Goal: Transaction & Acquisition: Purchase product/service

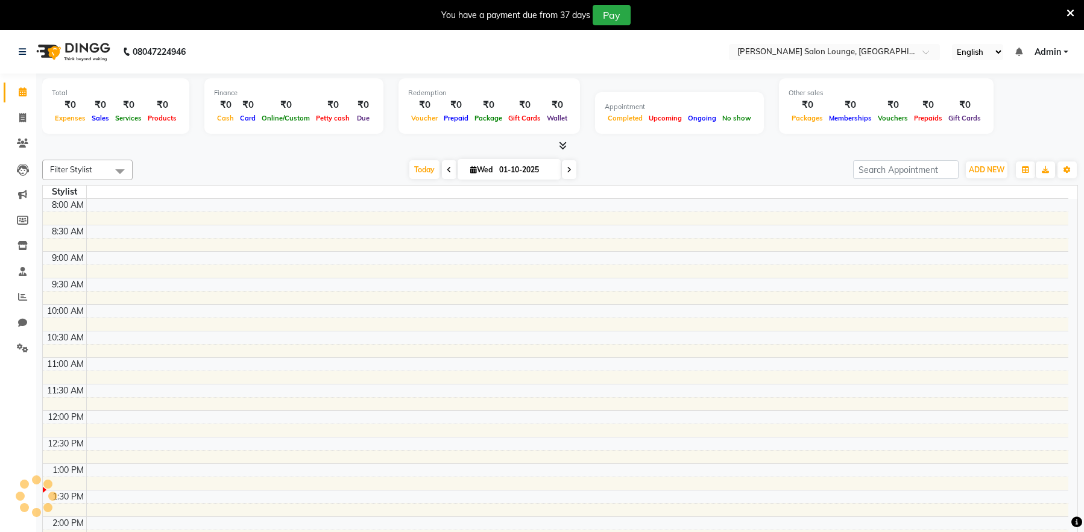
select select "en"
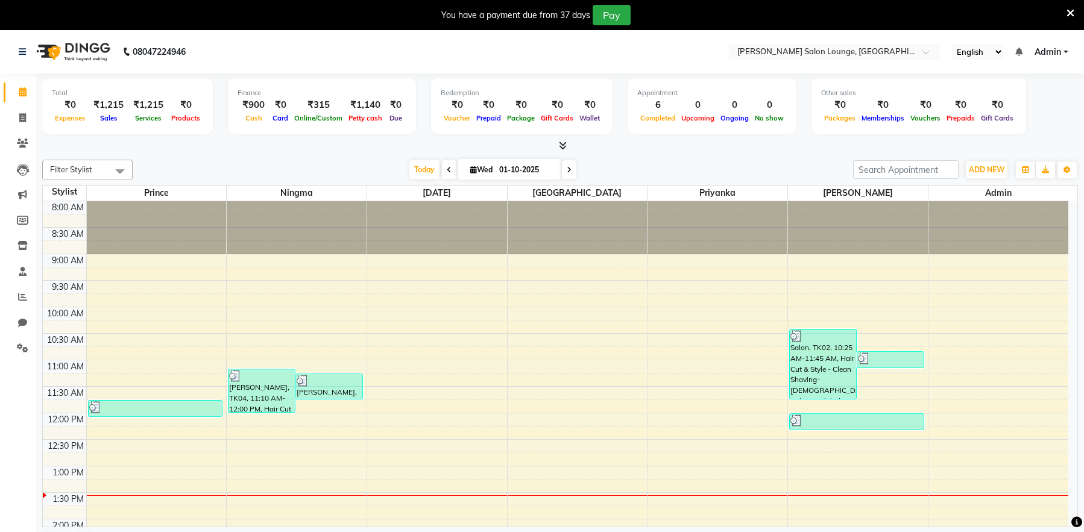
click at [488, 147] on div at bounding box center [560, 146] width 1036 height 13
click at [1072, 15] on icon at bounding box center [1071, 13] width 8 height 11
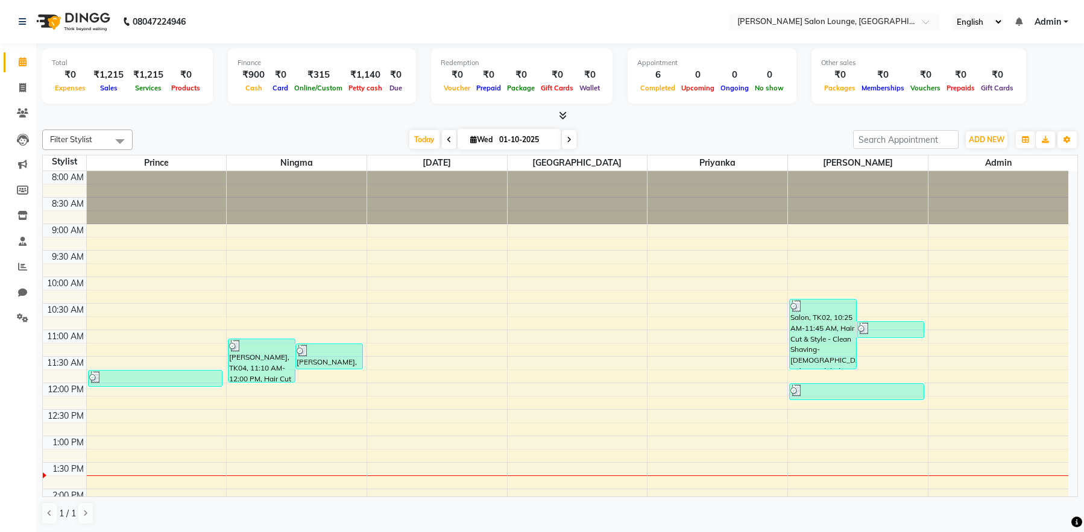
click at [17, 98] on li "Invoice" at bounding box center [18, 88] width 36 height 26
click at [19, 96] on link "Invoice" at bounding box center [18, 88] width 29 height 20
select select "service"
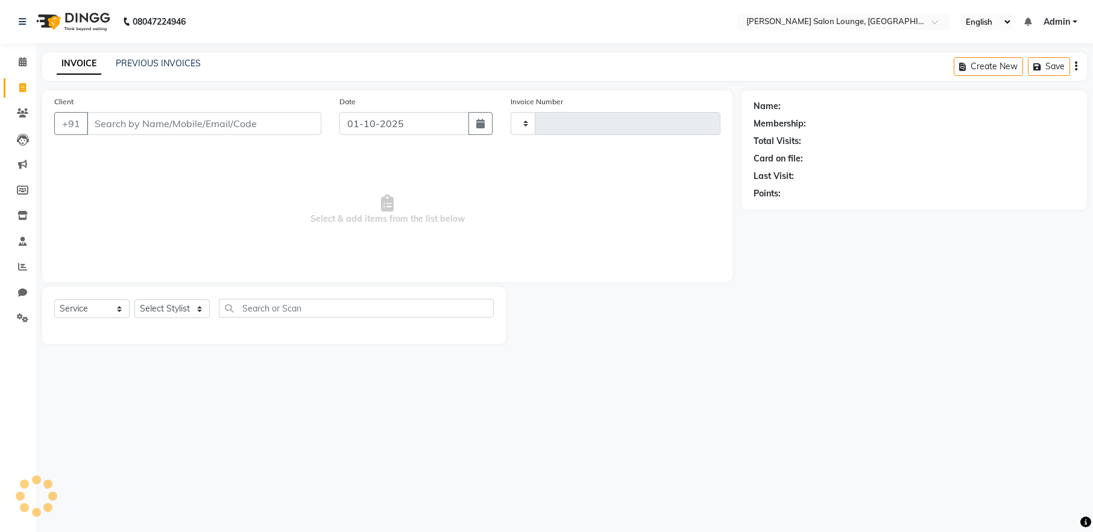
type input "0462"
select select "8909"
click at [25, 245] on icon at bounding box center [23, 241] width 8 height 9
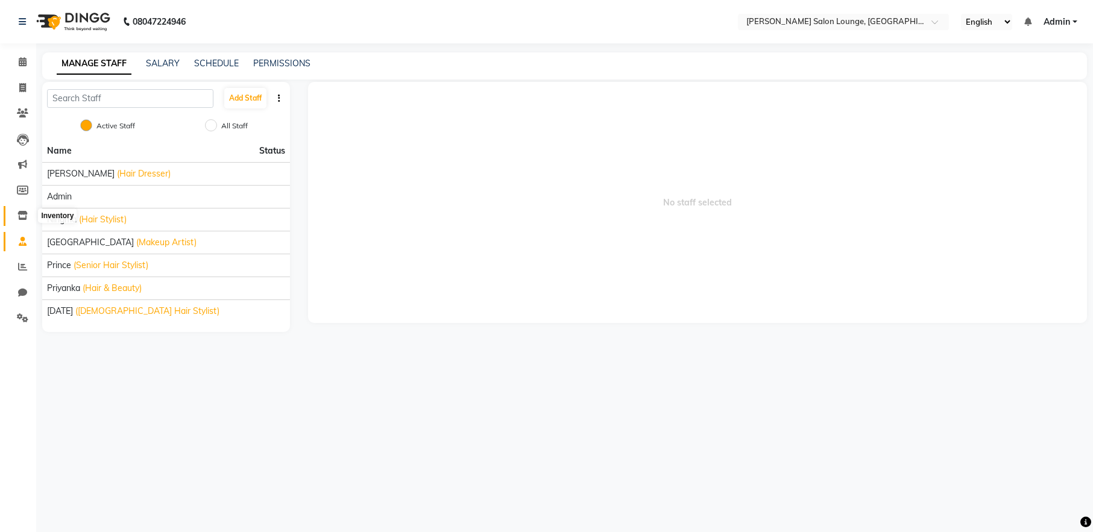
click at [24, 219] on icon at bounding box center [22, 215] width 10 height 9
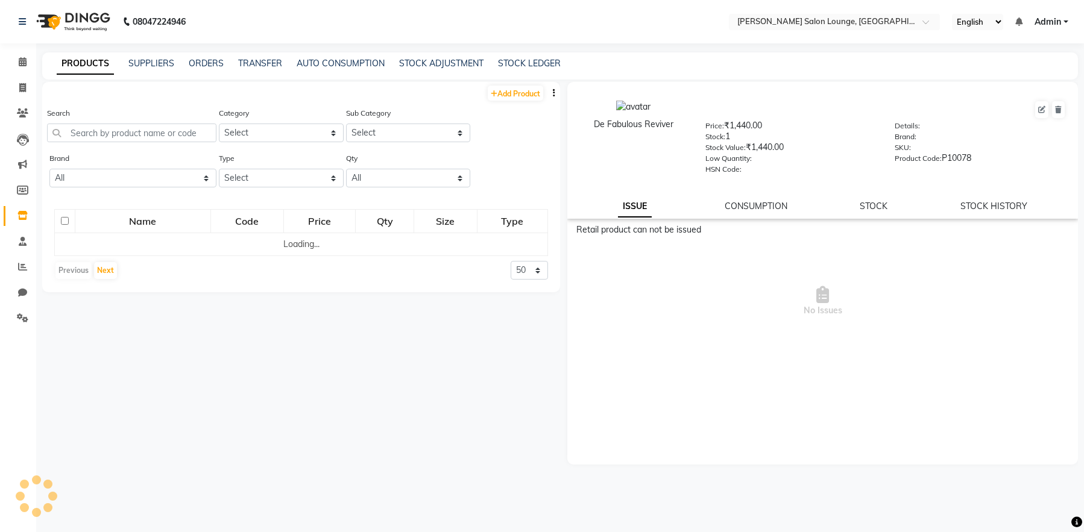
click at [23, 200] on li "Members" at bounding box center [18, 191] width 36 height 26
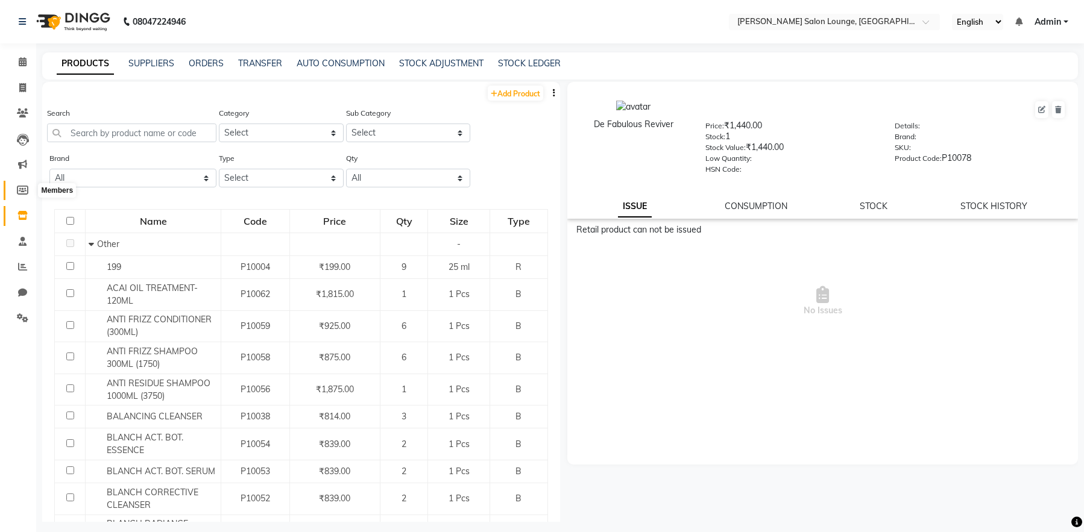
click at [23, 194] on icon at bounding box center [22, 190] width 11 height 9
select select
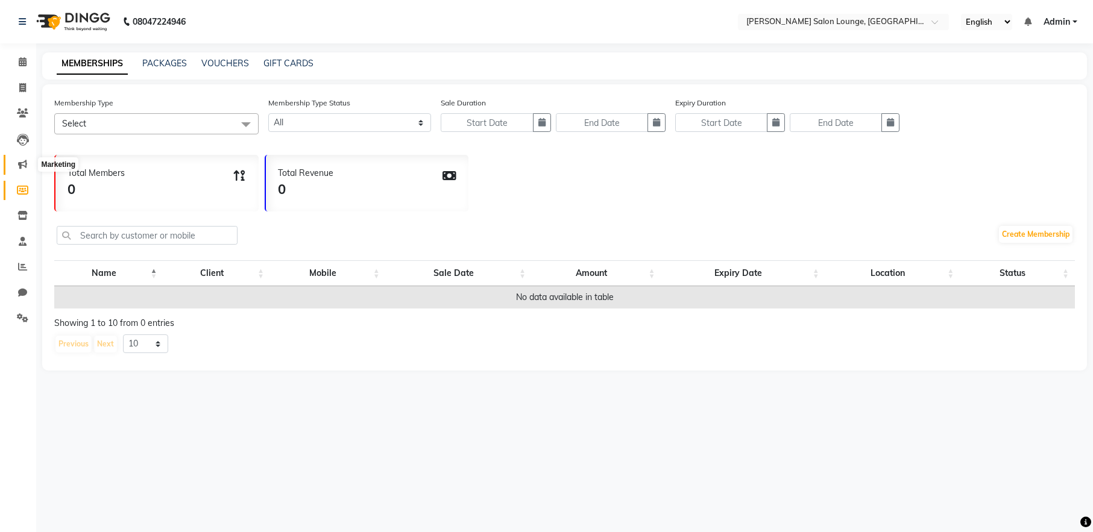
click at [24, 166] on icon at bounding box center [22, 164] width 9 height 9
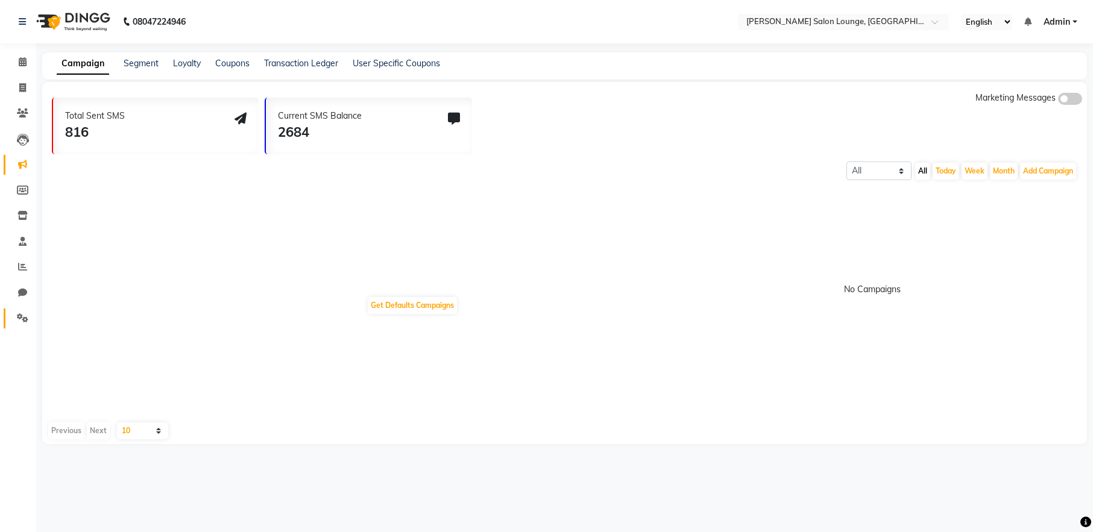
click at [15, 311] on link "Settings" at bounding box center [18, 319] width 29 height 20
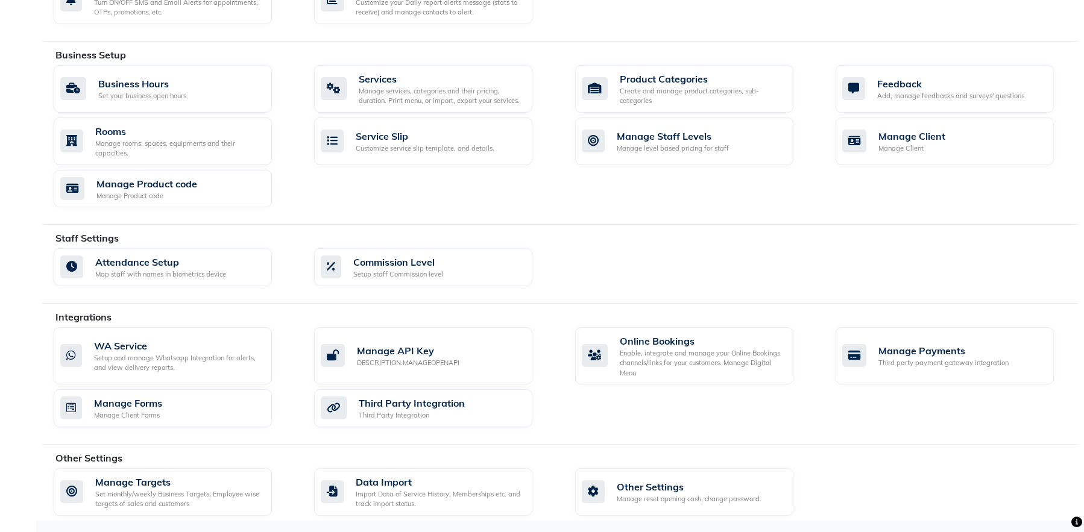
scroll to position [395, 0]
click at [695, 90] on div "Create and manage product categories, sub-categories" at bounding box center [702, 96] width 164 height 20
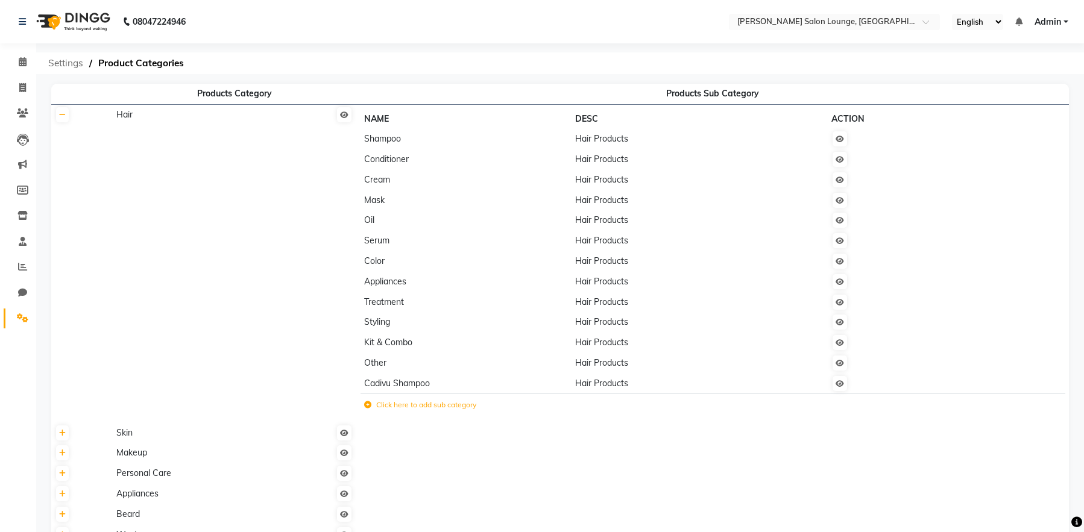
click at [61, 65] on span "Settings" at bounding box center [65, 63] width 47 height 22
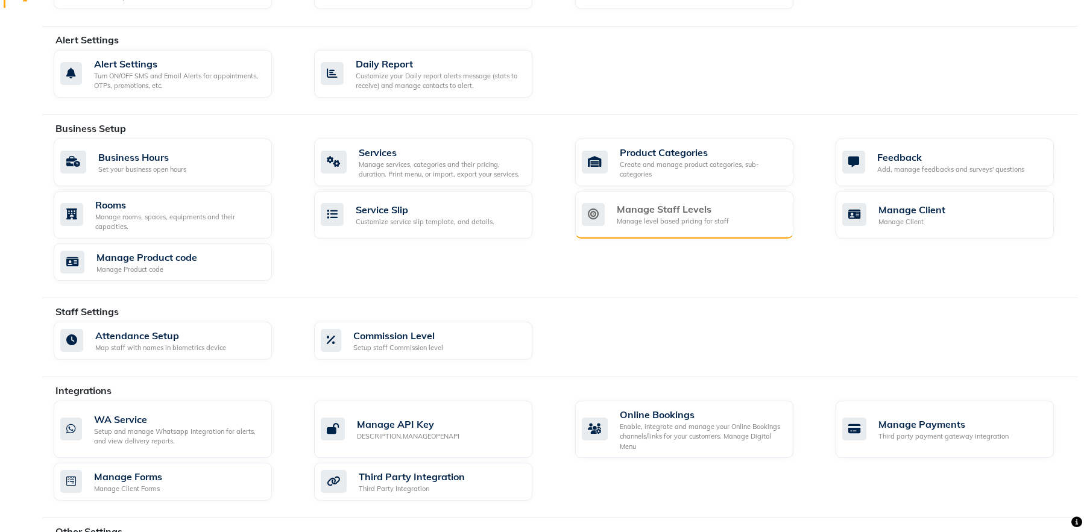
scroll to position [362, 0]
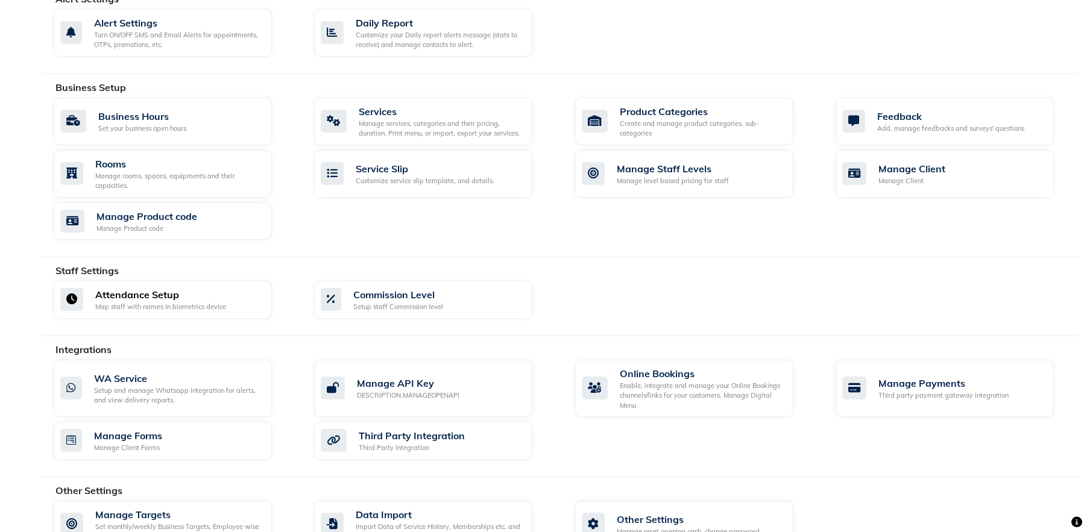
click at [200, 297] on div "Attendance Setup" at bounding box center [160, 295] width 131 height 14
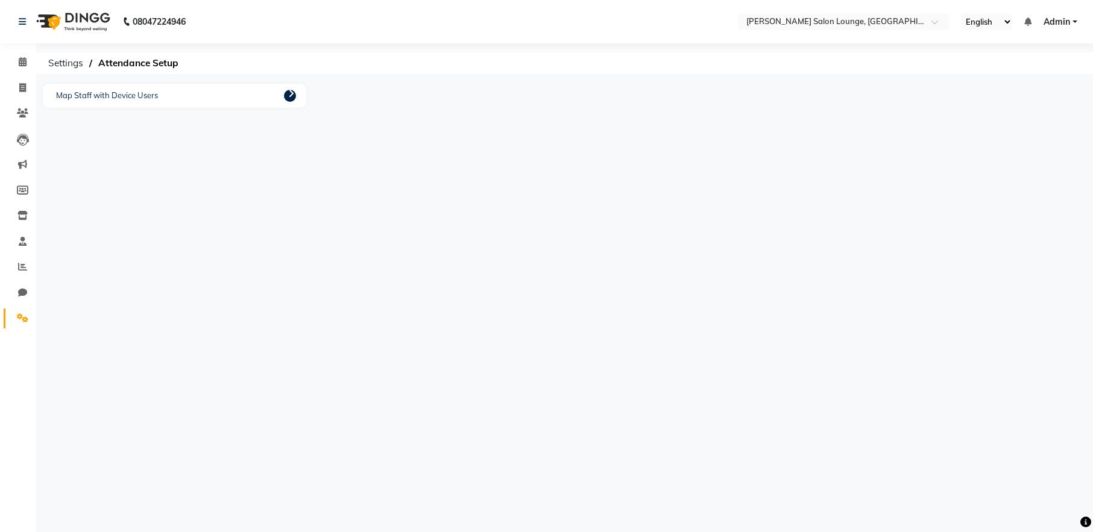
click at [290, 93] on icon at bounding box center [291, 94] width 6 height 10
click at [136, 92] on ngb-modal-window "Perform Mapping Device Id User Id User Name No Mappings Save Close" at bounding box center [546, 266] width 1093 height 532
click at [733, 362] on button "Save" at bounding box center [723, 361] width 30 height 19
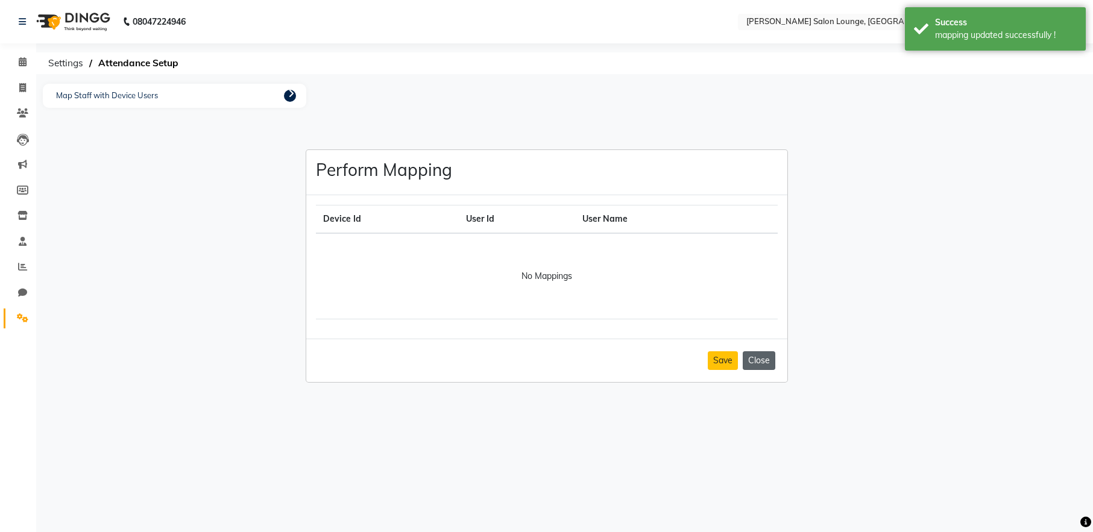
click at [751, 362] on button "Close" at bounding box center [759, 361] width 33 height 19
click at [127, 93] on p "Map Staff with Device Users" at bounding box center [107, 96] width 108 height 18
click at [280, 98] on div "Map Staff with Device Users" at bounding box center [174, 96] width 263 height 24
click at [282, 98] on div "Map Staff with Device Users" at bounding box center [174, 96] width 263 height 24
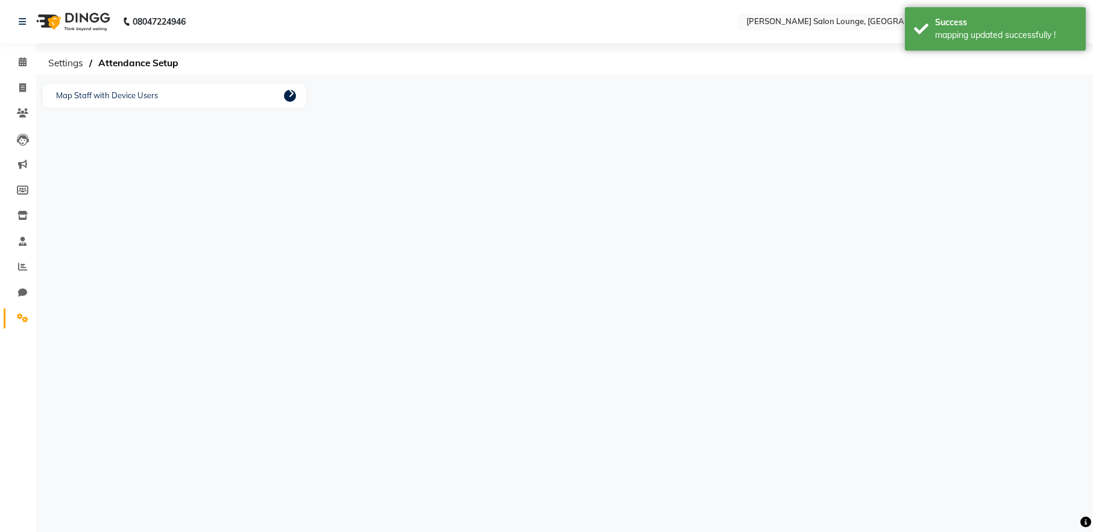
click at [282, 98] on div "Map Staff with Device Users" at bounding box center [174, 96] width 263 height 24
click at [292, 97] on icon at bounding box center [291, 94] width 6 height 10
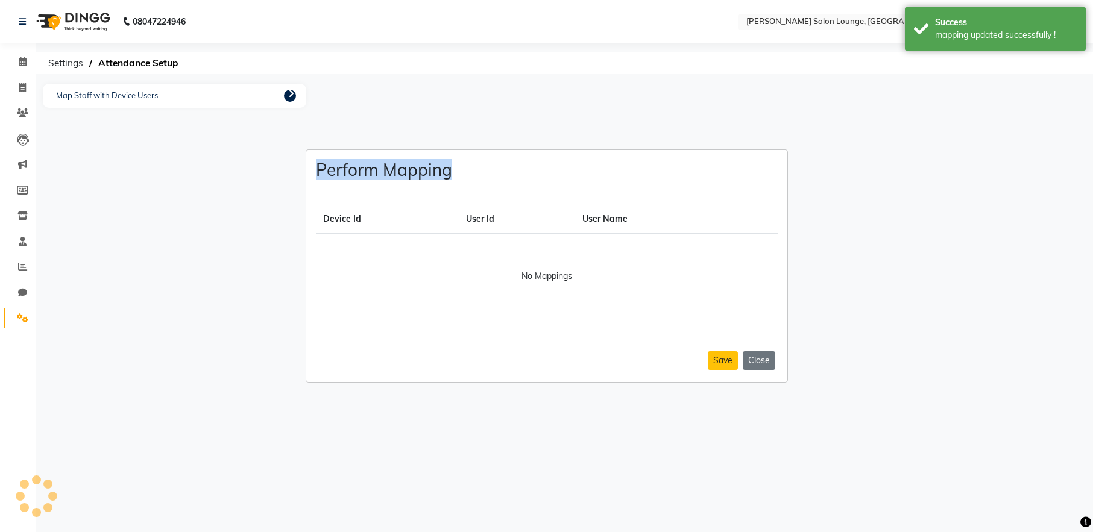
click at [292, 97] on ngb-modal-window "Perform Mapping Device Id User Id User Name No Mappings Save Close" at bounding box center [546, 266] width 1093 height 532
click at [227, 204] on ngb-modal-window "Perform Mapping Device Id User Id User Name No Mappings Save Close" at bounding box center [546, 266] width 1093 height 532
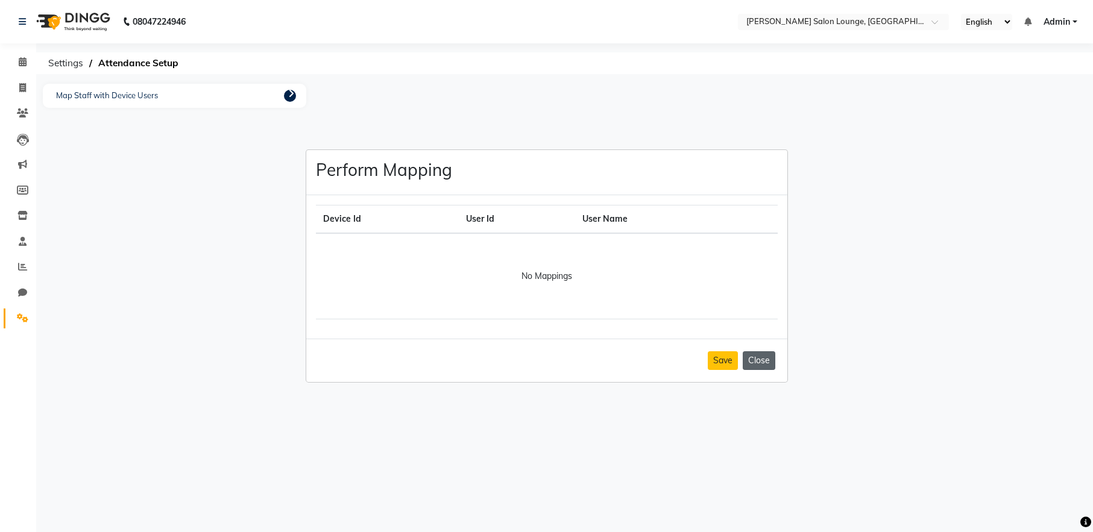
click at [758, 363] on button "Close" at bounding box center [759, 361] width 33 height 19
click at [24, 292] on icon at bounding box center [22, 292] width 9 height 9
select select "100"
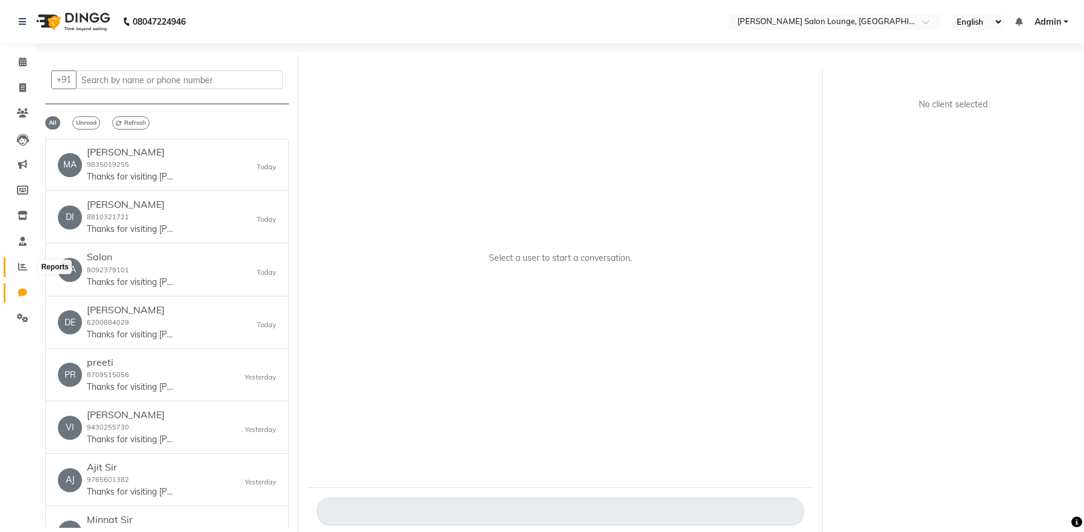
click at [21, 266] on icon at bounding box center [22, 266] width 9 height 9
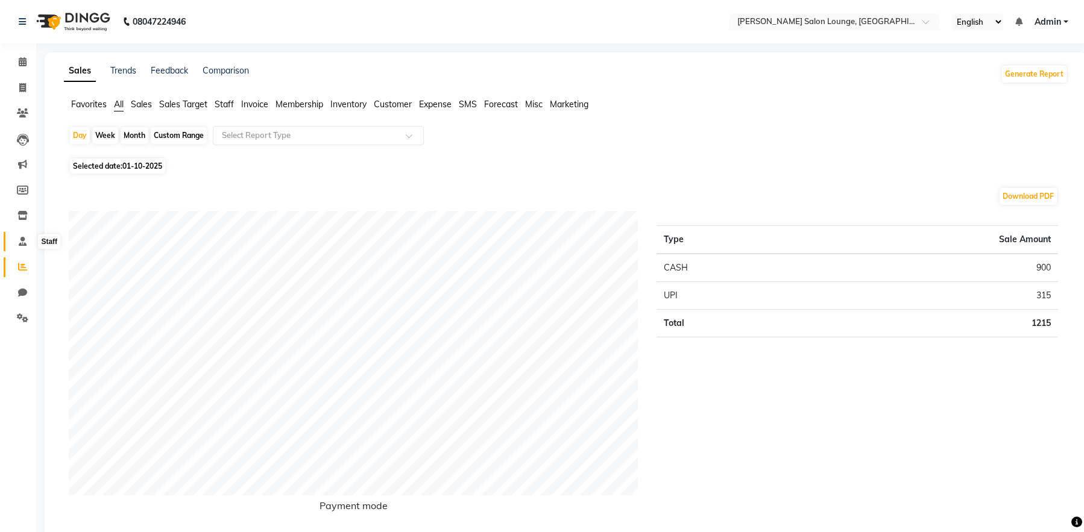
click at [24, 242] on icon at bounding box center [23, 241] width 8 height 9
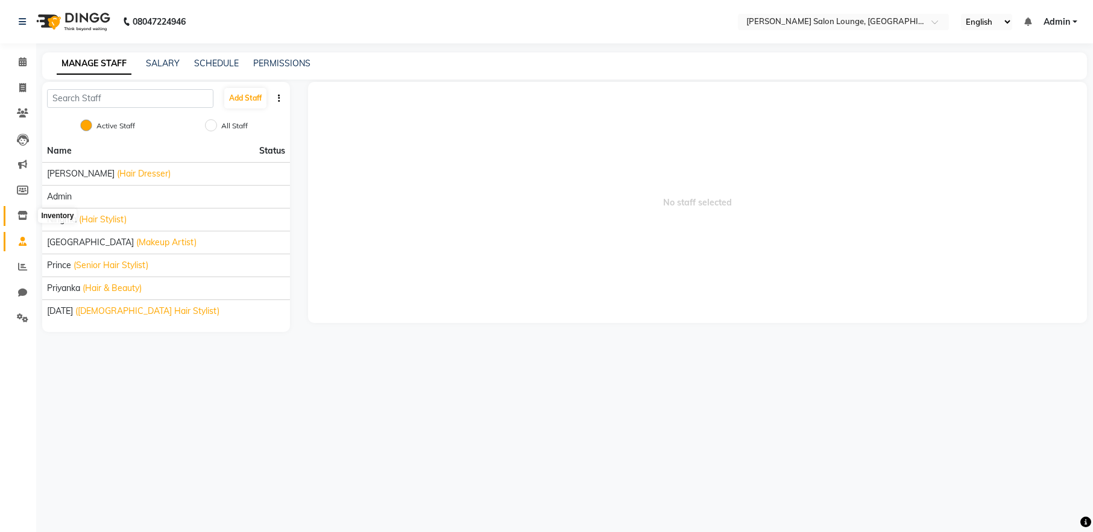
click at [21, 218] on icon at bounding box center [22, 215] width 10 height 9
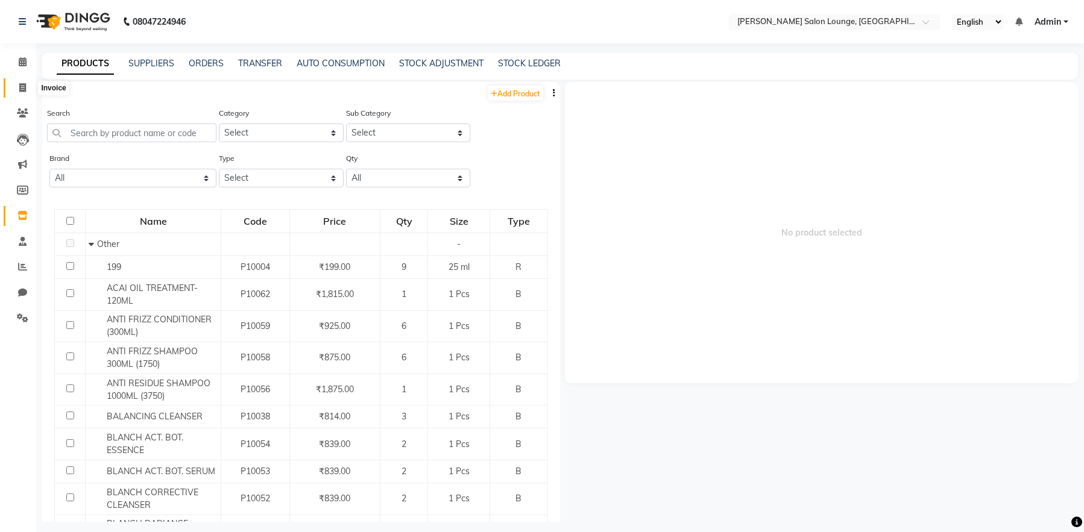
click at [24, 83] on icon at bounding box center [22, 87] width 7 height 9
select select "service"
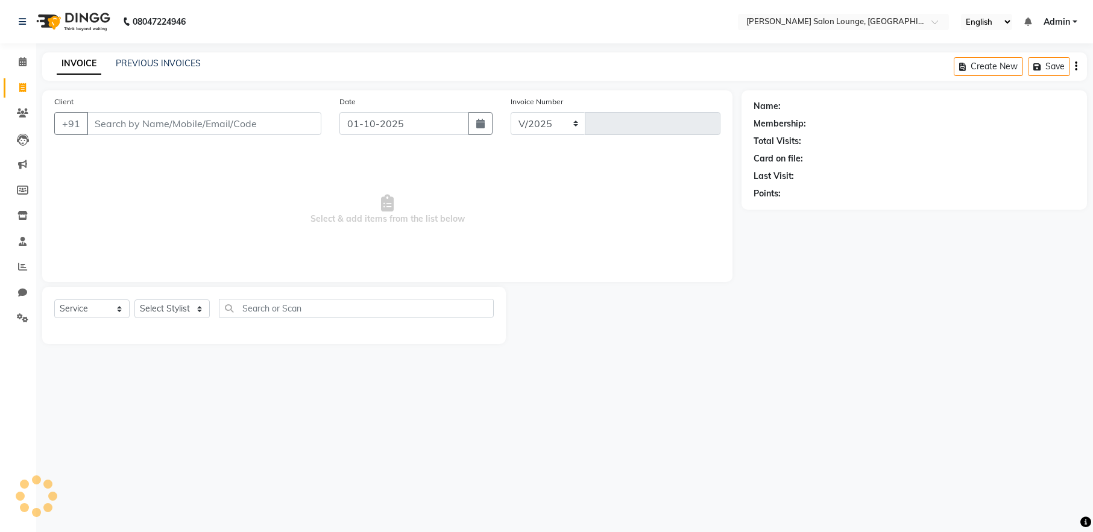
select select "8909"
type input "0462"
click at [25, 60] on icon at bounding box center [23, 61] width 8 height 9
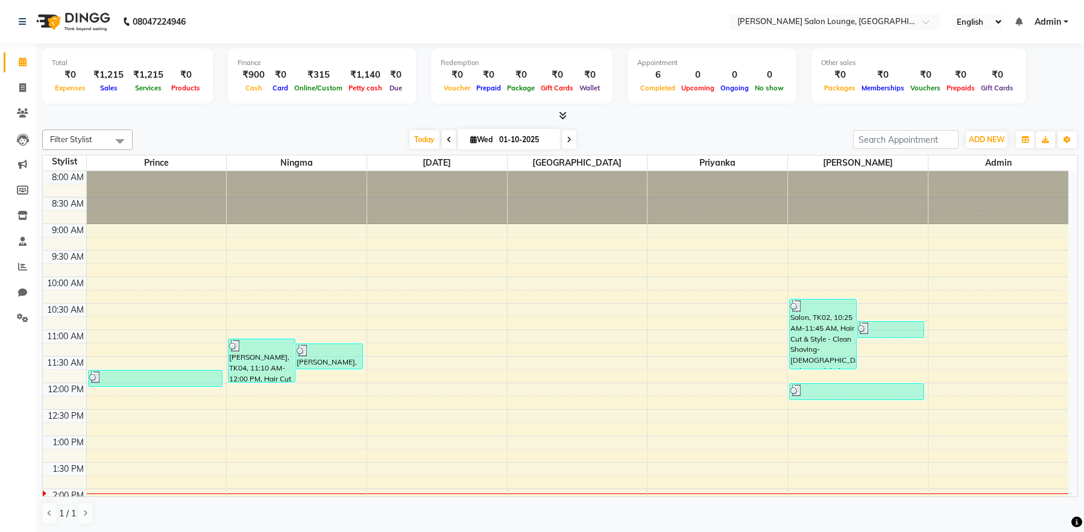
scroll to position [1, 0]
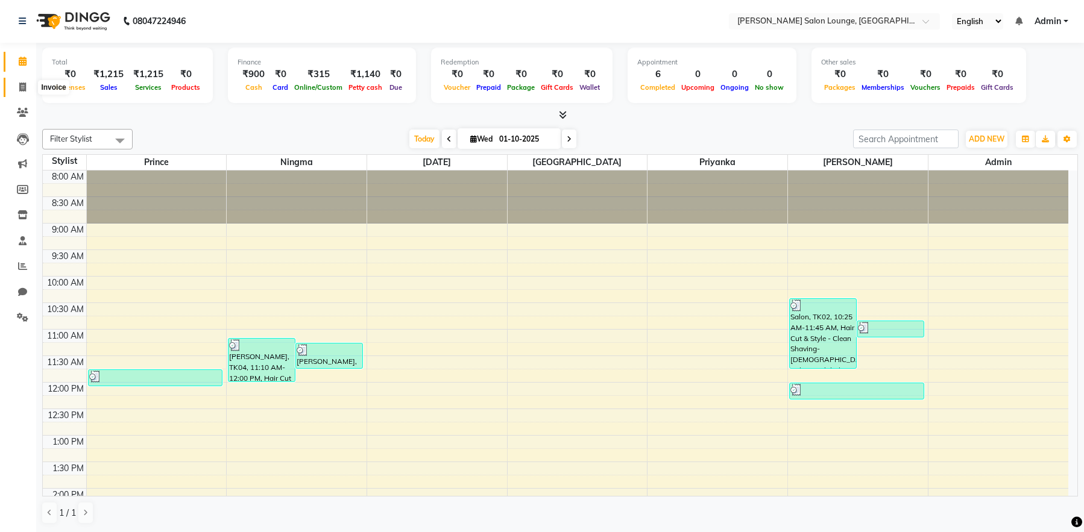
click at [27, 89] on span at bounding box center [22, 88] width 21 height 14
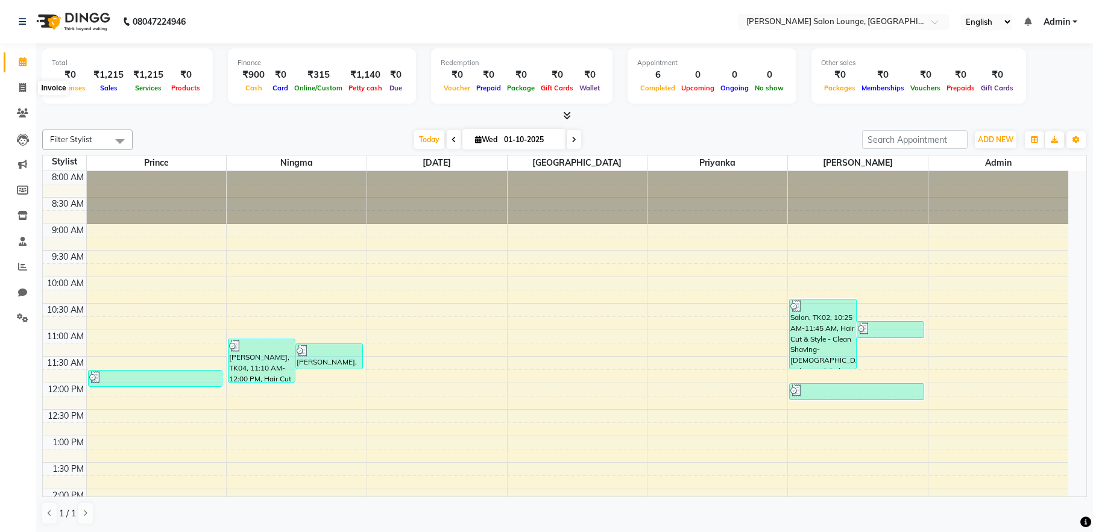
select select "service"
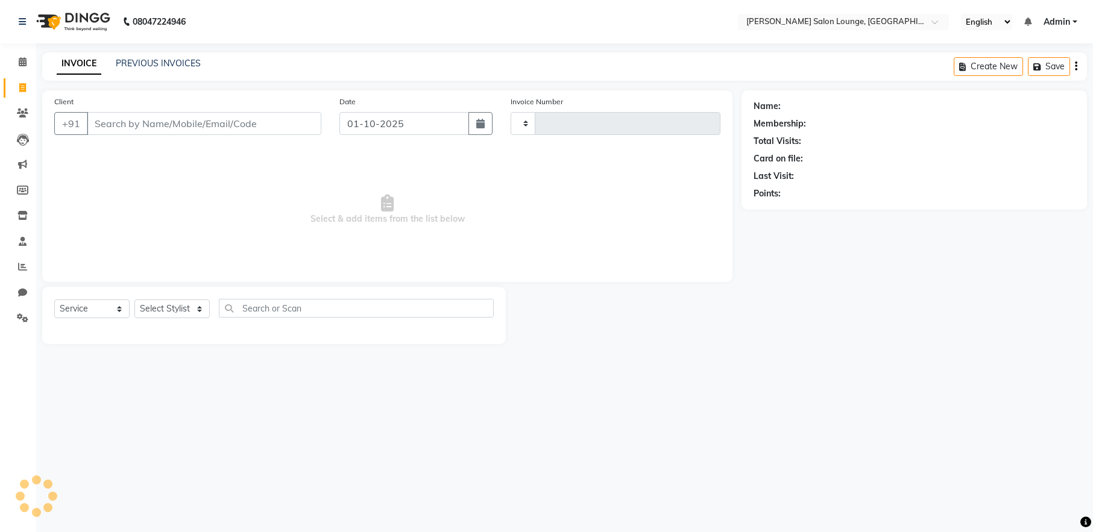
type input "0462"
select select "8909"
click at [156, 118] on input "Client" at bounding box center [204, 123] width 235 height 23
type input "8292042655"
click at [307, 127] on span "Add Client" at bounding box center [291, 124] width 48 height 12
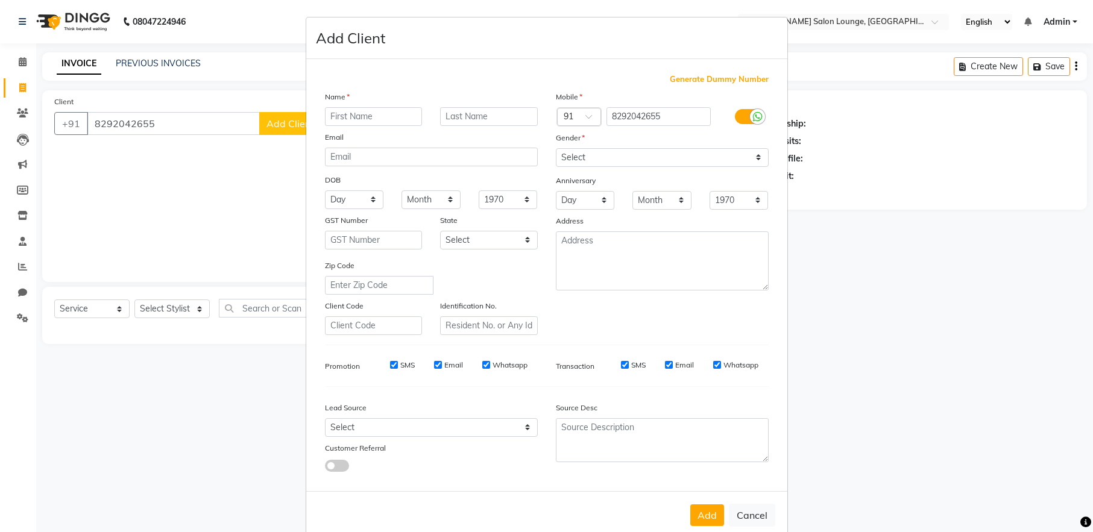
click at [393, 117] on input "text" at bounding box center [374, 116] width 98 height 19
type input "[PERSON_NAME]"
click at [597, 153] on select "Select [DEMOGRAPHIC_DATA] [DEMOGRAPHIC_DATA] Other Prefer Not To Say" at bounding box center [662, 157] width 213 height 19
select select "[DEMOGRAPHIC_DATA]"
click at [556, 148] on select "Select [DEMOGRAPHIC_DATA] [DEMOGRAPHIC_DATA] Other Prefer Not To Say" at bounding box center [662, 157] width 213 height 19
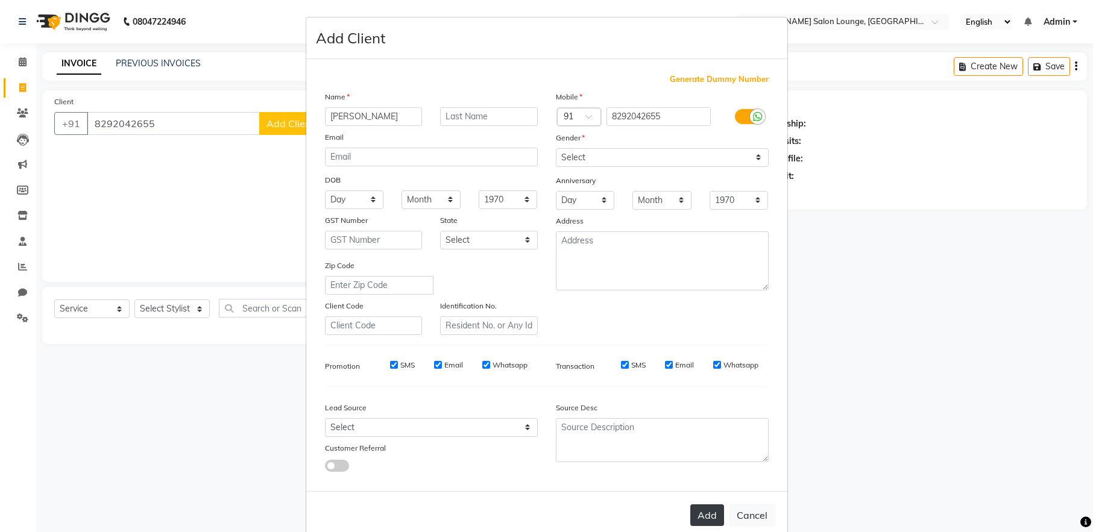
click at [701, 514] on button "Add" at bounding box center [707, 516] width 34 height 22
select select
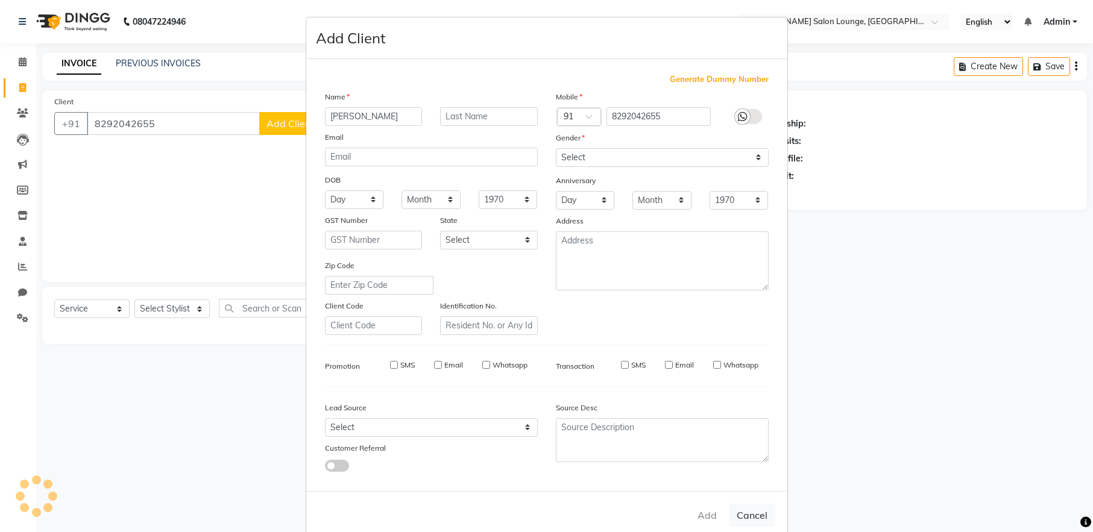
select select
checkbox input "false"
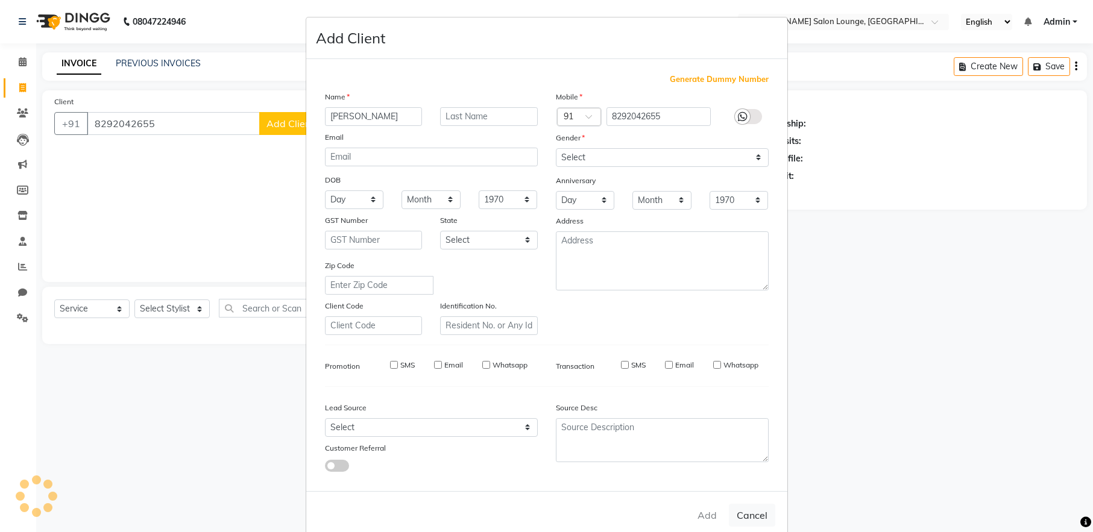
checkbox input "false"
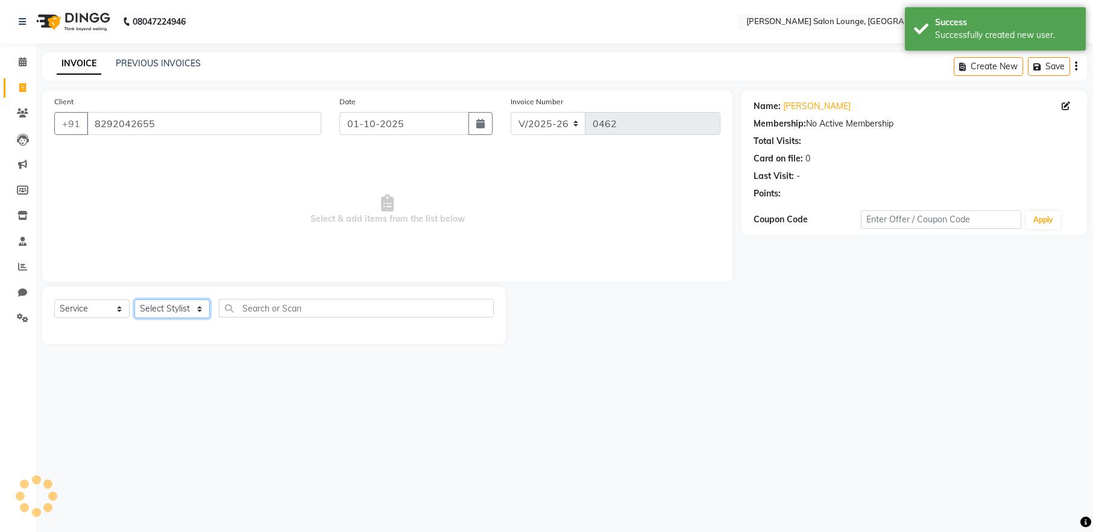
click at [194, 314] on select "Select Stylist [PERSON_NAME] Admin Ningma [PERSON_NAME] [PERSON_NAME][DATE]" at bounding box center [171, 309] width 75 height 19
select select "91731"
click at [134, 300] on select "Select Stylist [PERSON_NAME] Admin Ningma [PERSON_NAME] [PERSON_NAME][DATE]" at bounding box center [171, 309] width 75 height 19
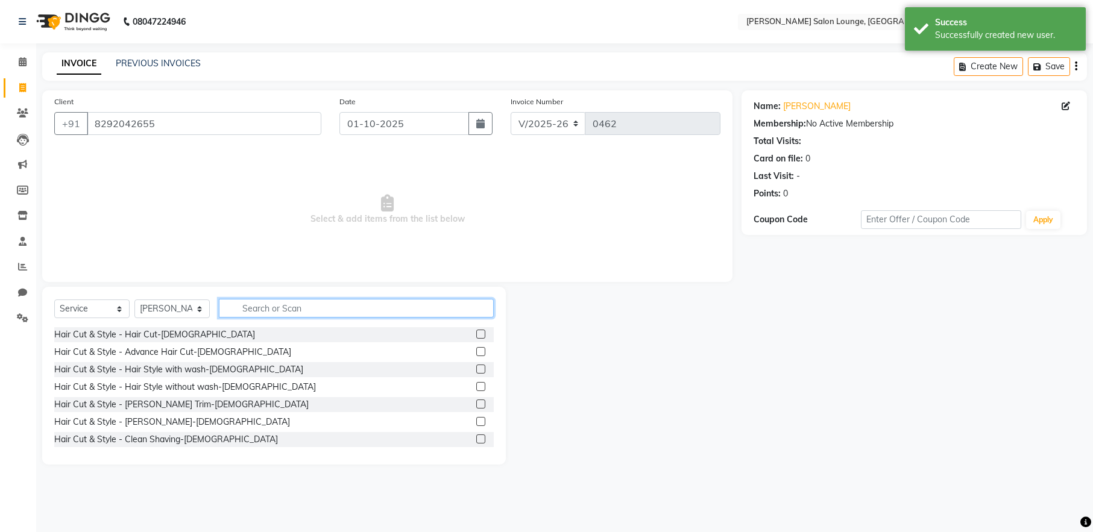
click at [252, 304] on input "text" at bounding box center [356, 308] width 275 height 19
type input "i"
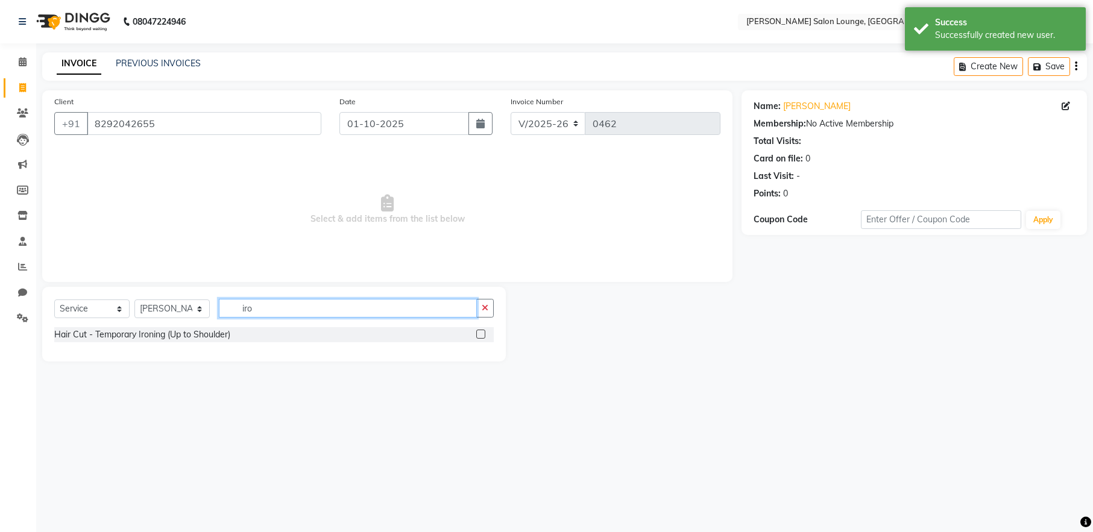
type input "iro"
click at [481, 336] on label at bounding box center [480, 334] width 9 height 9
click at [481, 336] on input "checkbox" at bounding box center [480, 335] width 8 height 8
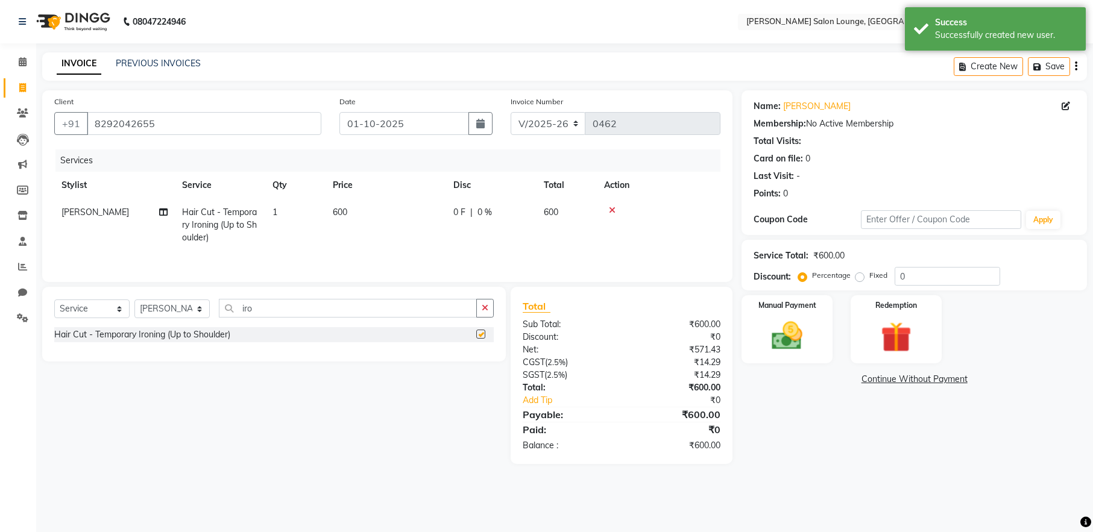
checkbox input "false"
click at [336, 214] on span "600" at bounding box center [340, 212] width 14 height 11
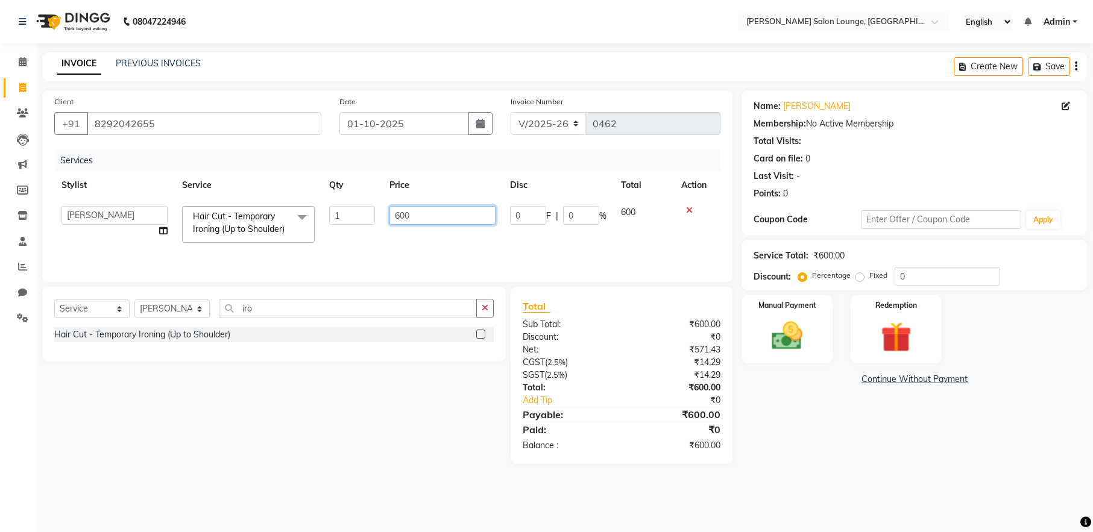
click at [402, 218] on input "600" at bounding box center [443, 215] width 106 height 19
type input "1000"
click at [898, 279] on input "0" at bounding box center [948, 276] width 106 height 19
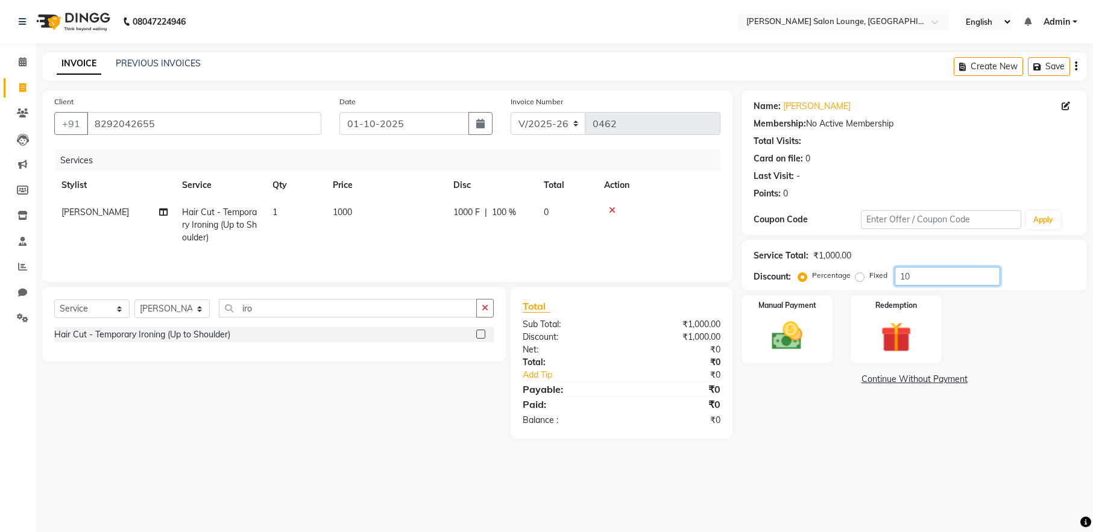
type input "1"
type input "30"
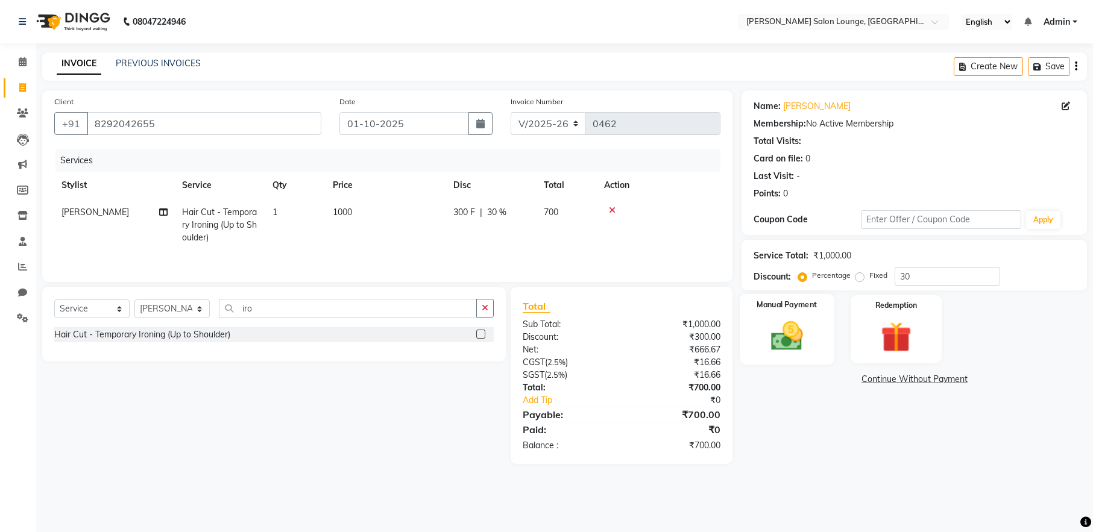
click at [784, 344] on img at bounding box center [787, 336] width 52 height 37
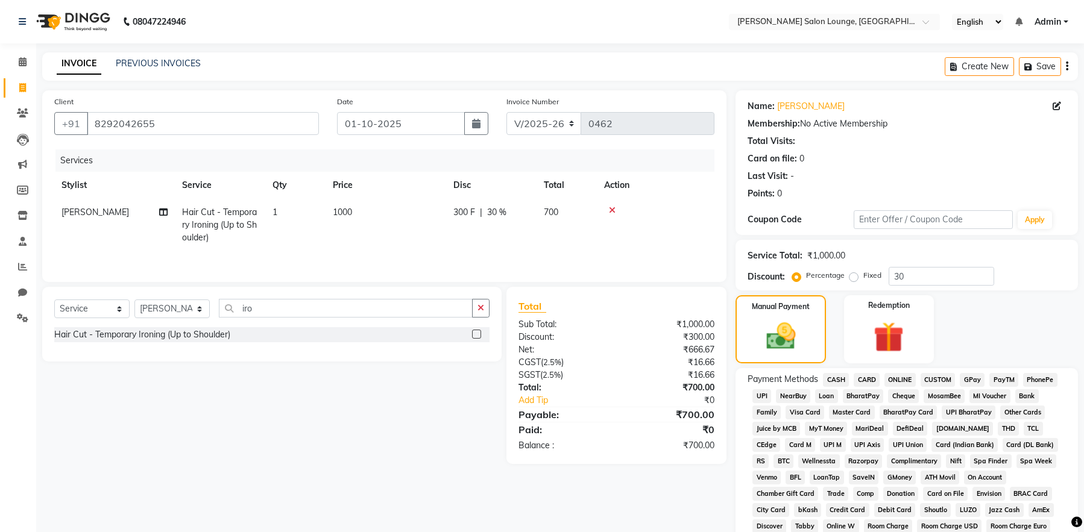
click at [833, 381] on span "CASH" at bounding box center [836, 380] width 26 height 14
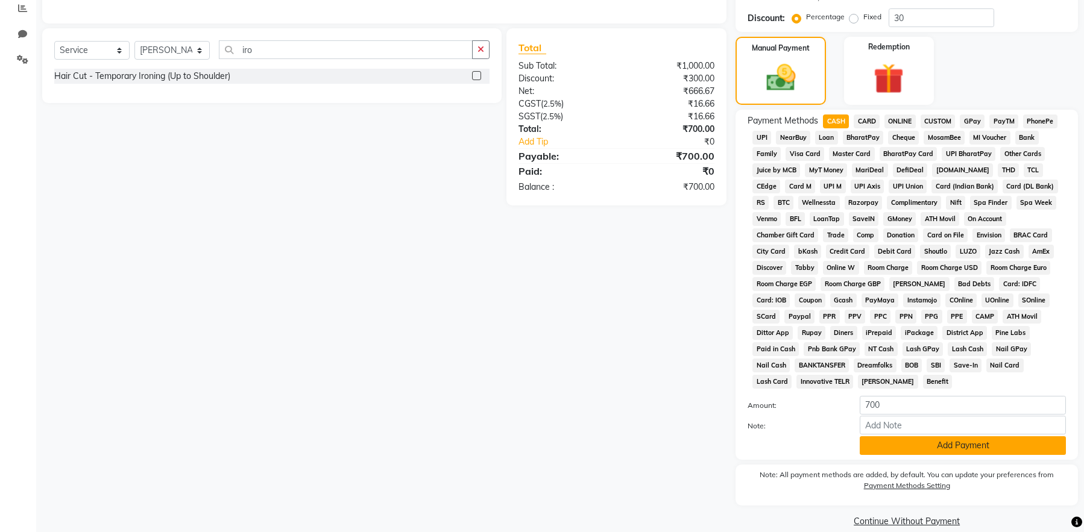
click at [946, 437] on button "Add Payment" at bounding box center [963, 446] width 206 height 19
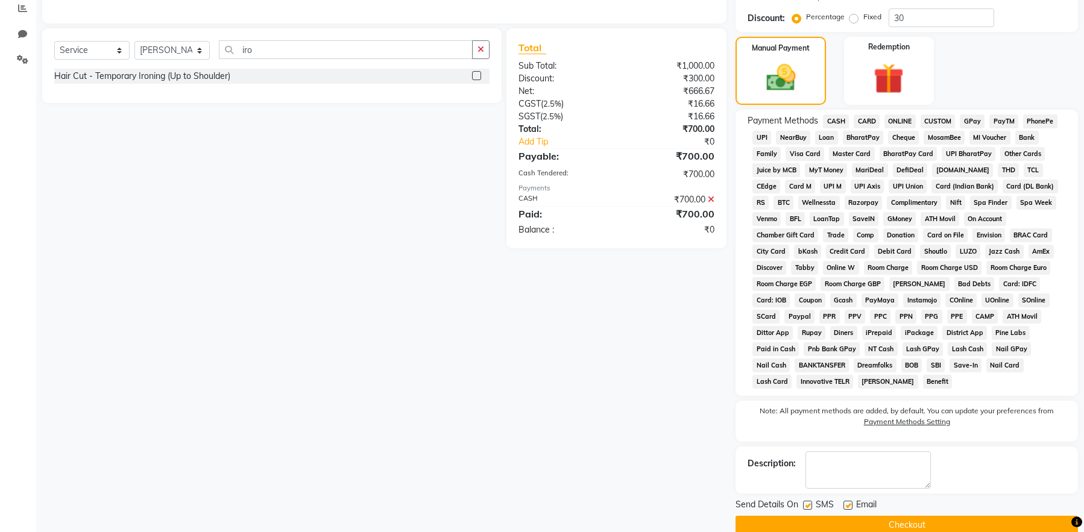
click at [999, 516] on button "Checkout" at bounding box center [907, 525] width 342 height 19
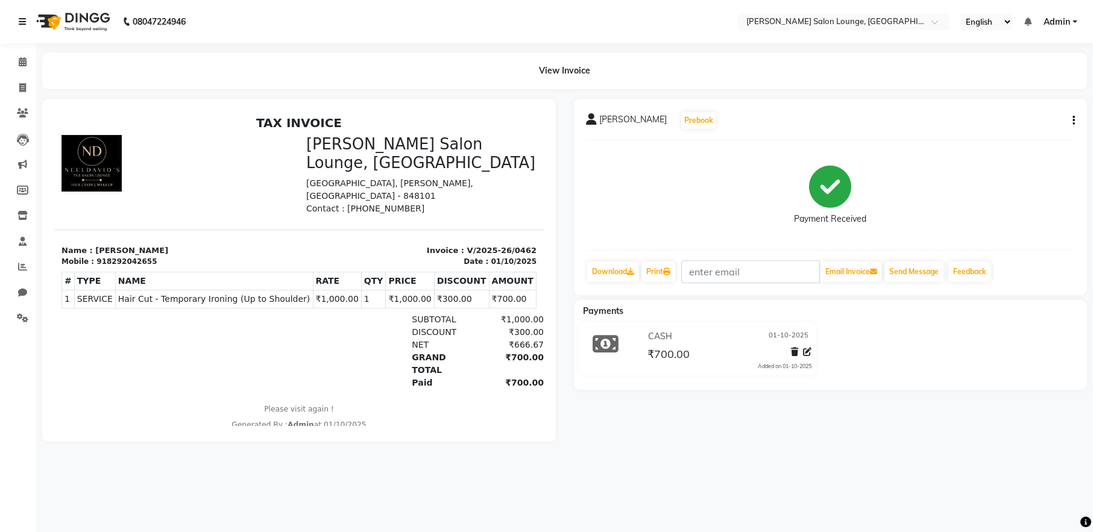
click at [22, 21] on icon at bounding box center [22, 21] width 7 height 8
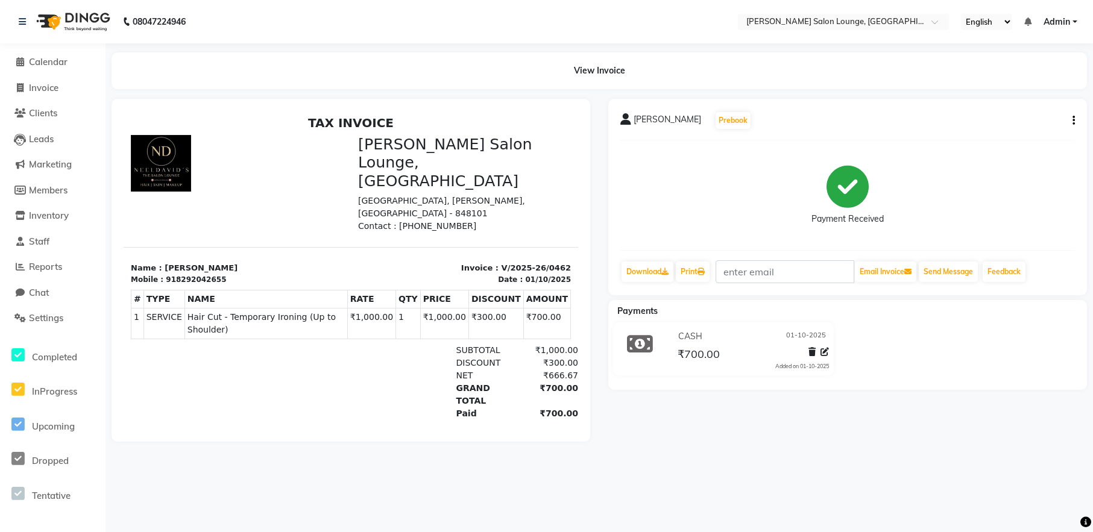
select select "service"
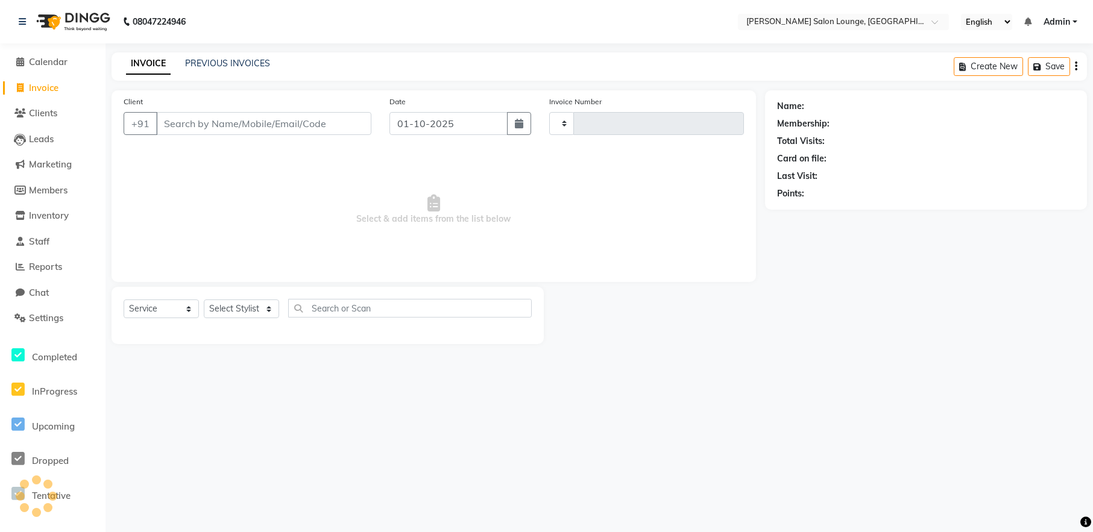
type input "0463"
select select "8909"
drag, startPoint x: 21, startPoint y: 55, endPoint x: 18, endPoint y: 49, distance: 6.5
click at [21, 55] on span at bounding box center [20, 62] width 18 height 14
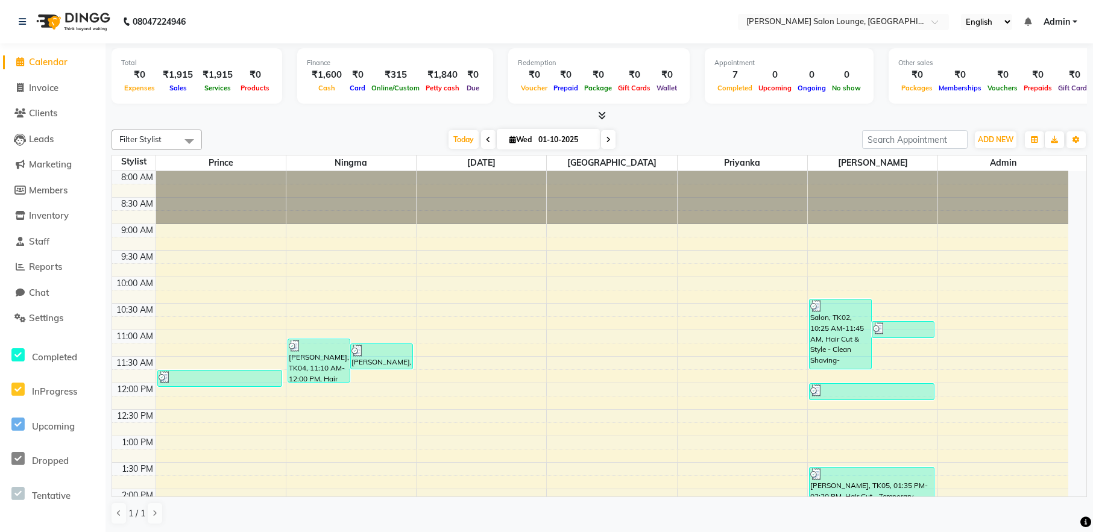
select select "service"
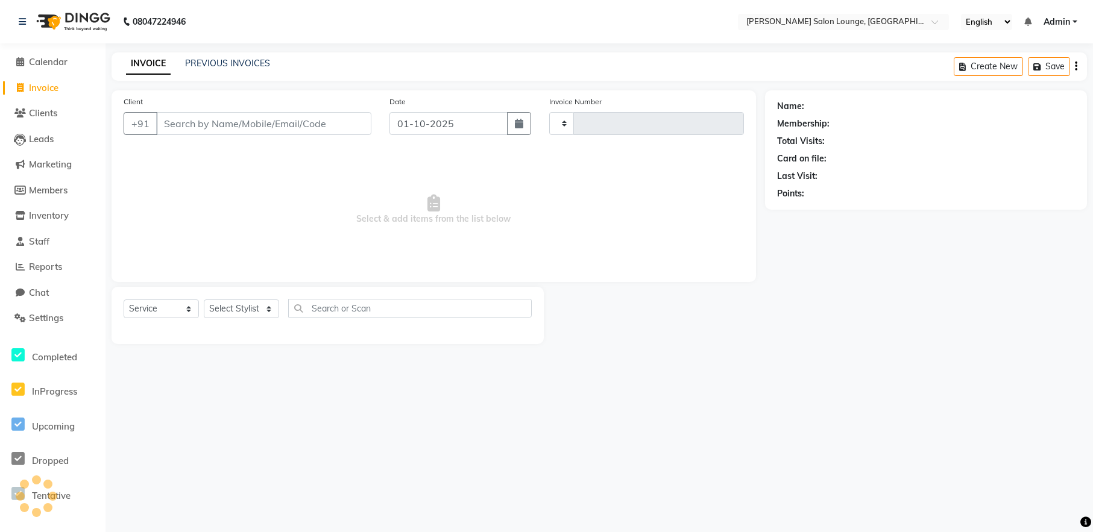
type input "0463"
select select "8909"
click at [57, 62] on span "Calendar" at bounding box center [48, 61] width 39 height 11
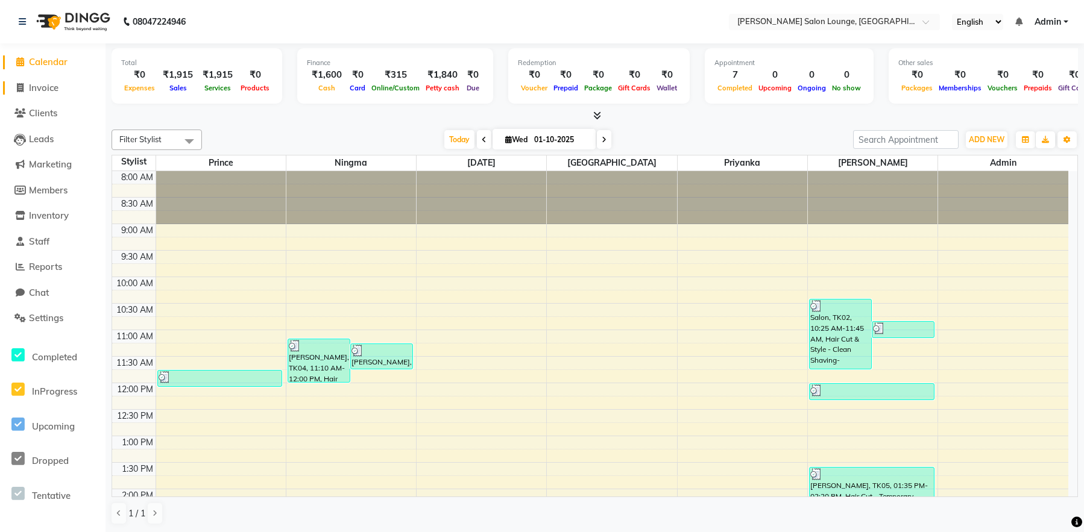
click at [40, 87] on span "Invoice" at bounding box center [44, 87] width 30 height 11
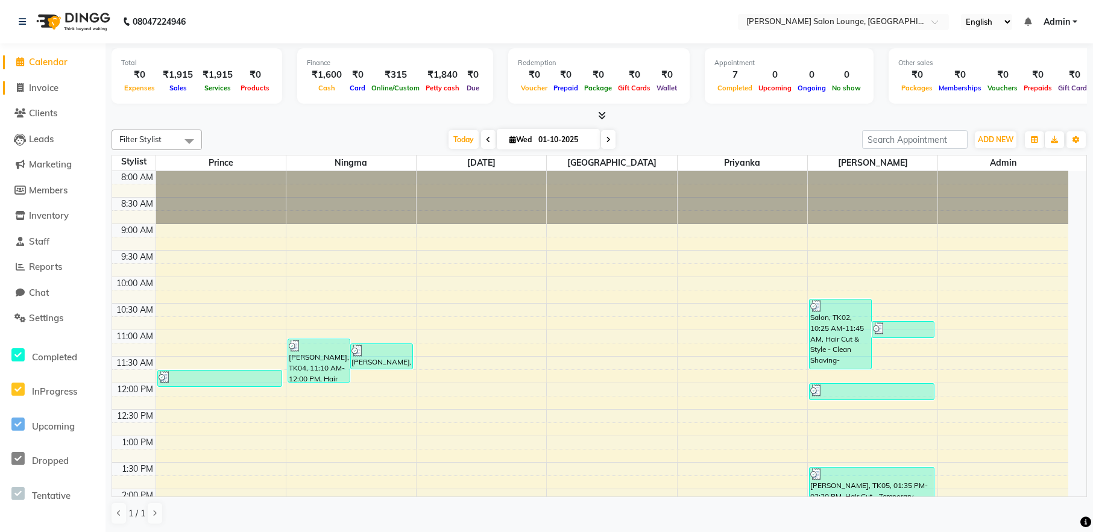
select select "service"
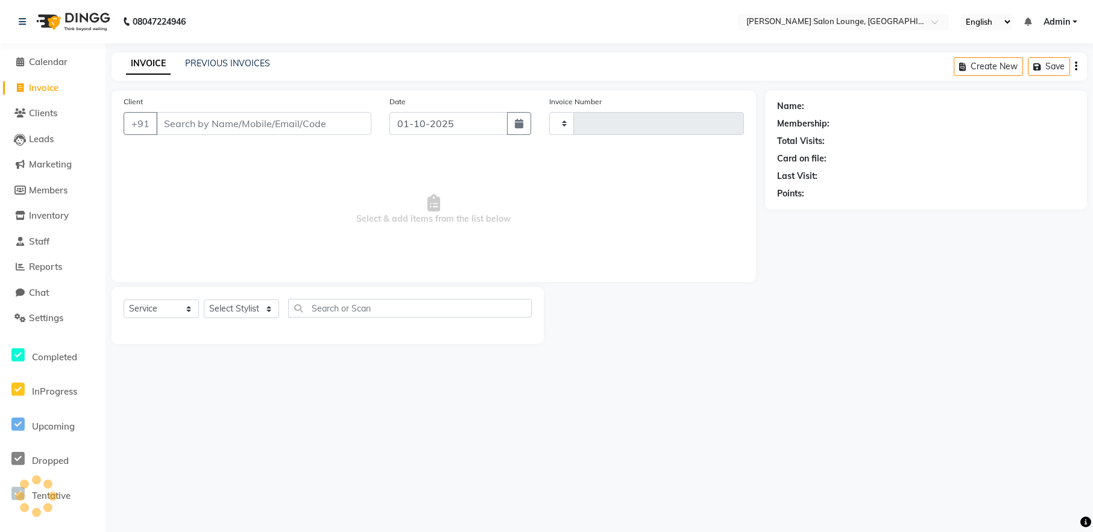
type input "0463"
select select "8909"
click at [265, 315] on select "Select Stylist [PERSON_NAME] Admin Ningma [PERSON_NAME] [PERSON_NAME][DATE]" at bounding box center [241, 309] width 75 height 19
select select "89950"
click at [204, 300] on select "Select Stylist [PERSON_NAME] Admin Ningma [PERSON_NAME] [PERSON_NAME][DATE]" at bounding box center [241, 309] width 75 height 19
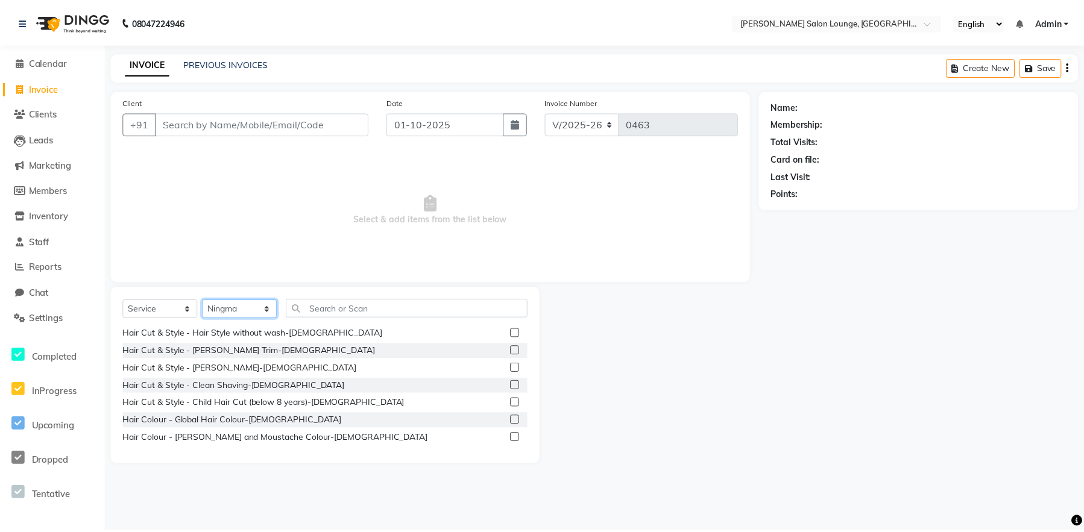
scroll to position [83, 0]
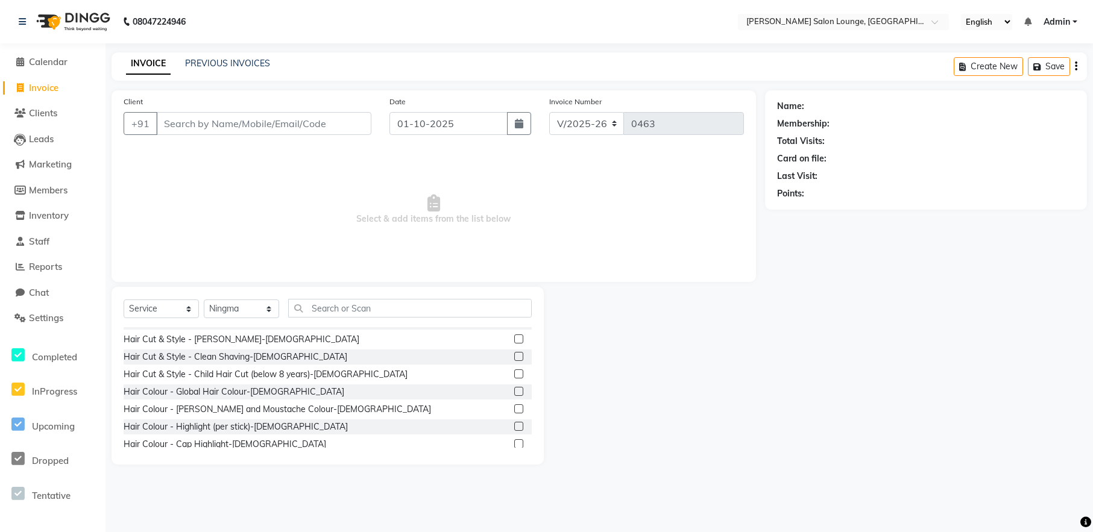
click at [514, 374] on label at bounding box center [518, 374] width 9 height 9
click at [514, 374] on input "checkbox" at bounding box center [518, 375] width 8 height 8
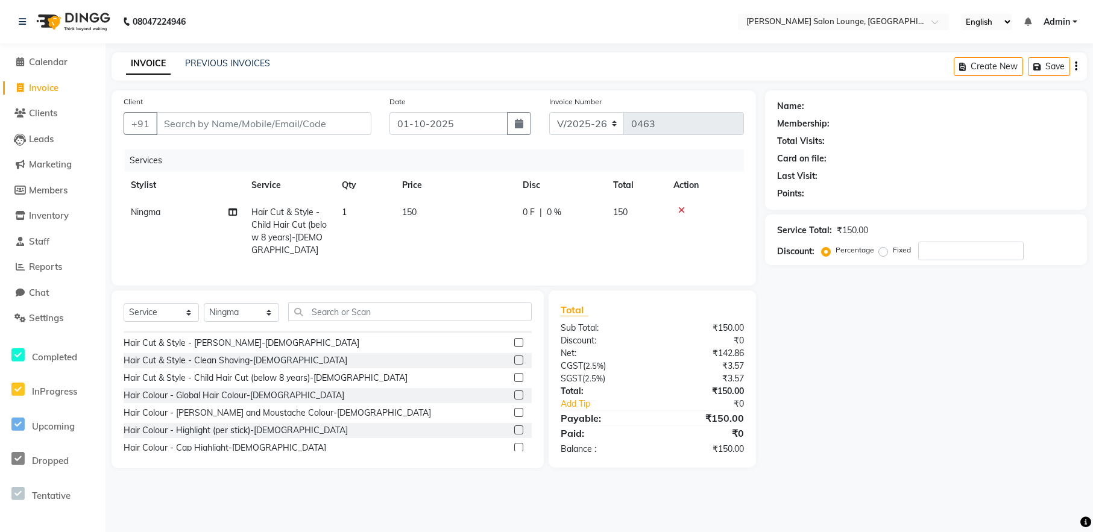
click at [514, 374] on label at bounding box center [518, 377] width 9 height 9
click at [514, 374] on input "checkbox" at bounding box center [518, 378] width 8 height 8
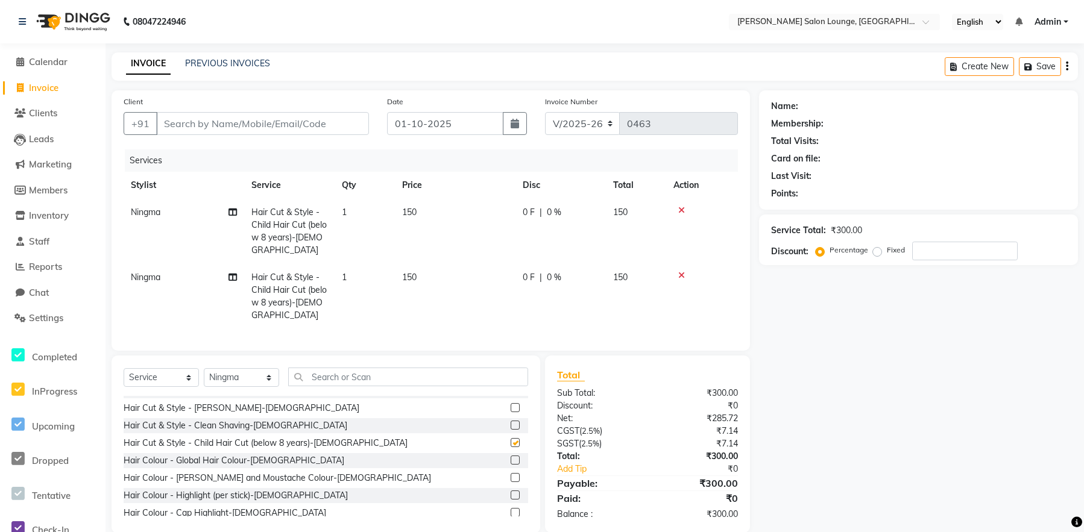
checkbox input "false"
click at [918, 253] on input "number" at bounding box center [965, 251] width 106 height 19
type input "30"
click at [250, 125] on input "Client" at bounding box center [262, 123] width 213 height 23
click at [313, 120] on input "Client" at bounding box center [262, 123] width 213 height 23
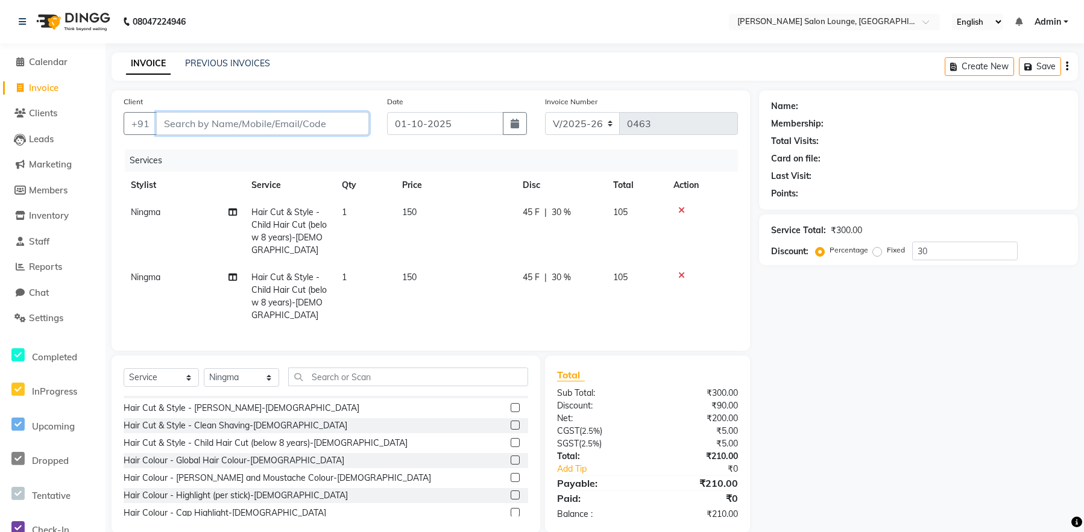
type input "7"
type input "0"
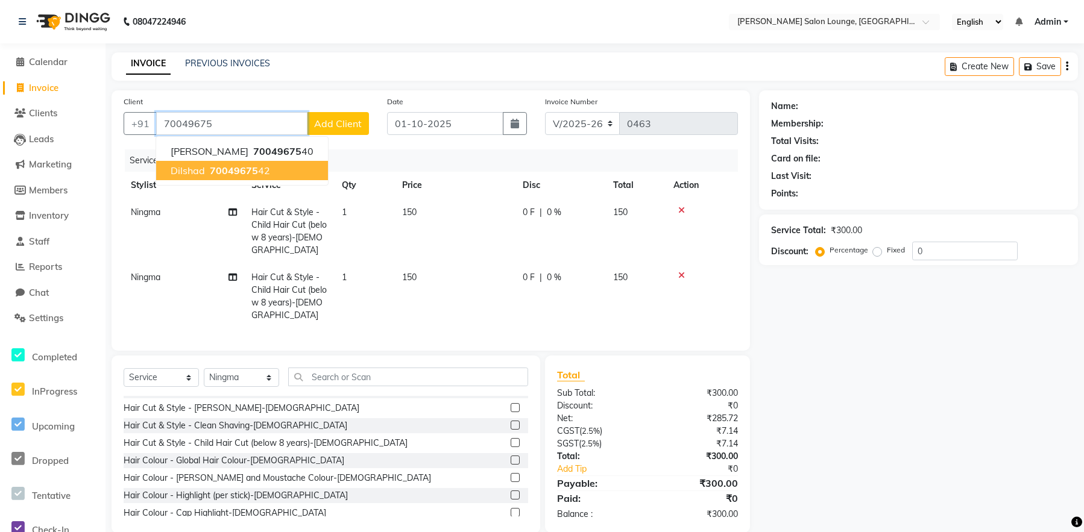
click at [253, 178] on button "dilshad 70049675 42" at bounding box center [242, 170] width 172 height 19
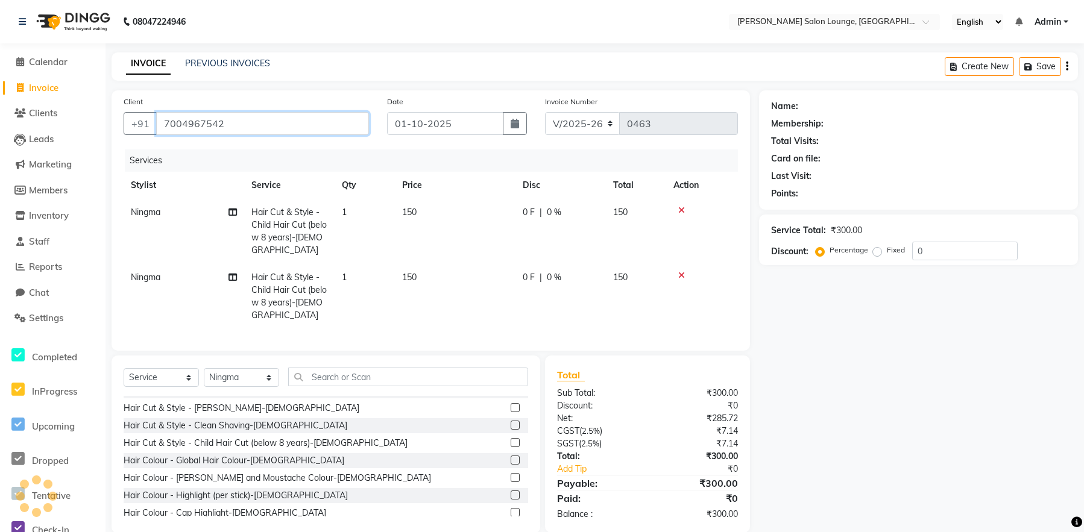
type input "7004967542"
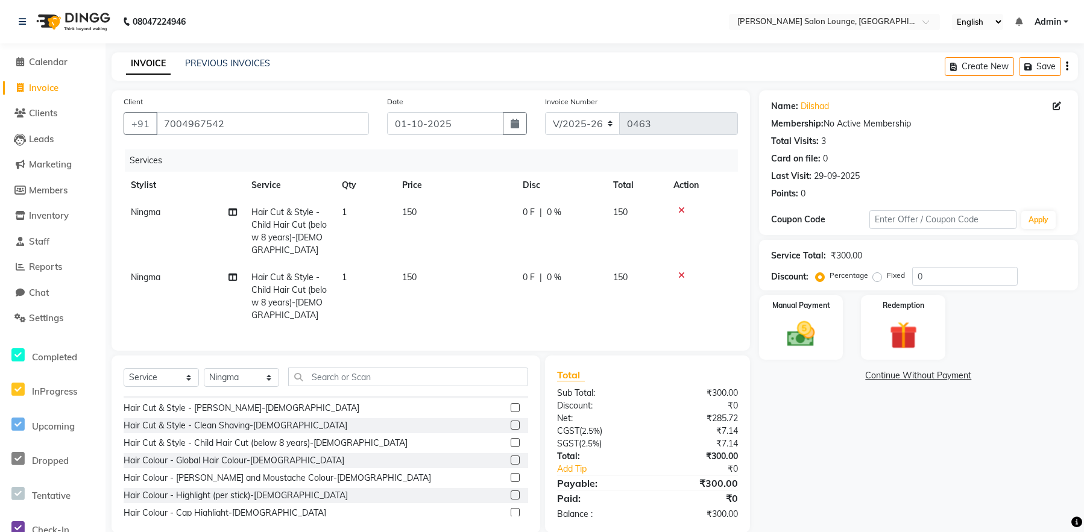
scroll to position [3, 0]
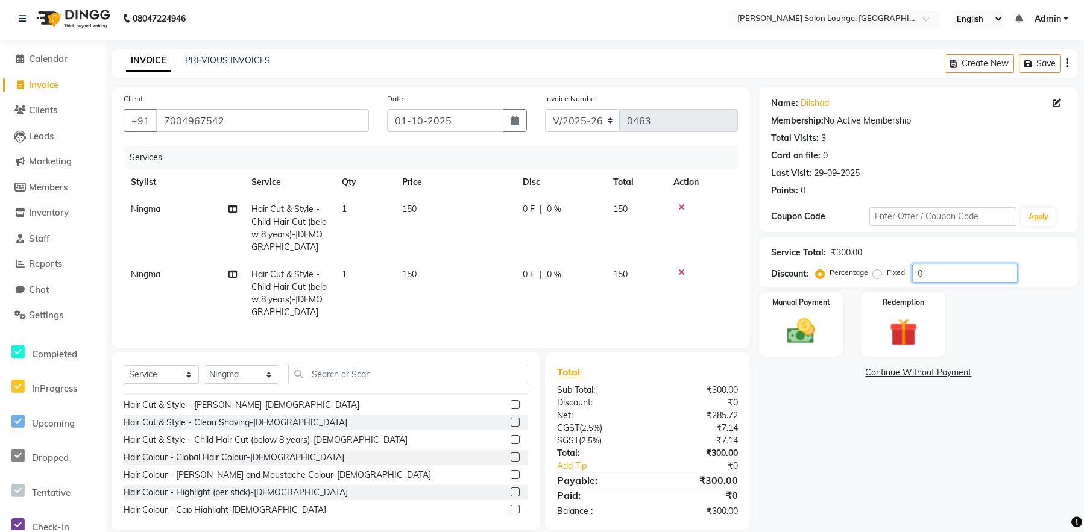
click at [917, 274] on input "0" at bounding box center [965, 273] width 106 height 19
type input "30"
click at [830, 330] on div "Manual Payment" at bounding box center [800, 325] width 87 height 68
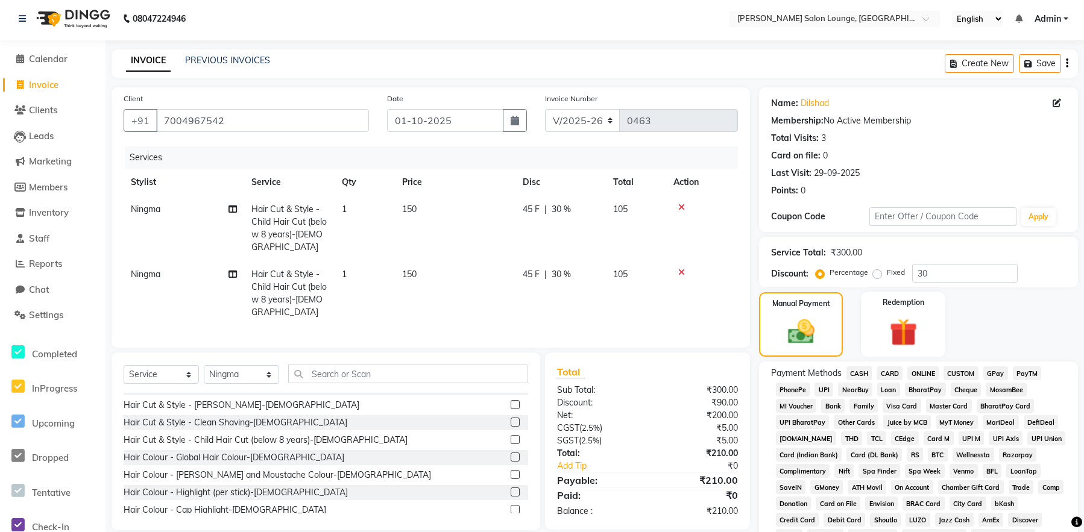
click at [822, 387] on span "UPI" at bounding box center [824, 390] width 19 height 14
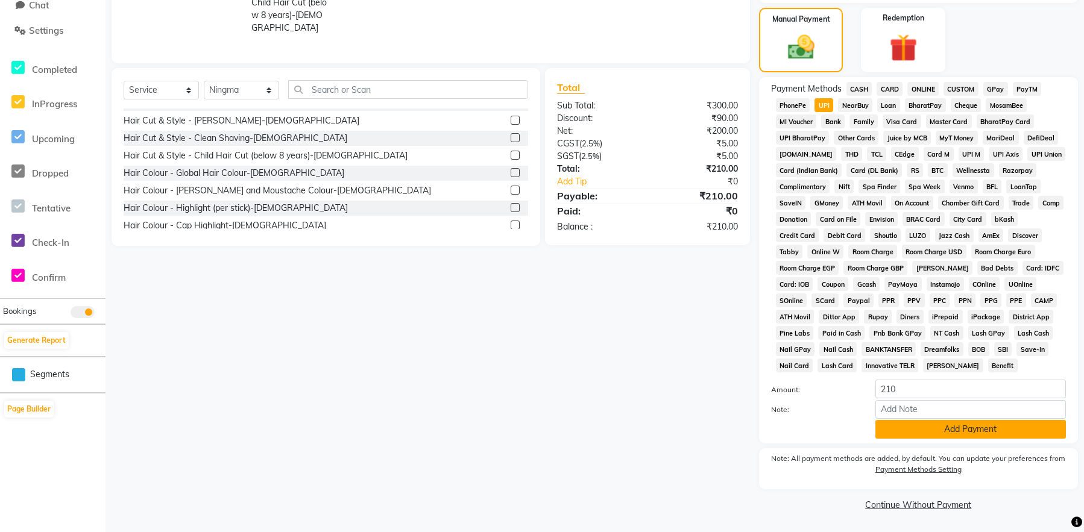
click at [965, 428] on button "Add Payment" at bounding box center [971, 429] width 191 height 19
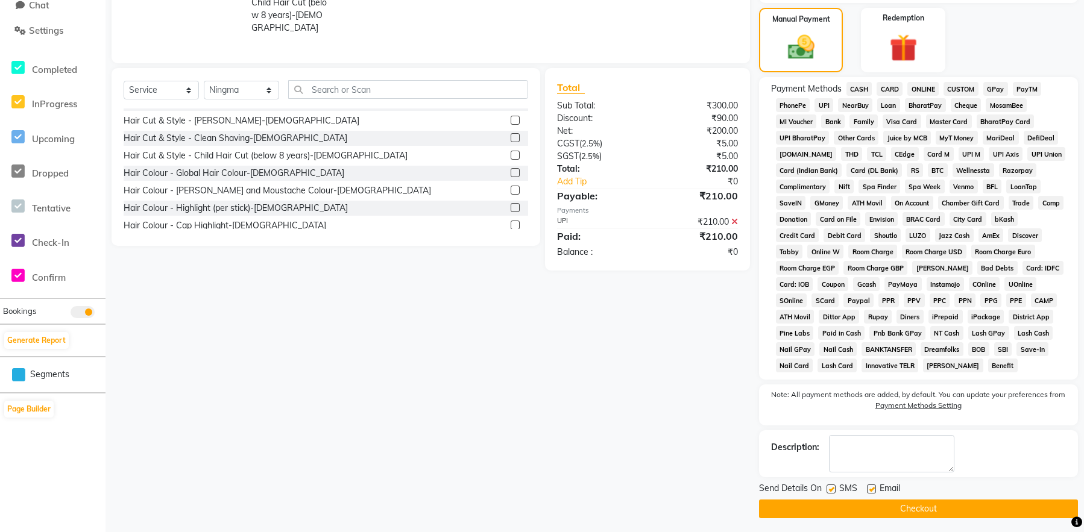
scroll to position [290, 0]
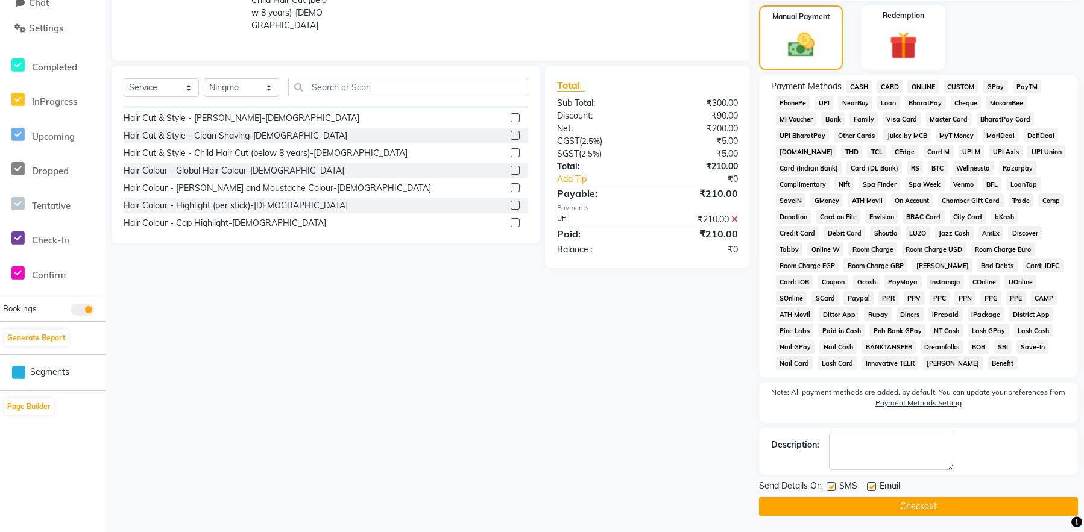
click at [868, 87] on span "CASH" at bounding box center [860, 87] width 26 height 14
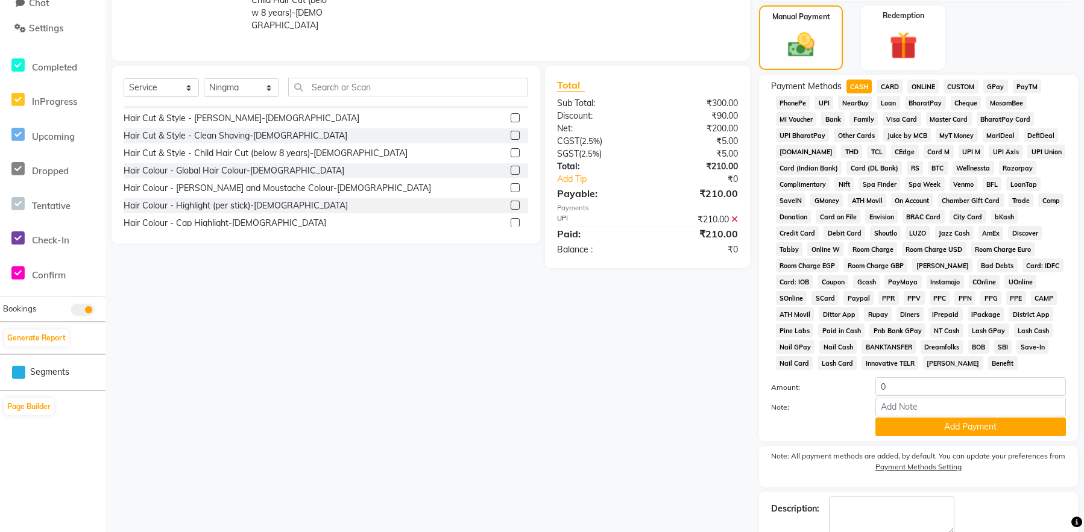
click at [735, 215] on icon at bounding box center [734, 219] width 7 height 8
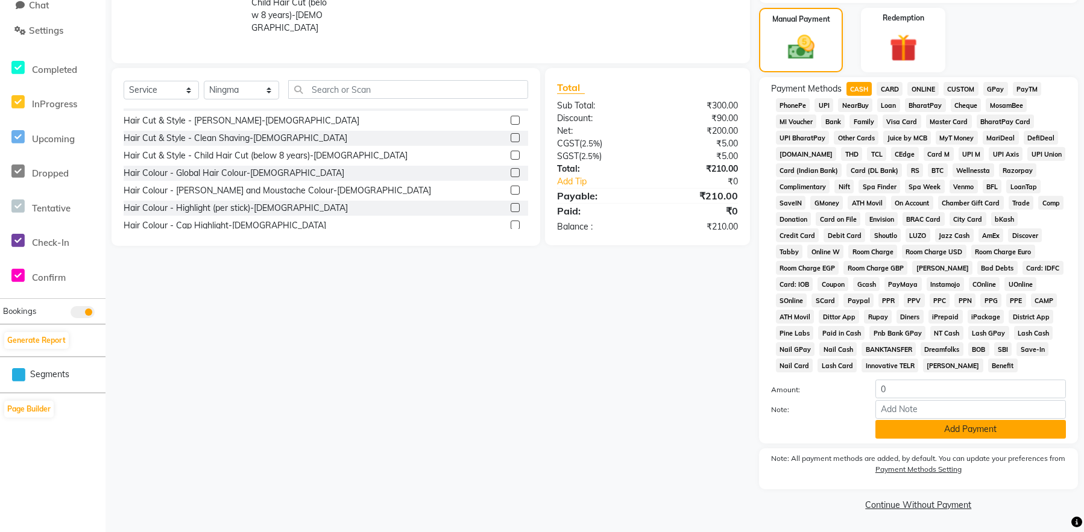
click at [967, 435] on button "Add Payment" at bounding box center [971, 429] width 191 height 19
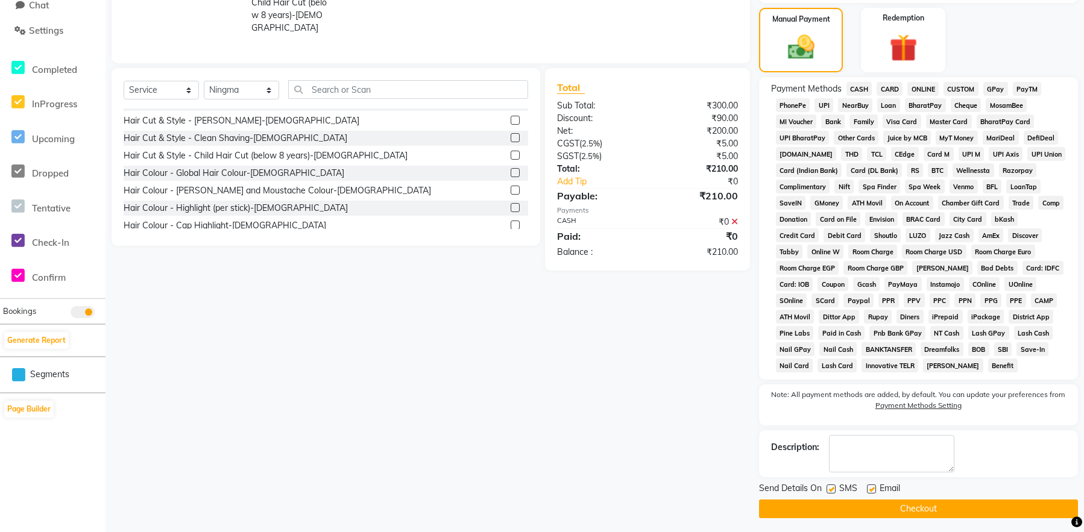
click at [988, 505] on button "Checkout" at bounding box center [918, 509] width 319 height 19
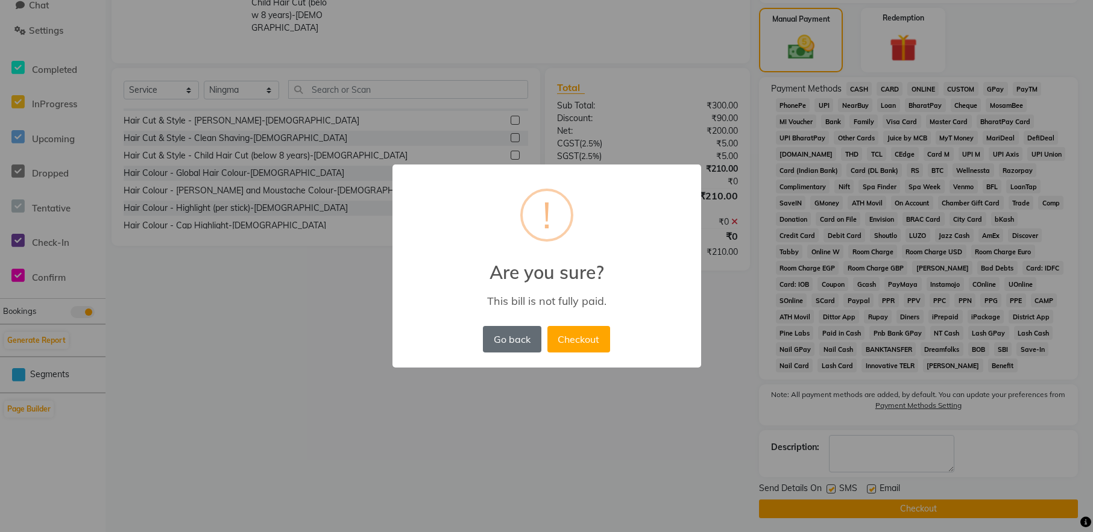
click at [523, 343] on button "Go back" at bounding box center [512, 339] width 58 height 27
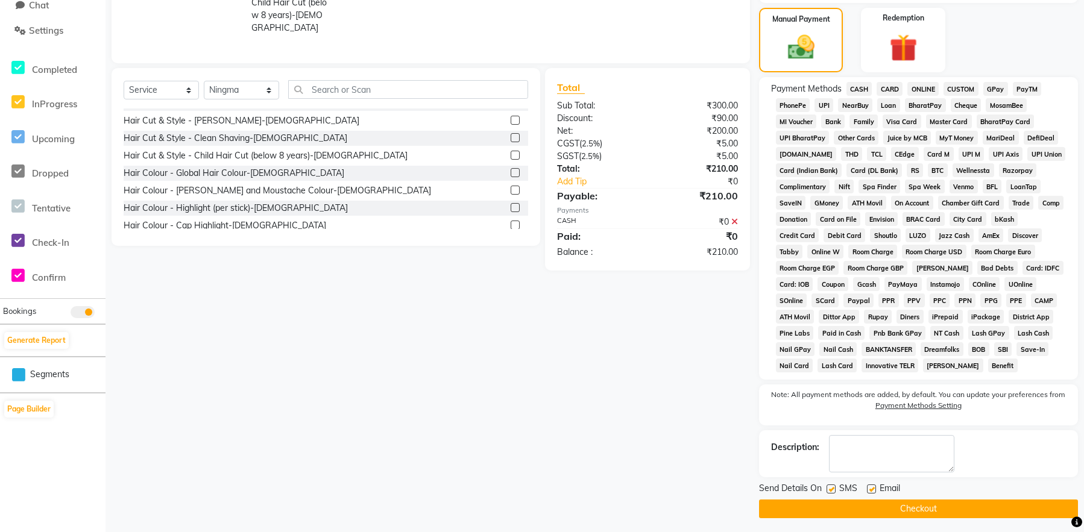
click at [733, 218] on icon at bounding box center [734, 222] width 7 height 8
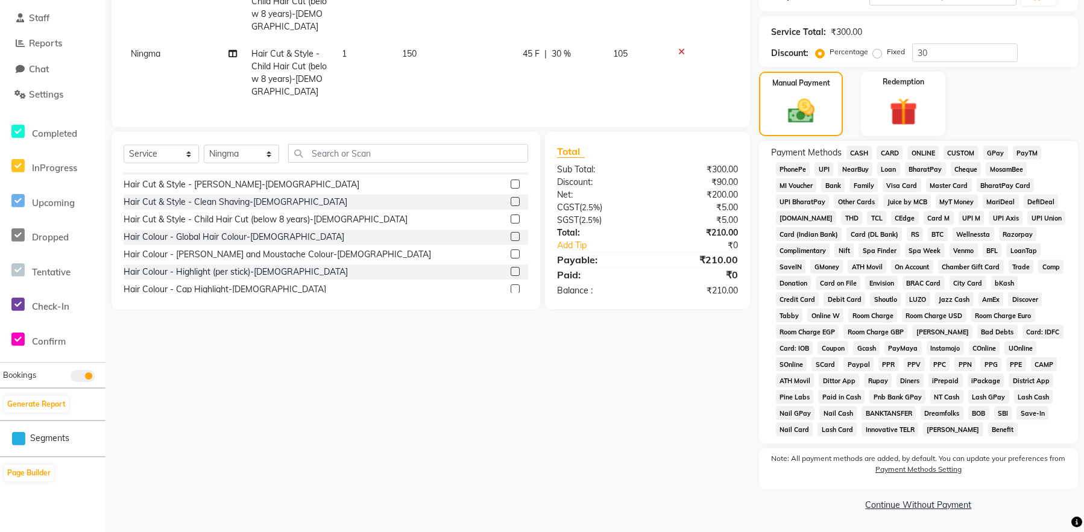
scroll to position [224, 0]
click at [859, 154] on span "CASH" at bounding box center [860, 153] width 26 height 14
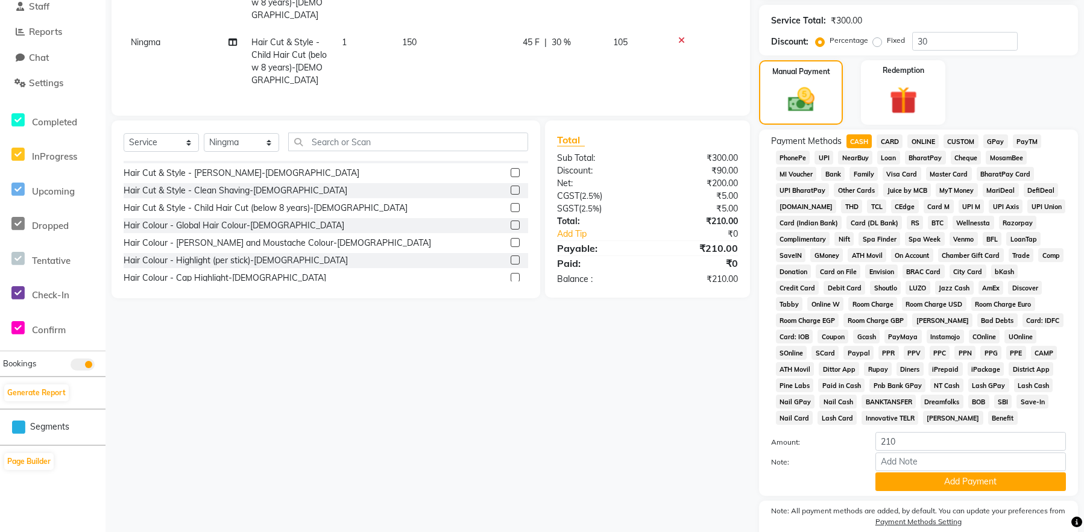
scroll to position [253, 0]
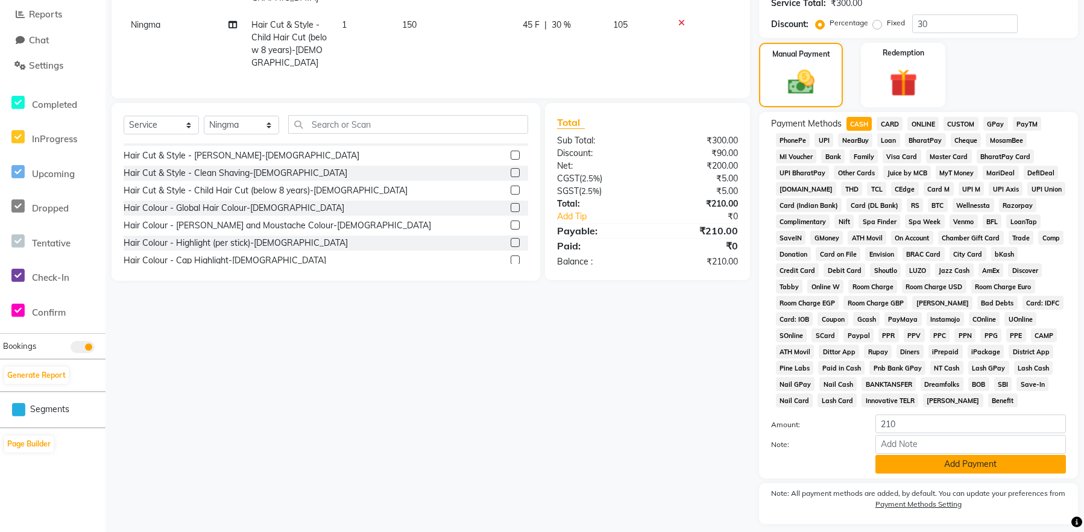
click at [921, 469] on button "Add Payment" at bounding box center [971, 464] width 191 height 19
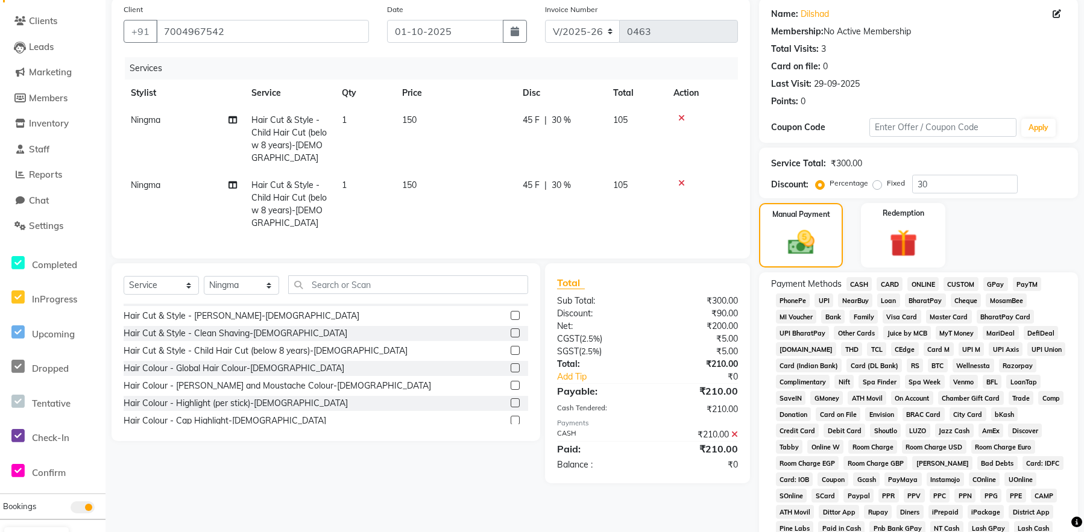
scroll to position [292, 0]
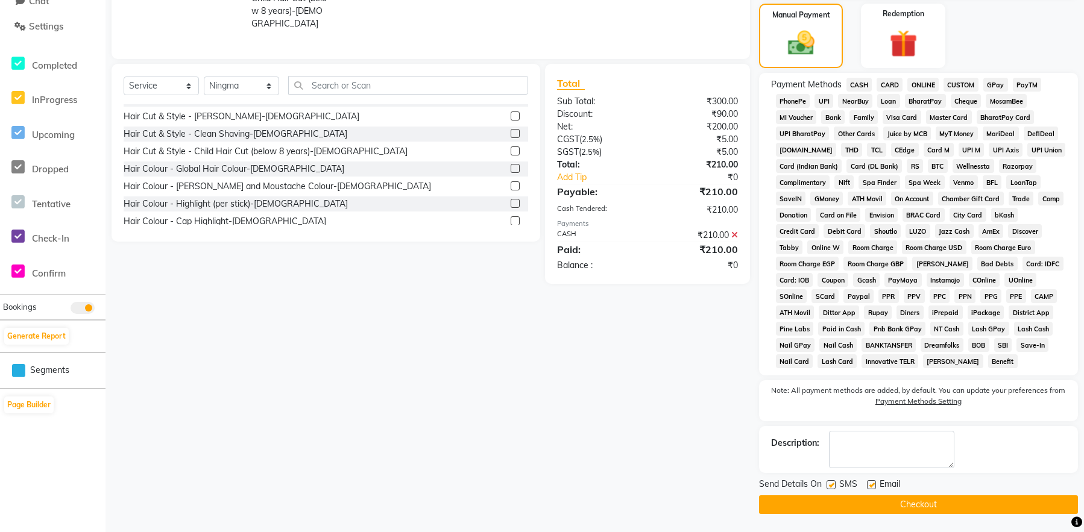
click at [948, 508] on button "Checkout" at bounding box center [918, 505] width 319 height 19
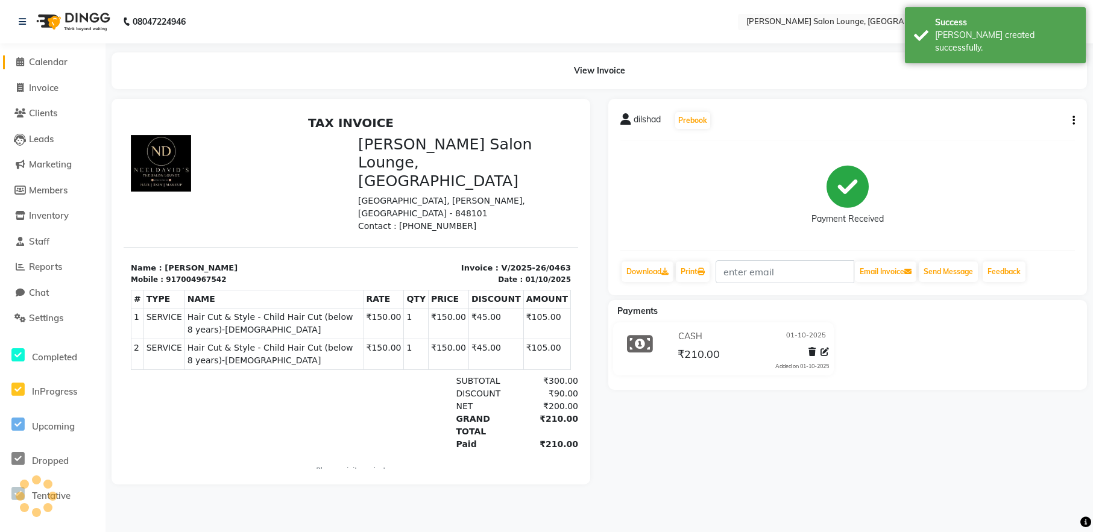
click at [46, 63] on span "Calendar" at bounding box center [48, 61] width 39 height 11
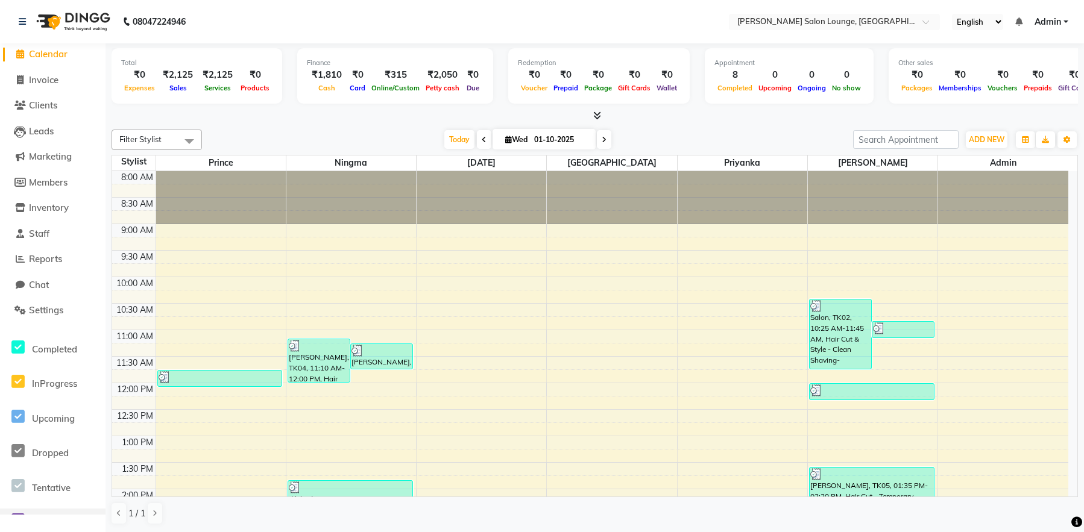
scroll to position [1, 0]
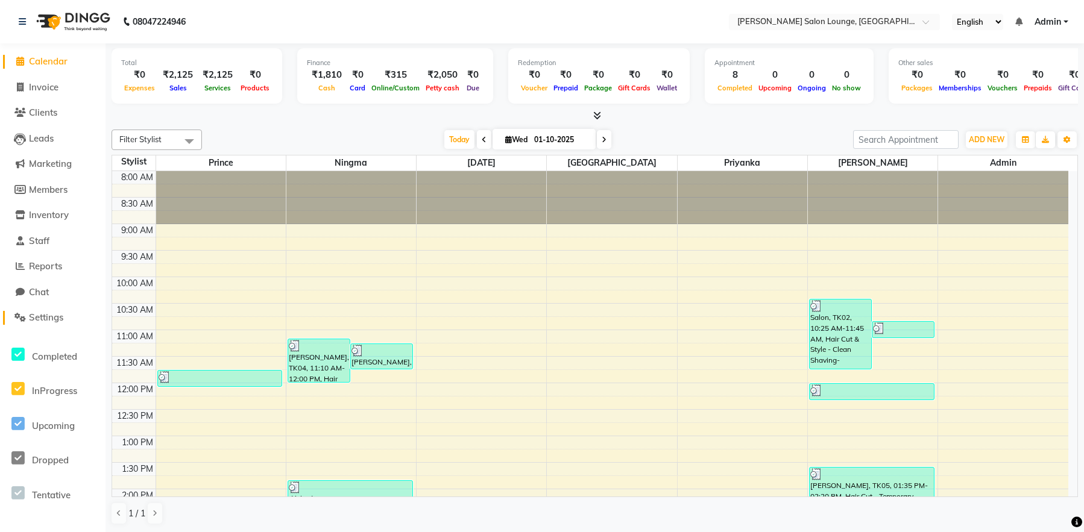
click at [39, 317] on span "Settings" at bounding box center [46, 317] width 34 height 11
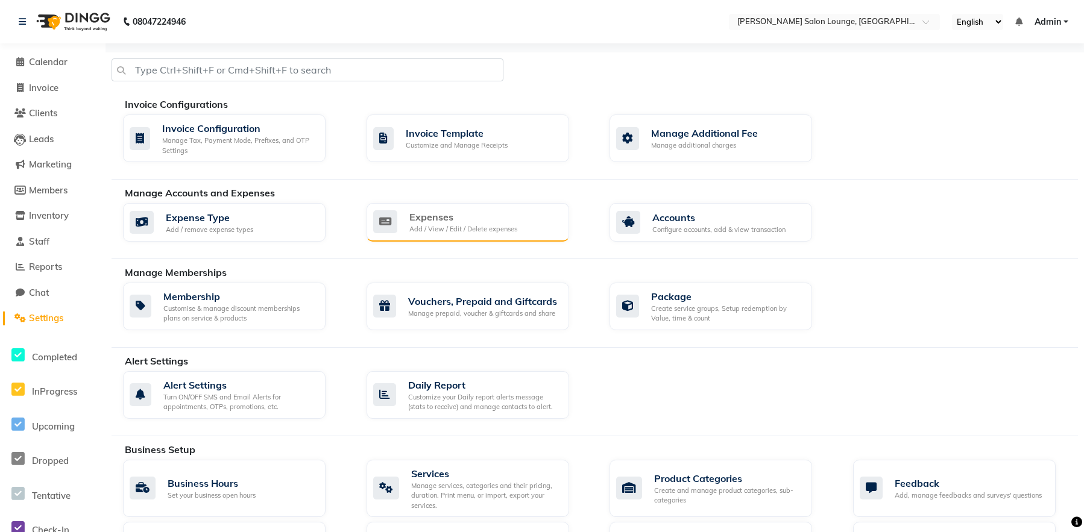
click at [452, 221] on div "Expenses" at bounding box center [463, 217] width 108 height 14
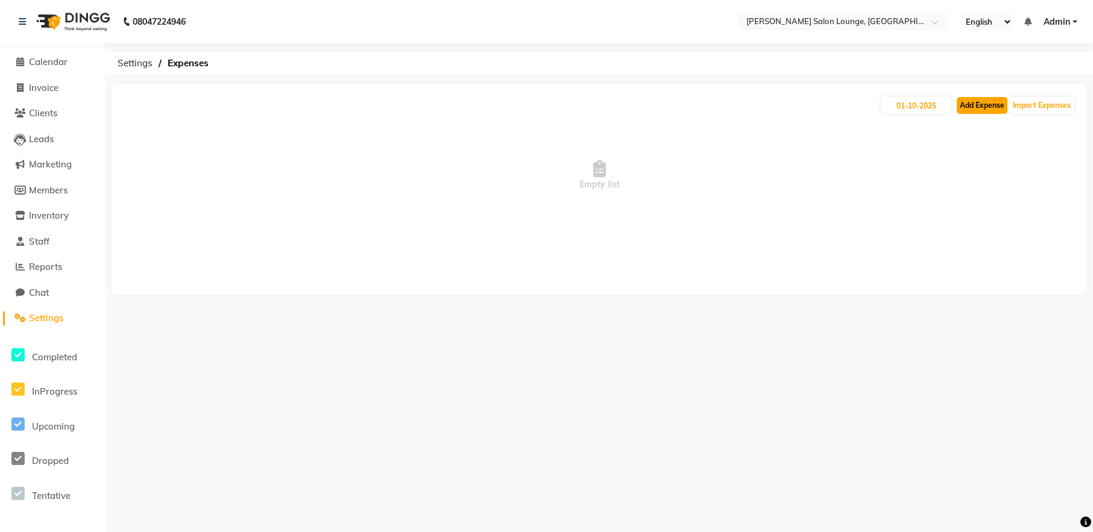
click at [978, 110] on button "Add Expense" at bounding box center [982, 105] width 51 height 17
select select "1"
select select "8135"
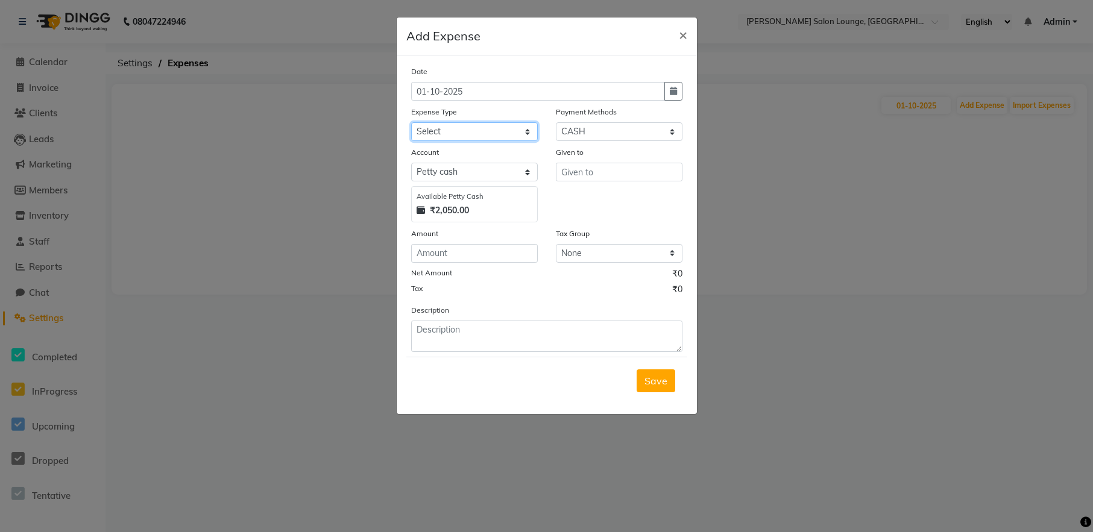
click at [490, 135] on select "Select Advance Salary Bank charges Car maintenance Cash transfer to bank Cash t…" at bounding box center [474, 131] width 127 height 19
select select "24429"
click at [411, 122] on select "Select Advance Salary Bank charges Car maintenance Cash transfer to bank Cash t…" at bounding box center [474, 131] width 127 height 19
click at [479, 171] on select "Select [PERSON_NAME] cash Default account" at bounding box center [474, 172] width 127 height 19
click at [411, 163] on select "Select [PERSON_NAME] cash Default account" at bounding box center [474, 172] width 127 height 19
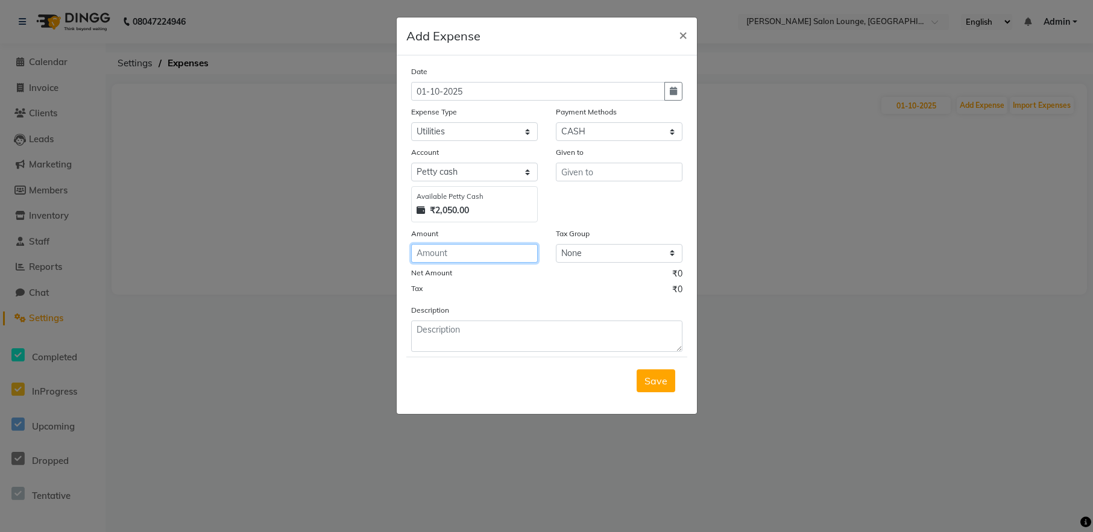
click at [478, 257] on input "number" at bounding box center [474, 253] width 127 height 19
type input "200"
click at [599, 168] on input "text" at bounding box center [619, 172] width 127 height 19
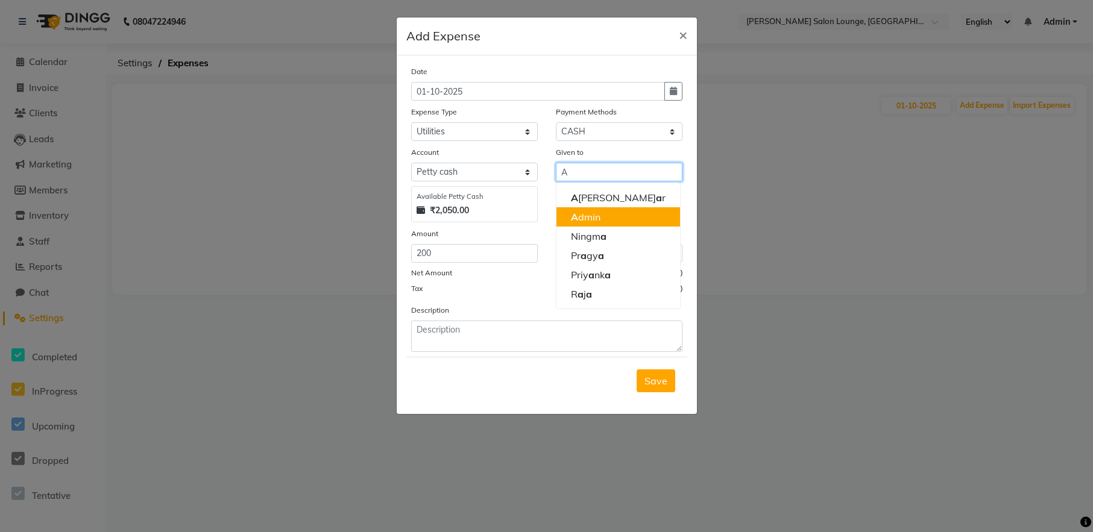
click at [623, 214] on button "A dmin" at bounding box center [619, 216] width 124 height 19
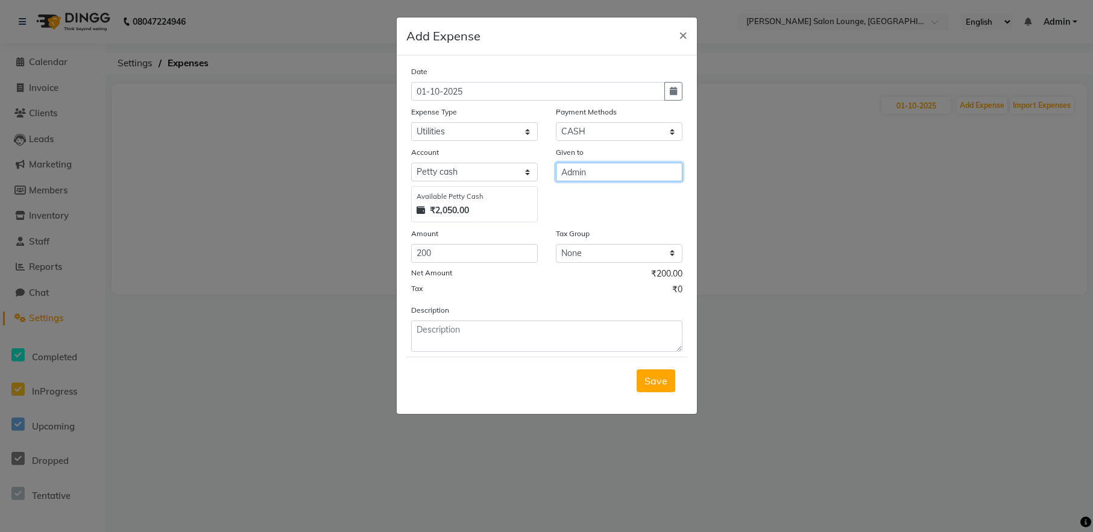
type input "Admin"
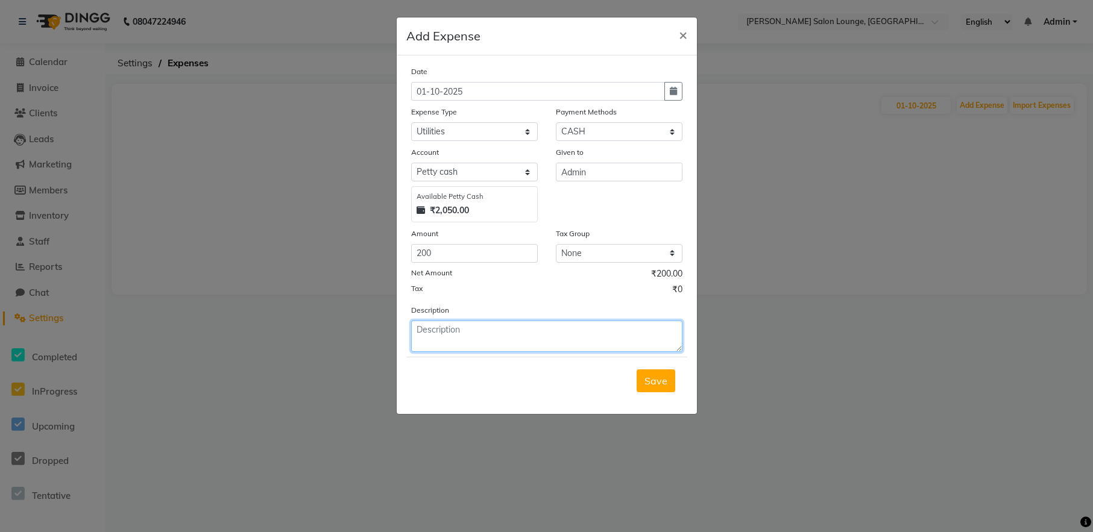
click at [561, 324] on textarea at bounding box center [546, 336] width 271 height 31
type textarea "Liquid Surf&Comfort"
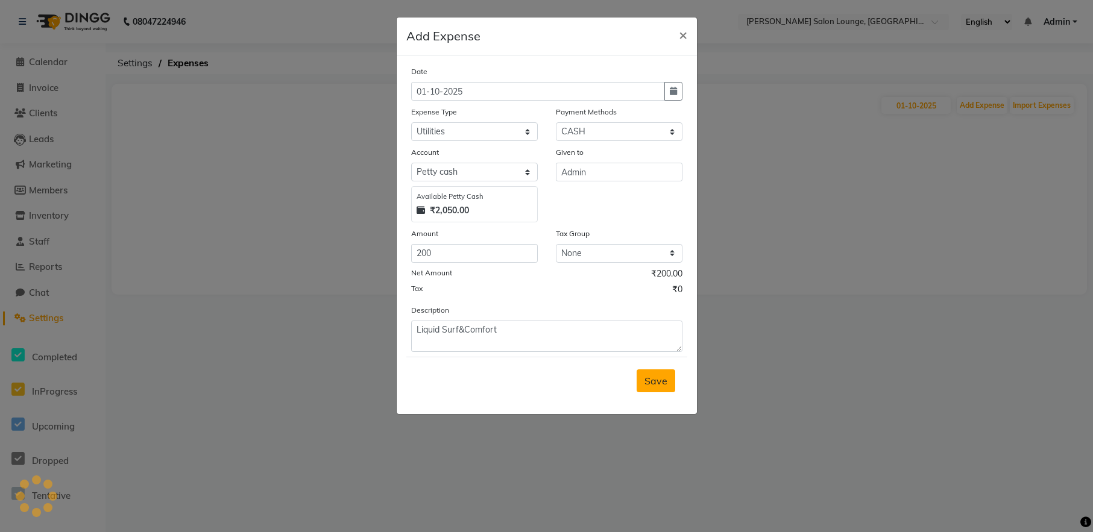
click at [662, 382] on span "Save" at bounding box center [656, 381] width 23 height 12
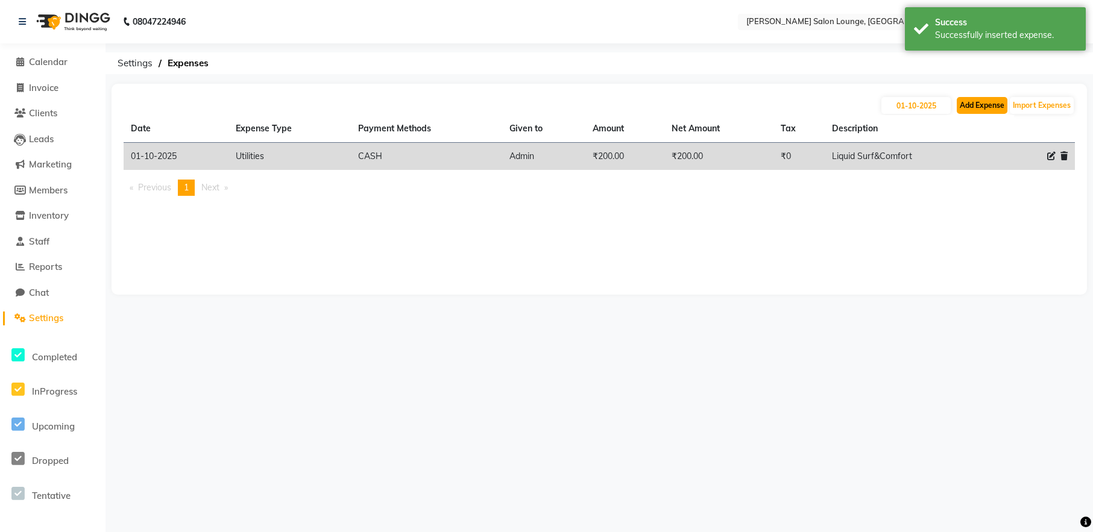
click at [977, 102] on button "Add Expense" at bounding box center [982, 105] width 51 height 17
select select "1"
select select "8135"
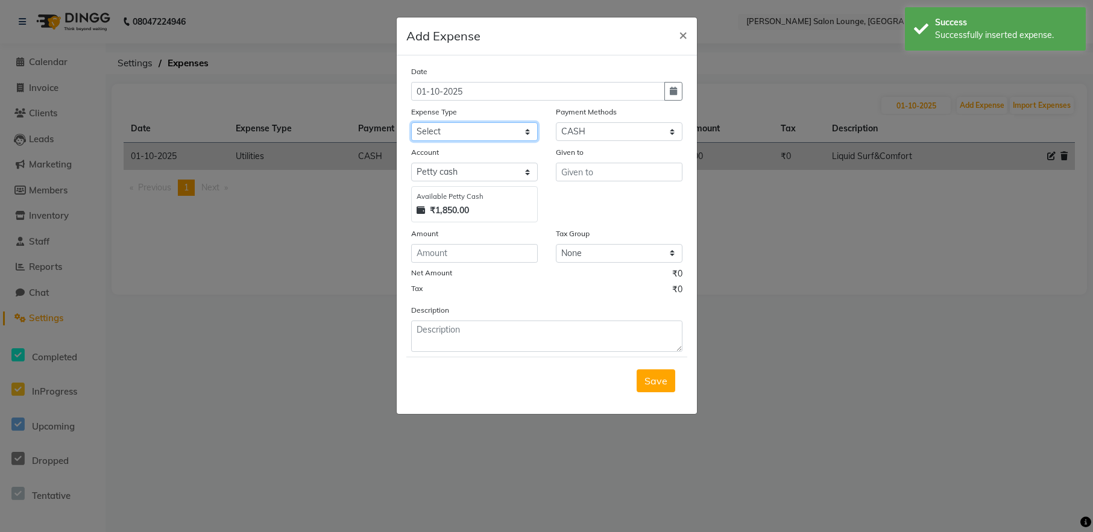
click at [443, 127] on select "Select Advance Salary Bank charges Car maintenance Cash transfer to bank Cash t…" at bounding box center [474, 131] width 127 height 19
select select "24422"
click at [411, 122] on select "Select Advance Salary Bank charges Car maintenance Cash transfer to bank Cash t…" at bounding box center [474, 131] width 127 height 19
click at [606, 163] on input "text" at bounding box center [619, 172] width 127 height 19
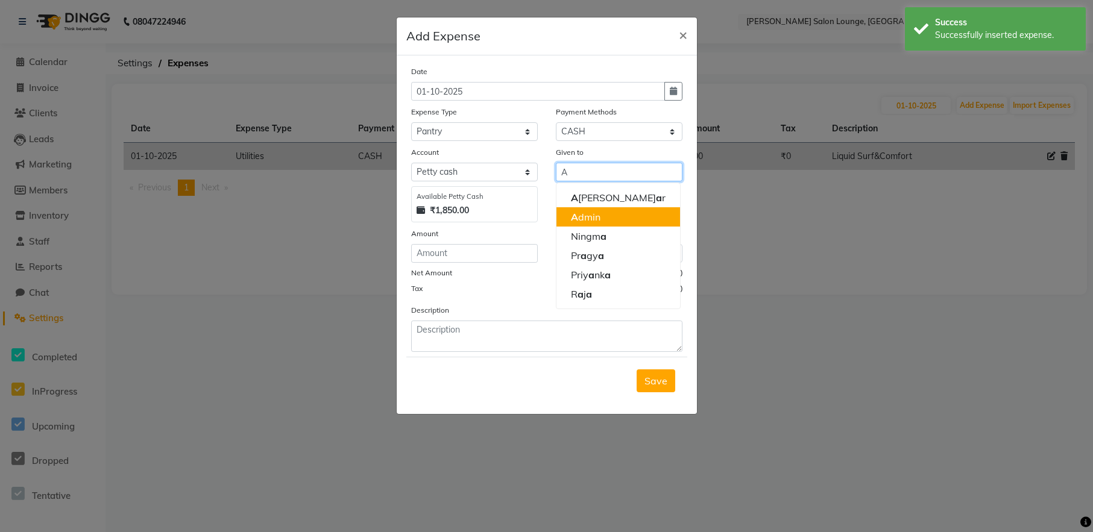
click at [598, 215] on ngb-highlight "A dmin" at bounding box center [586, 217] width 30 height 12
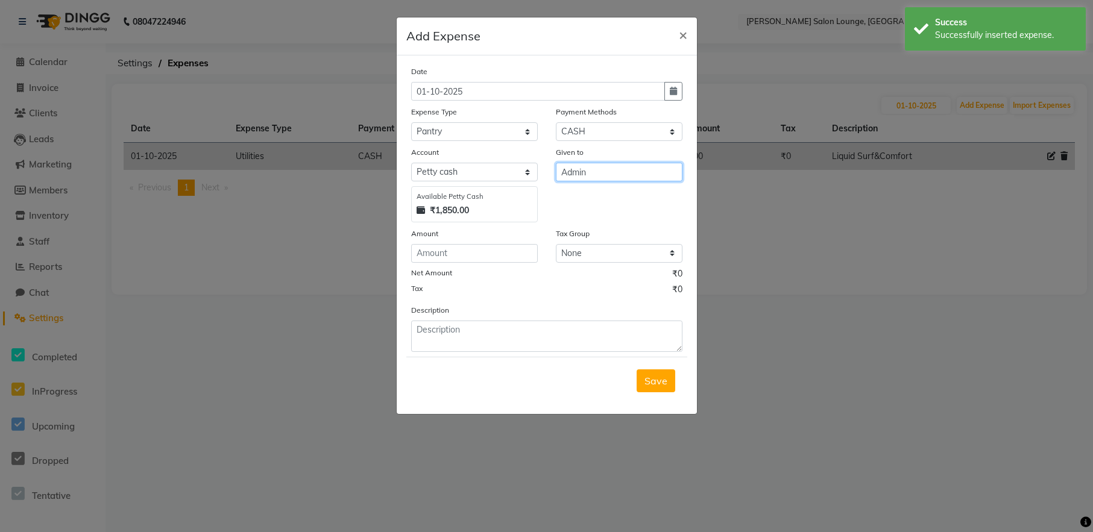
type input "Admin"
click at [450, 251] on input "number" at bounding box center [474, 253] width 127 height 19
type input "30"
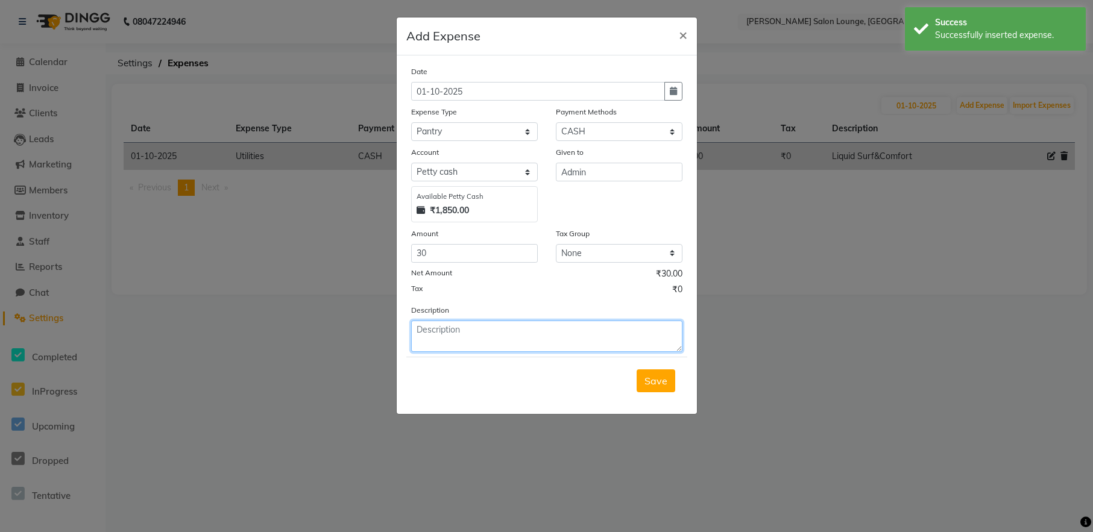
click at [502, 349] on textarea at bounding box center [546, 336] width 271 height 31
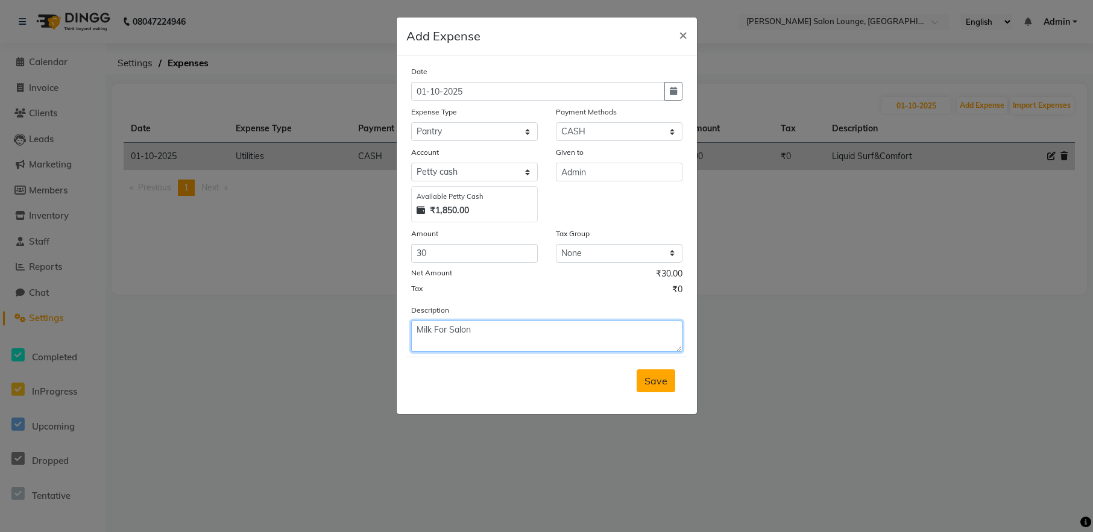
type textarea "Milk For Salon"
click at [654, 376] on span "Save" at bounding box center [656, 381] width 23 height 12
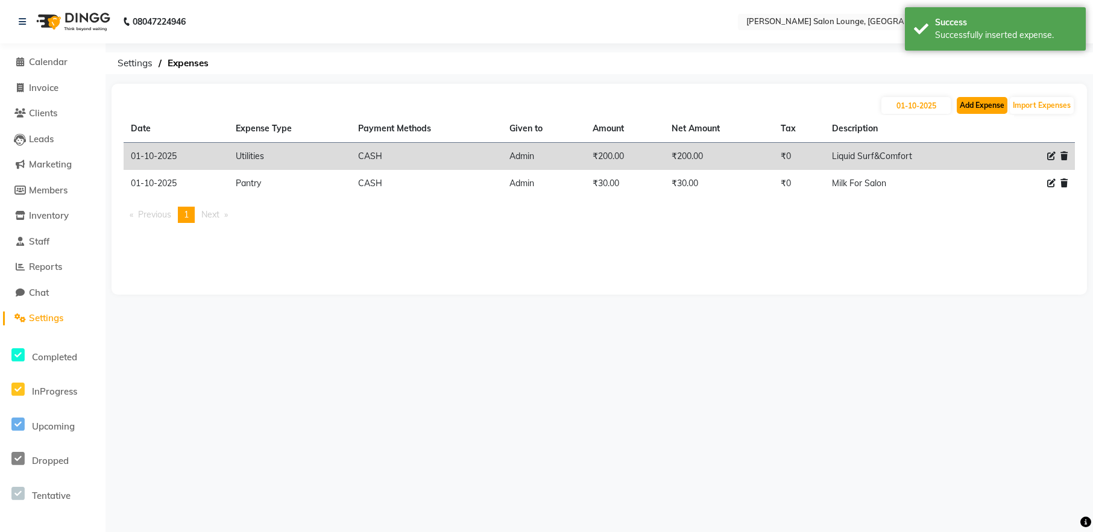
click at [989, 101] on button "Add Expense" at bounding box center [982, 105] width 51 height 17
select select "1"
select select "8135"
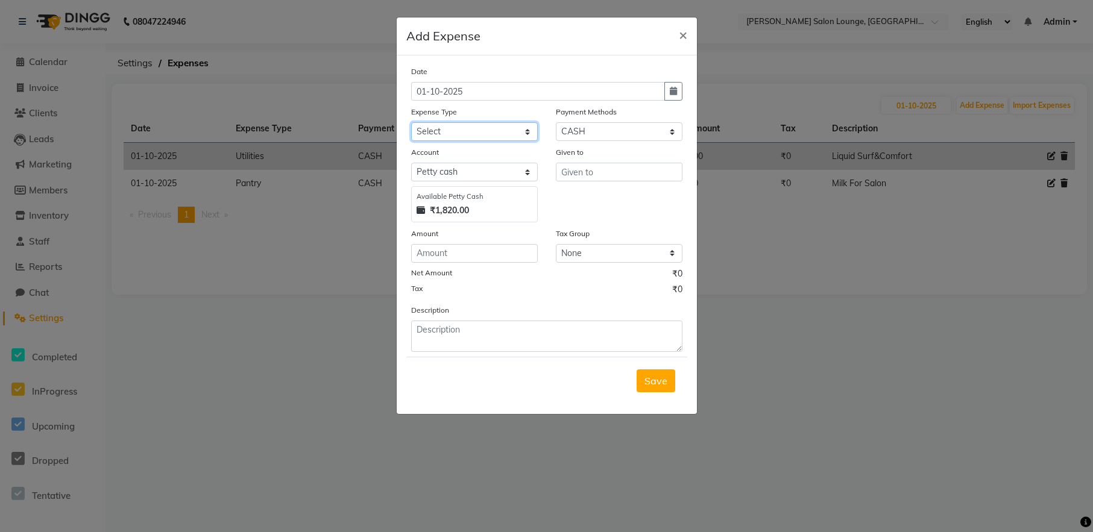
click at [467, 132] on select "Select Advance Salary Bank charges Car maintenance Cash transfer to bank Cash t…" at bounding box center [474, 131] width 127 height 19
select select "24414"
click at [411, 122] on select "Select Advance Salary Bank charges Car maintenance Cash transfer to bank Cash t…" at bounding box center [474, 131] width 127 height 19
click at [620, 177] on input "text" at bounding box center [619, 172] width 127 height 19
type input "Sweaper"
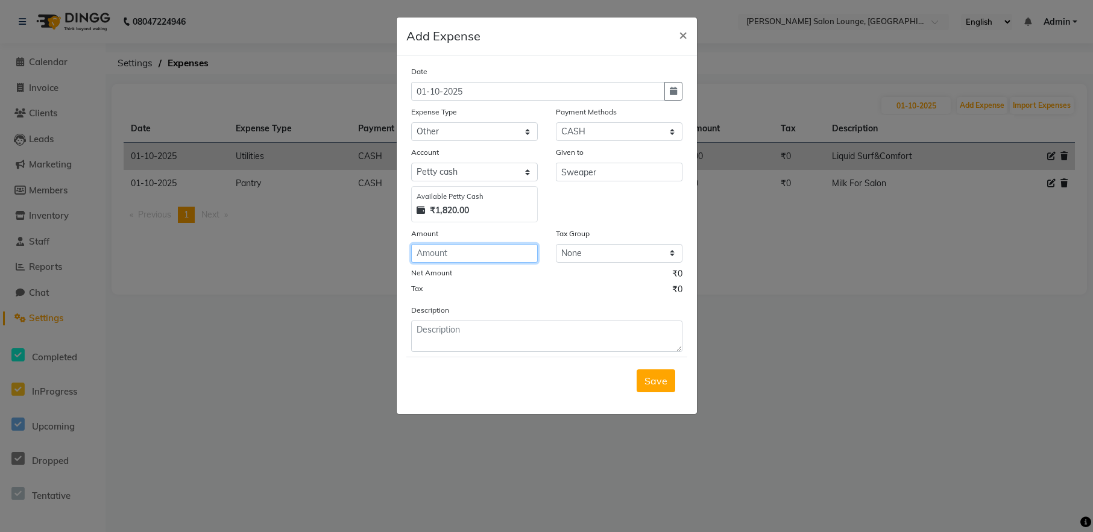
click at [492, 248] on input "number" at bounding box center [474, 253] width 127 height 19
type input "50"
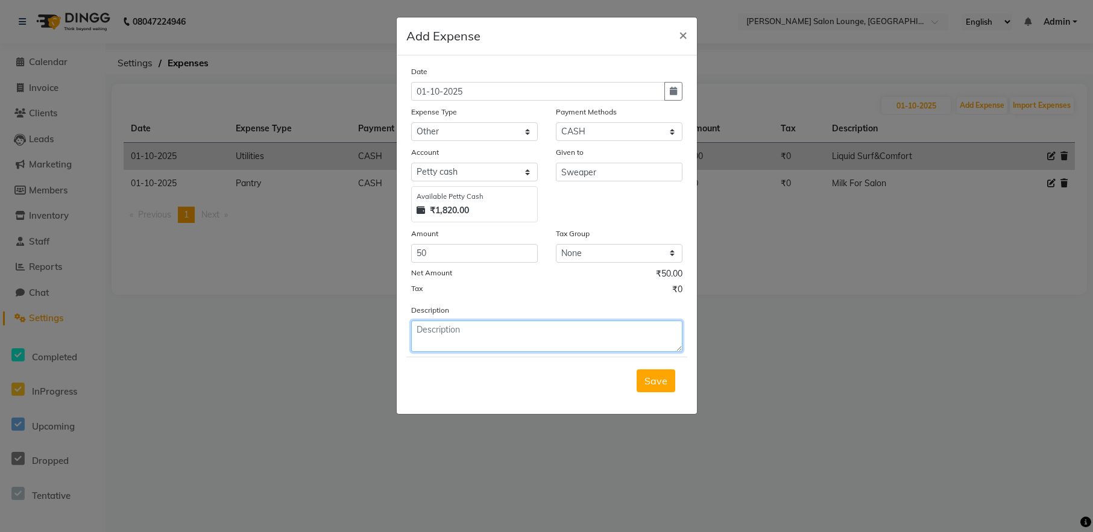
click at [464, 344] on textarea at bounding box center [546, 336] width 271 height 31
type textarea "Sweaper"
click at [669, 388] on button "Save" at bounding box center [656, 381] width 39 height 23
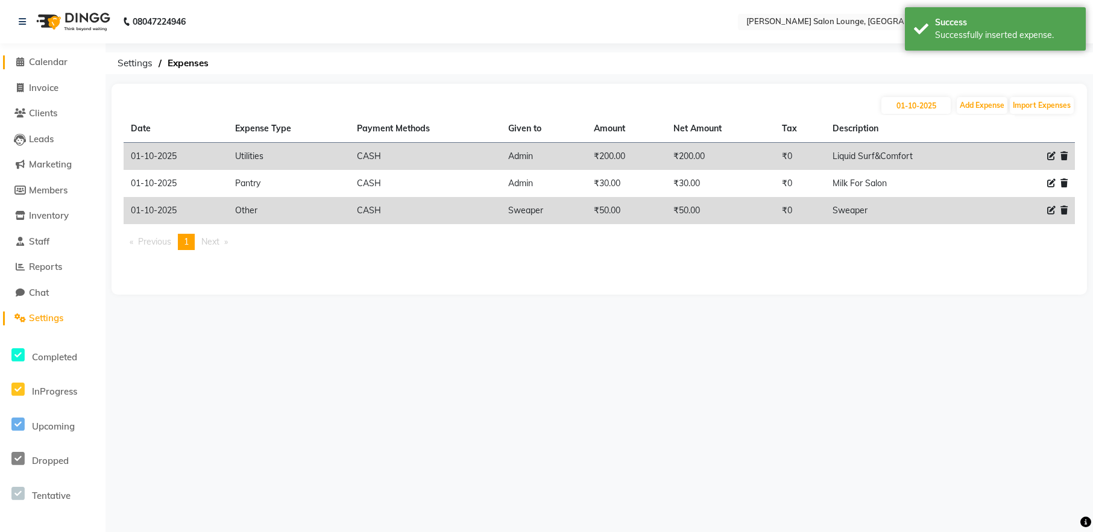
click at [42, 62] on span "Calendar" at bounding box center [48, 61] width 39 height 11
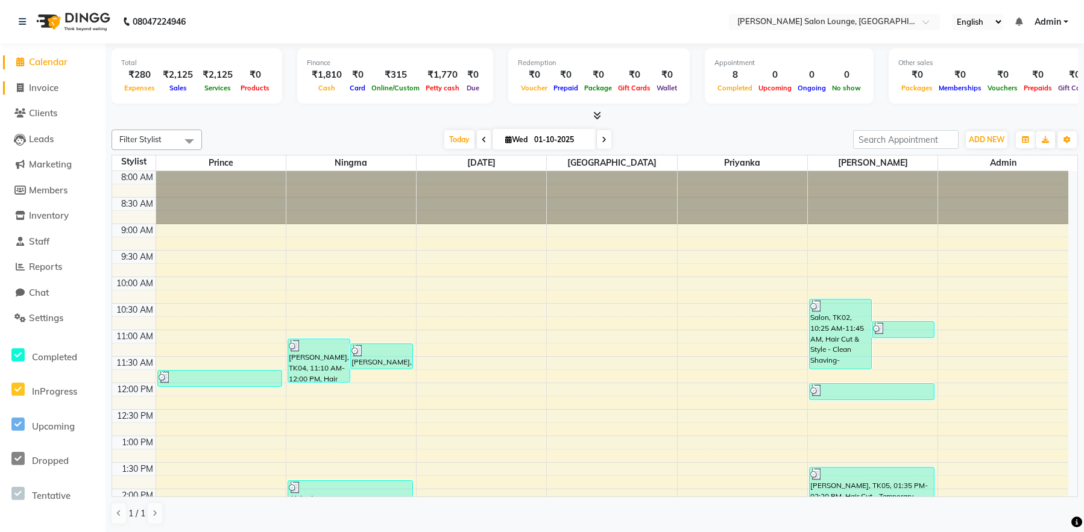
drag, startPoint x: 56, startPoint y: 78, endPoint x: 55, endPoint y: 89, distance: 11.5
click at [56, 78] on li "Invoice" at bounding box center [53, 88] width 106 height 26
click at [55, 94] on link "Invoice" at bounding box center [52, 88] width 99 height 14
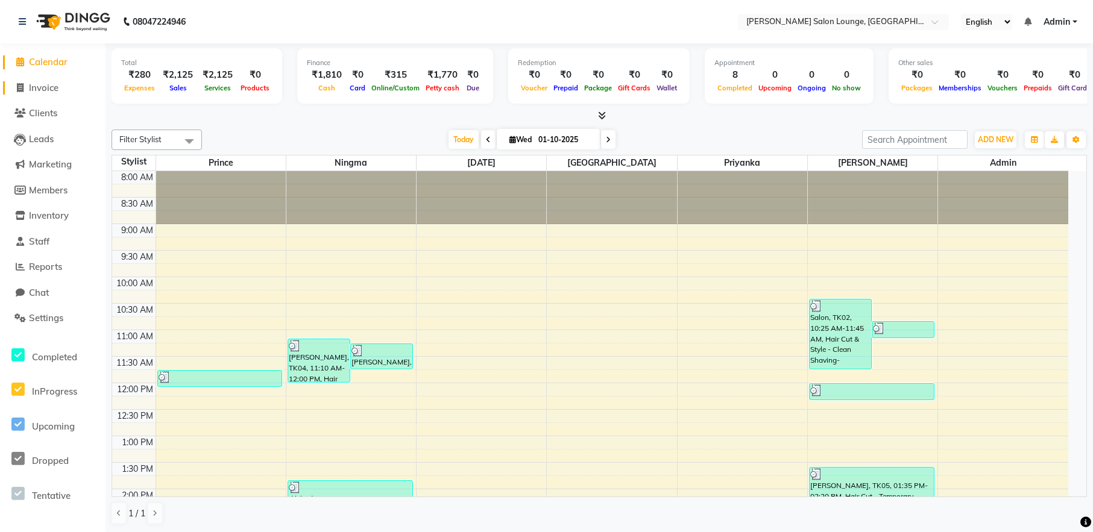
select select "service"
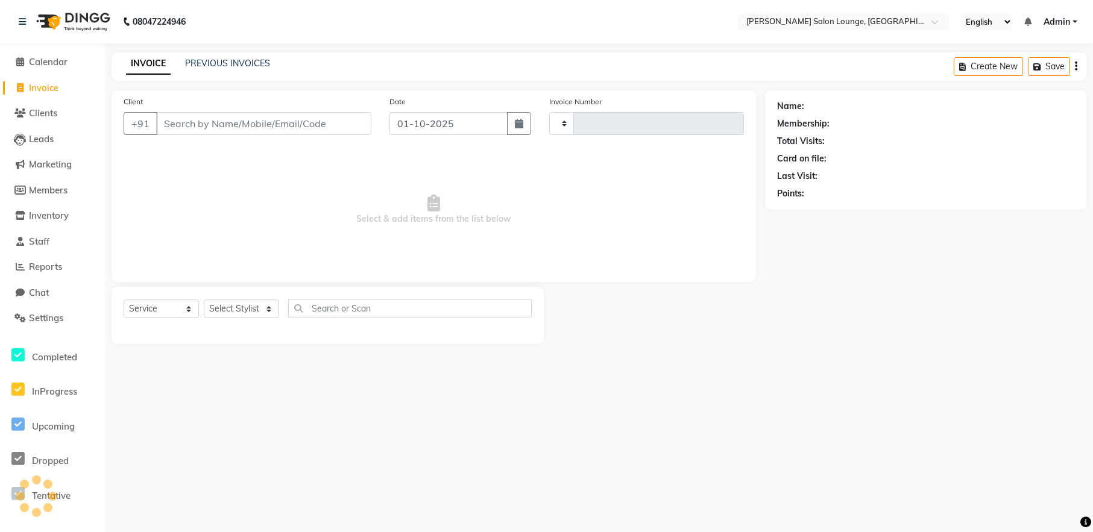
click at [55, 87] on span "Invoice" at bounding box center [44, 87] width 30 height 11
select select "service"
type input "0464"
select select "8909"
click at [283, 133] on input "Client" at bounding box center [263, 123] width 215 height 23
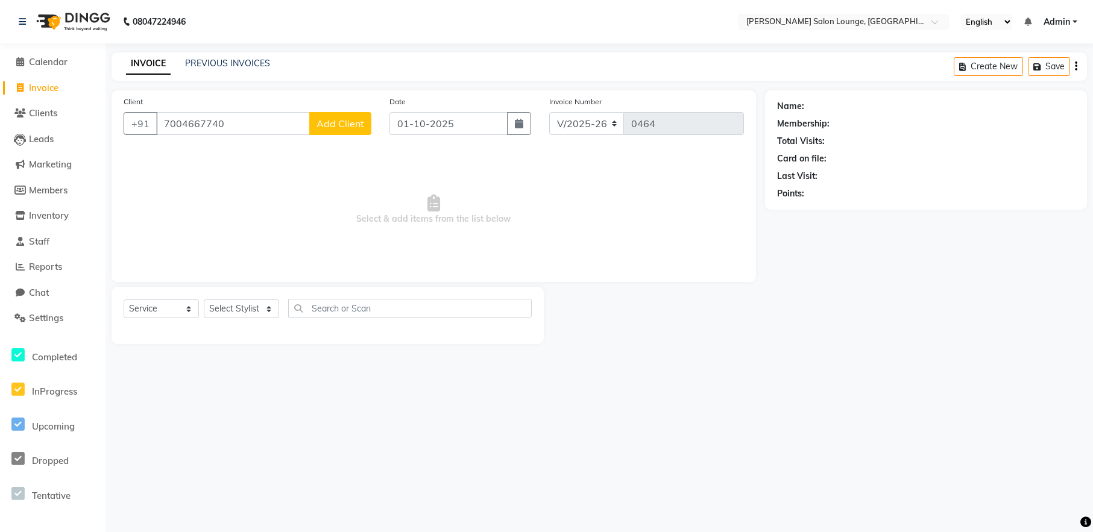
type input "7004667740"
click at [342, 121] on span "Add Client" at bounding box center [341, 124] width 48 height 12
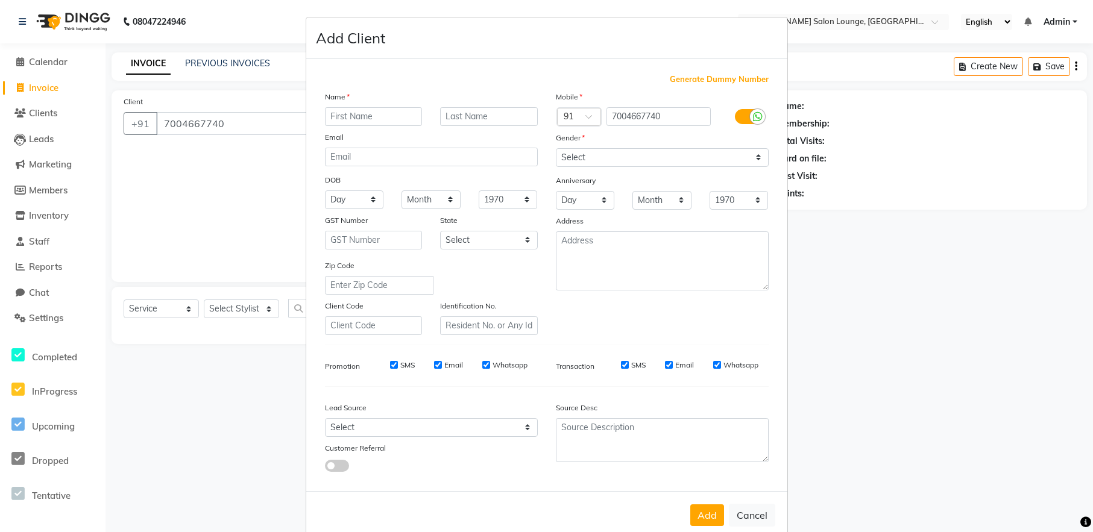
click at [367, 115] on input "text" at bounding box center [374, 116] width 98 height 19
type input "[PERSON_NAME]"
click at [652, 163] on select "Select [DEMOGRAPHIC_DATA] [DEMOGRAPHIC_DATA] Other Prefer Not To Say" at bounding box center [662, 157] width 213 height 19
select select "[DEMOGRAPHIC_DATA]"
click at [556, 148] on select "Select [DEMOGRAPHIC_DATA] [DEMOGRAPHIC_DATA] Other Prefer Not To Say" at bounding box center [662, 157] width 213 height 19
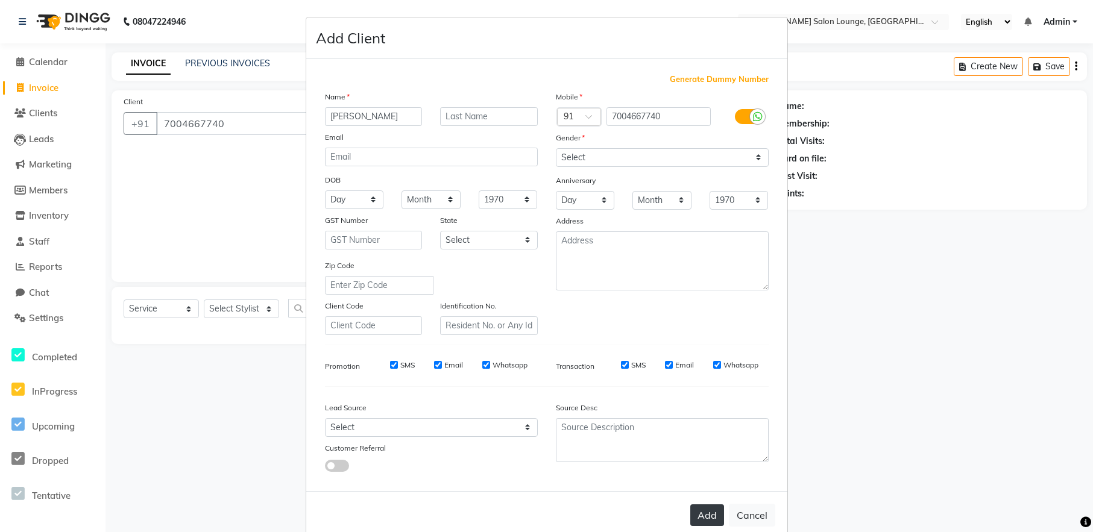
click at [710, 508] on button "Add" at bounding box center [707, 516] width 34 height 22
select select
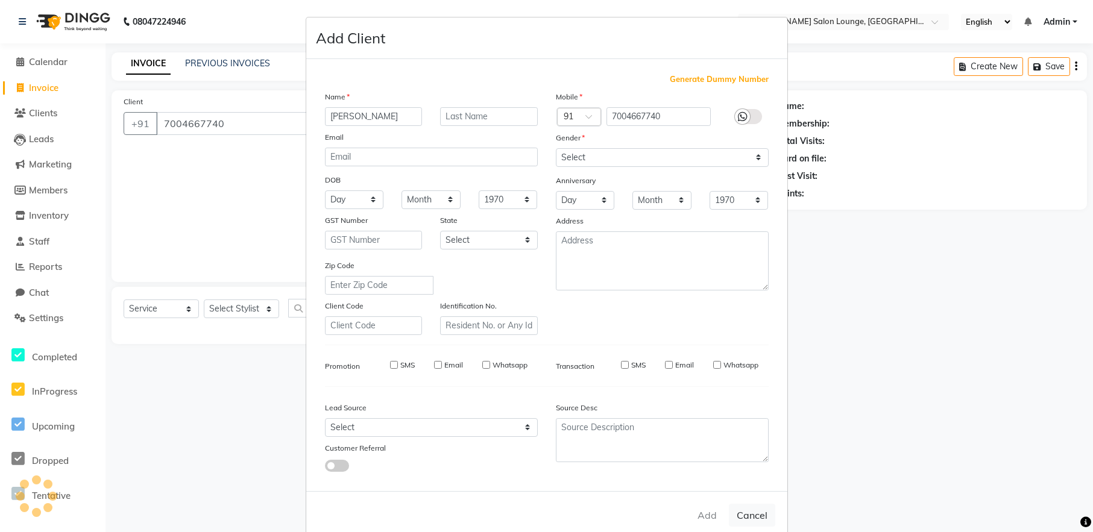
select select
checkbox input "false"
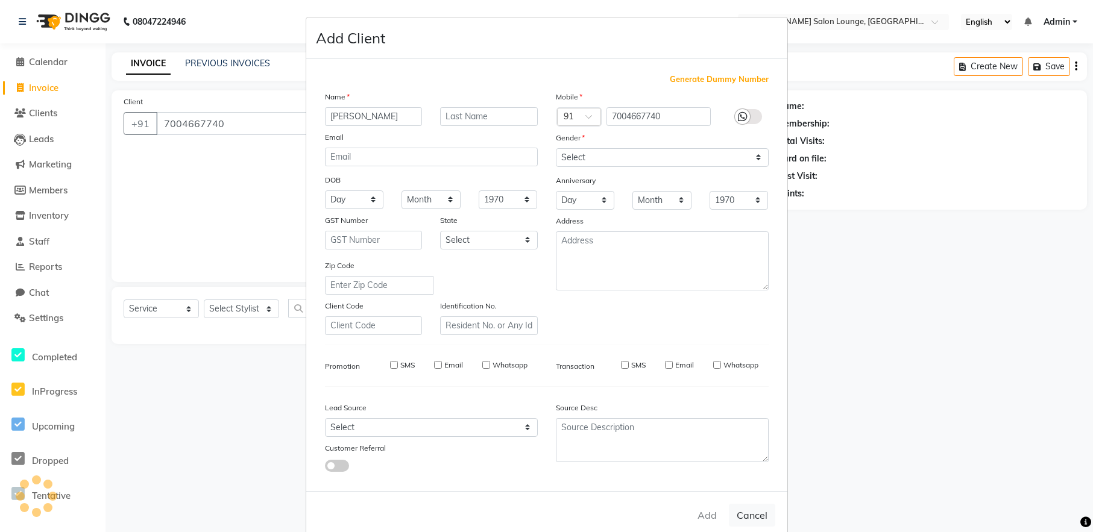
checkbox input "false"
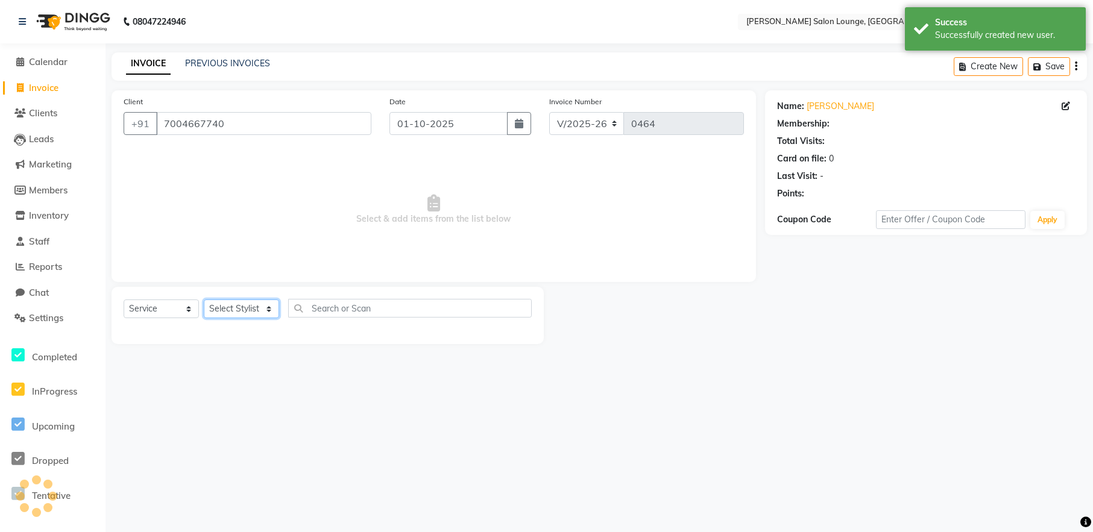
click at [254, 311] on select "Select Stylist [PERSON_NAME] Admin Ningma [PERSON_NAME] [PERSON_NAME][DATE]" at bounding box center [241, 309] width 75 height 19
select select "91731"
click at [204, 300] on select "Select Stylist [PERSON_NAME] Admin Ningma [PERSON_NAME] [PERSON_NAME][DATE]" at bounding box center [241, 309] width 75 height 19
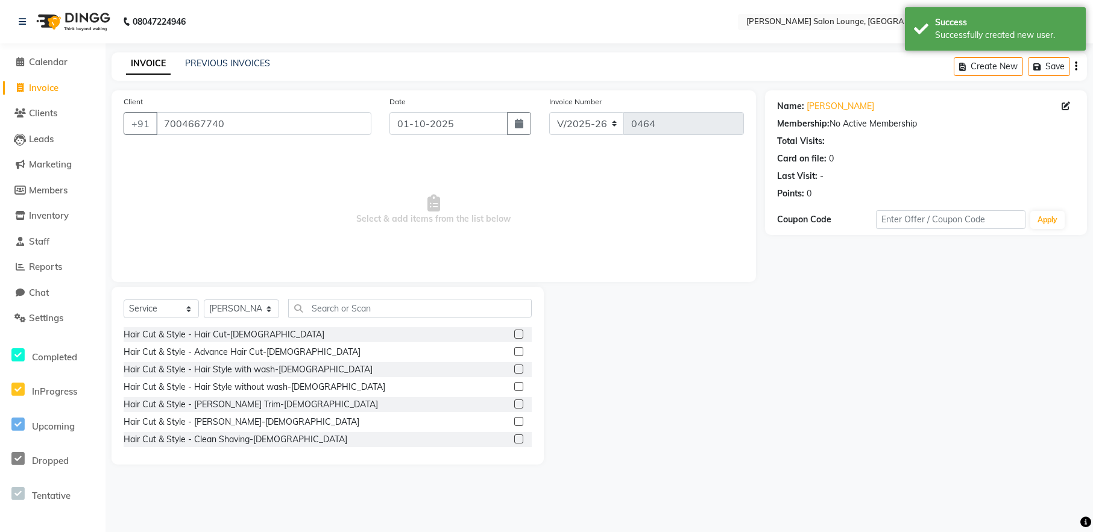
click at [514, 432] on div at bounding box center [522, 439] width 17 height 15
click at [514, 435] on label at bounding box center [518, 439] width 9 height 9
click at [514, 436] on input "checkbox" at bounding box center [518, 440] width 8 height 8
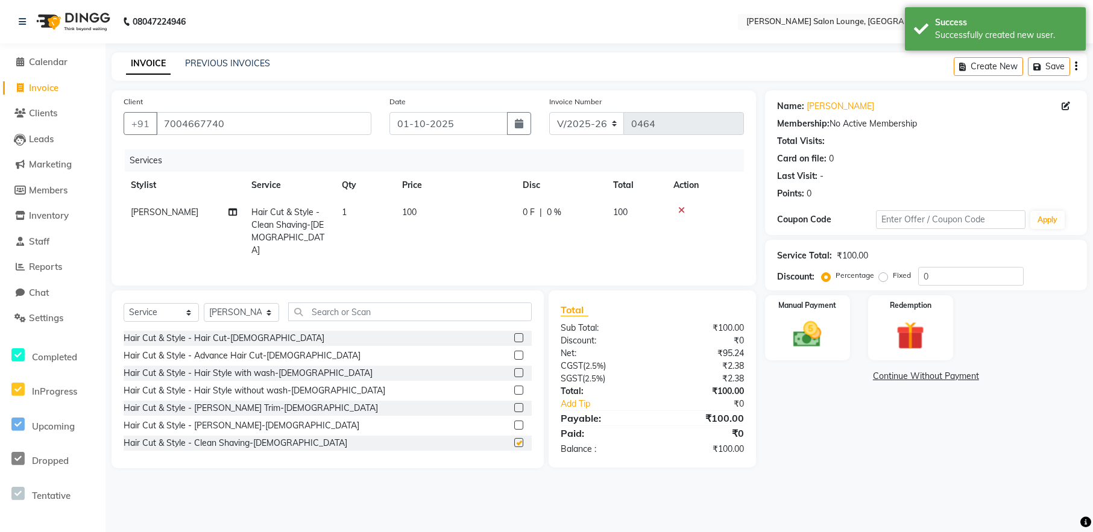
checkbox input "false"
click at [915, 279] on div "Percentage Fixed" at bounding box center [871, 276] width 94 height 16
click at [922, 278] on input "0" at bounding box center [971, 276] width 106 height 19
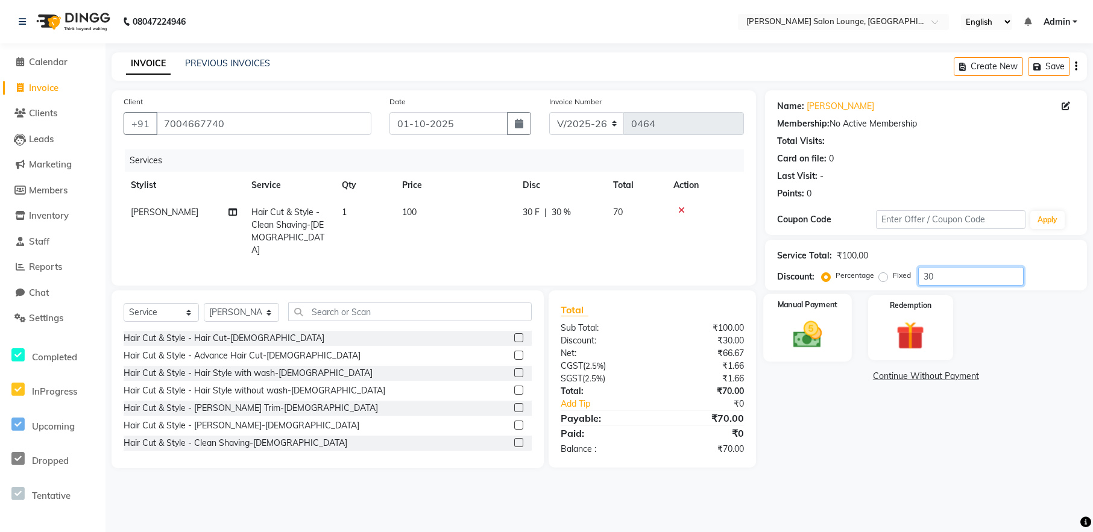
type input "30"
click at [822, 332] on img at bounding box center [808, 335] width 48 height 34
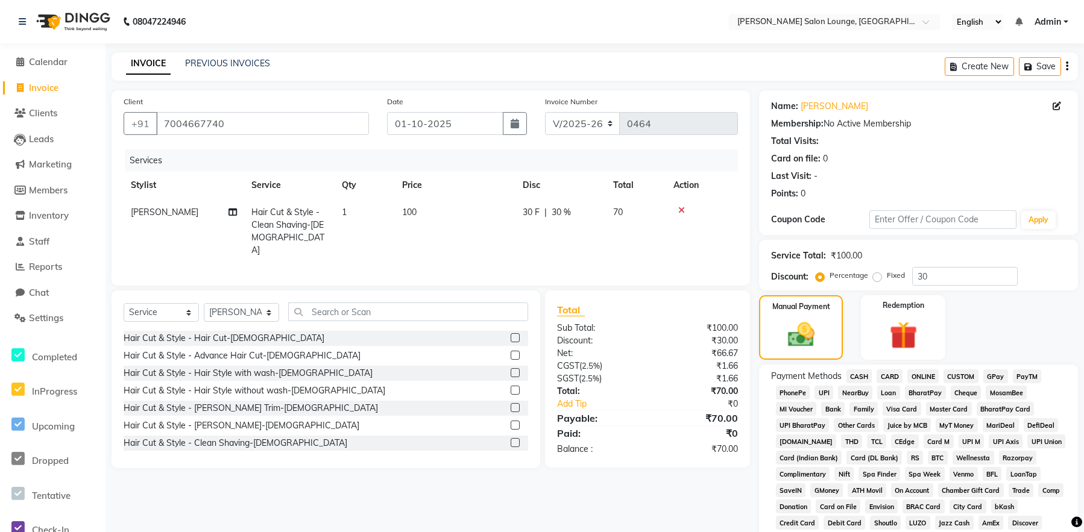
click at [822, 396] on span "UPI" at bounding box center [824, 393] width 19 height 14
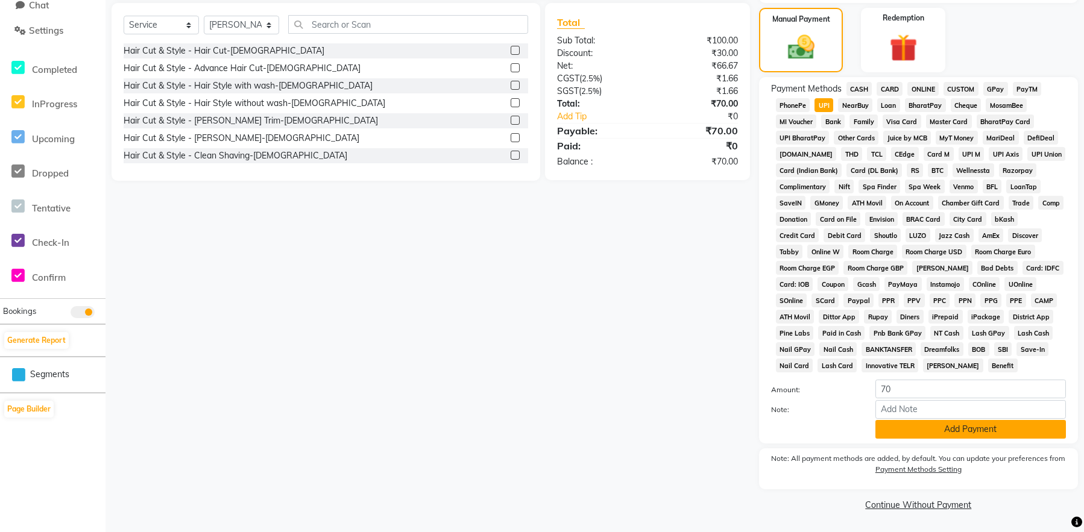
click at [936, 428] on button "Add Payment" at bounding box center [971, 429] width 191 height 19
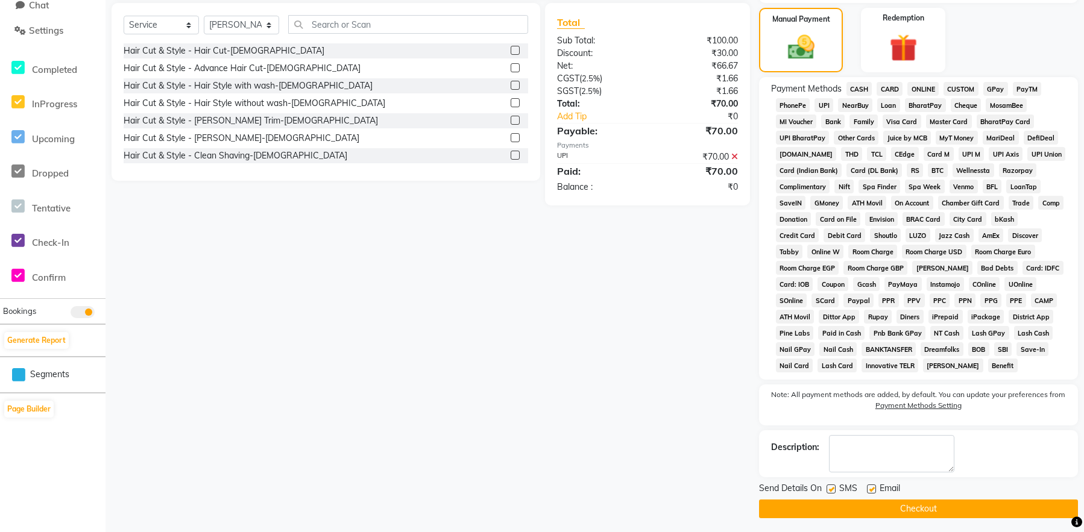
click at [970, 511] on button "Checkout" at bounding box center [918, 509] width 319 height 19
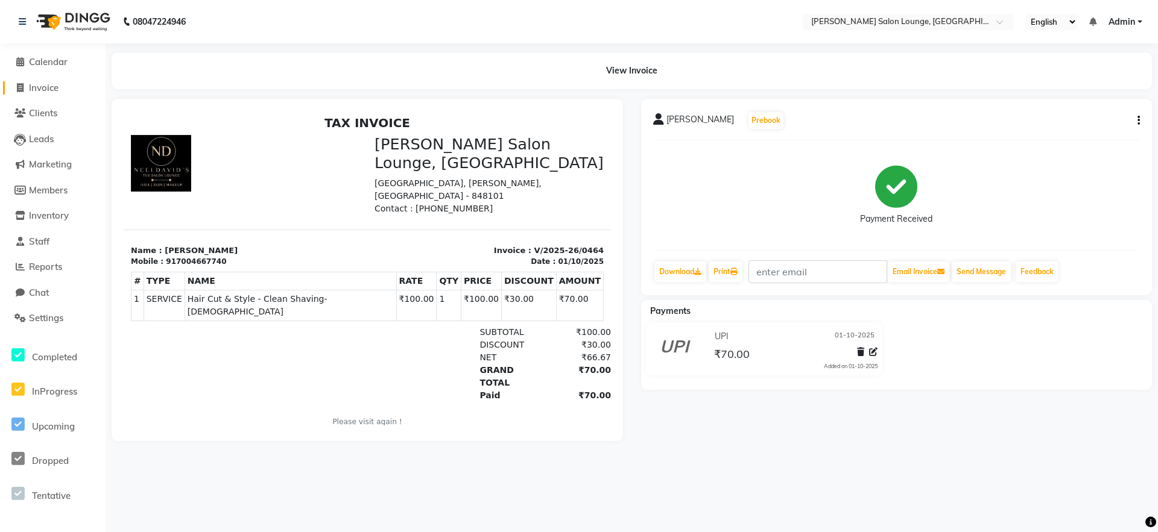
click at [58, 85] on span "Invoice" at bounding box center [44, 87] width 30 height 11
select select "service"
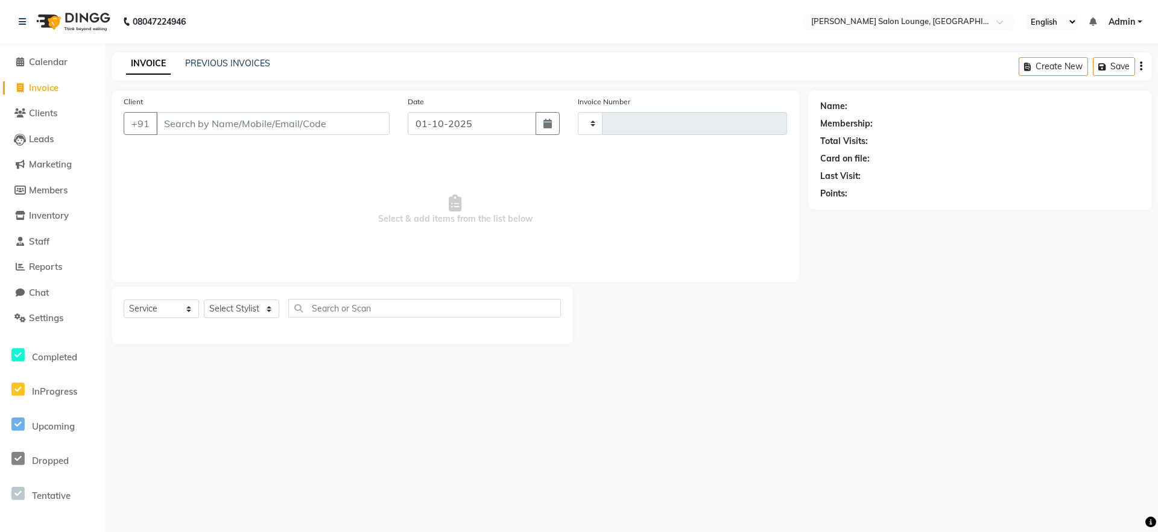
type input "0465"
select select "8909"
click at [257, 125] on input "Client" at bounding box center [272, 123] width 233 height 23
type input "9931627980"
click at [349, 122] on span "Add Client" at bounding box center [359, 124] width 48 height 12
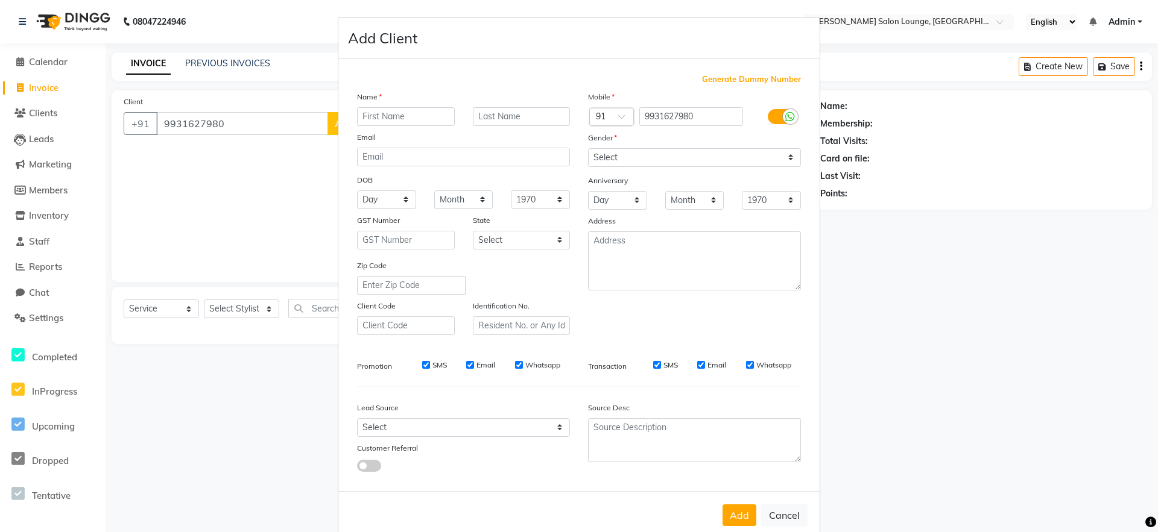
click at [377, 112] on input "text" at bounding box center [406, 116] width 98 height 19
type input "[PERSON_NAME]"
click at [665, 156] on select "Select [DEMOGRAPHIC_DATA] [DEMOGRAPHIC_DATA] Other Prefer Not To Say" at bounding box center [694, 157] width 213 height 19
select select "[DEMOGRAPHIC_DATA]"
click at [588, 148] on select "Select [DEMOGRAPHIC_DATA] [DEMOGRAPHIC_DATA] Other Prefer Not To Say" at bounding box center [694, 157] width 213 height 19
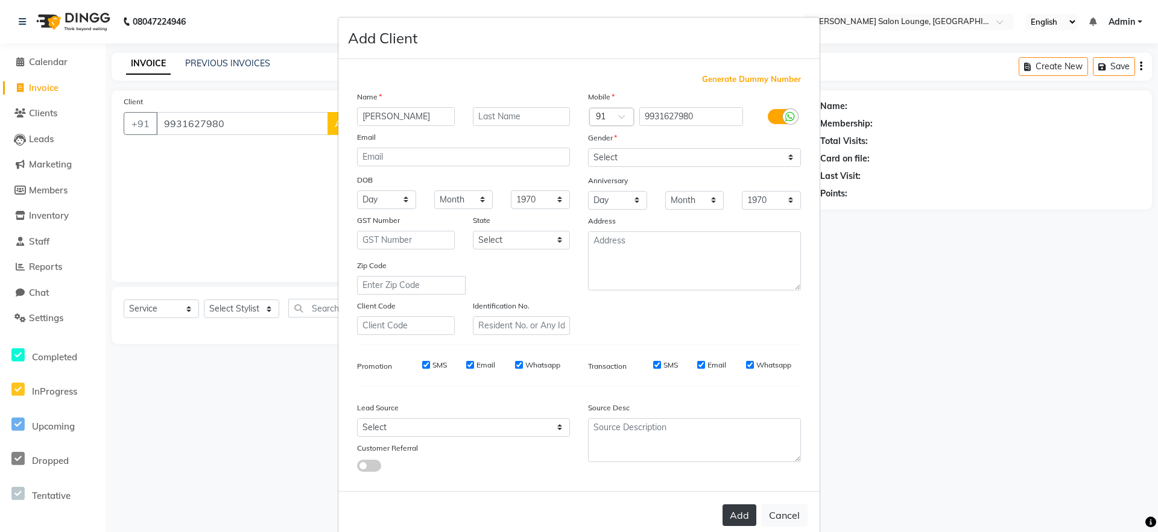
click at [737, 516] on button "Add" at bounding box center [739, 516] width 34 height 22
select select
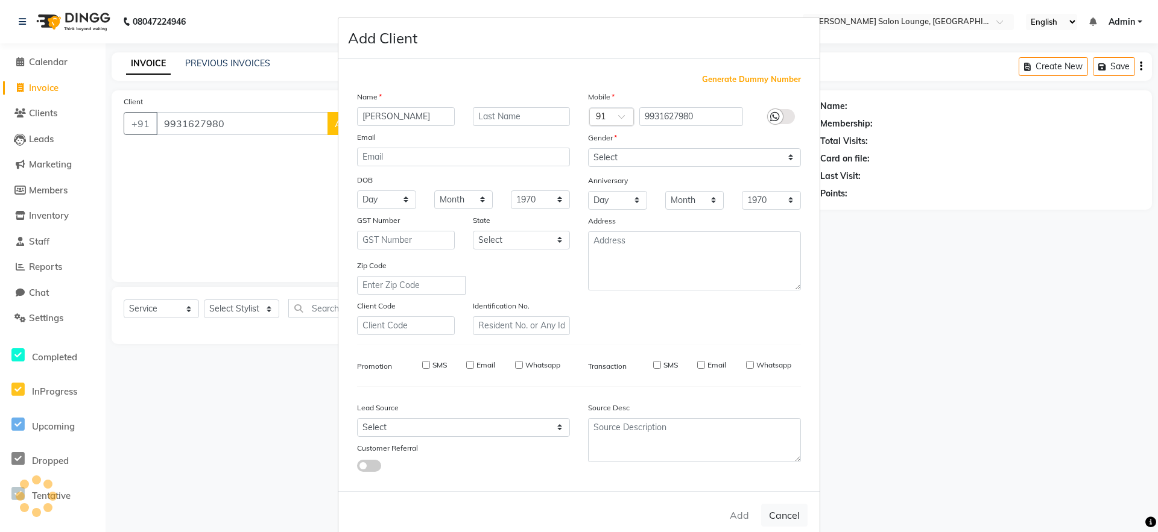
select select
checkbox input "false"
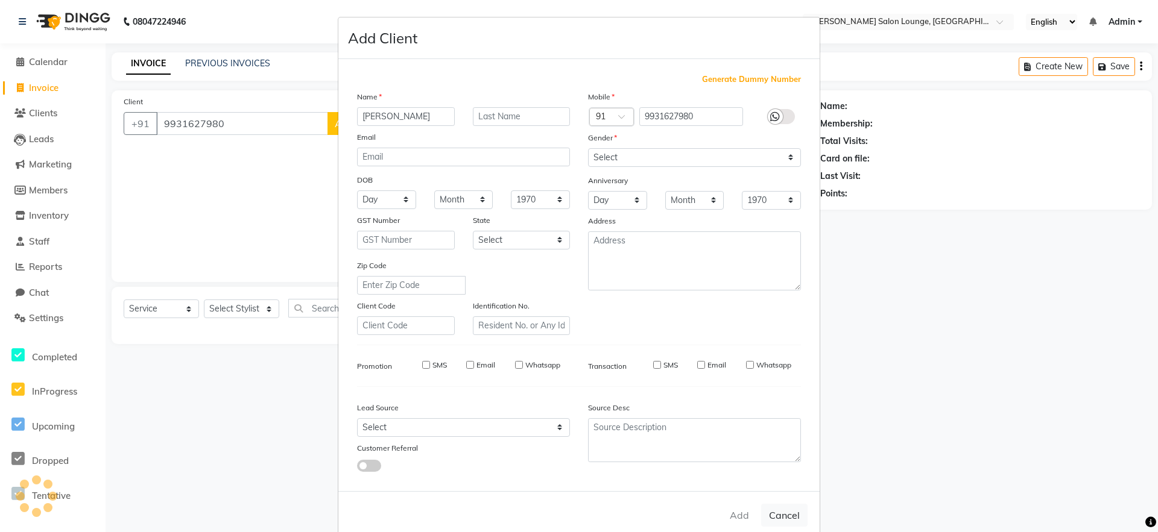
checkbox input "false"
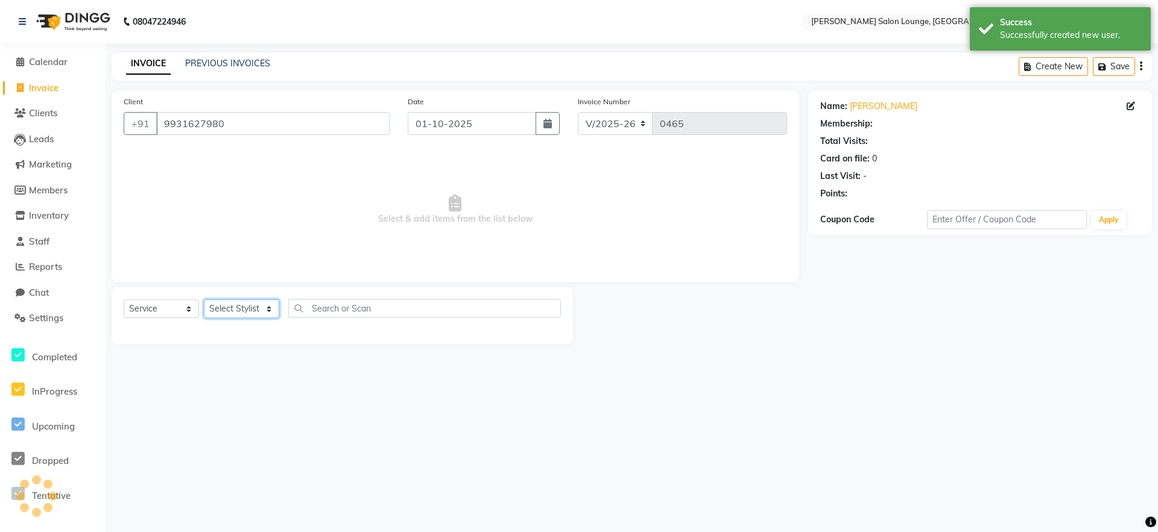
click at [253, 304] on select "Select Stylist [PERSON_NAME] Admin Ningma [PERSON_NAME] [PERSON_NAME][DATE]" at bounding box center [241, 309] width 75 height 19
select select "91731"
click at [204, 300] on select "Select Stylist [PERSON_NAME] Admin Ningma [PERSON_NAME] [PERSON_NAME][DATE]" at bounding box center [241, 309] width 75 height 19
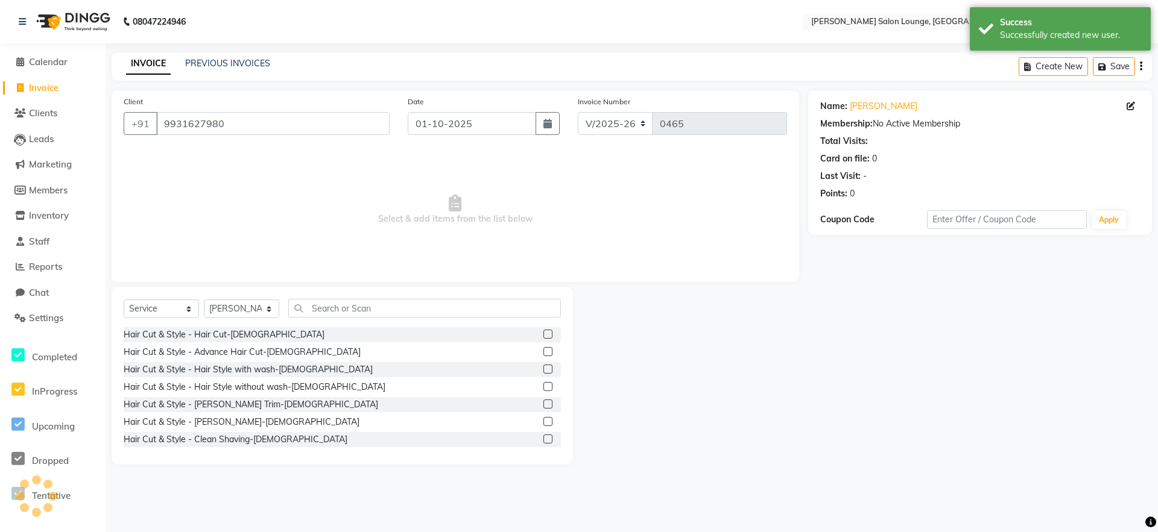
click at [543, 336] on label at bounding box center [547, 334] width 9 height 9
click at [543, 336] on input "checkbox" at bounding box center [547, 335] width 8 height 8
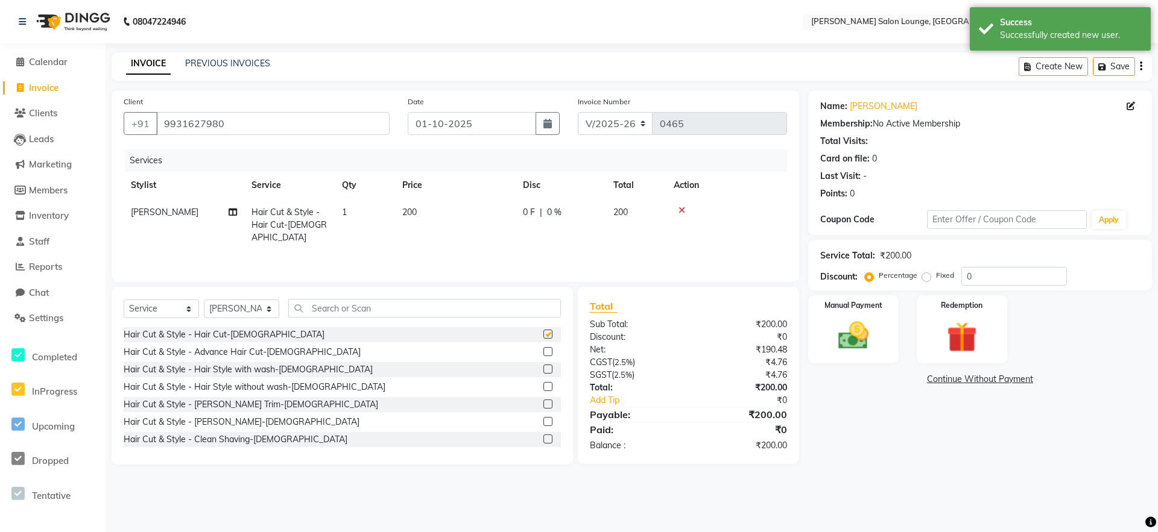
checkbox input "false"
click at [543, 421] on label at bounding box center [547, 421] width 9 height 9
click at [543, 421] on input "checkbox" at bounding box center [547, 422] width 8 height 8
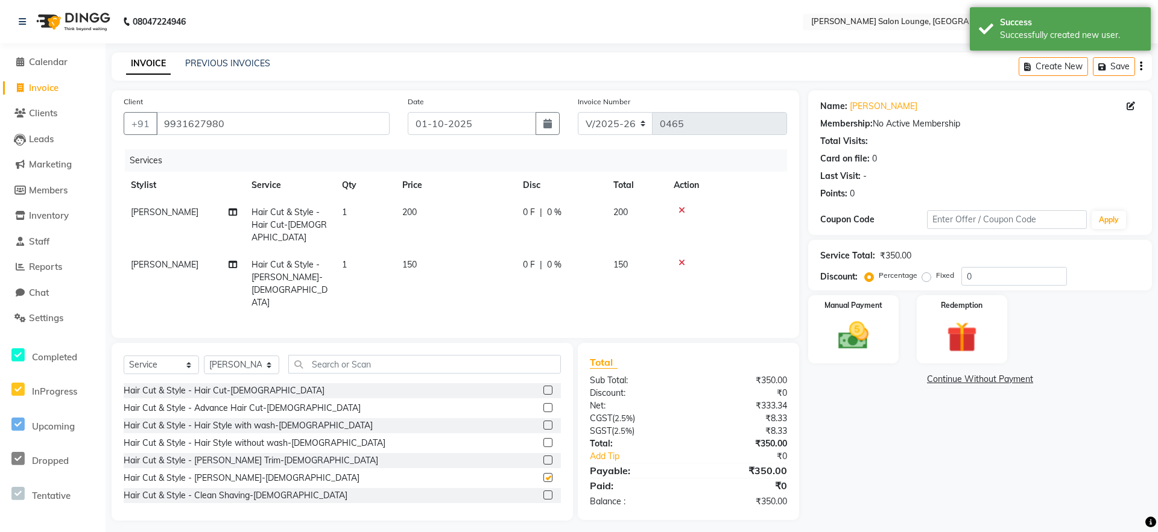
checkbox input "false"
click at [964, 279] on input "0" at bounding box center [1014, 276] width 106 height 19
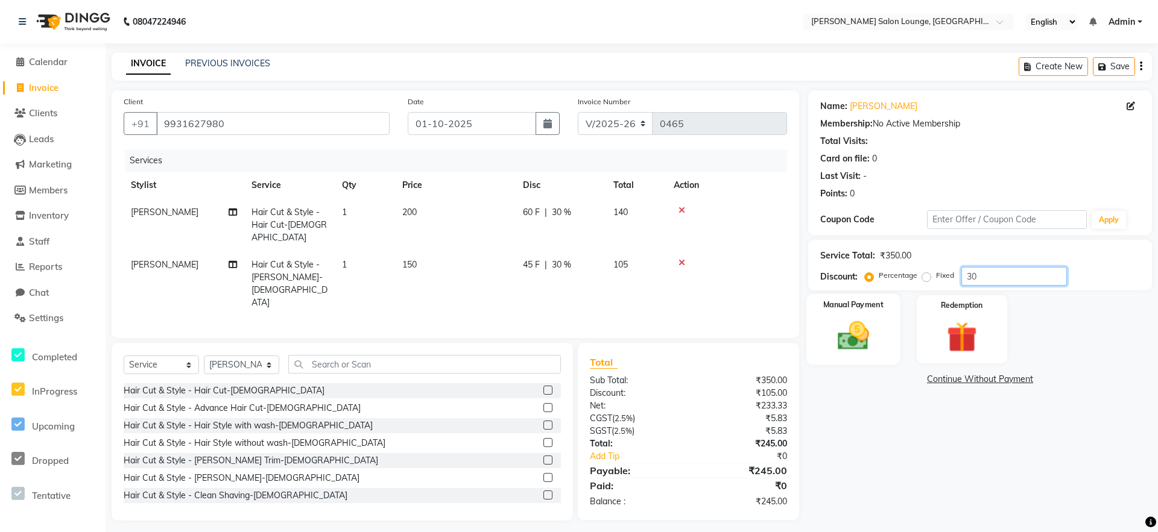
type input "30"
click at [861, 342] on img at bounding box center [853, 336] width 52 height 37
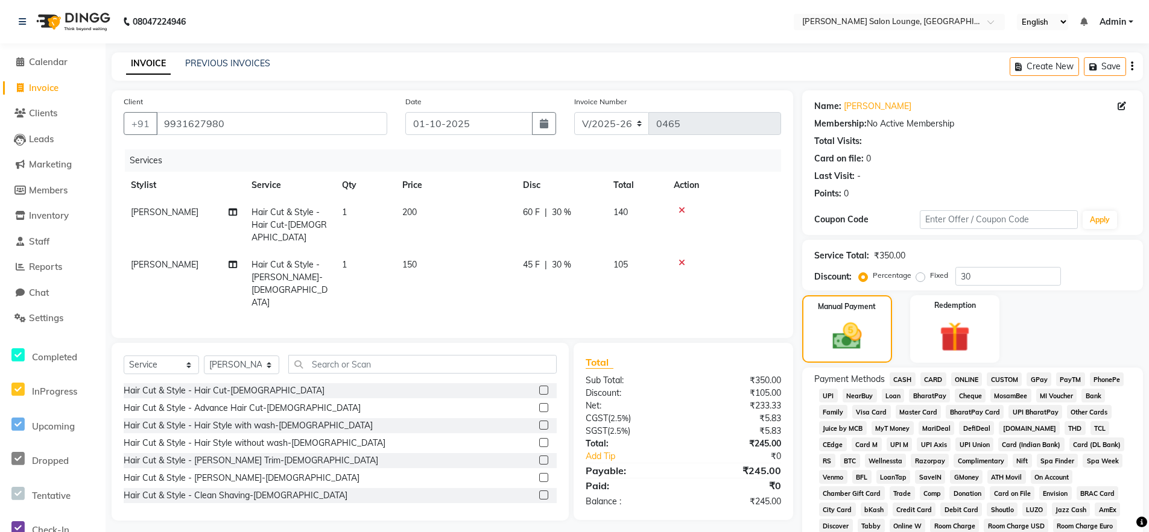
click at [828, 395] on span "UPI" at bounding box center [828, 396] width 19 height 14
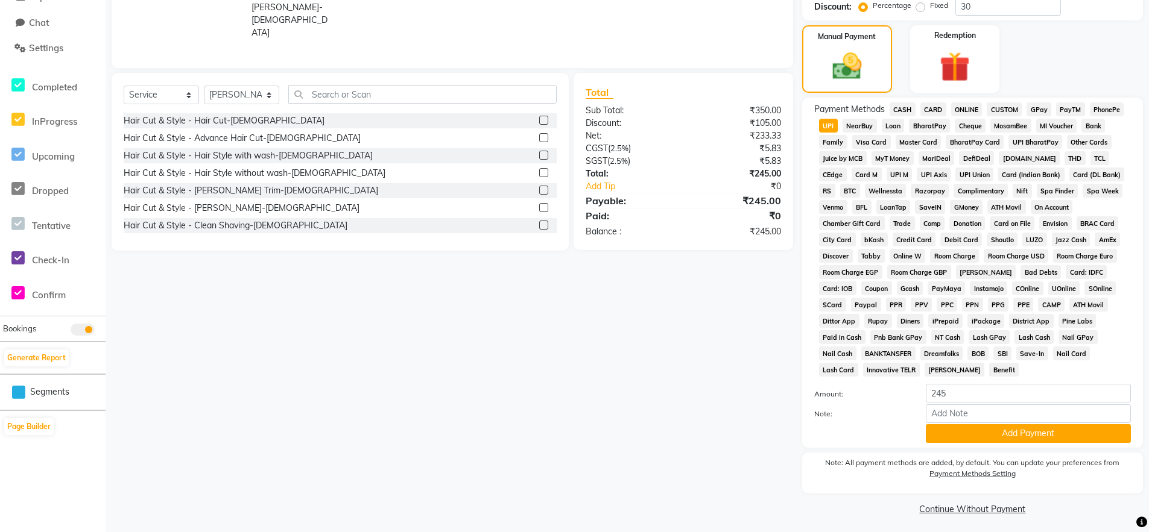
scroll to position [274, 0]
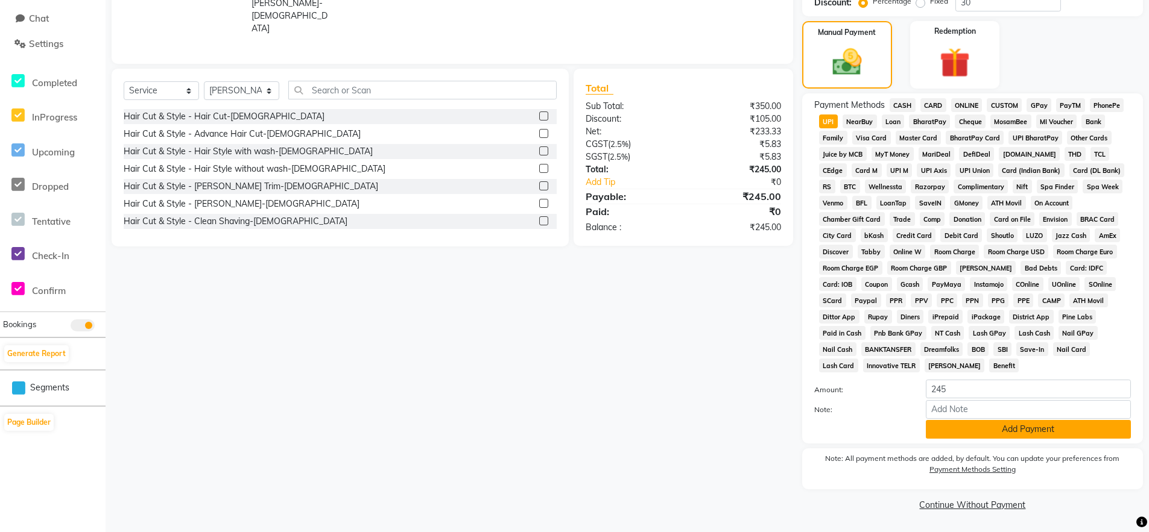
click at [977, 436] on button "Add Payment" at bounding box center [1028, 429] width 205 height 19
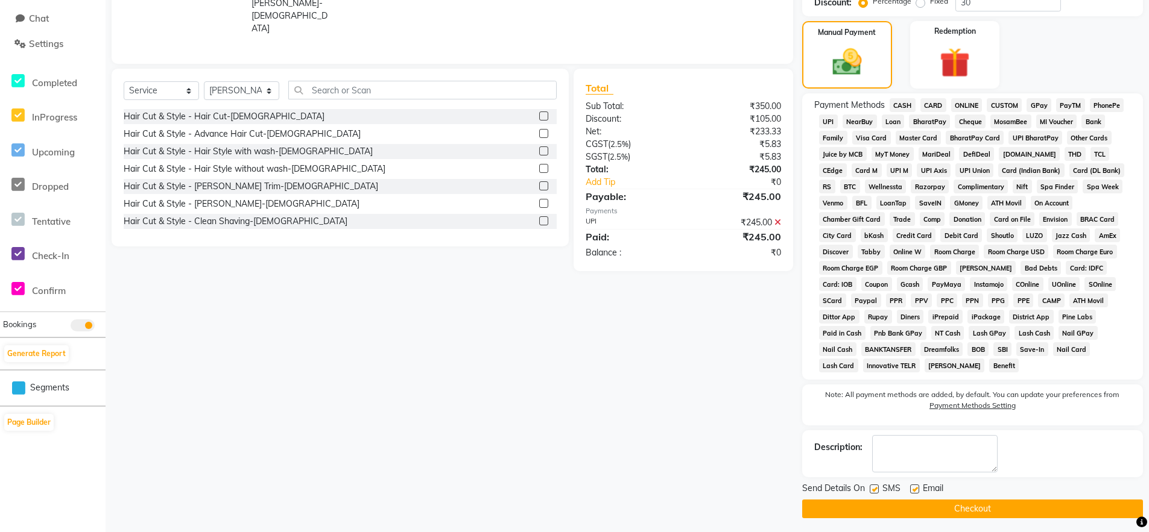
click at [976, 503] on button "Checkout" at bounding box center [972, 509] width 341 height 19
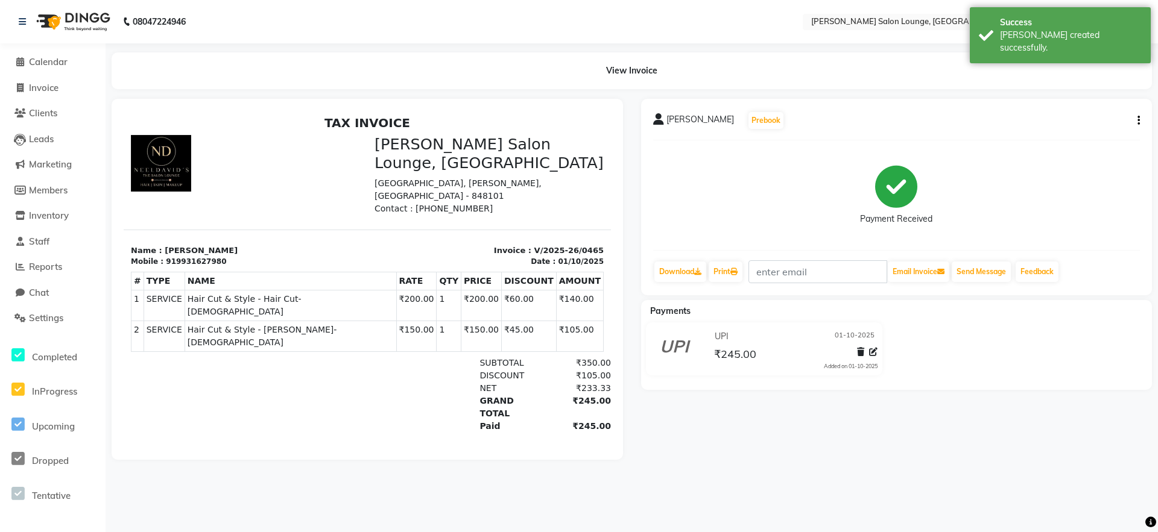
click at [45, 69] on li "Calendar" at bounding box center [53, 62] width 106 height 26
click at [48, 65] on span "Calendar" at bounding box center [48, 61] width 39 height 11
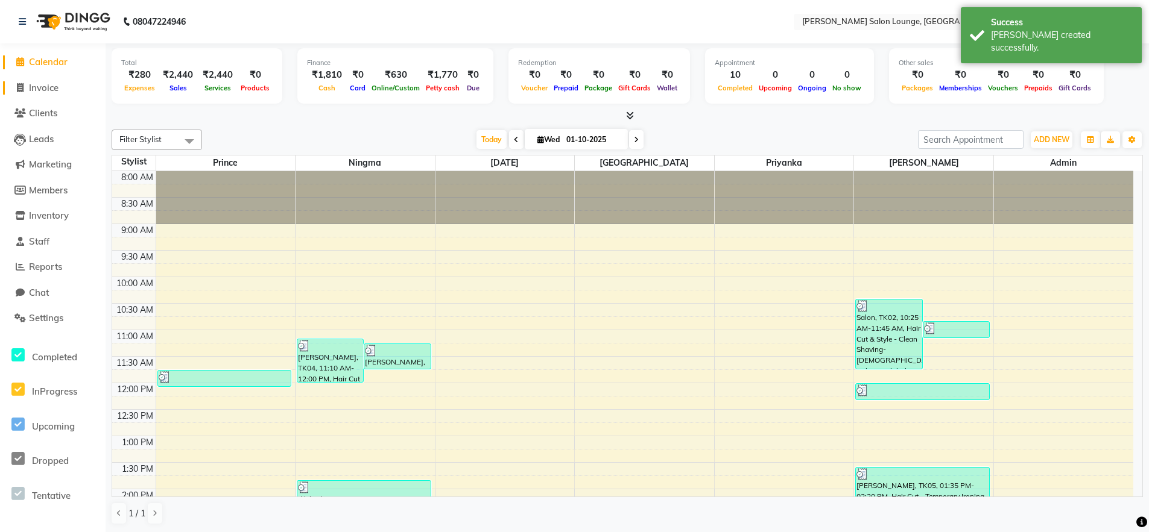
click at [52, 93] on link "Invoice" at bounding box center [52, 88] width 99 height 14
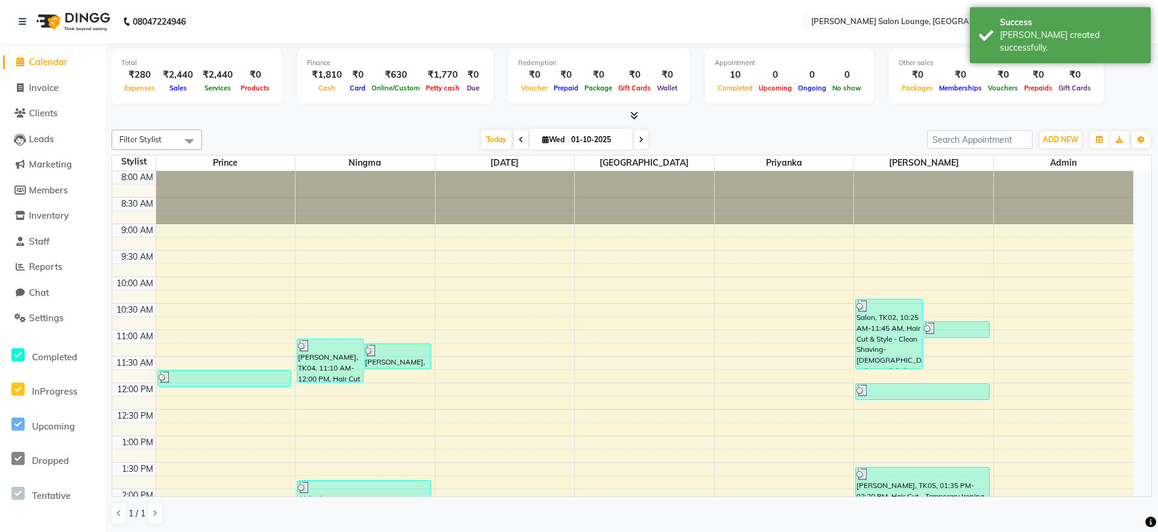
select select "service"
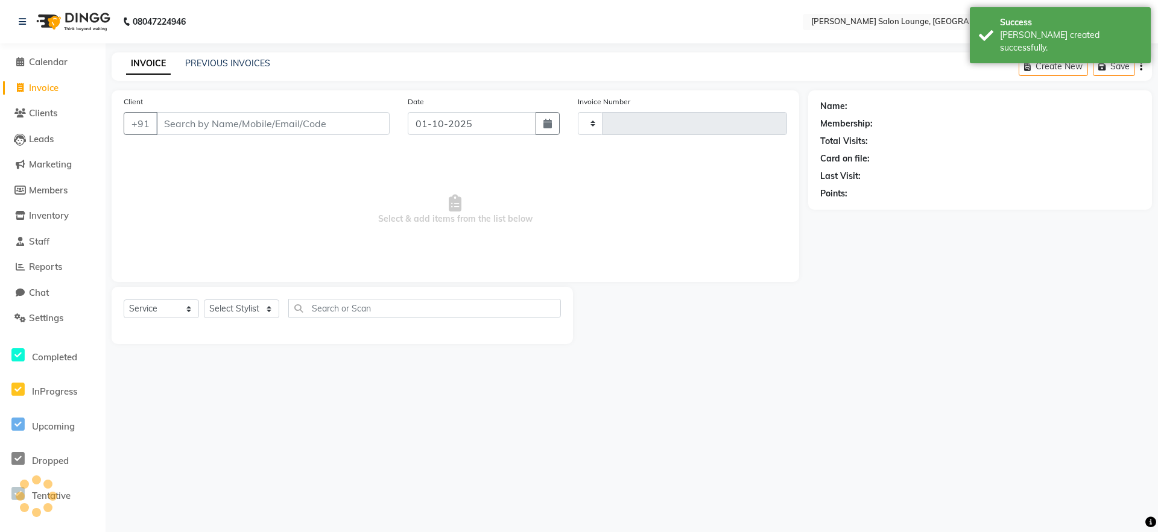
type input "0466"
select select "8909"
click at [50, 116] on span "Clients" at bounding box center [43, 112] width 28 height 11
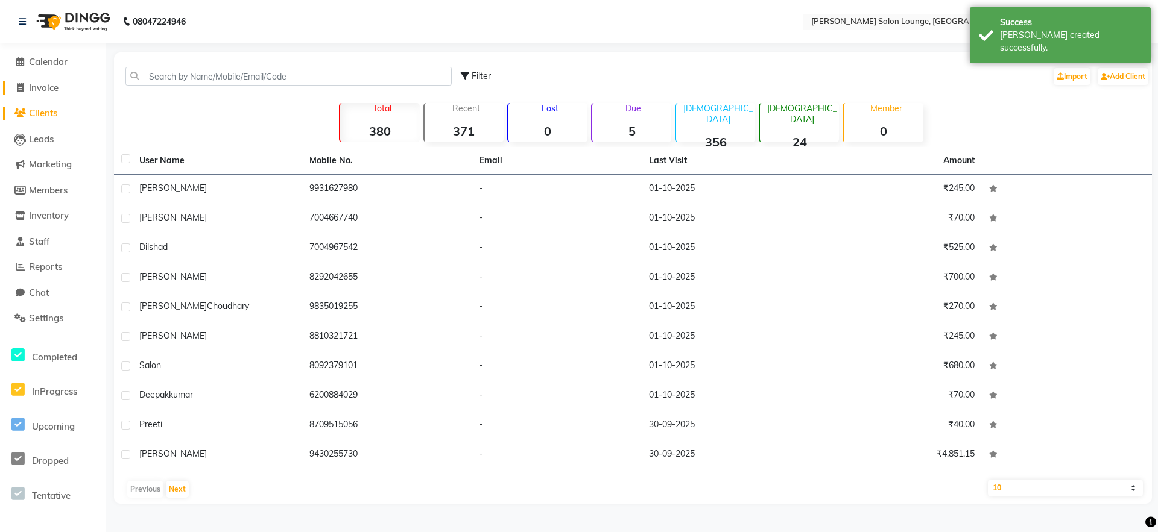
click at [57, 86] on span "Invoice" at bounding box center [44, 87] width 30 height 11
select select "service"
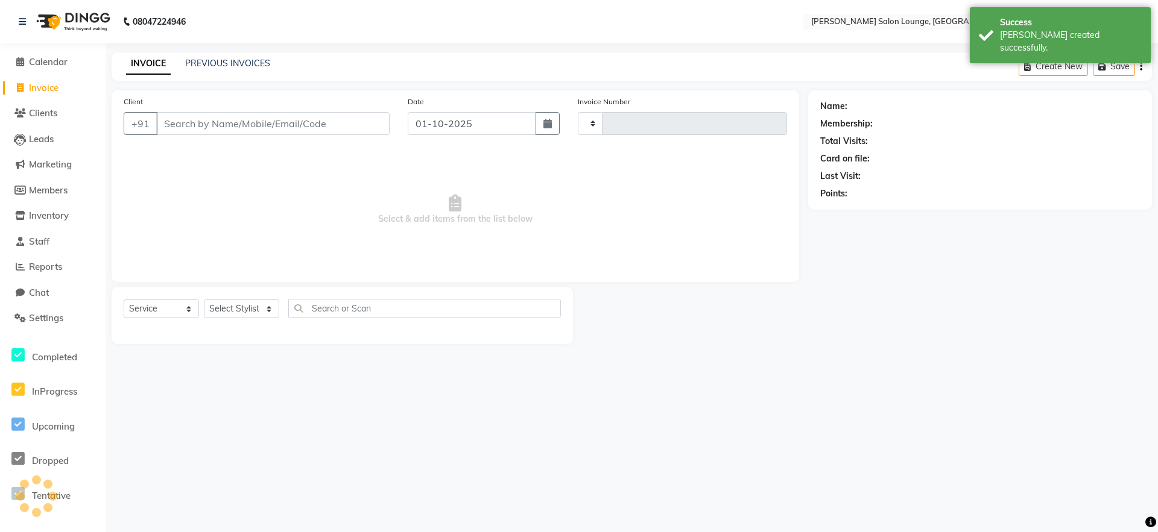
type input "0466"
select select "8909"
click at [63, 66] on span "Calendar" at bounding box center [48, 61] width 39 height 11
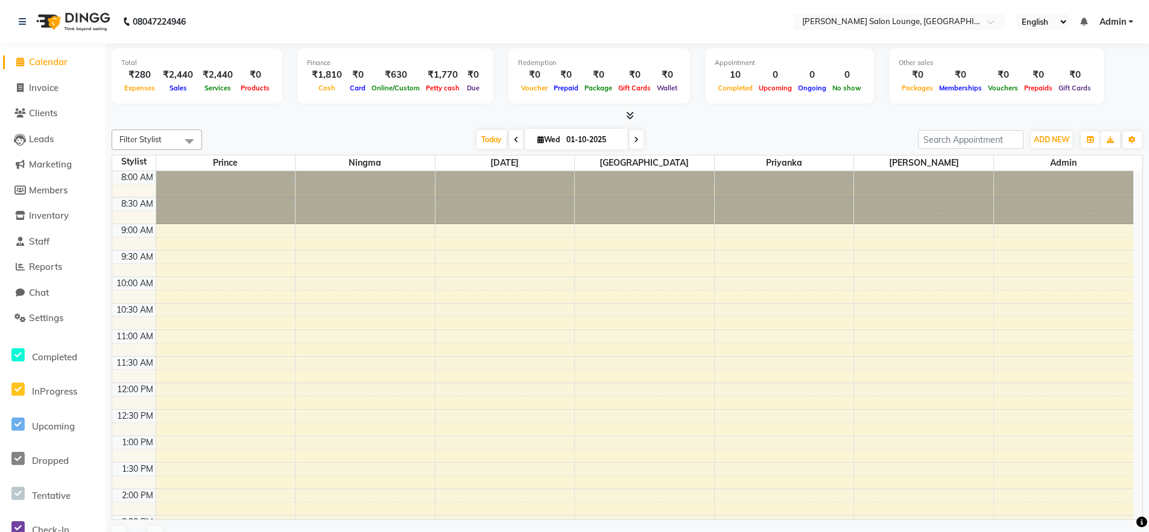
scroll to position [341, 0]
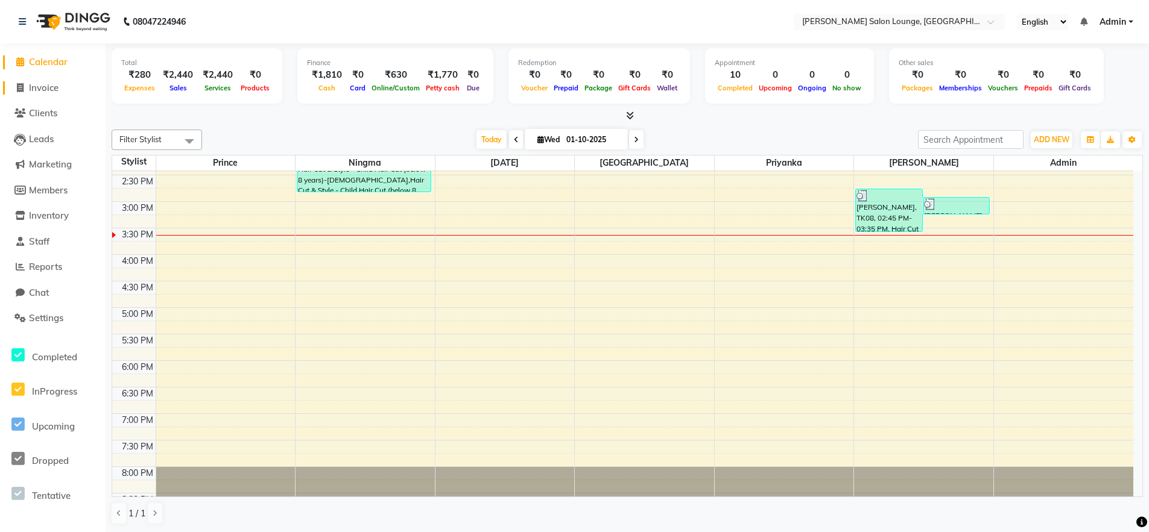
click at [46, 87] on span "Invoice" at bounding box center [44, 87] width 30 height 11
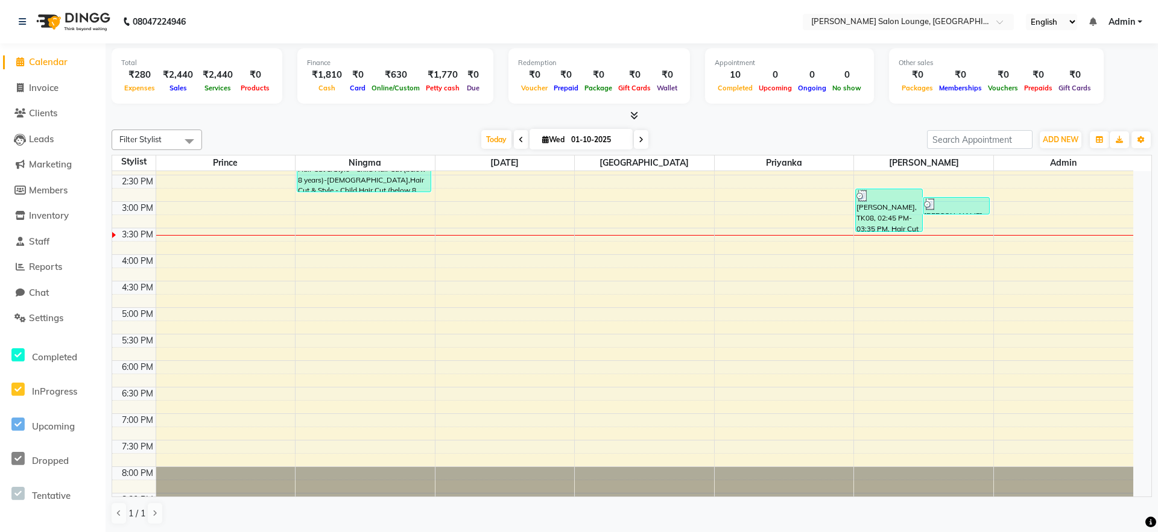
select select "service"
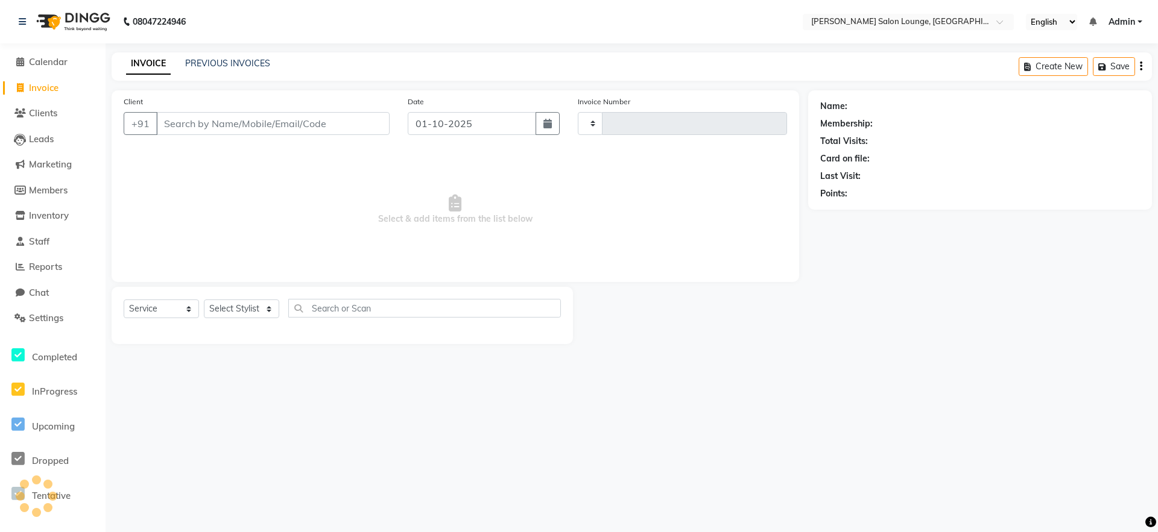
type input "0466"
select select "8909"
click at [311, 43] on nav "08047224946 Select Location × [PERSON_NAME] [GEOGRAPHIC_DATA] English ENGLISH E…" at bounding box center [579, 21] width 1158 height 43
click at [179, 125] on input "Client" at bounding box center [272, 123] width 233 height 23
type input "9122180633"
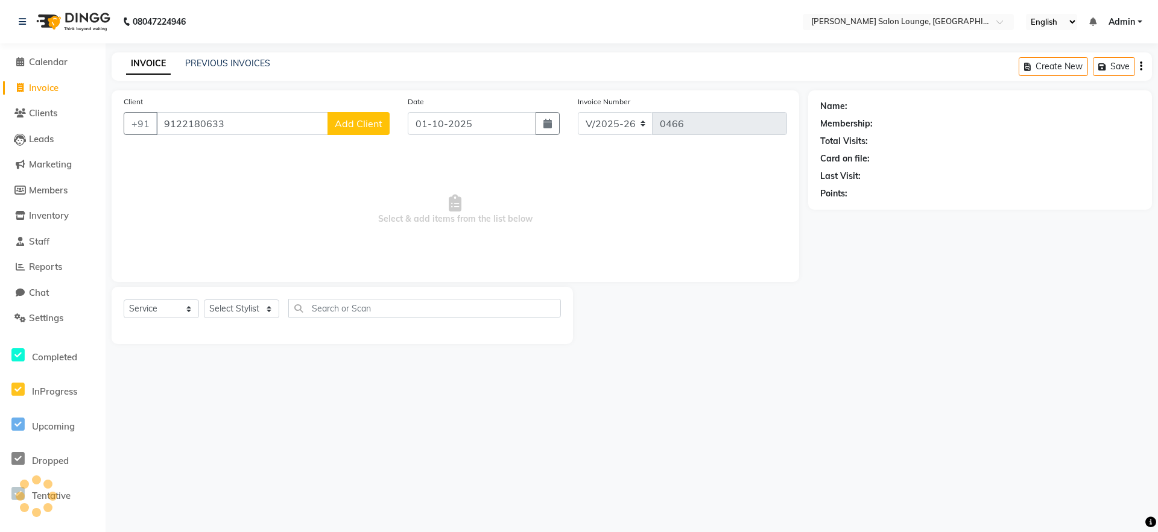
click at [359, 125] on span "Add Client" at bounding box center [359, 124] width 48 height 12
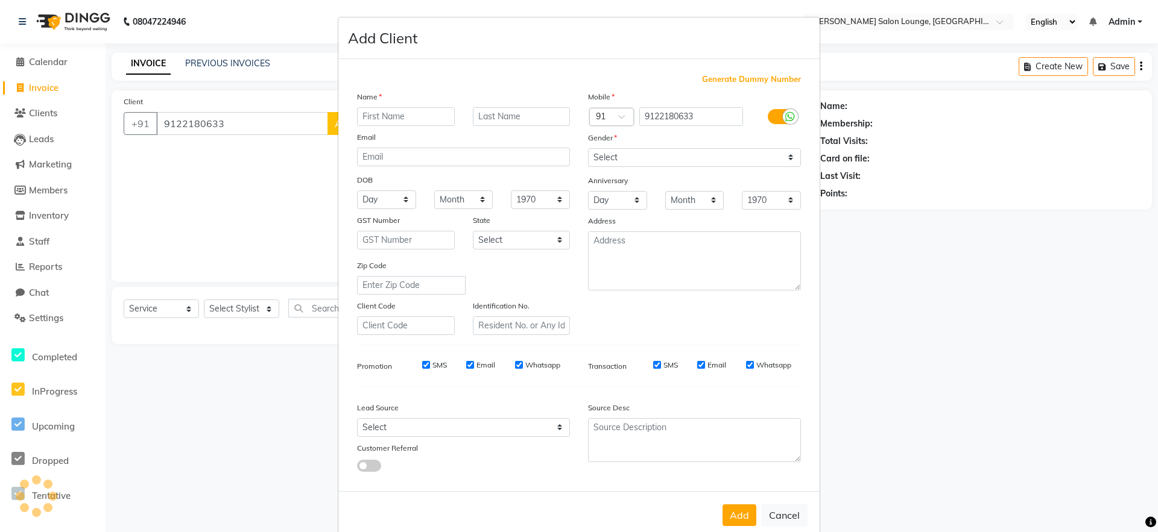
click at [433, 112] on input "text" at bounding box center [406, 116] width 98 height 19
type input "[PERSON_NAME] Bro"
click at [689, 159] on select "Select [DEMOGRAPHIC_DATA] [DEMOGRAPHIC_DATA] Other Prefer Not To Say" at bounding box center [694, 157] width 213 height 19
select select "[DEMOGRAPHIC_DATA]"
click at [588, 148] on select "Select [DEMOGRAPHIC_DATA] [DEMOGRAPHIC_DATA] Other Prefer Not To Say" at bounding box center [694, 157] width 213 height 19
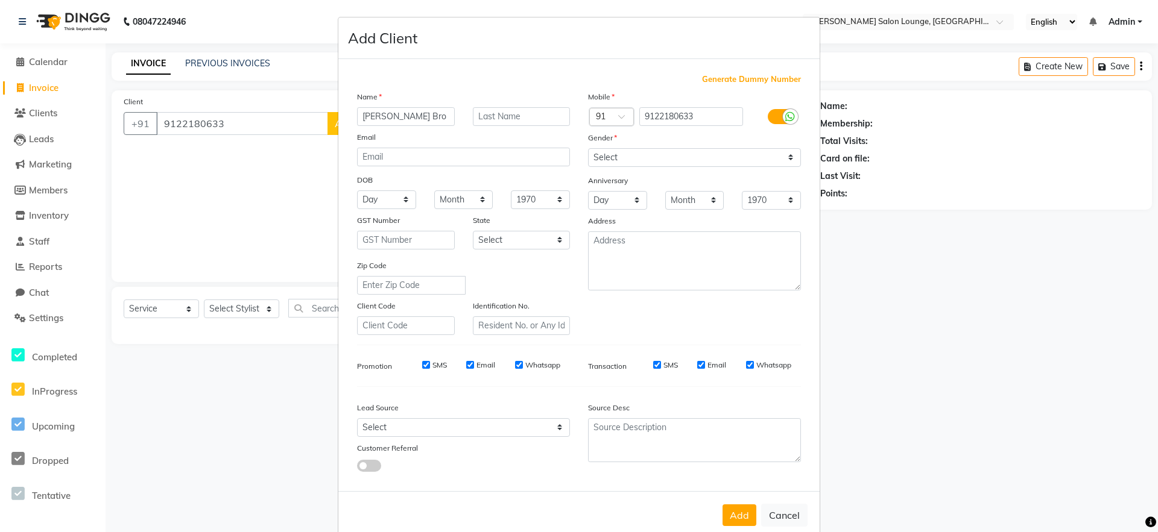
click at [754, 516] on form "Add Client Generate Dummy Number Name [PERSON_NAME] Bro Email DOB Day 01 02 03 …" at bounding box center [578, 278] width 481 height 522
click at [746, 516] on button "Add" at bounding box center [739, 516] width 34 height 22
select select
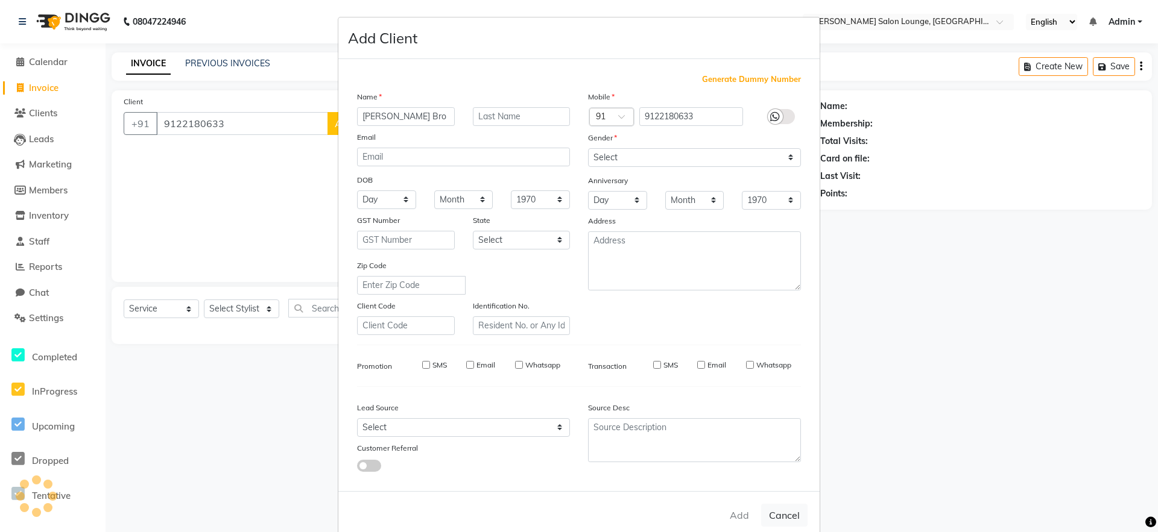
select select
checkbox input "false"
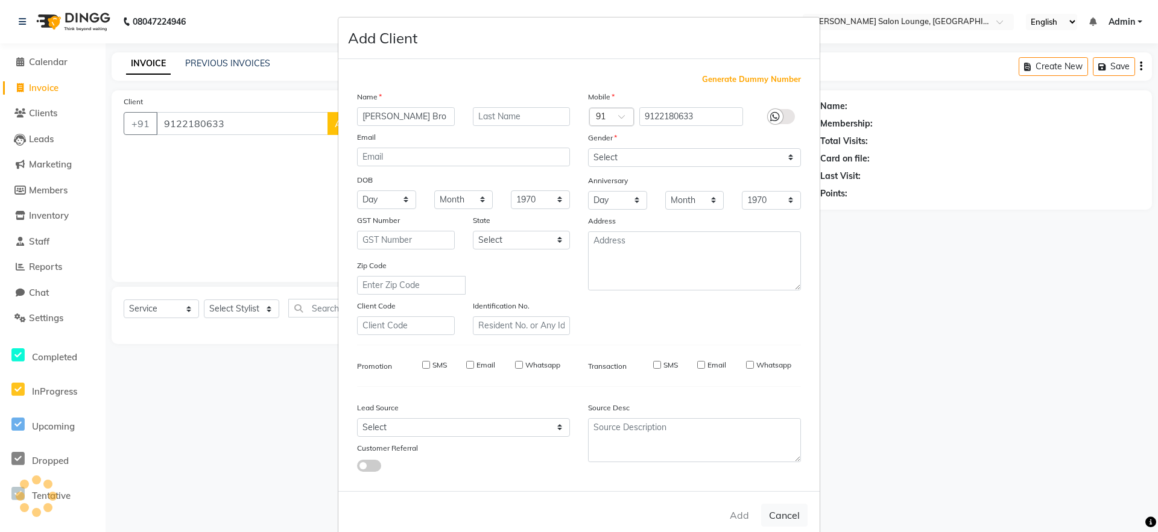
checkbox input "false"
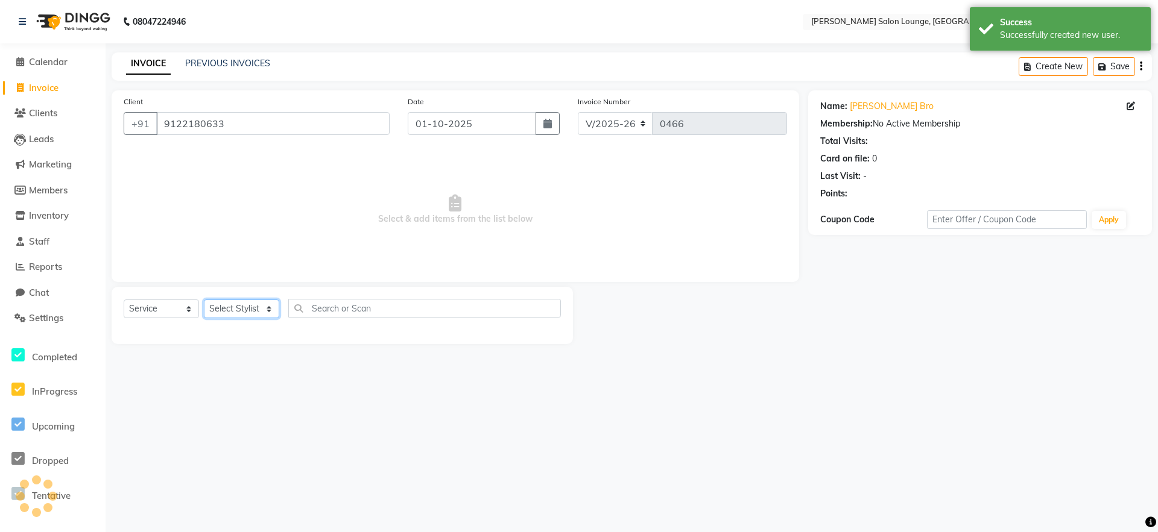
click at [270, 306] on select "Select Stylist [PERSON_NAME] Admin Ningma [PERSON_NAME] [PERSON_NAME][DATE]" at bounding box center [241, 309] width 75 height 19
select select "91731"
click at [204, 300] on select "Select Stylist [PERSON_NAME] Admin Ningma [PERSON_NAME] [PERSON_NAME][DATE]" at bounding box center [241, 309] width 75 height 19
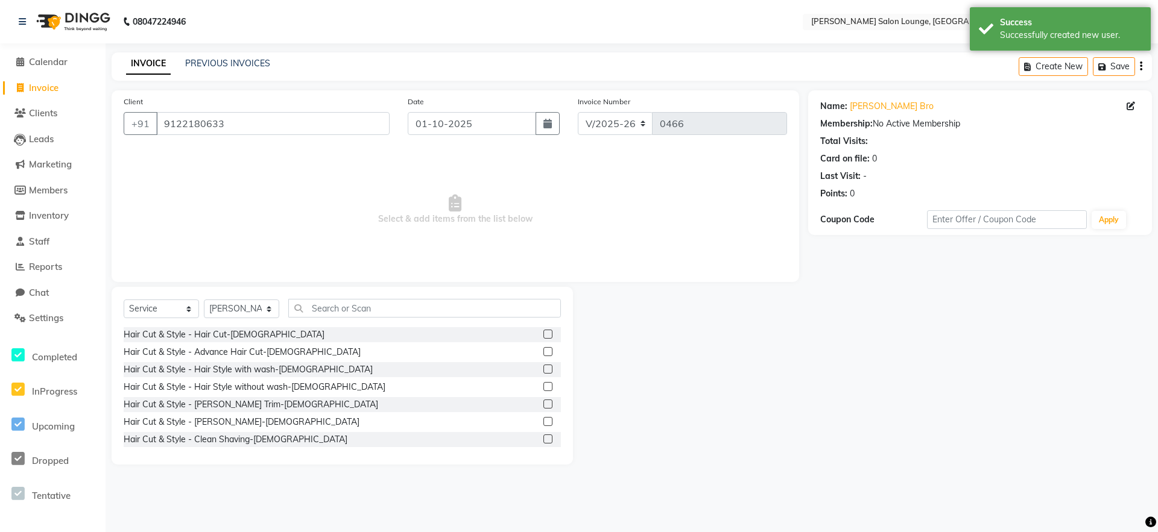
click at [543, 423] on label at bounding box center [547, 421] width 9 height 9
click at [543, 423] on input "checkbox" at bounding box center [547, 422] width 8 height 8
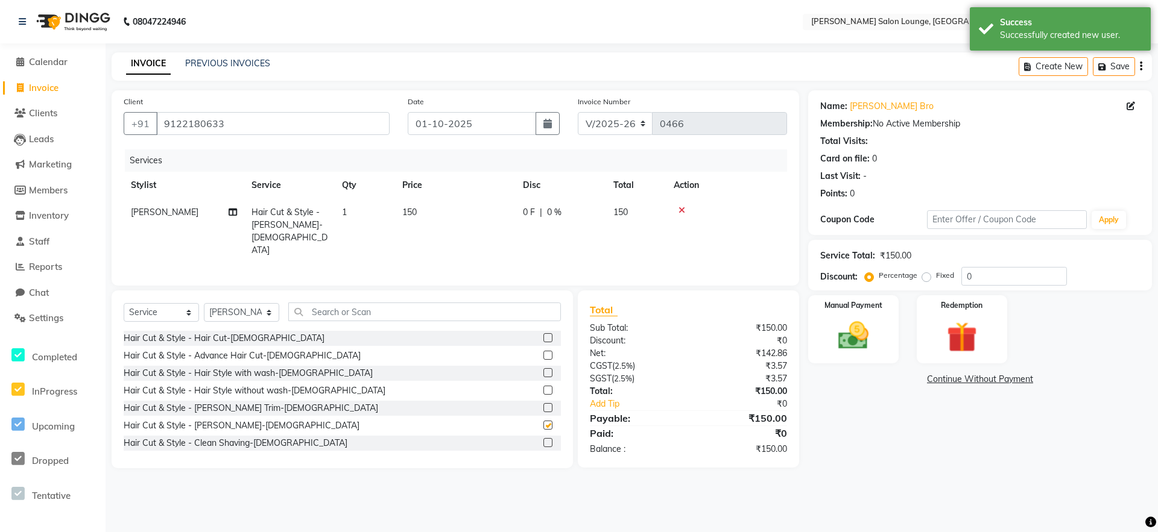
checkbox input "false"
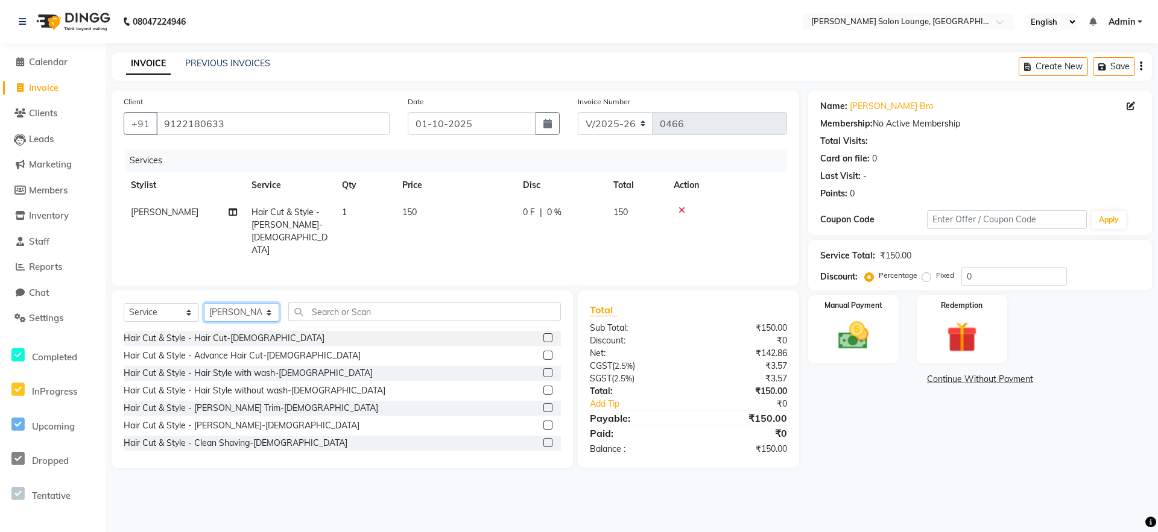
click at [272, 306] on select "Select Stylist [PERSON_NAME] Admin Ningma [PERSON_NAME] [PERSON_NAME][DATE]" at bounding box center [241, 312] width 75 height 19
select select "89949"
click at [204, 303] on select "Select Stylist [PERSON_NAME] Admin Ningma [PERSON_NAME] [PERSON_NAME][DATE]" at bounding box center [241, 312] width 75 height 19
click at [543, 334] on label at bounding box center [547, 337] width 9 height 9
click at [543, 335] on input "checkbox" at bounding box center [547, 339] width 8 height 8
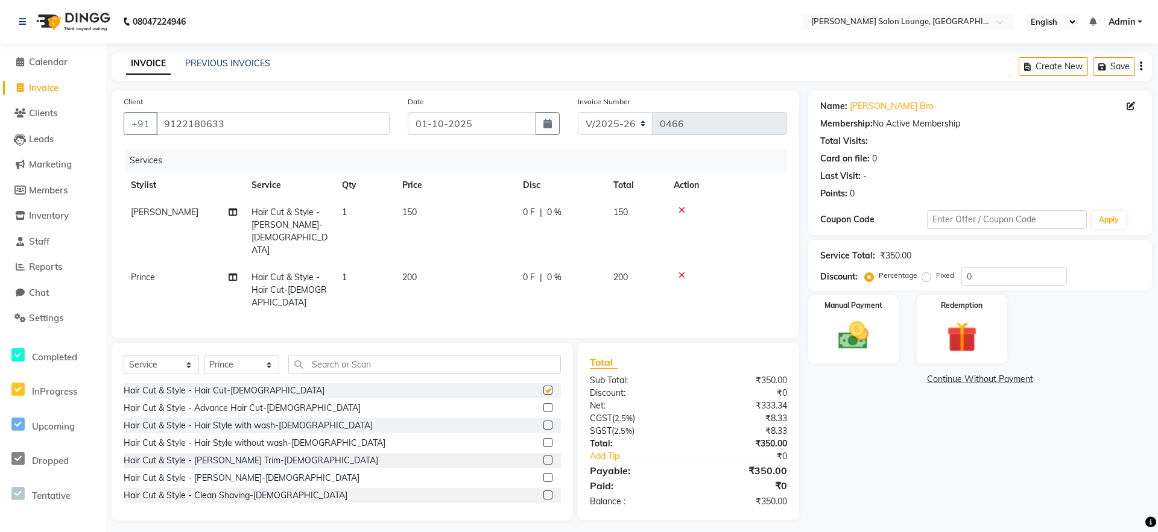
checkbox input "false"
click at [543, 473] on label at bounding box center [547, 477] width 9 height 9
click at [543, 475] on input "checkbox" at bounding box center [547, 479] width 8 height 8
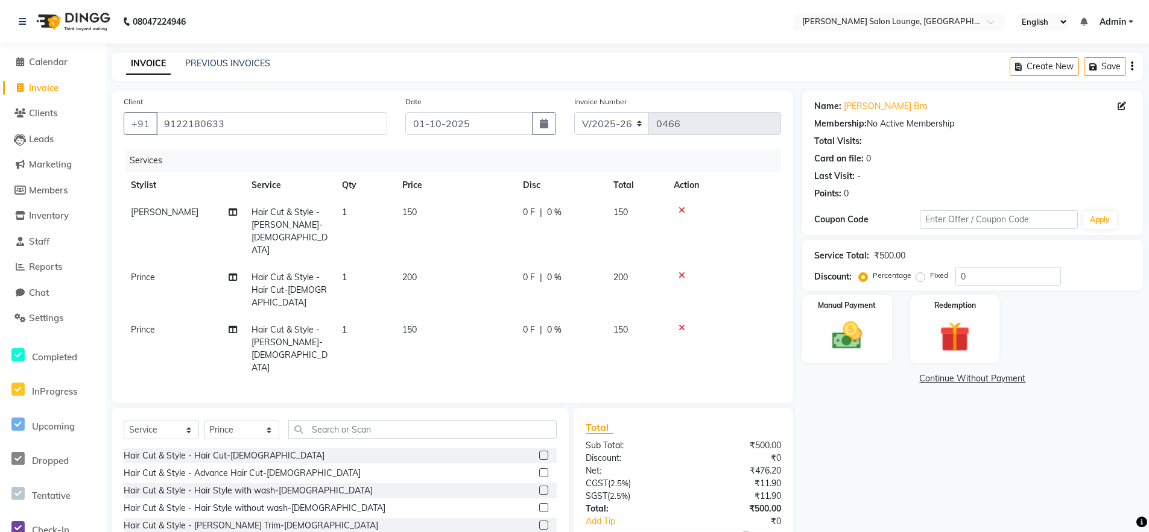
checkbox input "false"
click at [955, 279] on input "0" at bounding box center [1008, 276] width 106 height 19
type input "50"
click at [1023, 71] on button "Create New" at bounding box center [1043, 66] width 69 height 19
select select "service"
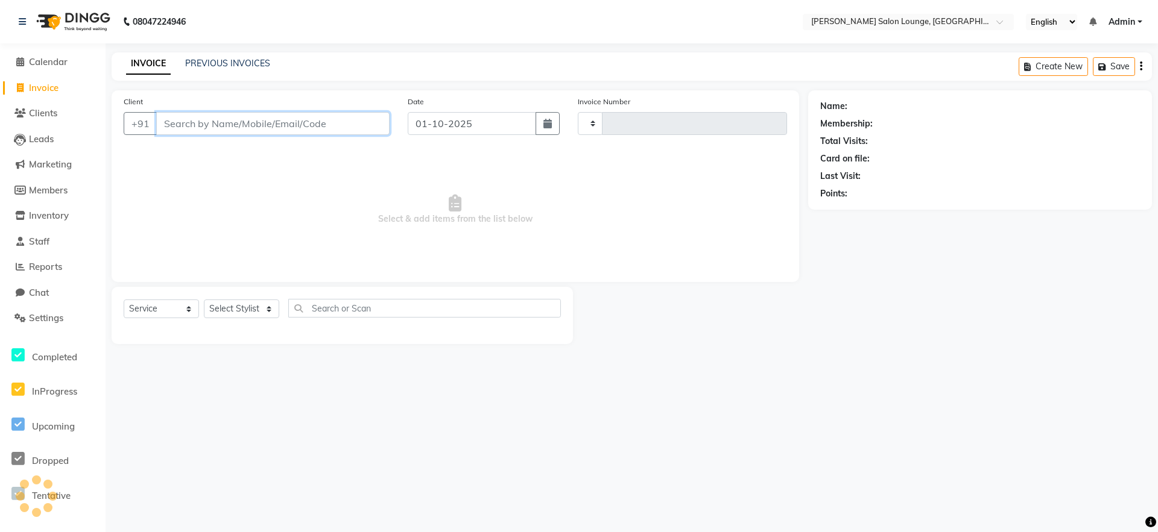
type input "0466"
select select "8909"
click at [359, 118] on input "Client" at bounding box center [272, 123] width 233 height 23
type input "9576819909"
click at [341, 125] on span "Add Client" at bounding box center [359, 124] width 48 height 12
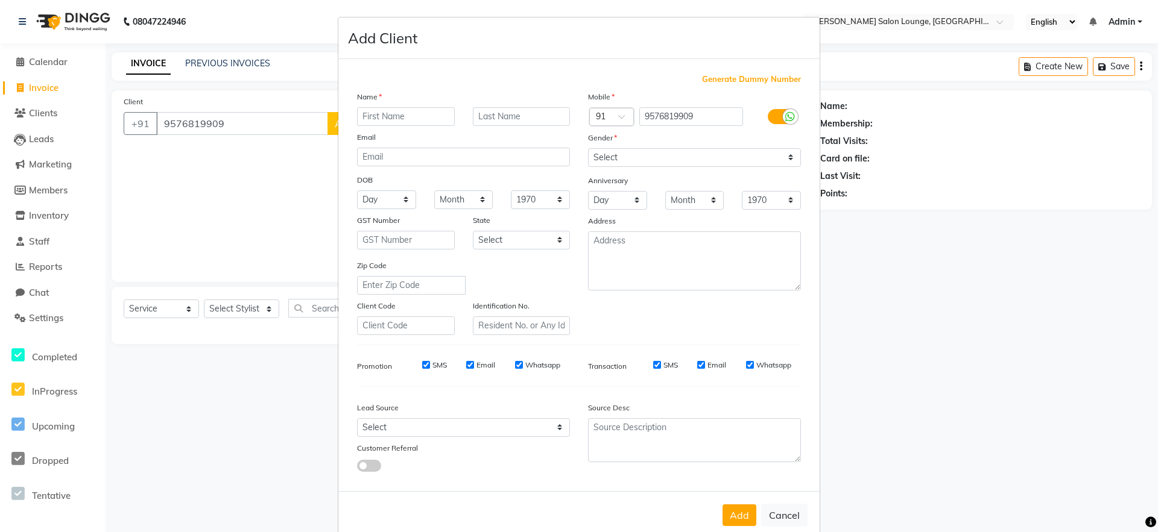
click at [365, 122] on input "text" at bounding box center [406, 116] width 98 height 19
type input "[PERSON_NAME]"
click at [628, 162] on select "Select [DEMOGRAPHIC_DATA] [DEMOGRAPHIC_DATA] Other Prefer Not To Say" at bounding box center [694, 157] width 213 height 19
select select "[DEMOGRAPHIC_DATA]"
click at [588, 148] on select "Select [DEMOGRAPHIC_DATA] [DEMOGRAPHIC_DATA] Other Prefer Not To Say" at bounding box center [694, 157] width 213 height 19
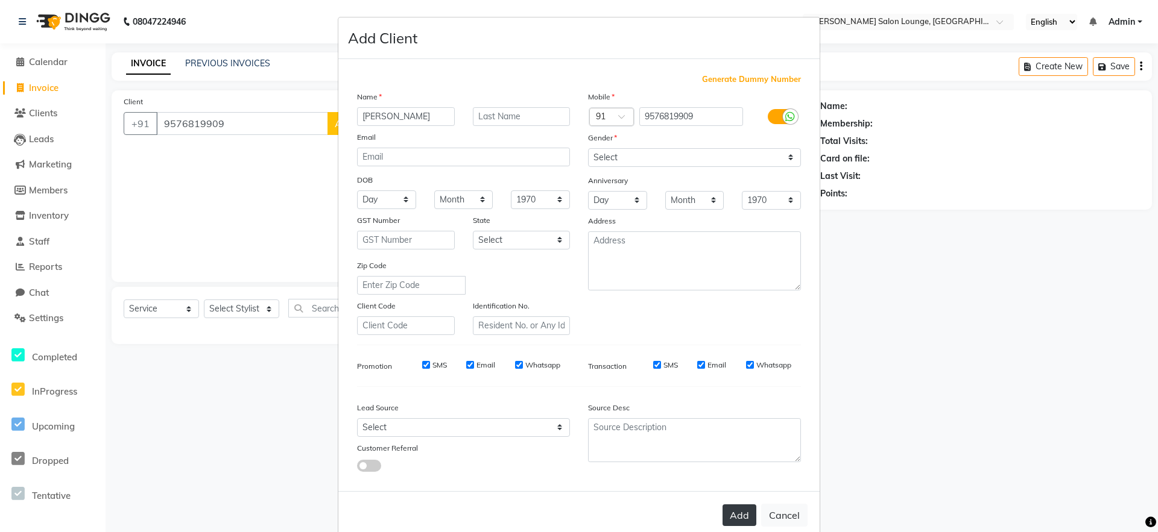
click at [736, 510] on button "Add" at bounding box center [739, 516] width 34 height 22
select select
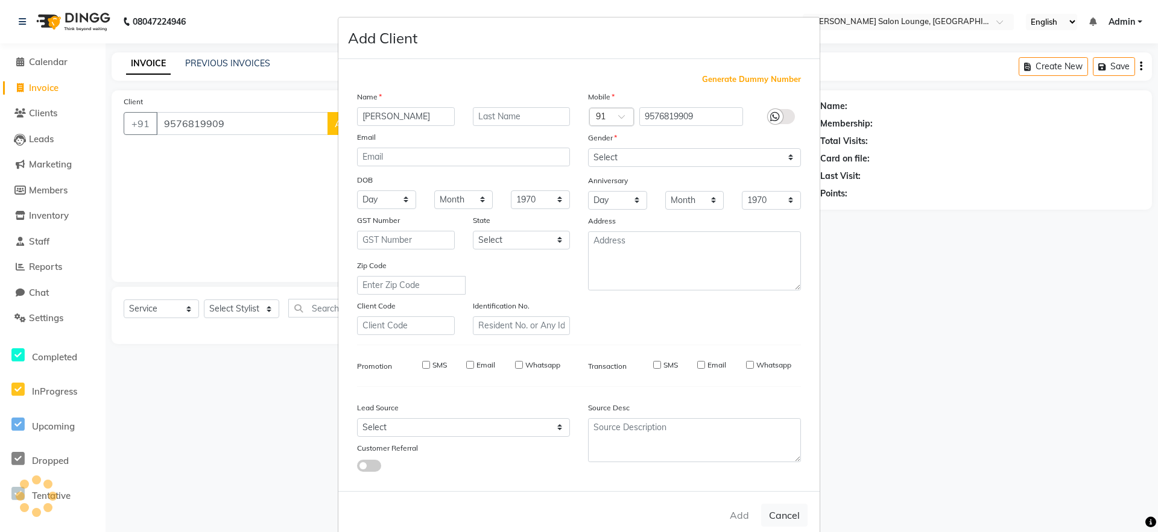
select select
checkbox input "false"
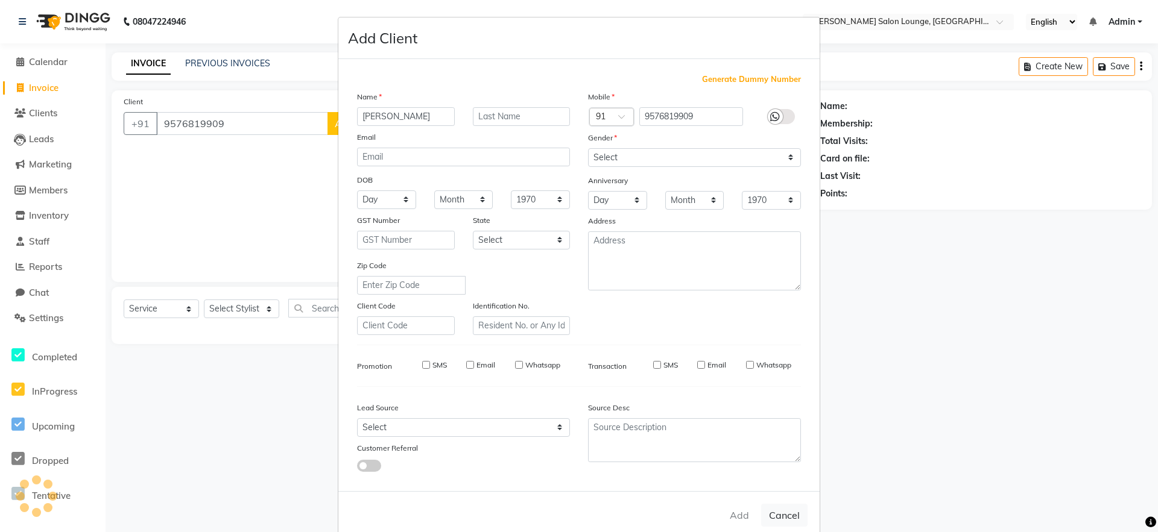
checkbox input "false"
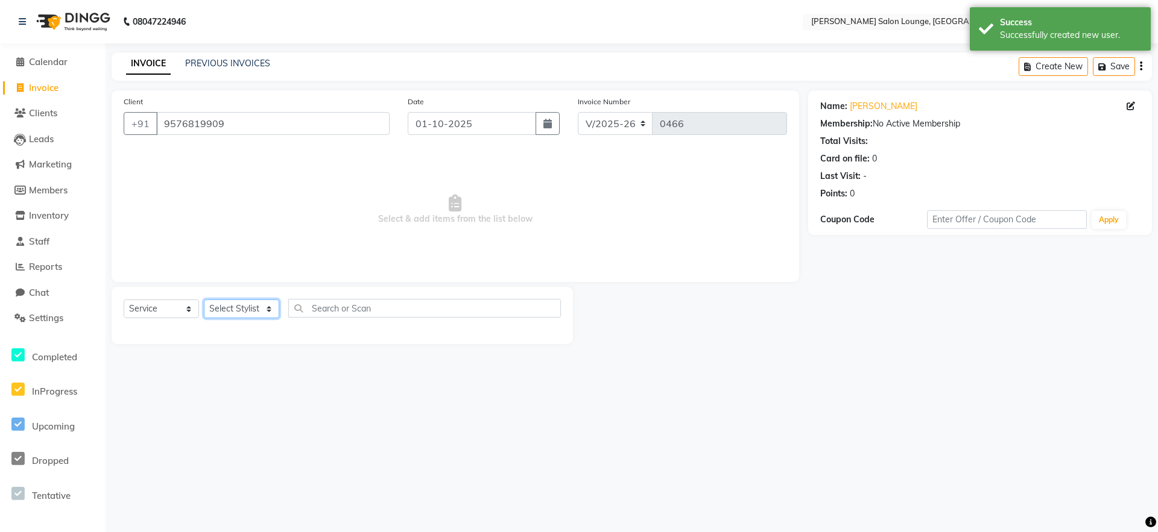
click at [268, 310] on select "Select Stylist [PERSON_NAME] Admin Ningma [PERSON_NAME] [PERSON_NAME][DATE]" at bounding box center [241, 309] width 75 height 19
select select "89949"
click at [204, 300] on select "Select Stylist [PERSON_NAME] Admin Ningma [PERSON_NAME] [PERSON_NAME][DATE]" at bounding box center [241, 309] width 75 height 19
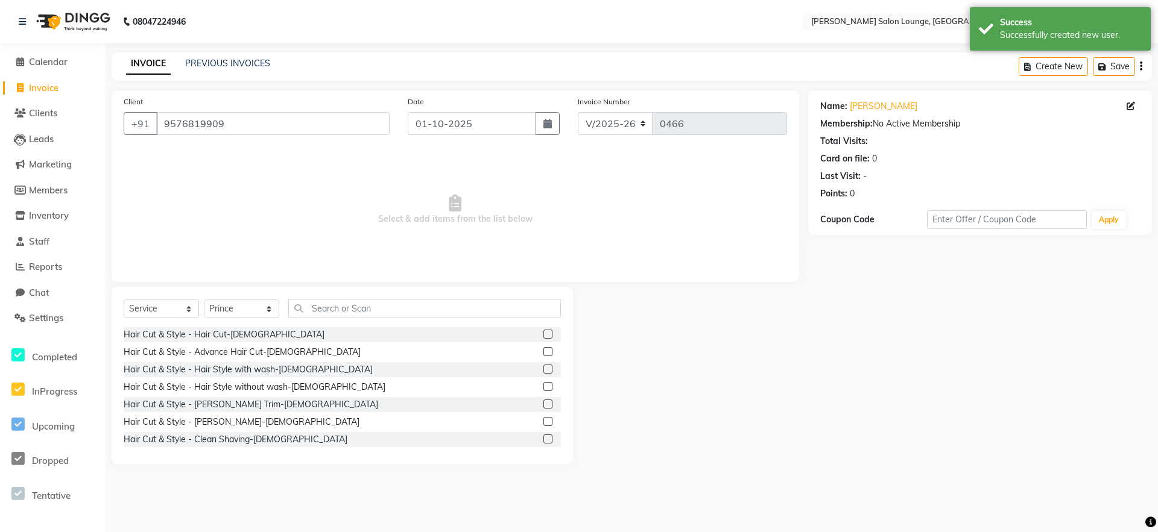
click at [543, 443] on label at bounding box center [547, 439] width 9 height 9
click at [543, 443] on input "checkbox" at bounding box center [547, 440] width 8 height 8
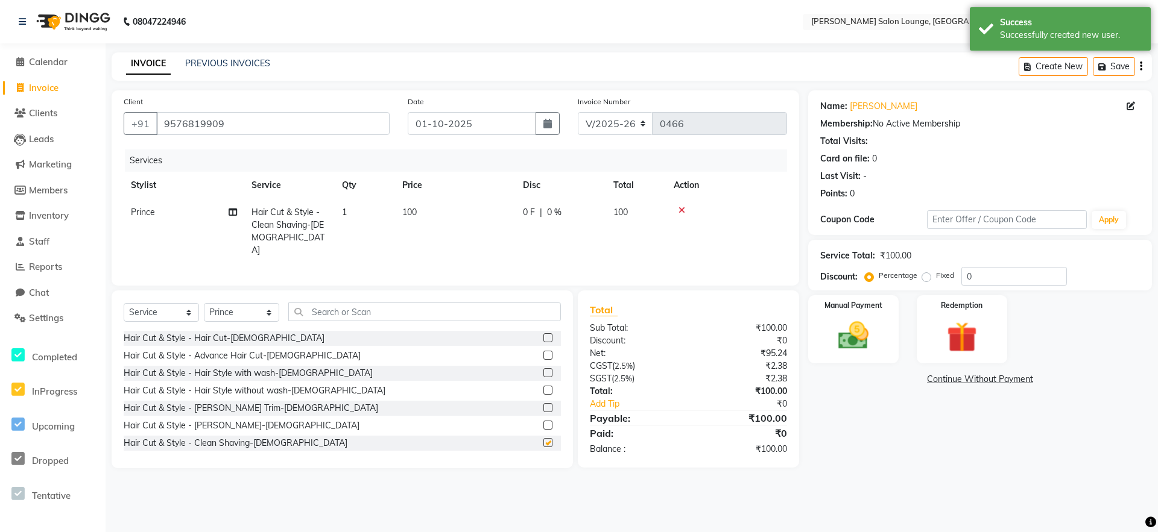
checkbox input "false"
click at [968, 276] on input "0" at bounding box center [1014, 276] width 106 height 19
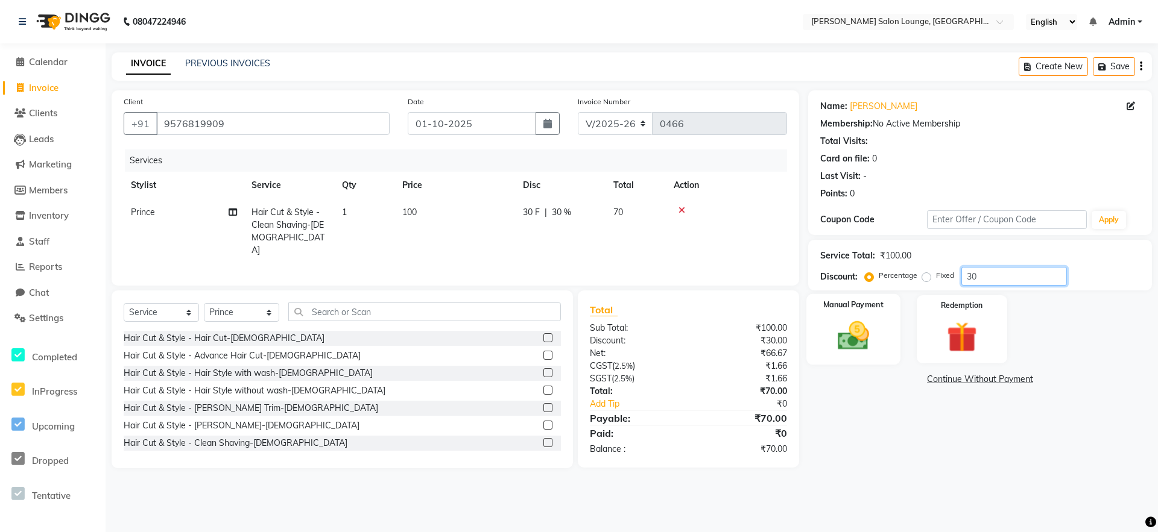
type input "30"
click at [845, 347] on img at bounding box center [853, 336] width 52 height 37
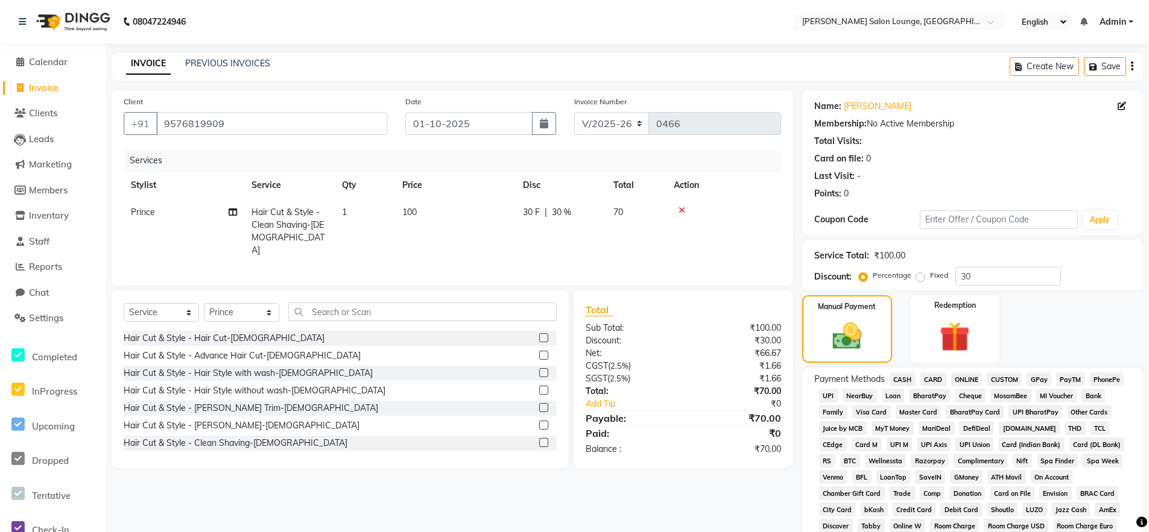
click at [907, 378] on span "CASH" at bounding box center [902, 380] width 26 height 14
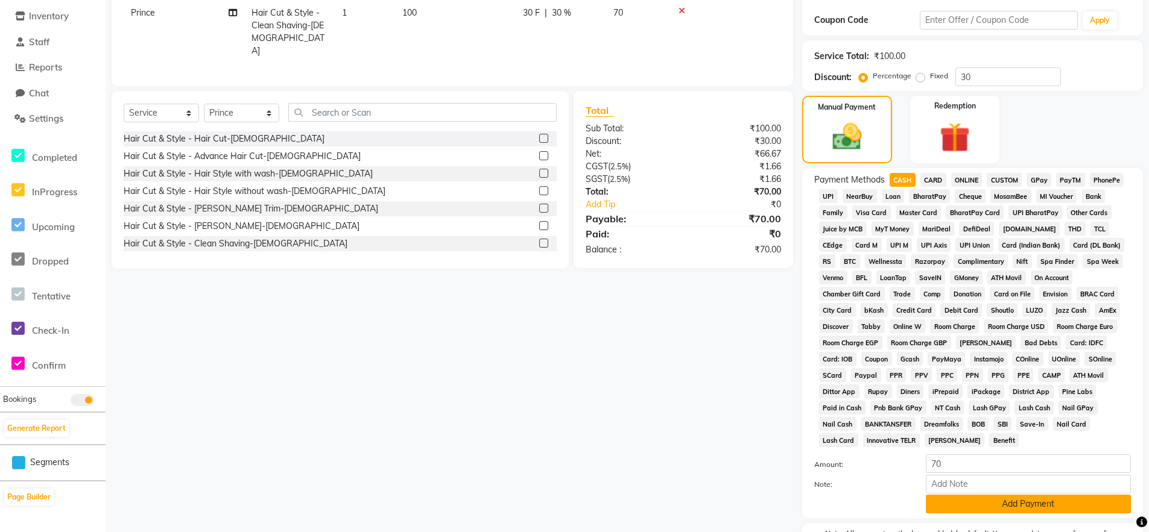
click at [974, 505] on button "Add Payment" at bounding box center [1028, 504] width 205 height 19
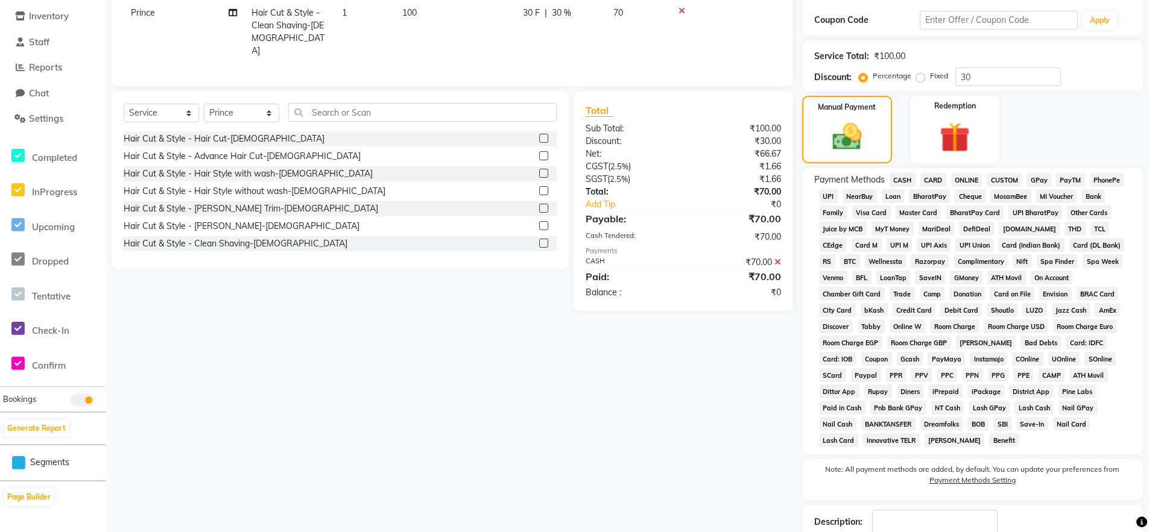
scroll to position [279, 0]
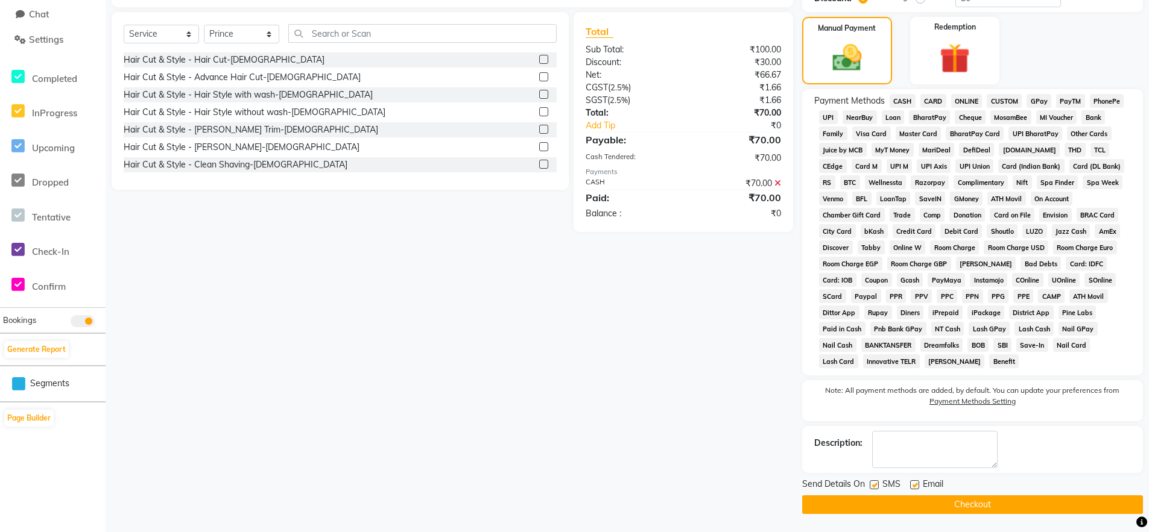
click at [975, 505] on button "Checkout" at bounding box center [972, 505] width 341 height 19
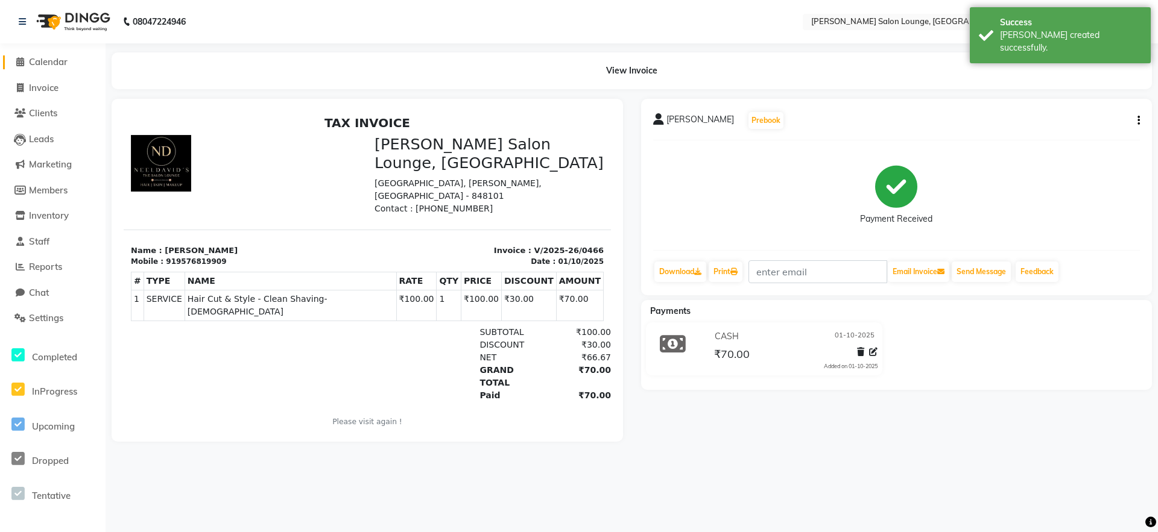
click at [47, 60] on span "Calendar" at bounding box center [48, 61] width 39 height 11
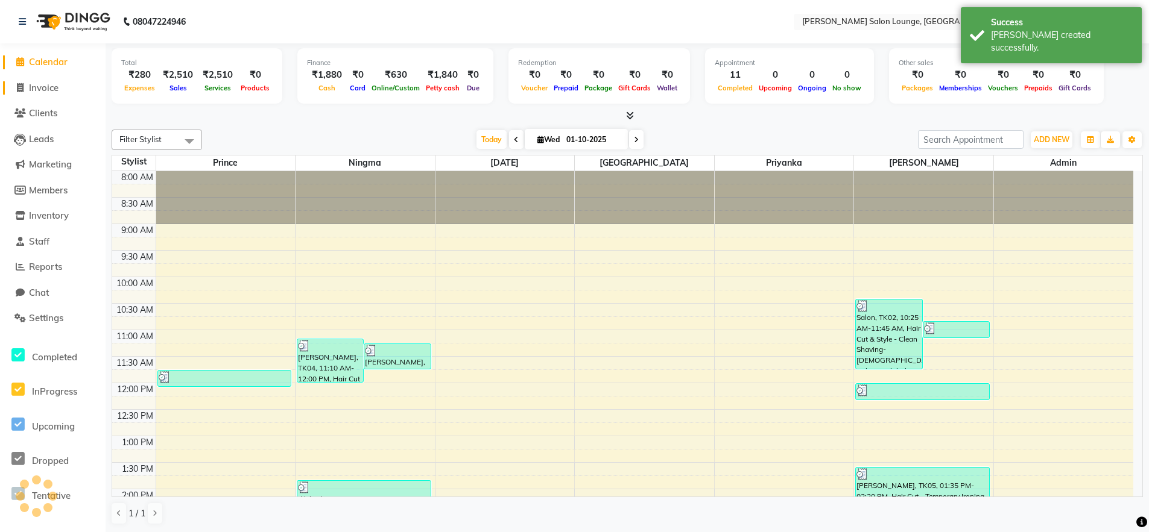
click at [48, 90] on span "Invoice" at bounding box center [44, 87] width 30 height 11
select select "service"
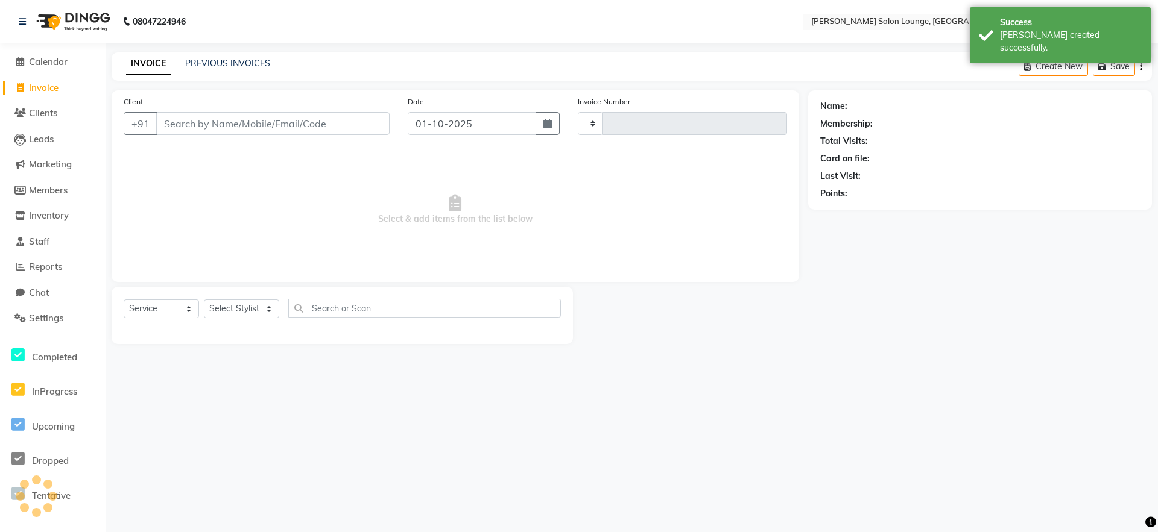
type input "0467"
select select "8909"
click at [333, 123] on input "Client" at bounding box center [272, 123] width 233 height 23
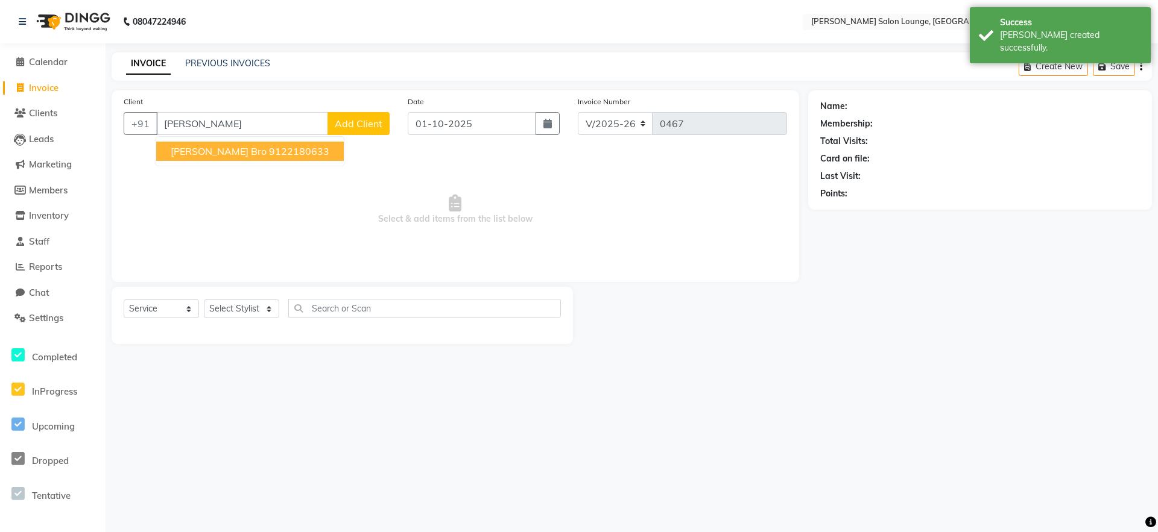
click at [269, 151] on ngb-highlight "9122180633" at bounding box center [299, 151] width 60 height 12
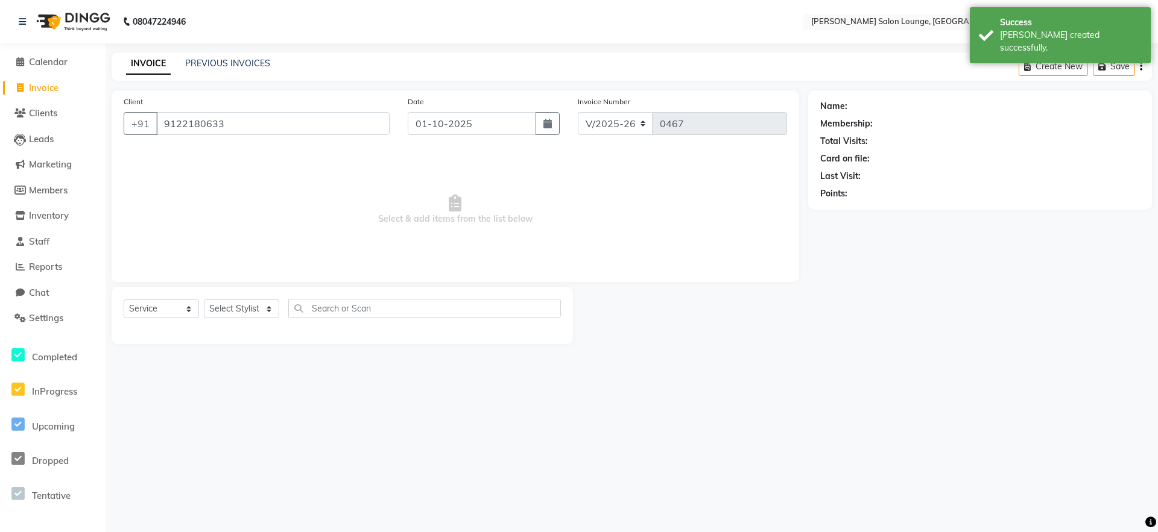
type input "9122180633"
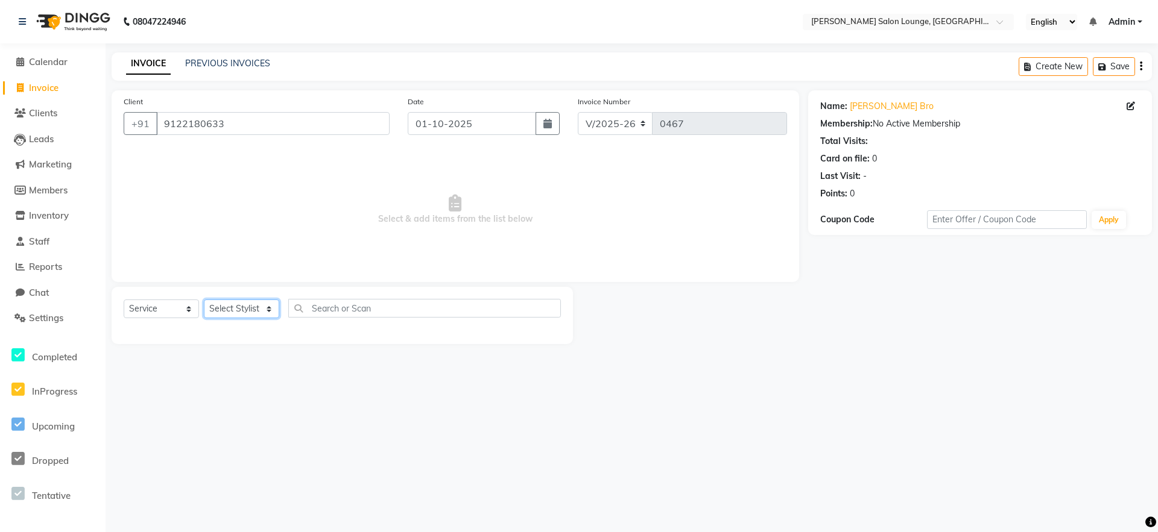
click at [254, 308] on select "Select Stylist [PERSON_NAME] Admin Ningma [PERSON_NAME] [PERSON_NAME][DATE]" at bounding box center [241, 309] width 75 height 19
select select "89949"
click at [204, 300] on select "Select Stylist [PERSON_NAME] Admin Ningma [PERSON_NAME] [PERSON_NAME][DATE]" at bounding box center [241, 309] width 75 height 19
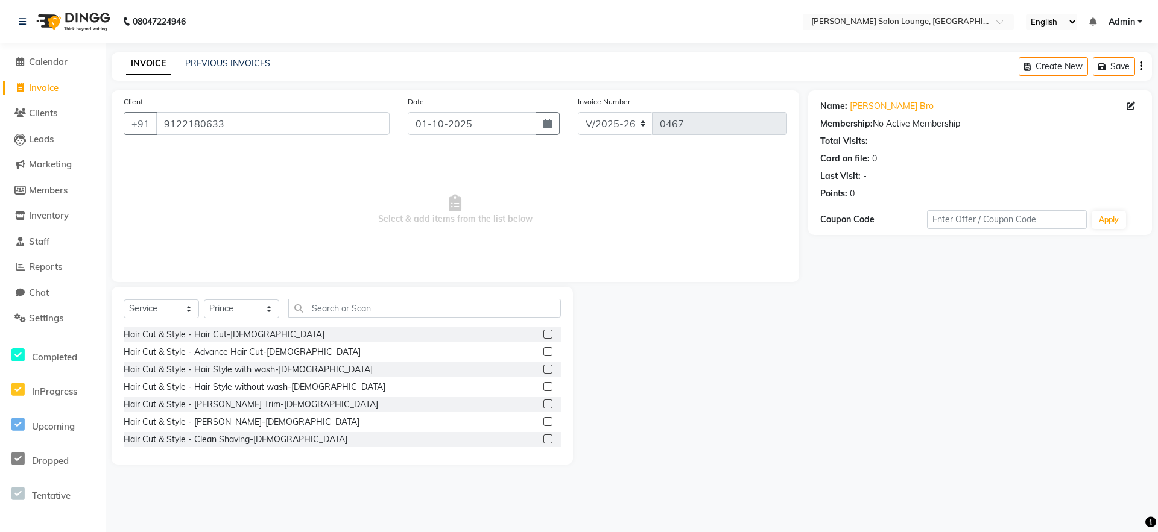
click at [543, 335] on label at bounding box center [547, 334] width 9 height 9
click at [543, 335] on input "checkbox" at bounding box center [547, 335] width 8 height 8
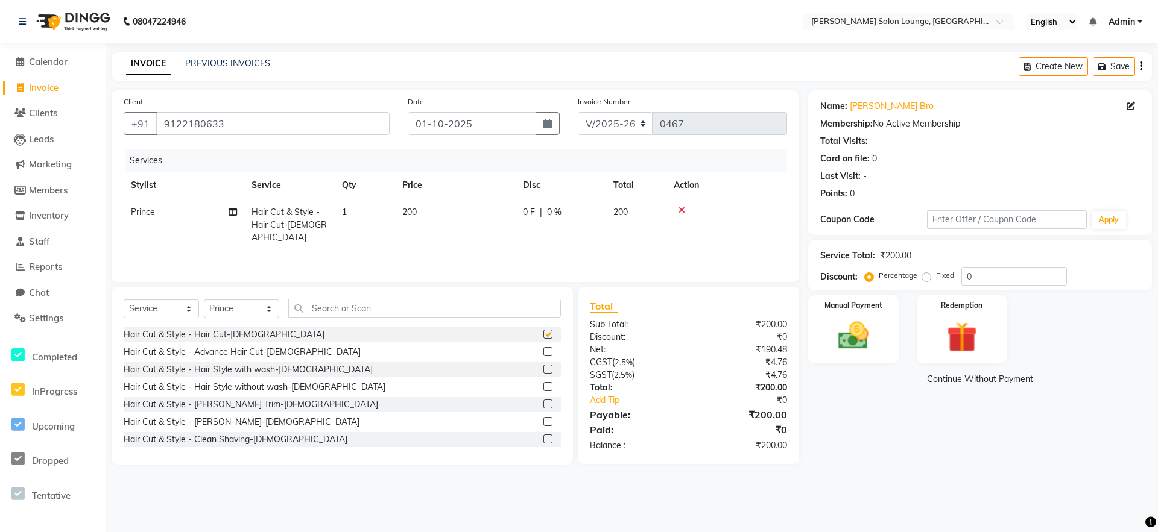
checkbox input "false"
click at [543, 423] on label at bounding box center [547, 421] width 9 height 9
click at [543, 423] on input "checkbox" at bounding box center [547, 422] width 8 height 8
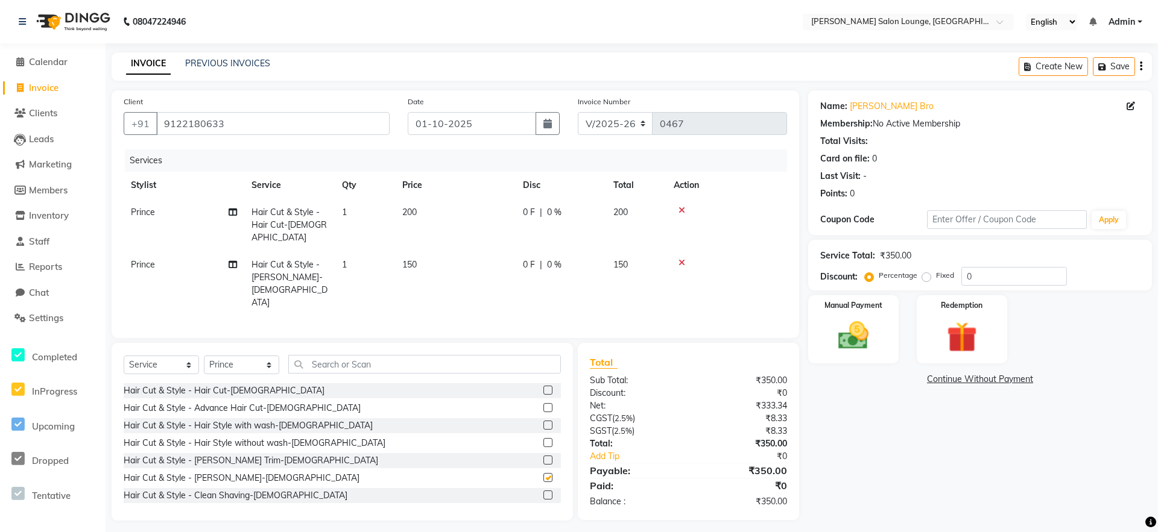
checkbox input "false"
click at [254, 356] on select "Select Stylist [PERSON_NAME] Admin Ningma [PERSON_NAME] [PERSON_NAME][DATE]" at bounding box center [241, 365] width 75 height 19
select select "91731"
click at [204, 356] on select "Select Stylist [PERSON_NAME] Admin Ningma [PERSON_NAME] [PERSON_NAME][DATE]" at bounding box center [241, 365] width 75 height 19
click at [543, 473] on label at bounding box center [547, 477] width 9 height 9
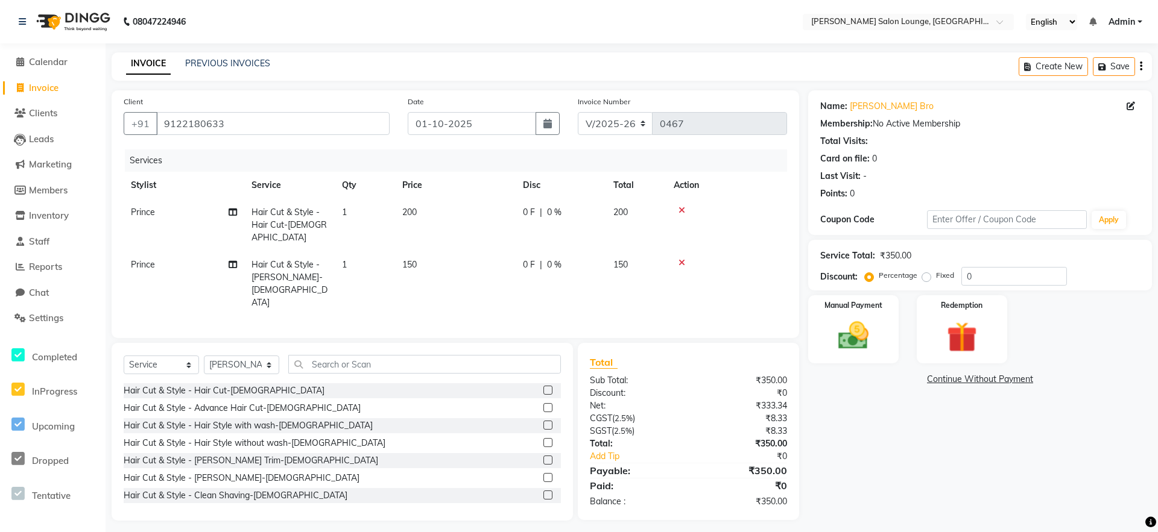
click at [543, 475] on input "checkbox" at bounding box center [547, 479] width 8 height 8
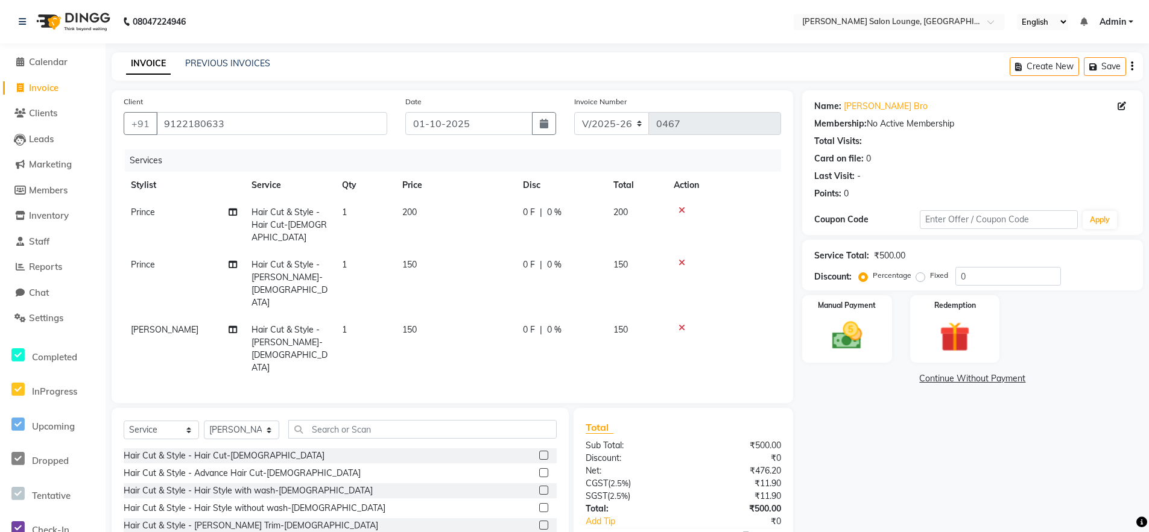
checkbox input "false"
click at [402, 420] on input "text" at bounding box center [422, 429] width 268 height 19
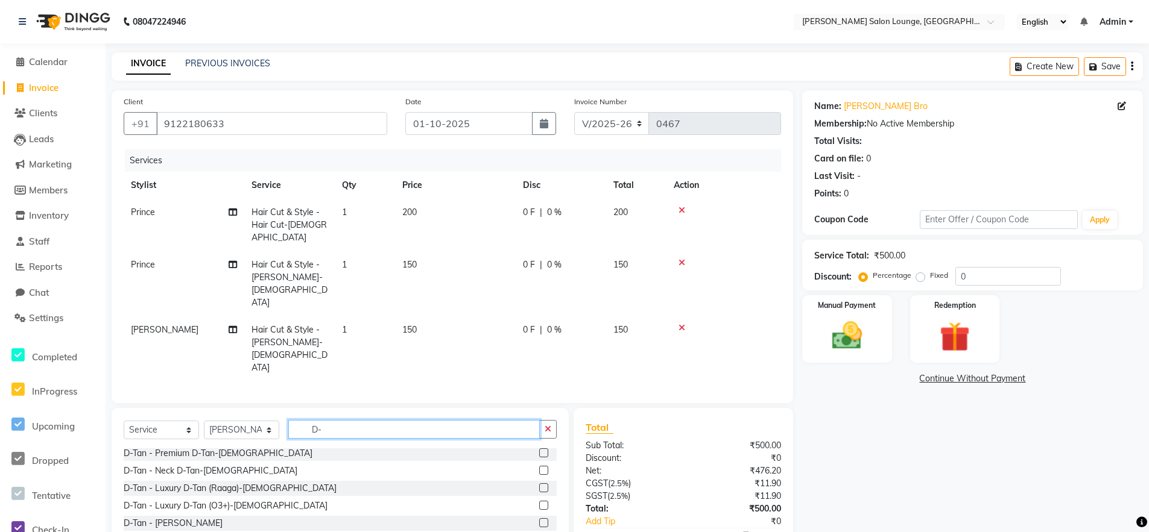
scroll to position [57, 0]
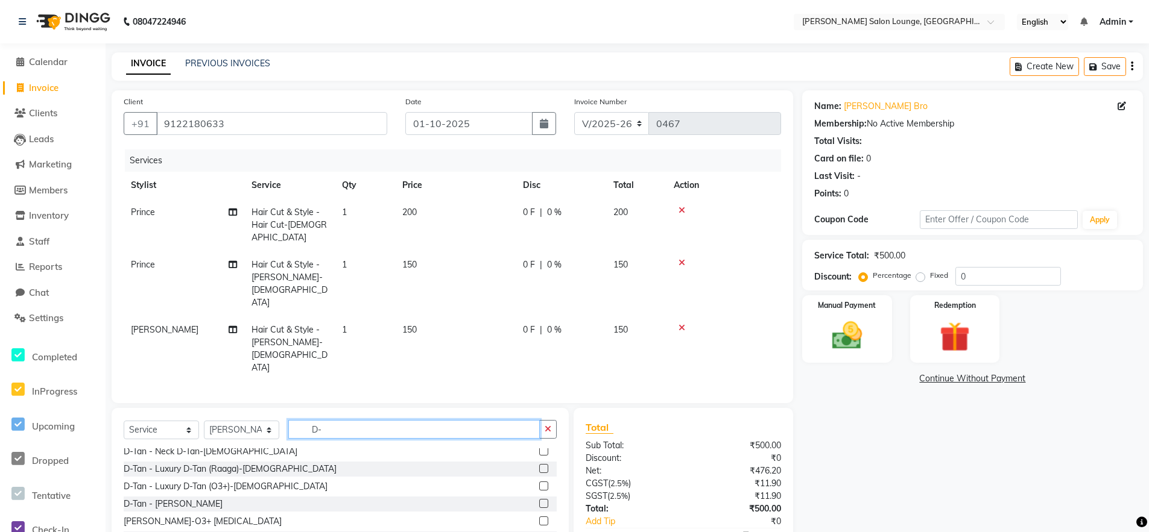
type input "D-"
click at [539, 482] on label at bounding box center [543, 486] width 9 height 9
click at [539, 483] on input "checkbox" at bounding box center [543, 487] width 8 height 8
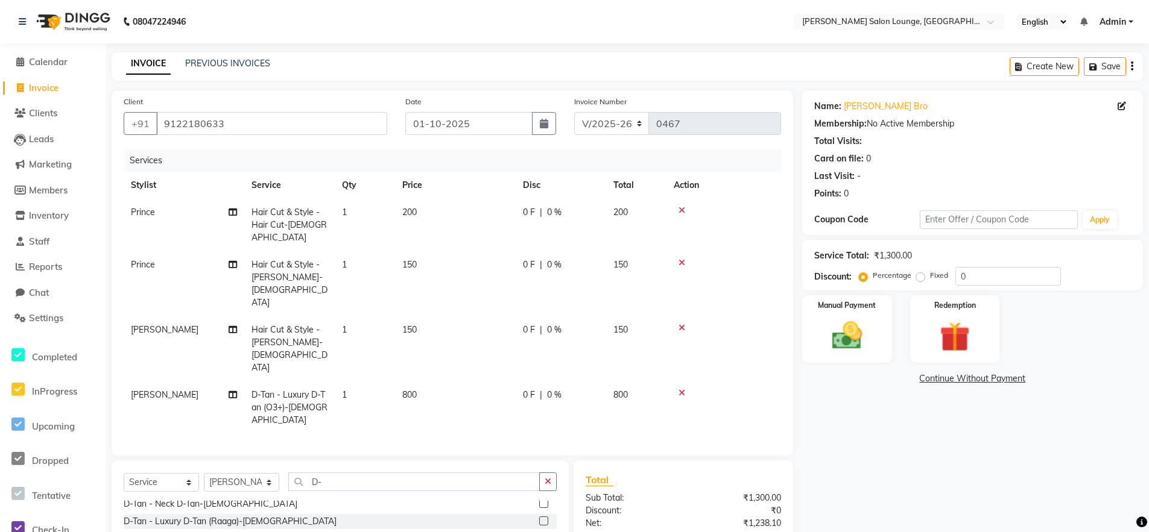
checkbox input "false"
click at [412, 390] on span "800" at bounding box center [409, 395] width 14 height 11
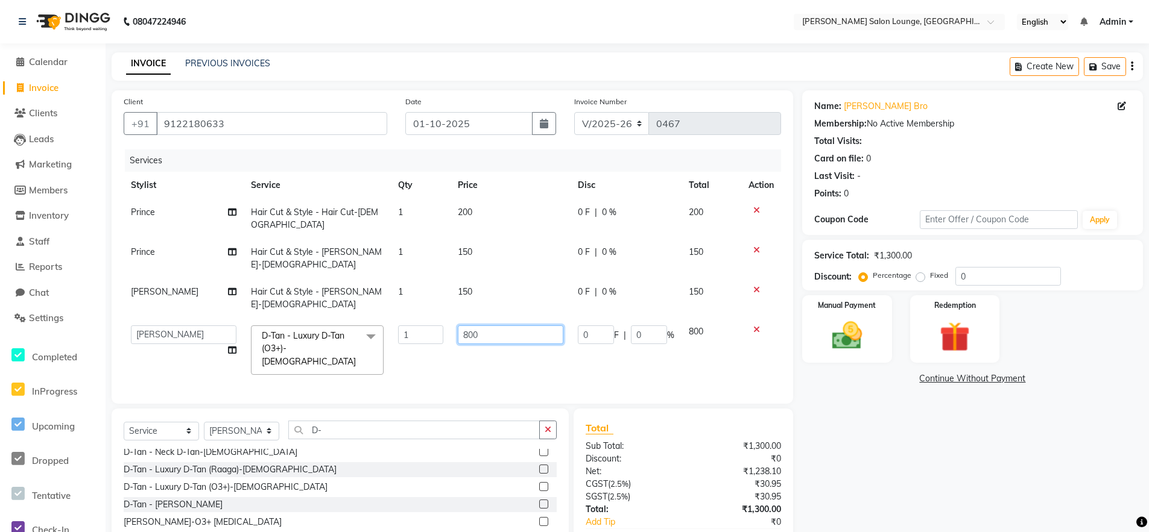
click at [468, 326] on input "800" at bounding box center [510, 335] width 105 height 19
type input "700"
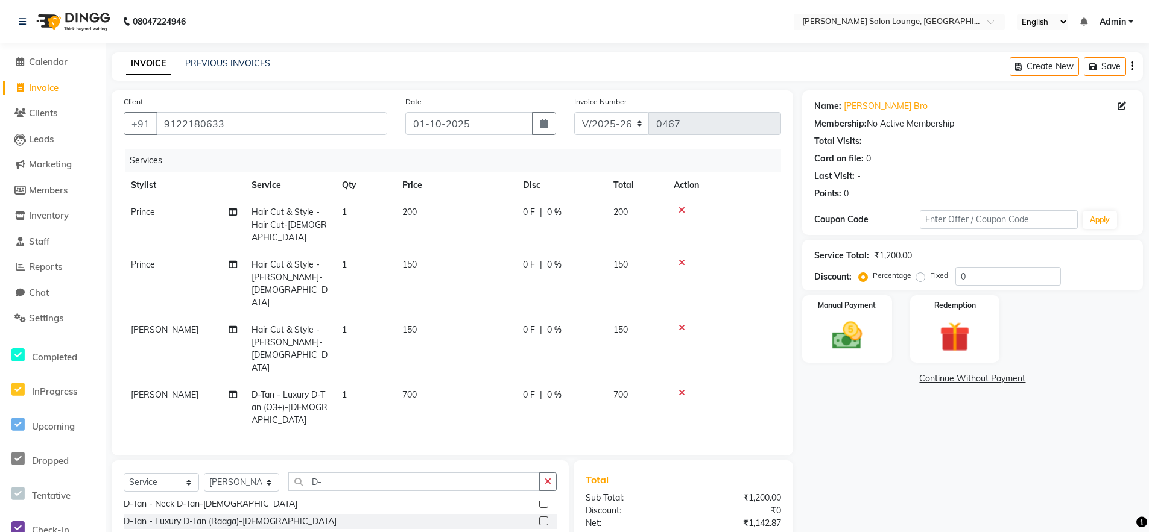
click at [352, 382] on td "1" at bounding box center [365, 408] width 60 height 52
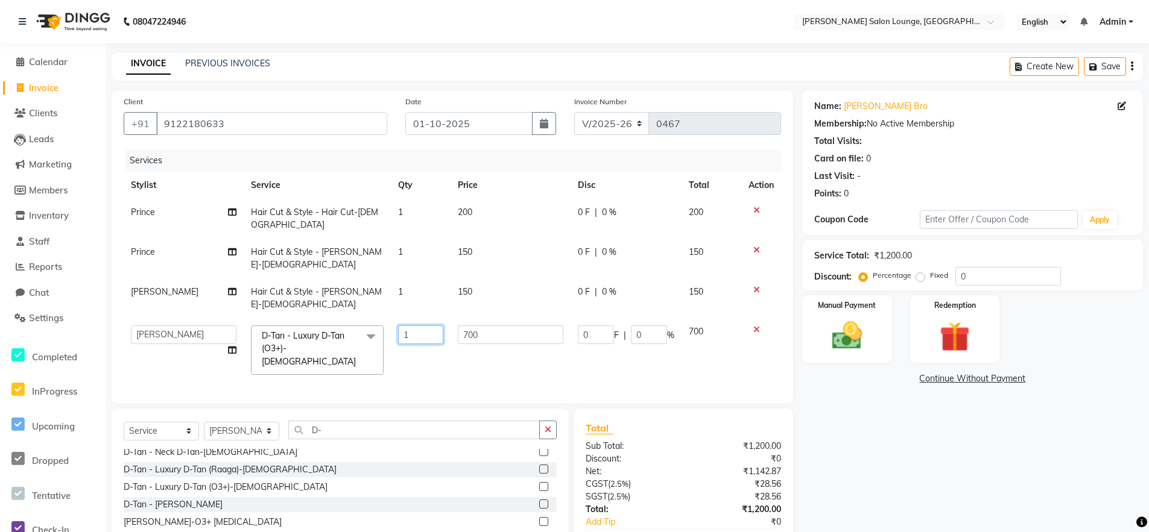
click at [412, 326] on input "1" at bounding box center [421, 335] width 46 height 19
type input "2"
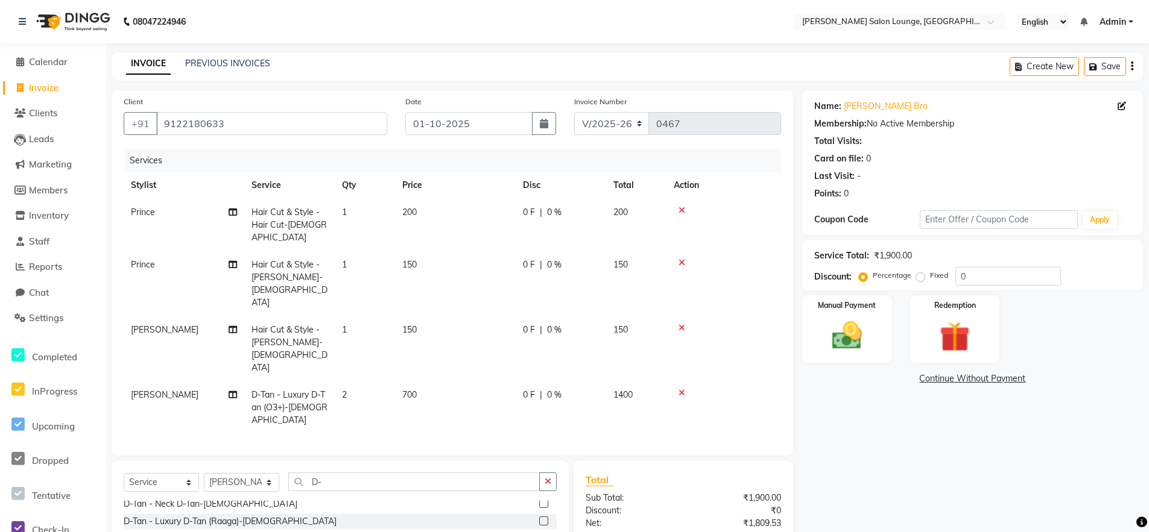
click at [452, 382] on td "700" at bounding box center [455, 408] width 121 height 52
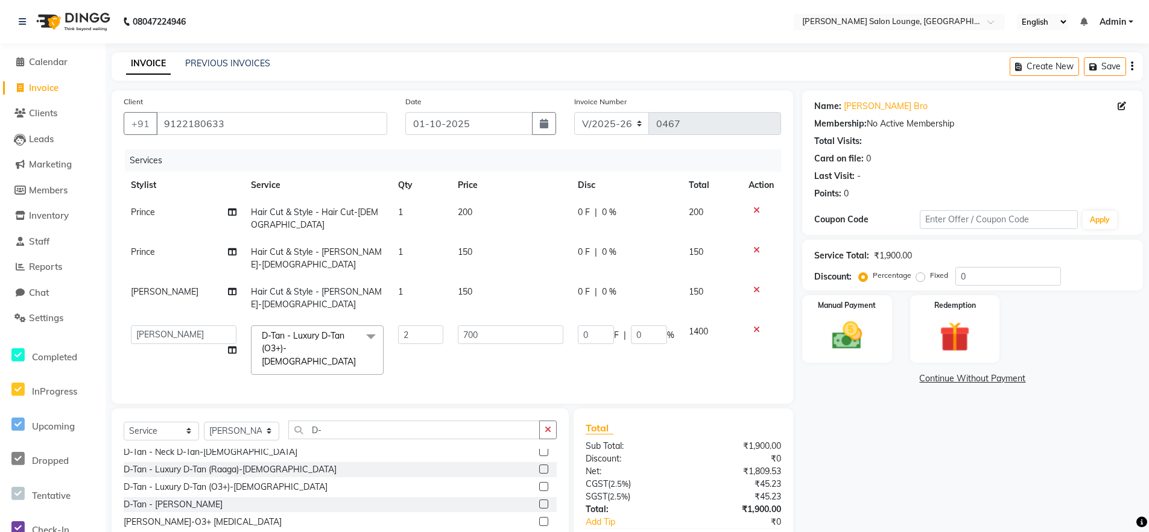
click at [924, 450] on div "Name: [PERSON_NAME] Bro Membership: No Active Membership Total Visits: Card on …" at bounding box center [977, 338] width 350 height 496
click at [956, 277] on input "0" at bounding box center [1008, 276] width 106 height 19
type input "50"
type input "700"
type input "50"
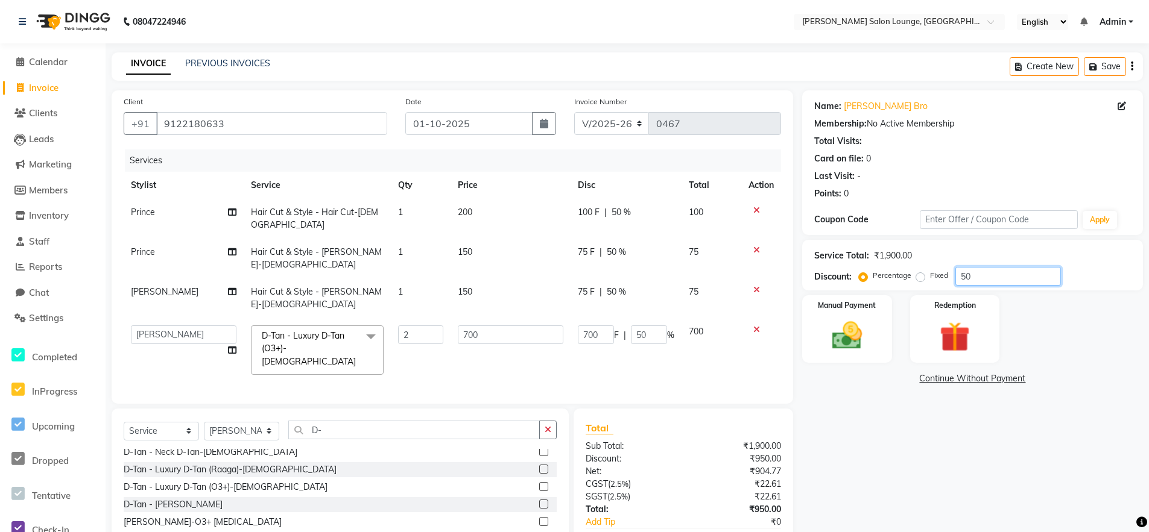
type input "50"
click at [854, 444] on div "Name: [PERSON_NAME] Bro Membership: No Active Membership Total Visits: Card on …" at bounding box center [977, 338] width 350 height 496
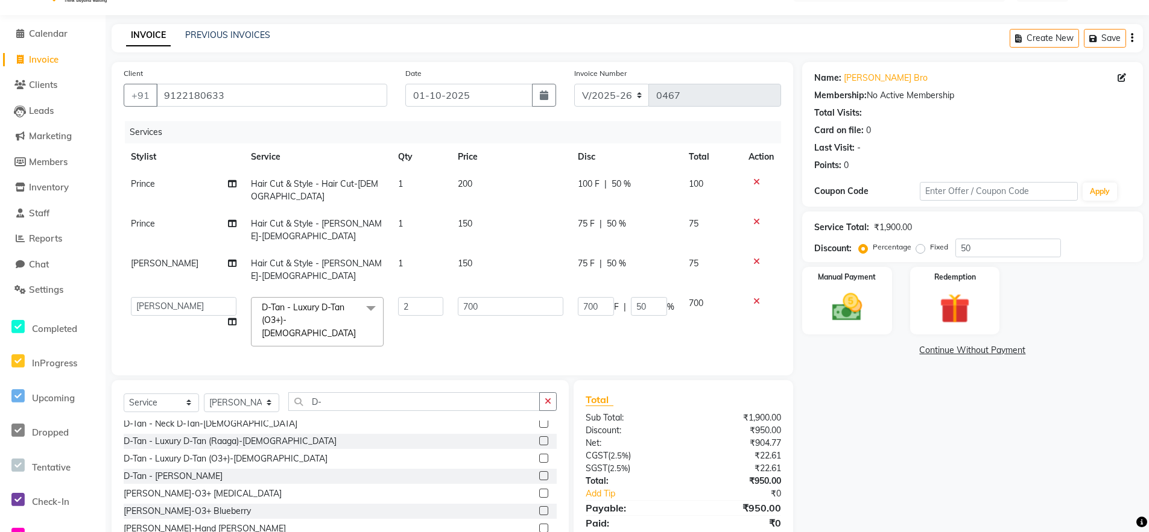
scroll to position [31, 0]
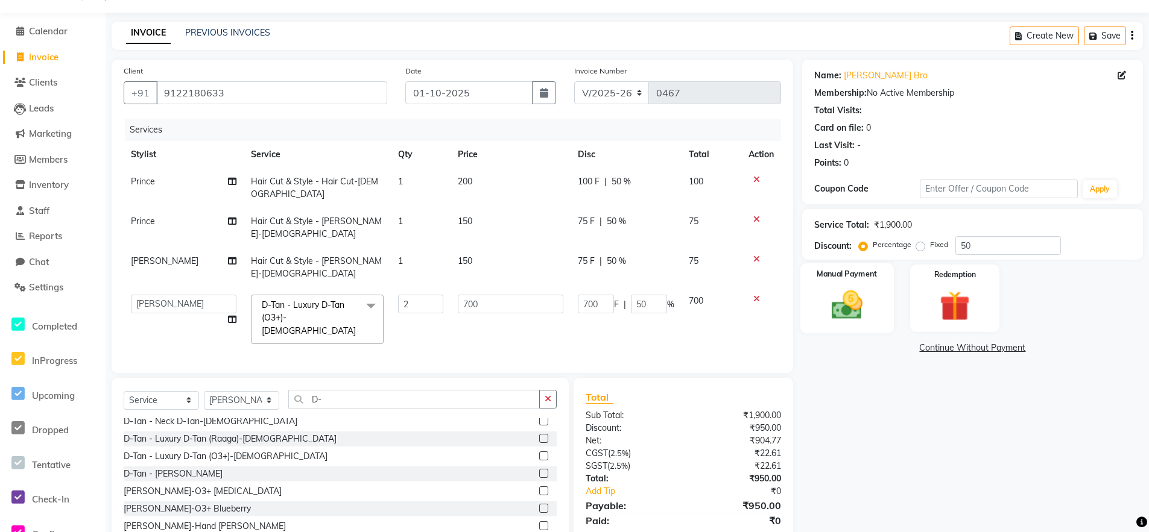
click at [865, 299] on img at bounding box center [846, 305] width 51 height 36
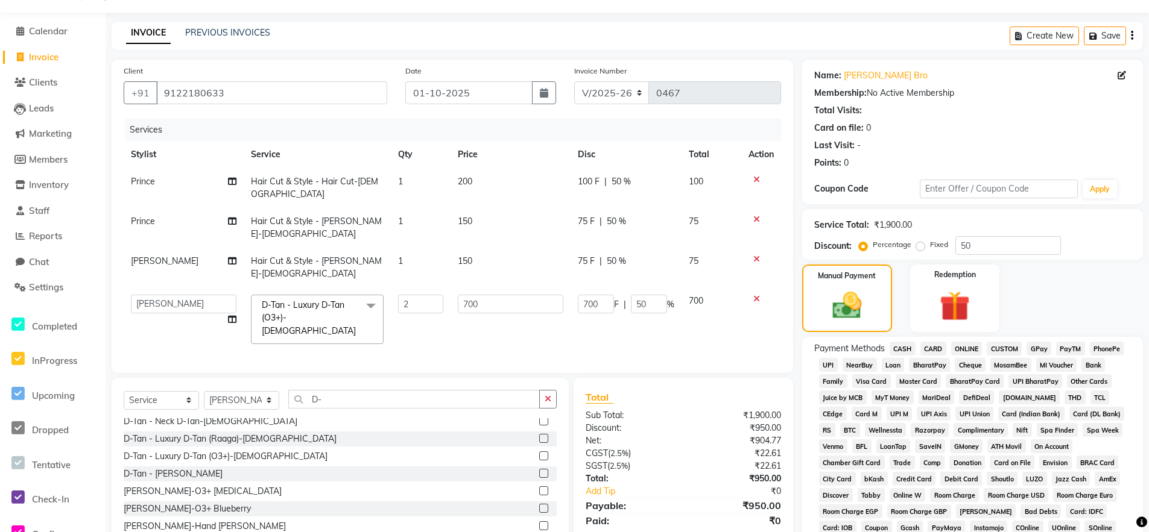
click at [831, 365] on span "UPI" at bounding box center [828, 365] width 19 height 14
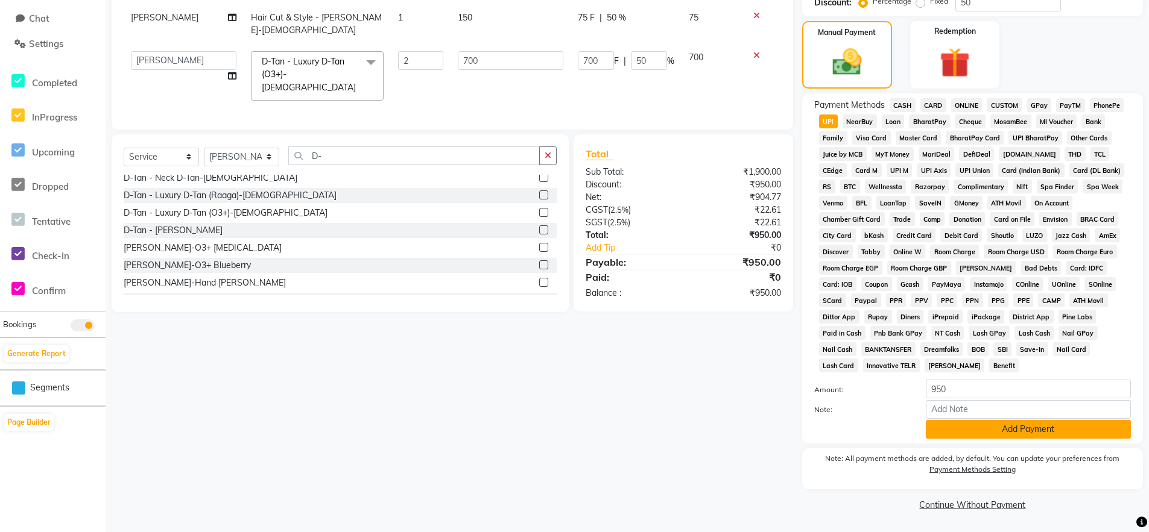
click at [975, 436] on button "Add Payment" at bounding box center [1028, 429] width 205 height 19
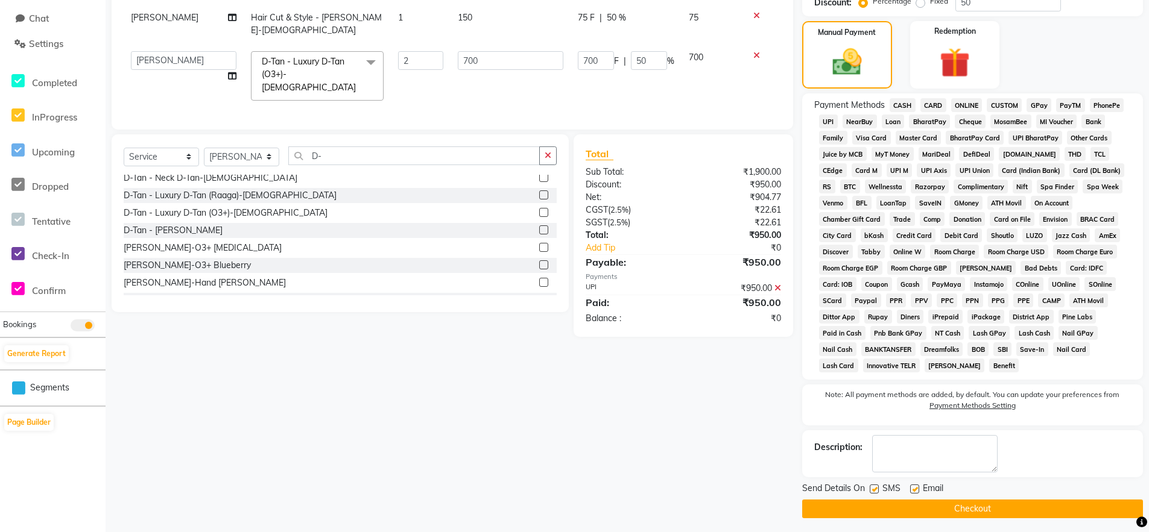
click at [949, 513] on button "Checkout" at bounding box center [972, 509] width 341 height 19
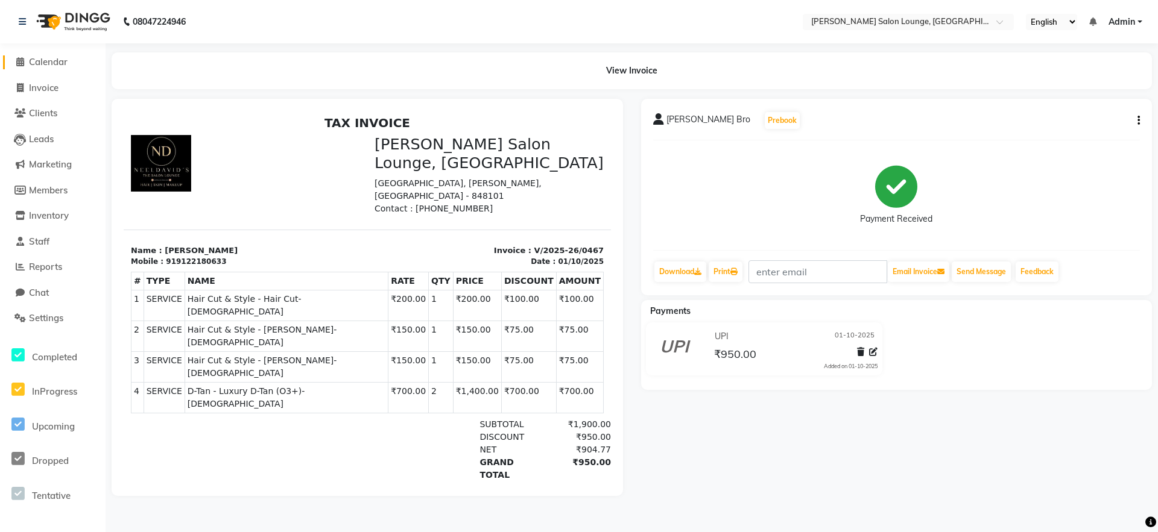
click at [44, 65] on span "Calendar" at bounding box center [48, 61] width 39 height 11
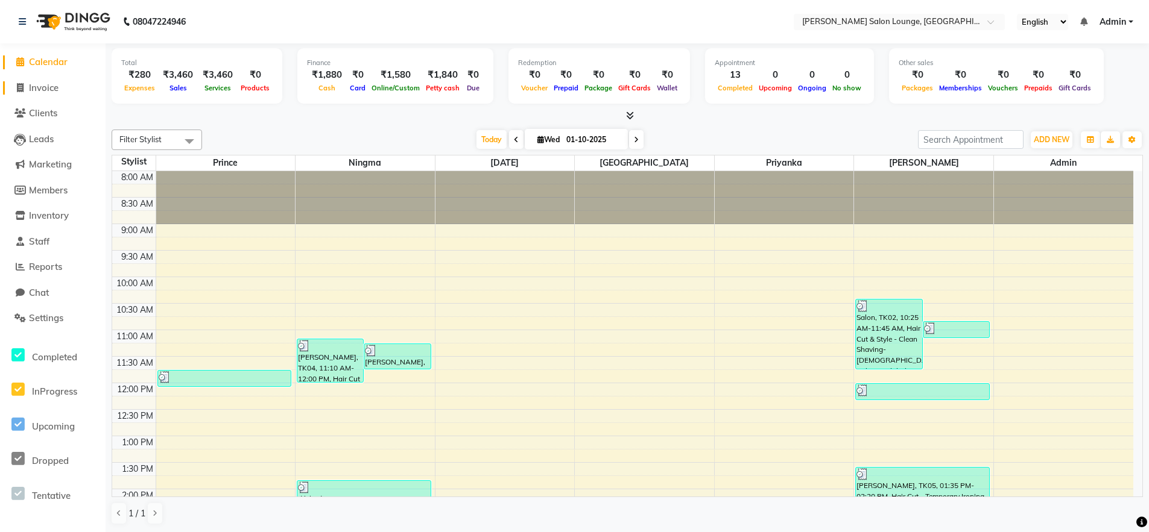
click at [36, 84] on span "Invoice" at bounding box center [44, 87] width 30 height 11
select select "service"
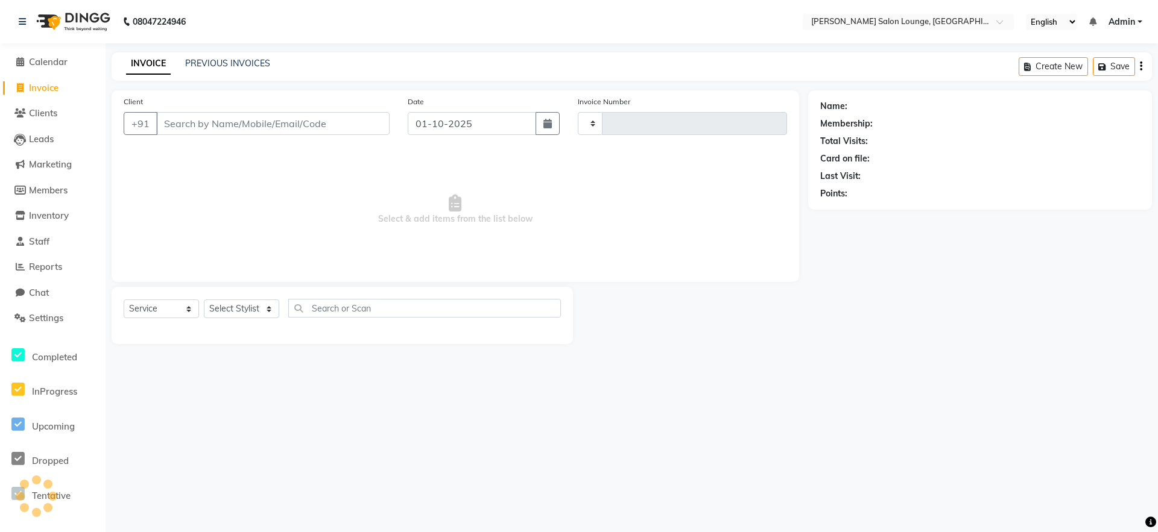
type input "0468"
select select "8909"
click at [175, 125] on input "Client" at bounding box center [272, 123] width 233 height 23
click at [297, 127] on input "Client" at bounding box center [272, 123] width 233 height 23
click at [272, 124] on input "Client" at bounding box center [272, 123] width 233 height 23
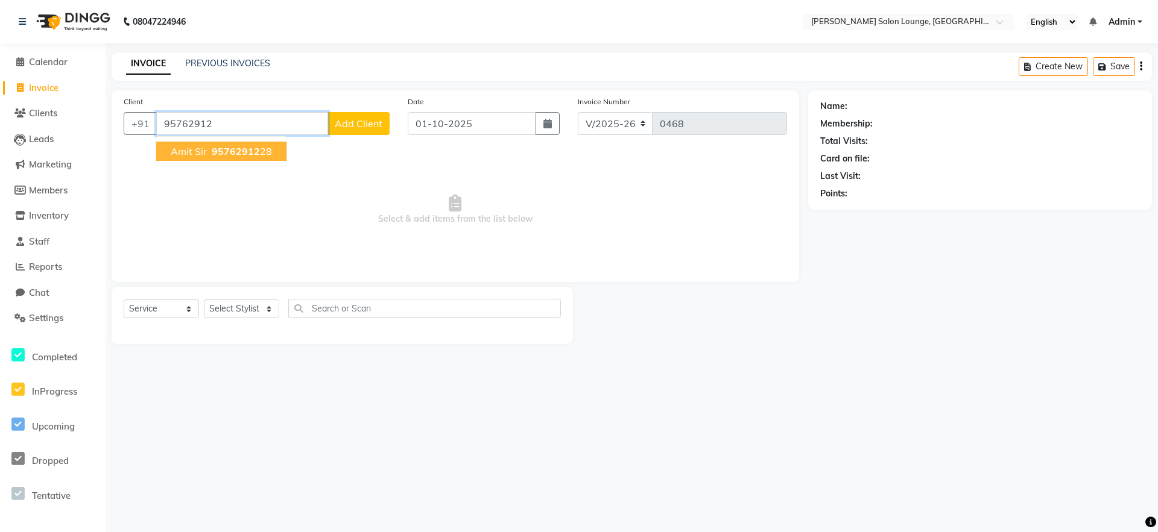
click at [245, 148] on span "95762912" at bounding box center [236, 151] width 48 height 12
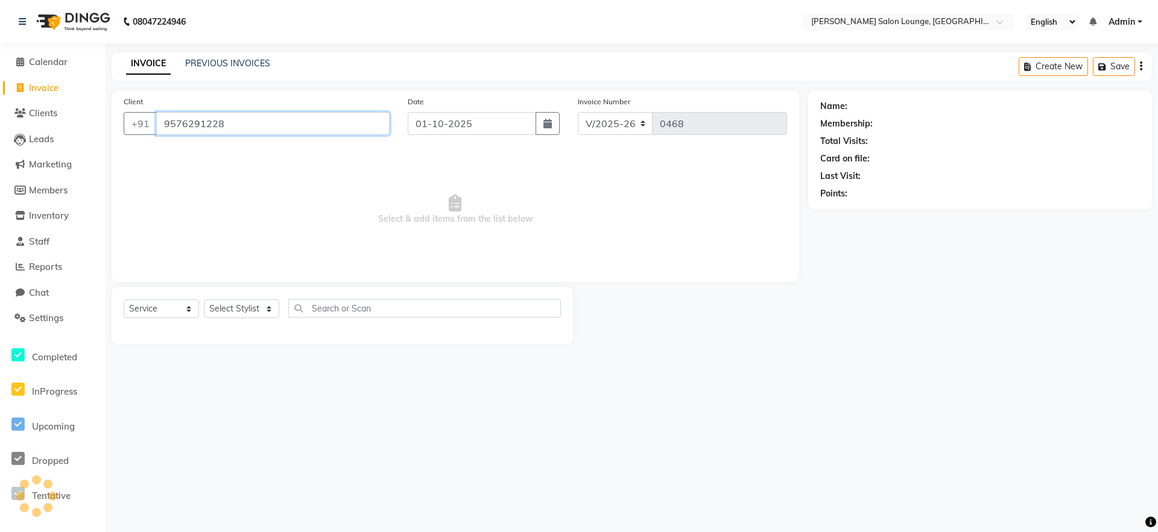
type input "9576291228"
click at [278, 310] on select "Select Stylist [PERSON_NAME] Admin Ningma [PERSON_NAME] [PERSON_NAME][DATE]" at bounding box center [241, 309] width 75 height 19
select select "89949"
click at [204, 300] on select "Select Stylist [PERSON_NAME] Admin Ningma [PERSON_NAME] [PERSON_NAME][DATE]" at bounding box center [241, 309] width 75 height 19
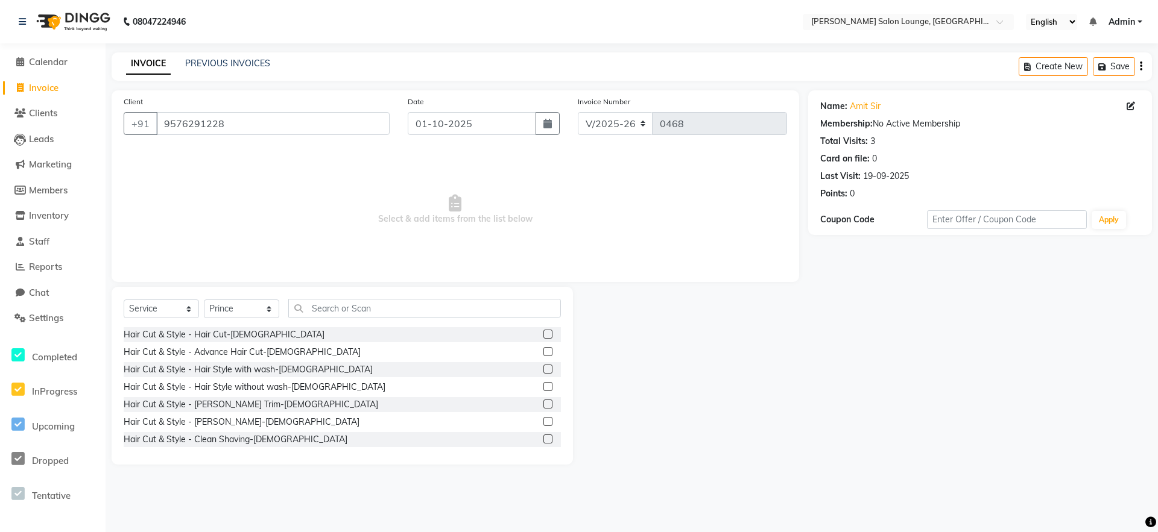
click at [543, 440] on label at bounding box center [547, 439] width 9 height 9
click at [543, 440] on input "checkbox" at bounding box center [547, 440] width 8 height 8
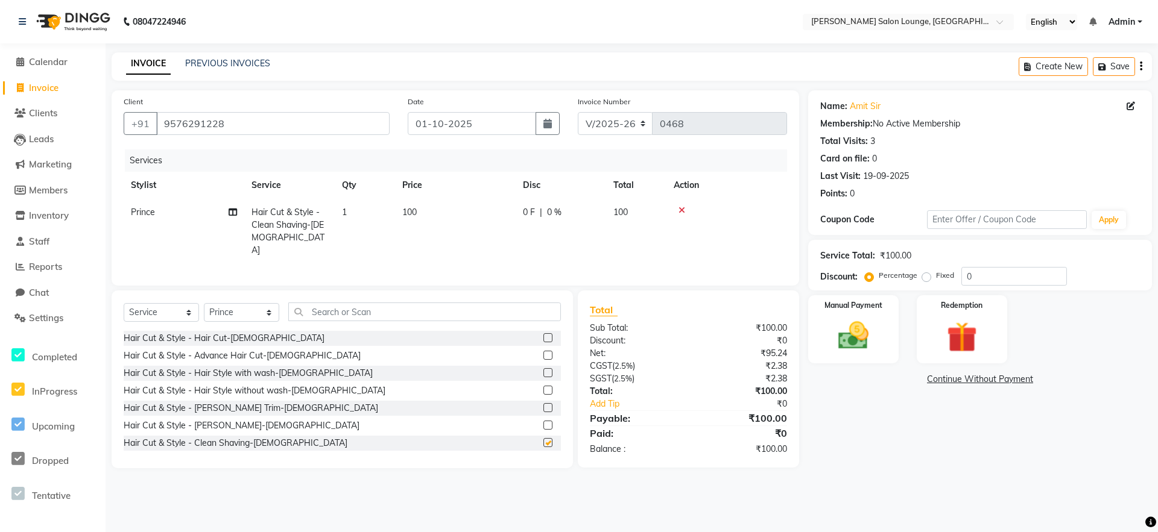
checkbox input "false"
click at [966, 277] on input "0" at bounding box center [1014, 276] width 106 height 19
type input "50"
click at [866, 326] on img at bounding box center [853, 336] width 52 height 37
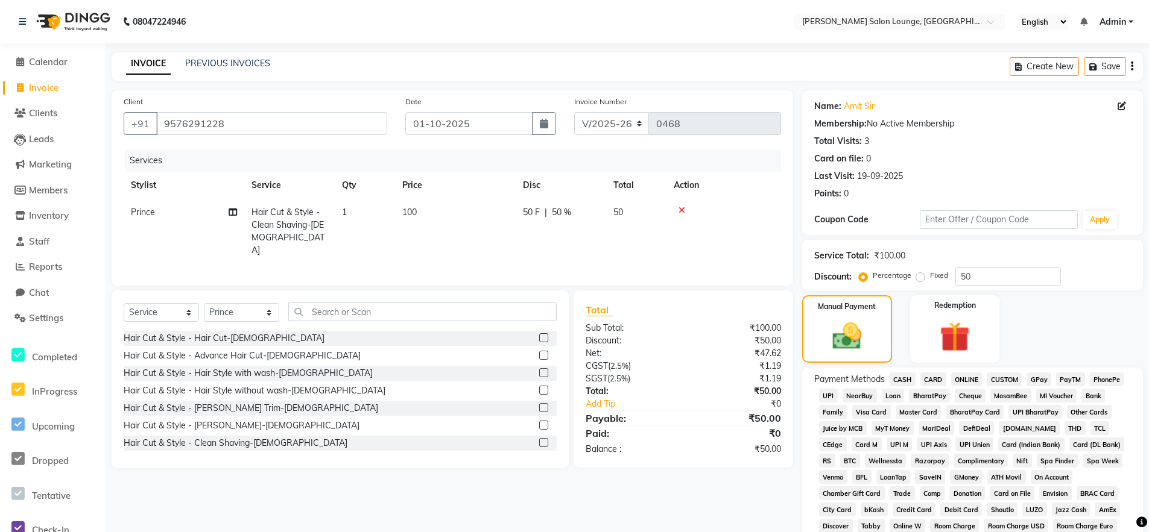
click at [831, 398] on span "UPI" at bounding box center [828, 396] width 19 height 14
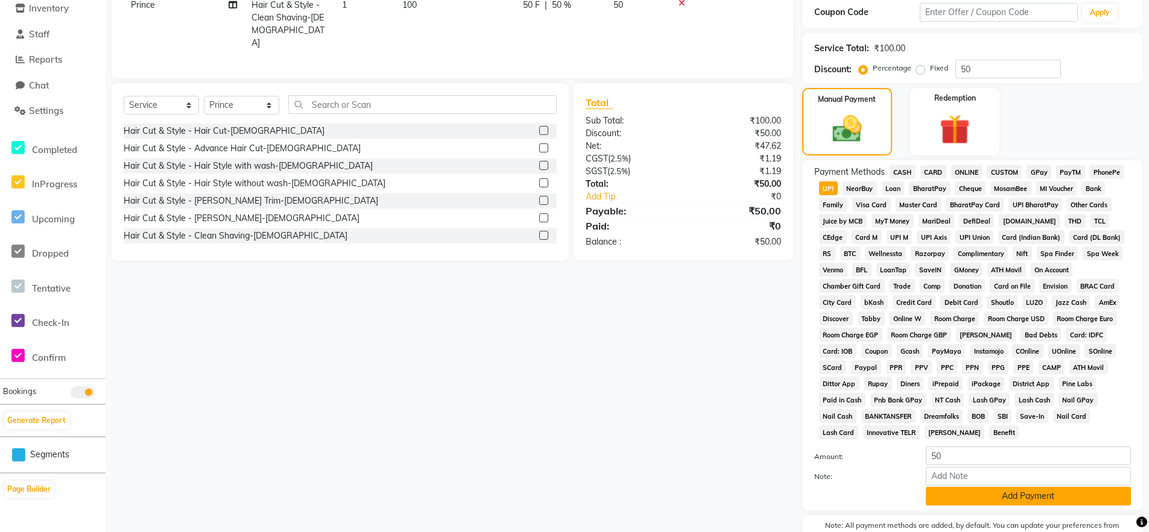
click at [974, 492] on button "Add Payment" at bounding box center [1028, 496] width 205 height 19
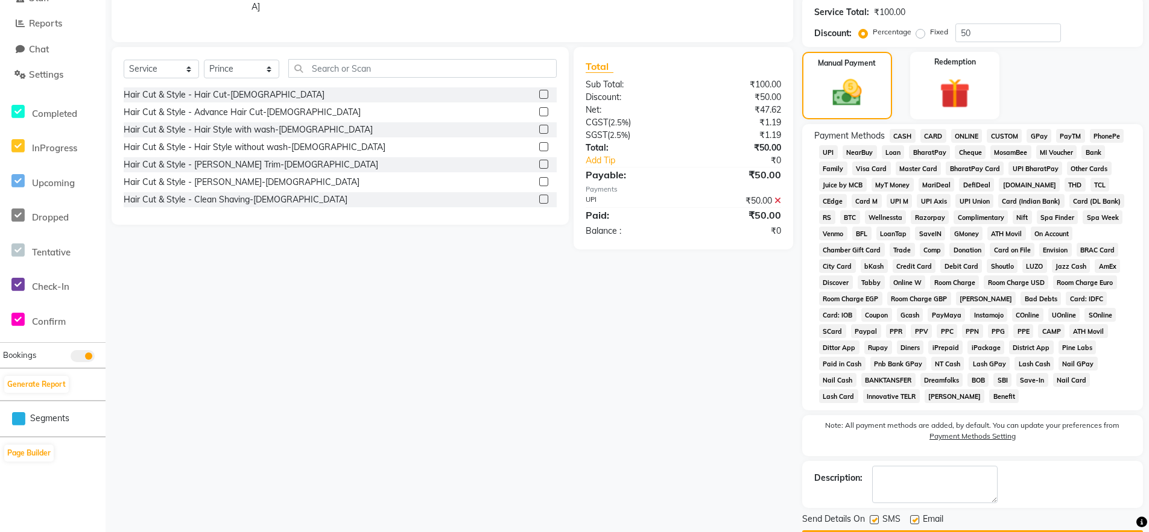
scroll to position [279, 0]
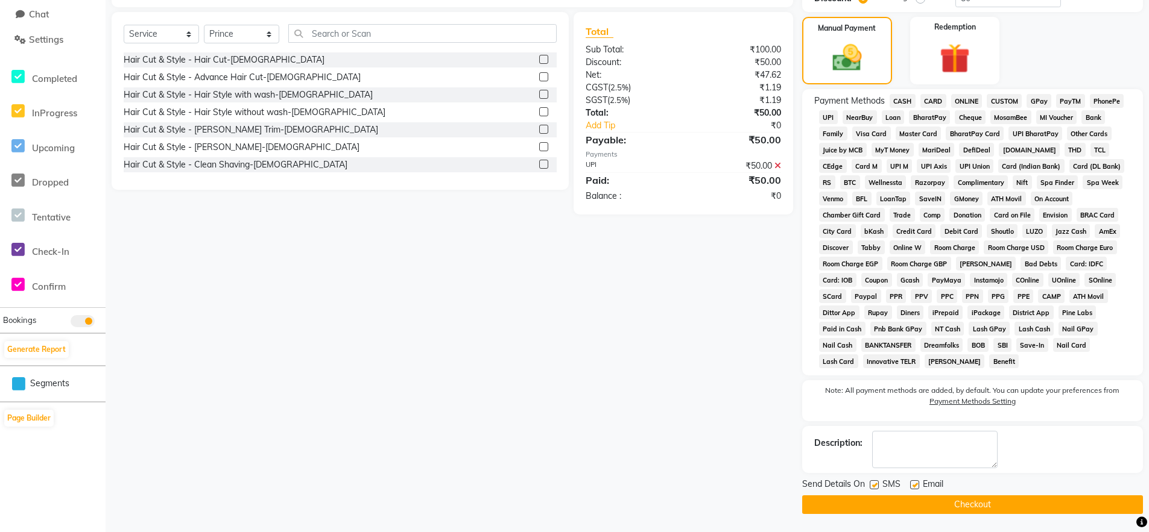
click at [994, 508] on button "Checkout" at bounding box center [972, 505] width 341 height 19
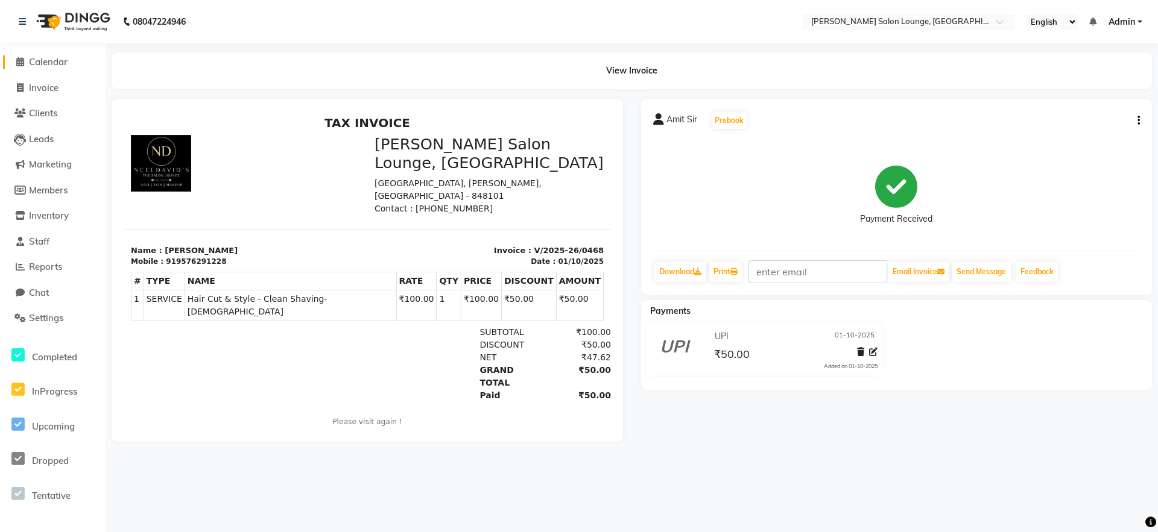
drag, startPoint x: 51, startPoint y: 62, endPoint x: 53, endPoint y: 71, distance: 8.8
click at [51, 62] on span "Calendar" at bounding box center [48, 61] width 39 height 11
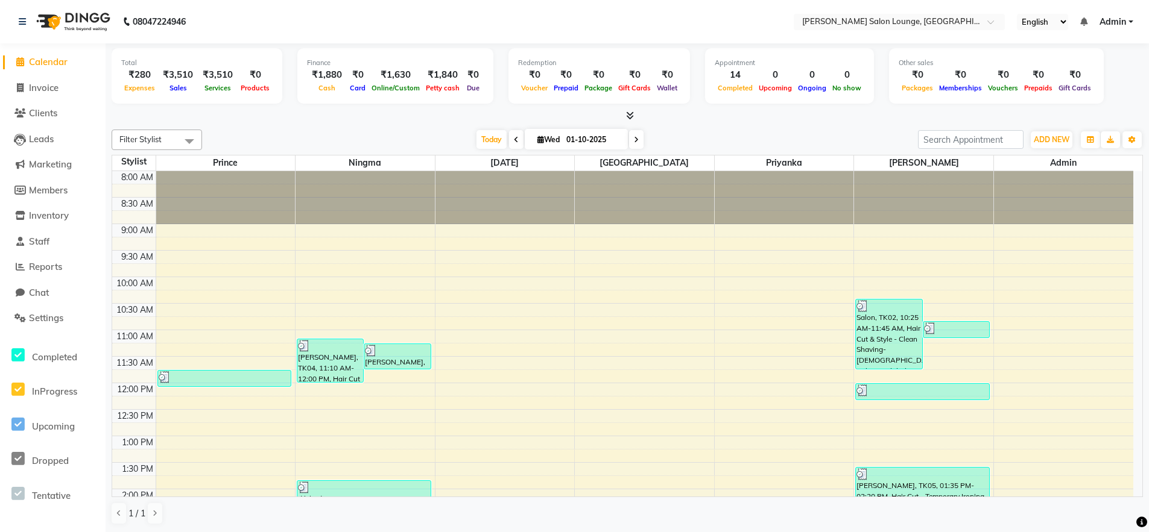
click at [51, 66] on span "Calendar" at bounding box center [48, 61] width 39 height 11
click at [51, 65] on span "Calendar" at bounding box center [48, 61] width 39 height 11
click at [25, 84] on span at bounding box center [20, 88] width 18 height 14
select select "service"
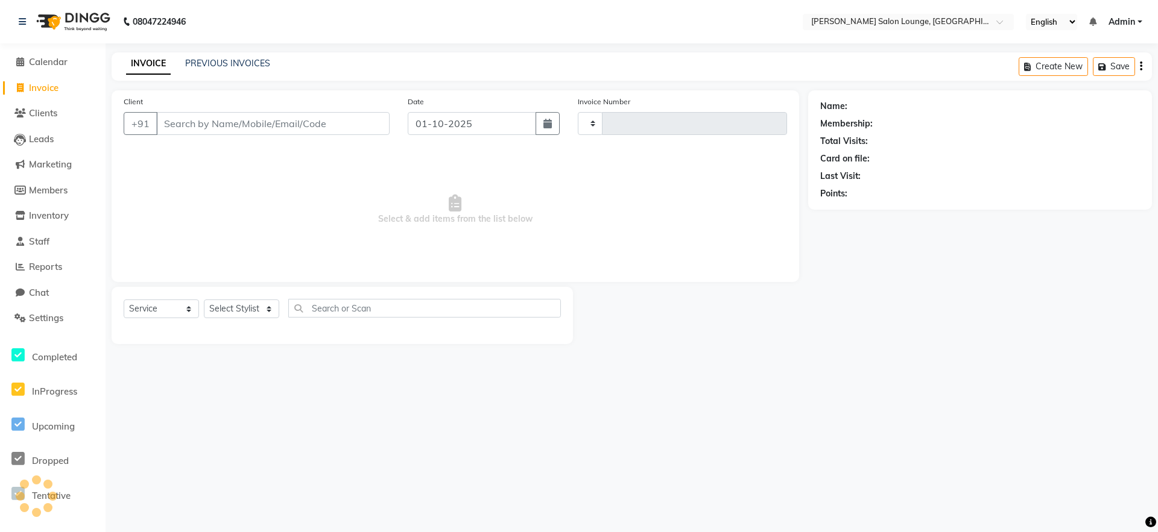
type input "0469"
select select "8909"
click at [242, 313] on select "Select Stylist [PERSON_NAME] Admin Ningma [PERSON_NAME] [PERSON_NAME][DATE]" at bounding box center [241, 309] width 75 height 19
select select "89950"
click at [204, 300] on select "Select Stylist [PERSON_NAME] Admin Ningma [PERSON_NAME] [PERSON_NAME][DATE]" at bounding box center [241, 309] width 75 height 19
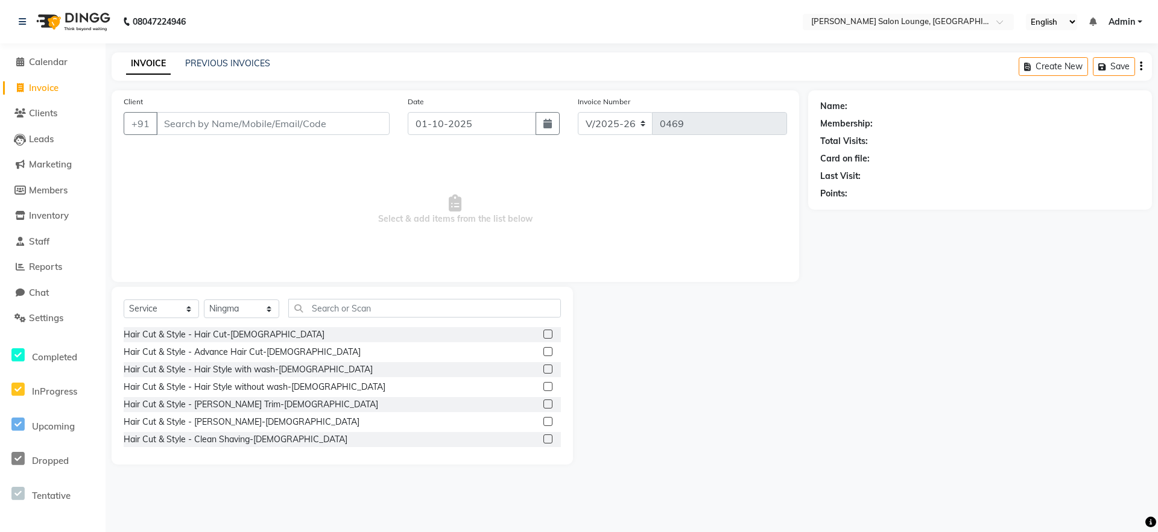
click at [543, 436] on label at bounding box center [547, 439] width 9 height 9
click at [543, 436] on input "checkbox" at bounding box center [547, 440] width 8 height 8
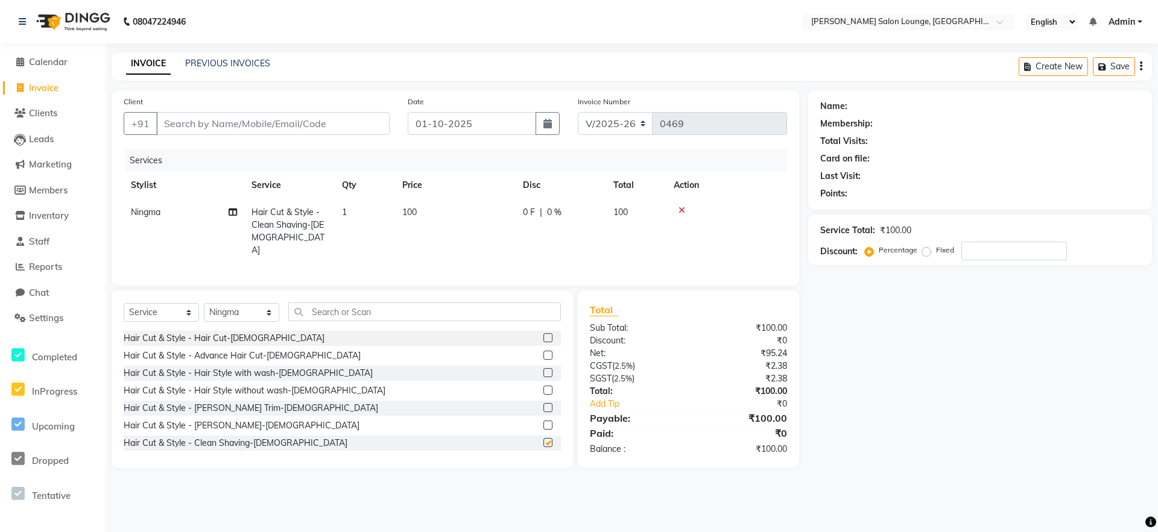
checkbox input "false"
click at [970, 252] on input "number" at bounding box center [1014, 251] width 106 height 19
click at [224, 122] on input "Client" at bounding box center [272, 123] width 233 height 23
click at [251, 122] on input "Client" at bounding box center [272, 123] width 233 height 23
type input "9"
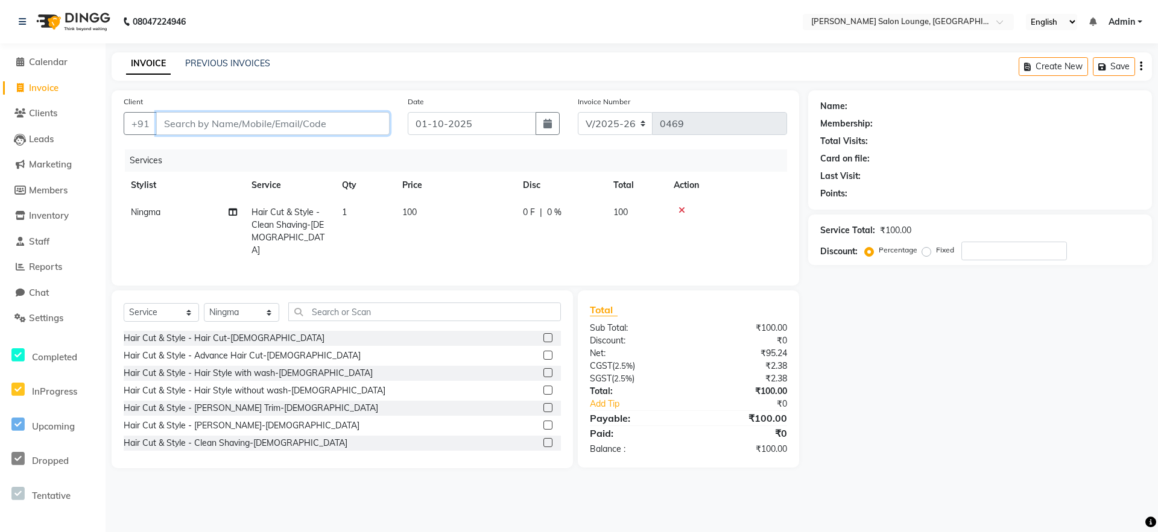
type input "0"
type input "9523636074"
click at [964, 252] on input "0" at bounding box center [1014, 251] width 106 height 19
click at [948, 400] on div "Name: Membership: Total Visits: Card on file: Last Visit: Points: Service Total…" at bounding box center [984, 279] width 353 height 378
click at [346, 128] on span "Add Client" at bounding box center [359, 124] width 48 height 12
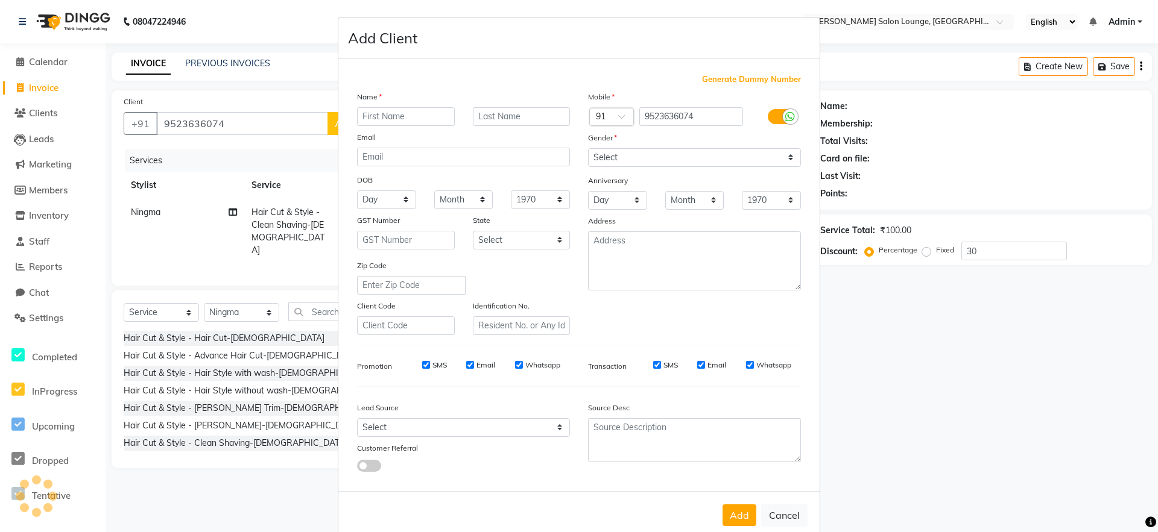
click at [383, 122] on input "text" at bounding box center [406, 116] width 98 height 19
click at [664, 157] on select "Select [DEMOGRAPHIC_DATA] [DEMOGRAPHIC_DATA] Other Prefer Not To Say" at bounding box center [694, 157] width 213 height 19
click at [588, 148] on select "Select [DEMOGRAPHIC_DATA] [DEMOGRAPHIC_DATA] Other Prefer Not To Say" at bounding box center [694, 157] width 213 height 19
click at [728, 514] on button "Add" at bounding box center [739, 516] width 34 height 22
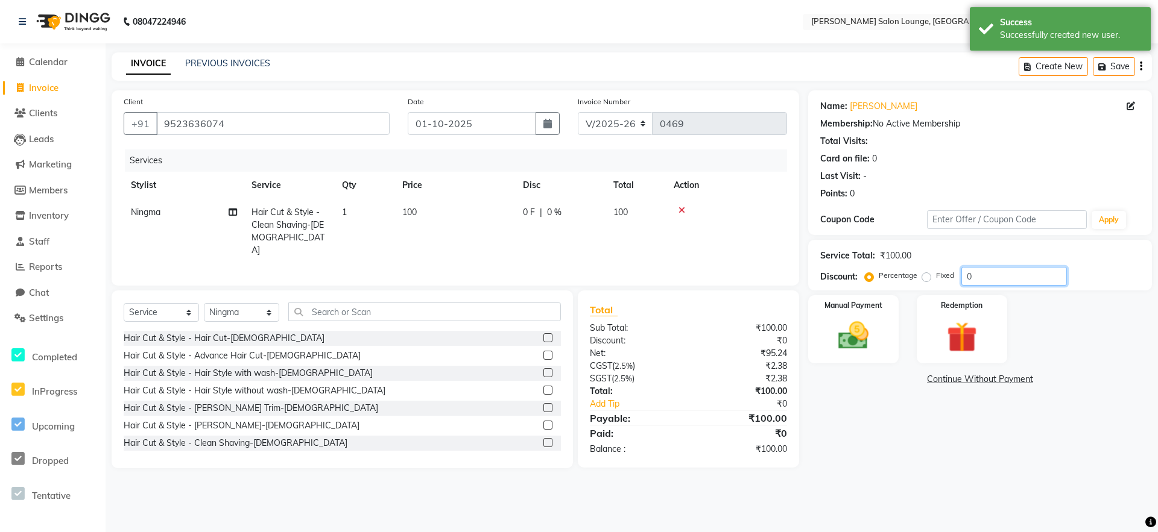
click at [962, 280] on input "0" at bounding box center [1014, 276] width 106 height 19
click at [864, 334] on img at bounding box center [853, 336] width 52 height 37
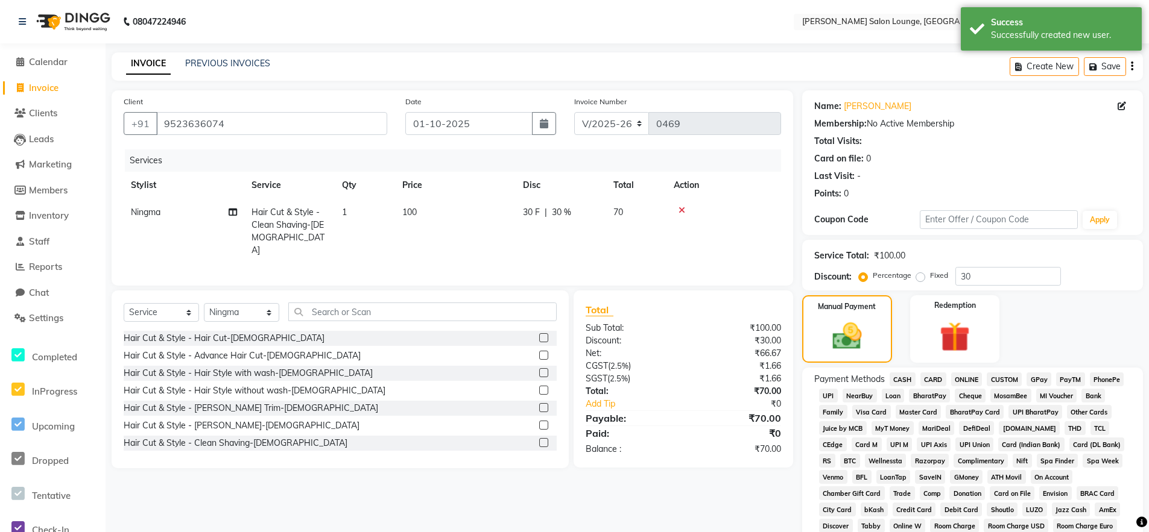
click at [898, 377] on span "CASH" at bounding box center [902, 380] width 26 height 14
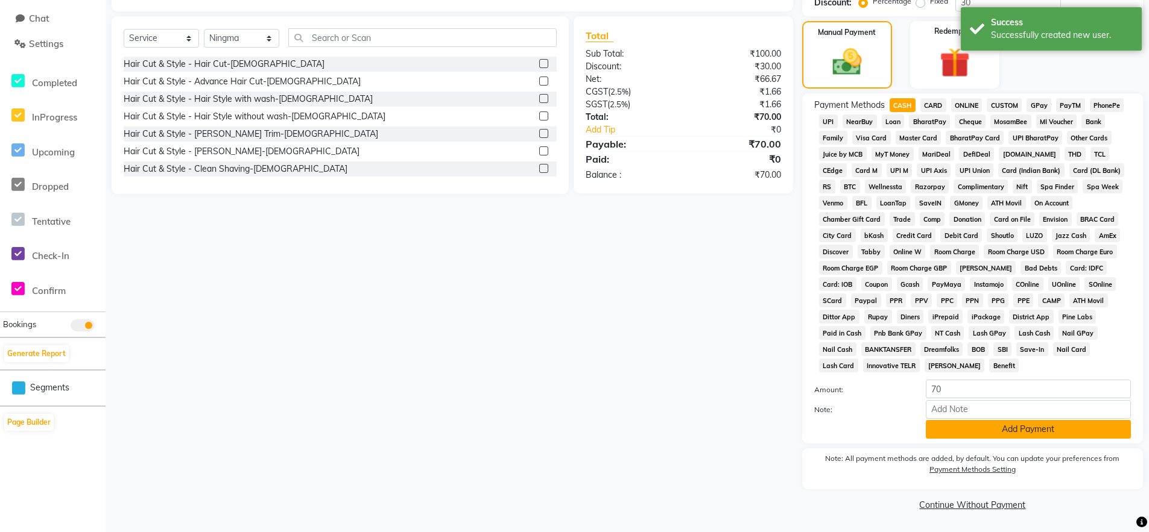
click at [961, 432] on button "Add Payment" at bounding box center [1028, 429] width 205 height 19
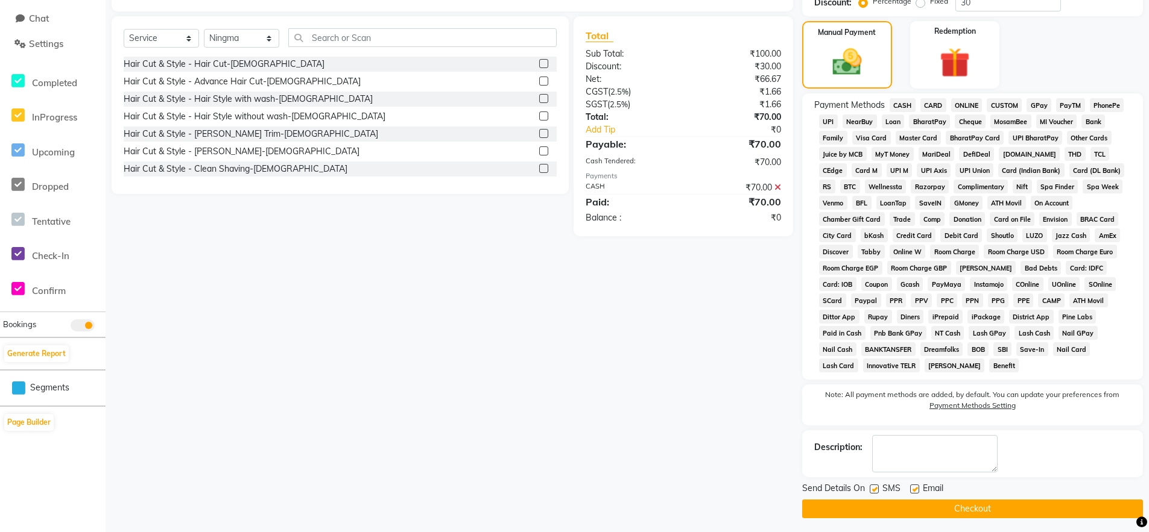
click at [975, 509] on button "Checkout" at bounding box center [972, 509] width 341 height 19
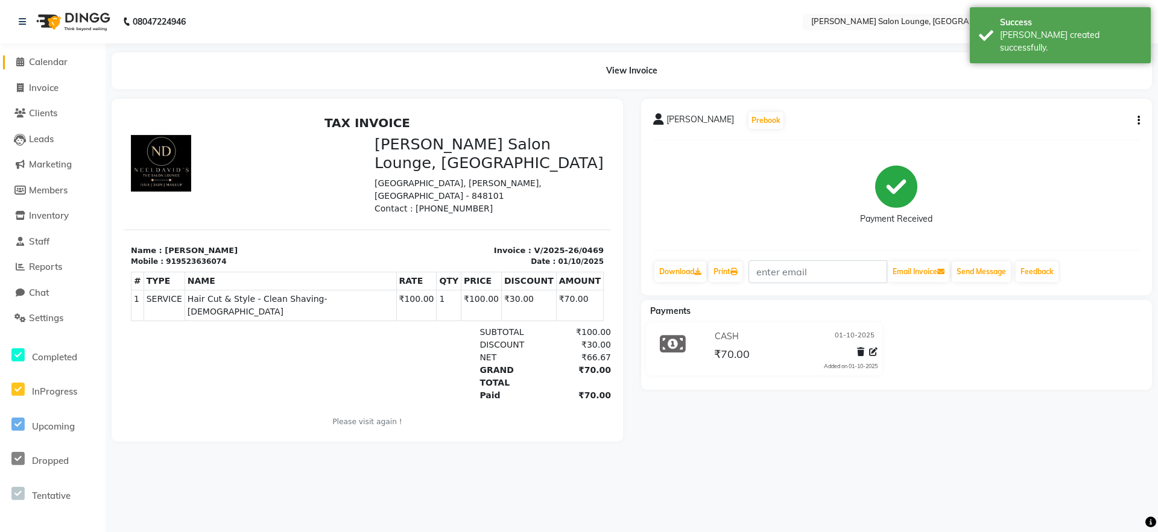
click at [54, 63] on span "Calendar" at bounding box center [48, 61] width 39 height 11
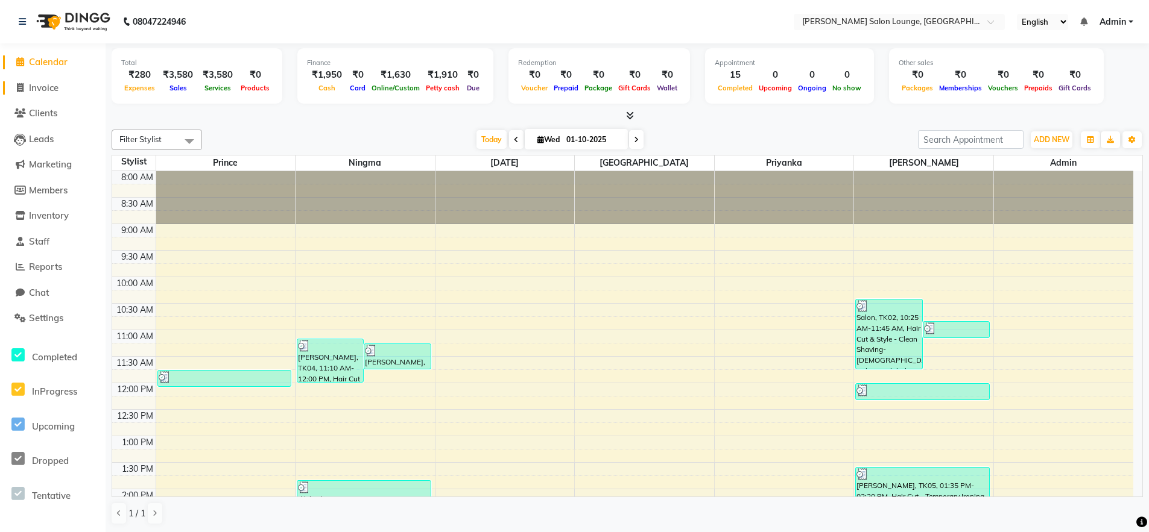
click at [45, 90] on span "Invoice" at bounding box center [44, 87] width 30 height 11
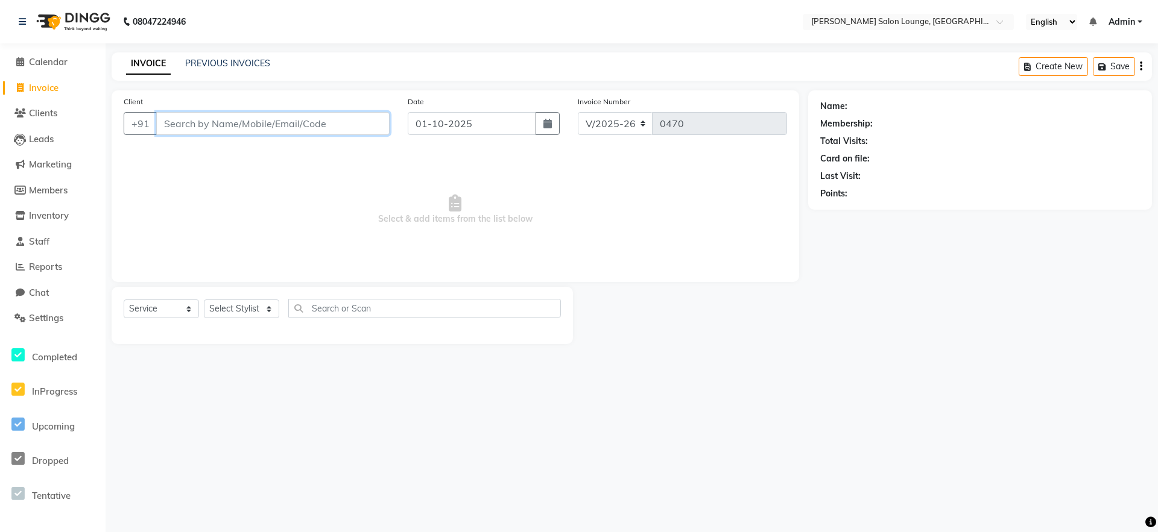
click at [239, 128] on input "Client" at bounding box center [272, 123] width 233 height 23
click at [379, 121] on span "Add Client" at bounding box center [359, 124] width 48 height 12
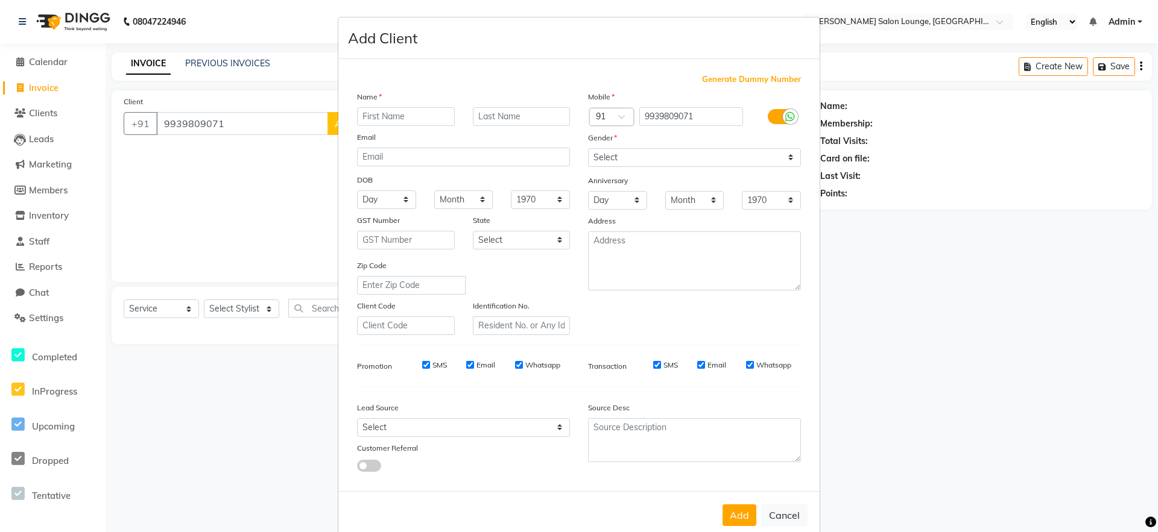
click at [400, 116] on input "text" at bounding box center [406, 116] width 98 height 19
click at [706, 153] on select "Select [DEMOGRAPHIC_DATA] [DEMOGRAPHIC_DATA] Other Prefer Not To Say" at bounding box center [694, 157] width 213 height 19
click at [588, 148] on select "Select [DEMOGRAPHIC_DATA] [DEMOGRAPHIC_DATA] Other Prefer Not To Say" at bounding box center [694, 157] width 213 height 19
click at [734, 506] on button "Add" at bounding box center [739, 516] width 34 height 22
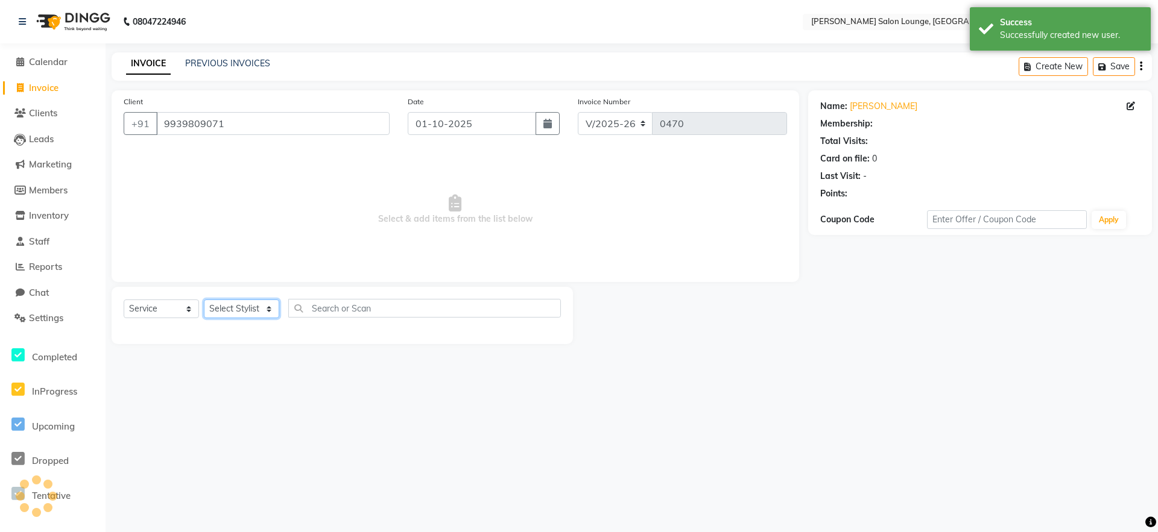
click at [268, 310] on select "Select Stylist [PERSON_NAME] Admin Ningma [PERSON_NAME] [PERSON_NAME][DATE]" at bounding box center [241, 309] width 75 height 19
click at [204, 300] on select "Select Stylist [PERSON_NAME] Admin Ningma [PERSON_NAME] [PERSON_NAME][DATE]" at bounding box center [241, 309] width 75 height 19
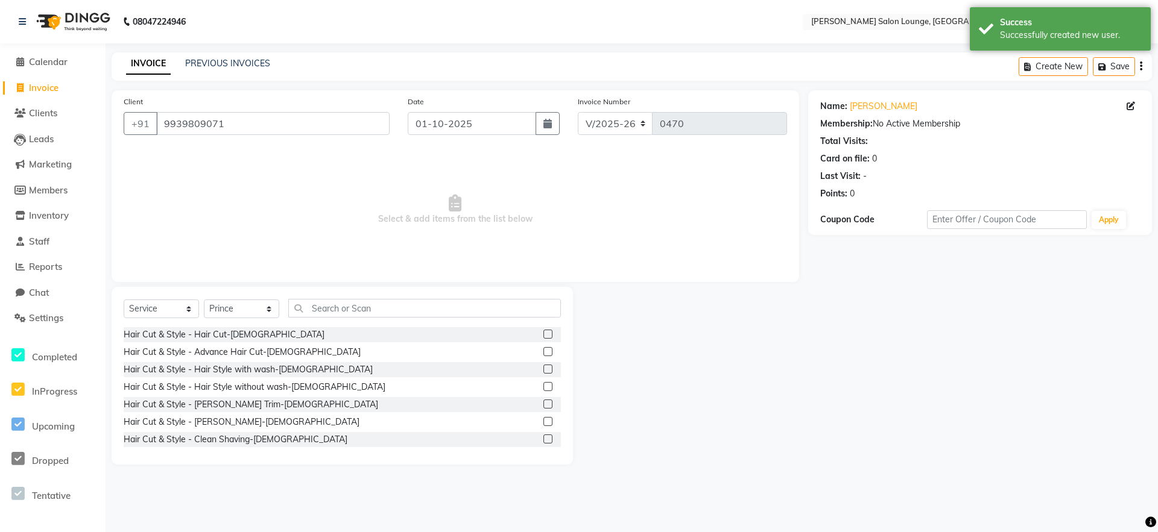
click at [543, 443] on label at bounding box center [547, 439] width 9 height 9
click at [543, 443] on input "checkbox" at bounding box center [547, 440] width 8 height 8
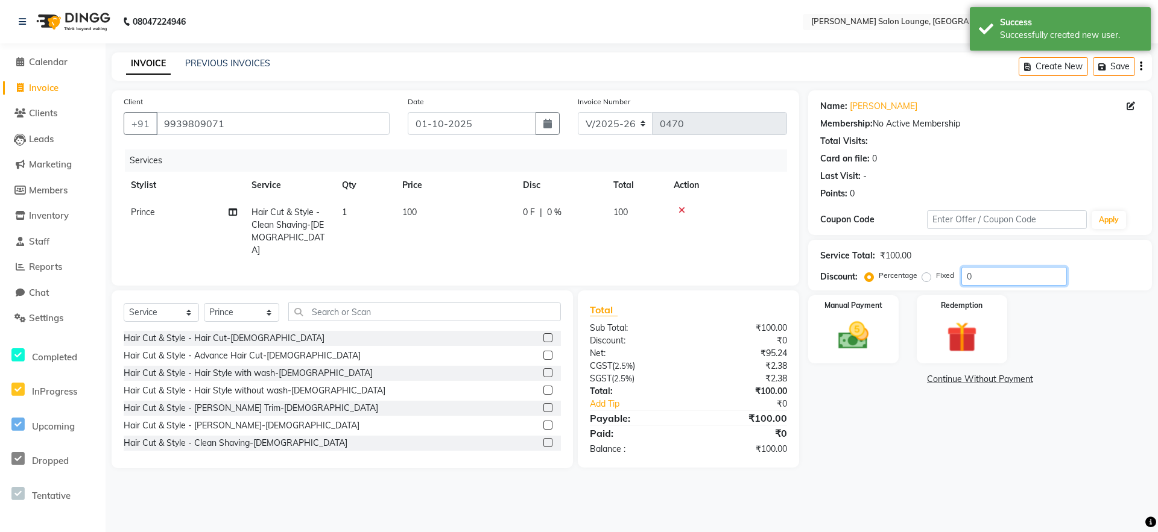
click at [969, 276] on input "0" at bounding box center [1014, 276] width 106 height 19
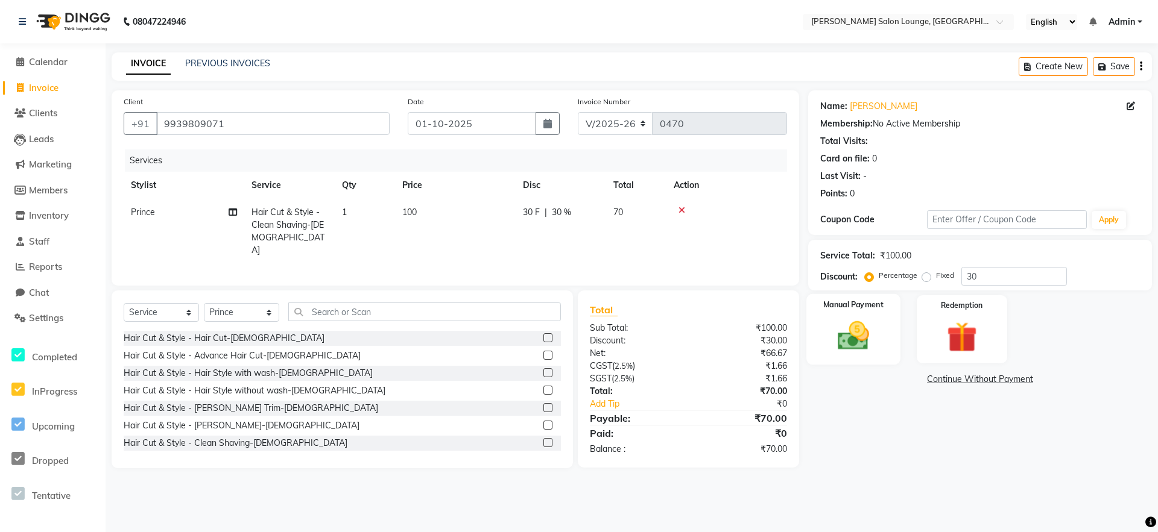
click at [838, 351] on img at bounding box center [853, 336] width 52 height 37
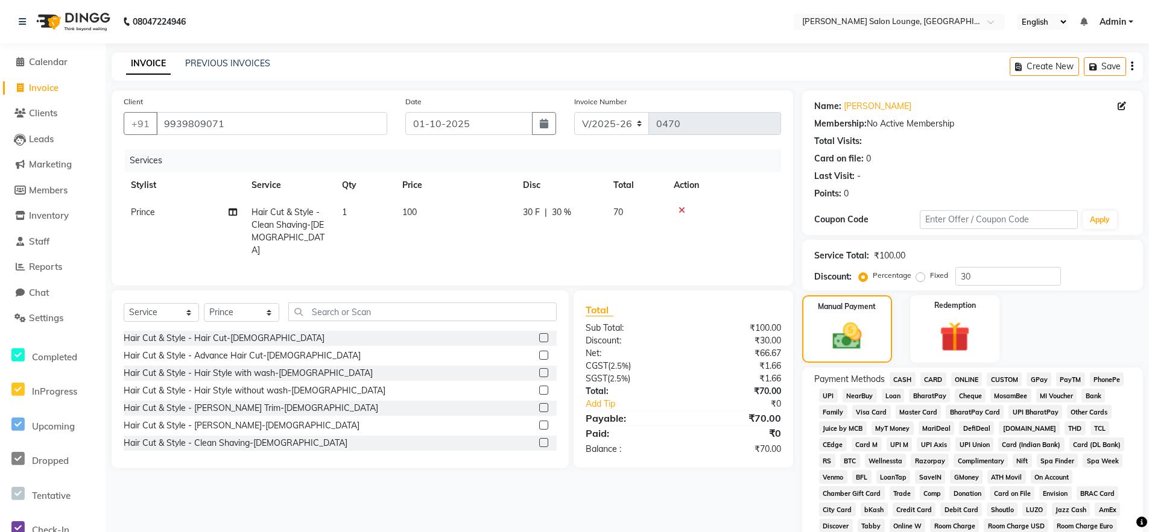
click at [832, 394] on span "UPI" at bounding box center [828, 396] width 19 height 14
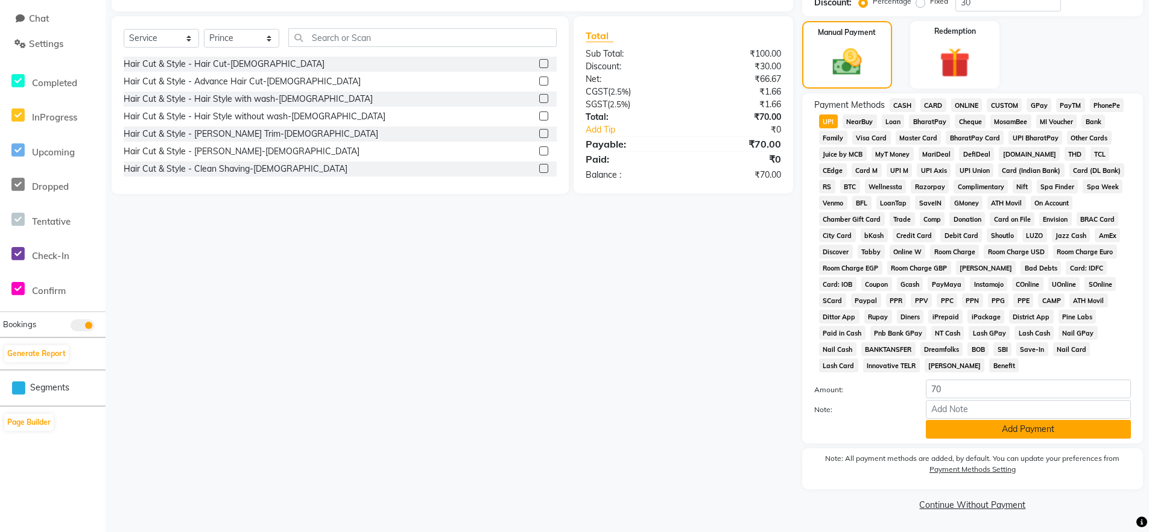
click at [973, 432] on button "Add Payment" at bounding box center [1028, 429] width 205 height 19
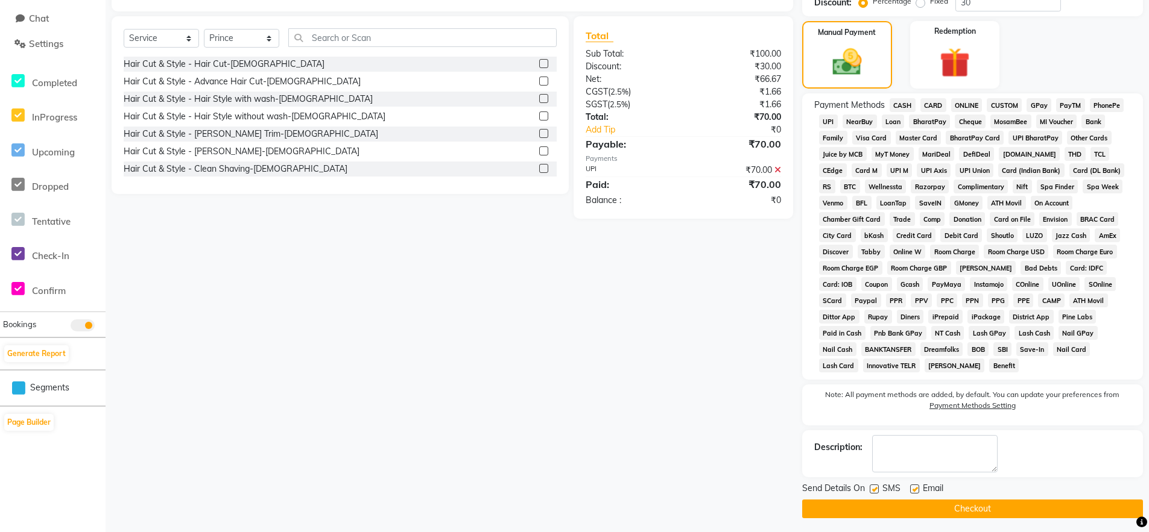
click at [996, 508] on button "Checkout" at bounding box center [972, 509] width 341 height 19
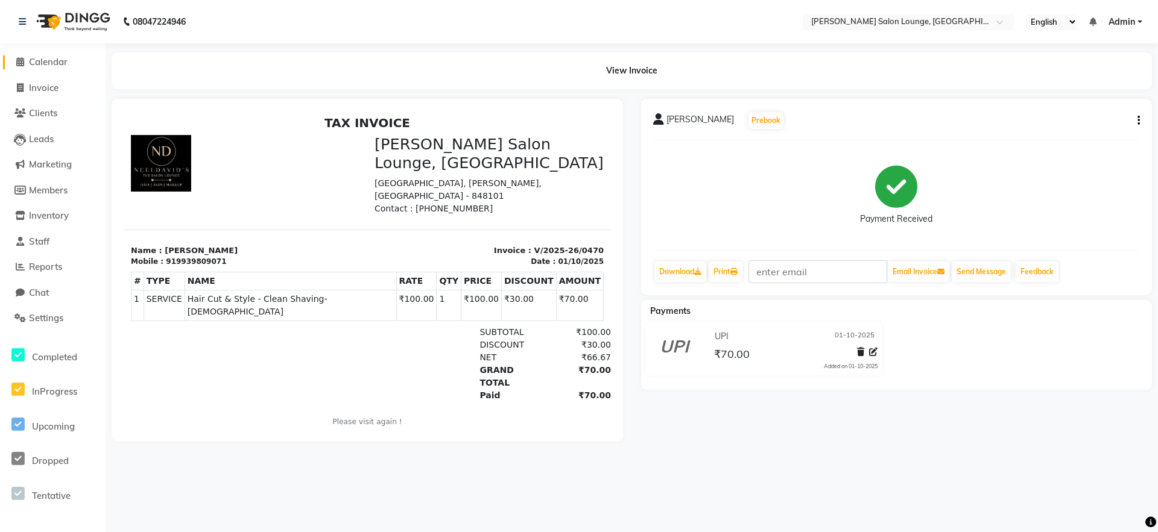
click at [46, 63] on span "Calendar" at bounding box center [48, 61] width 39 height 11
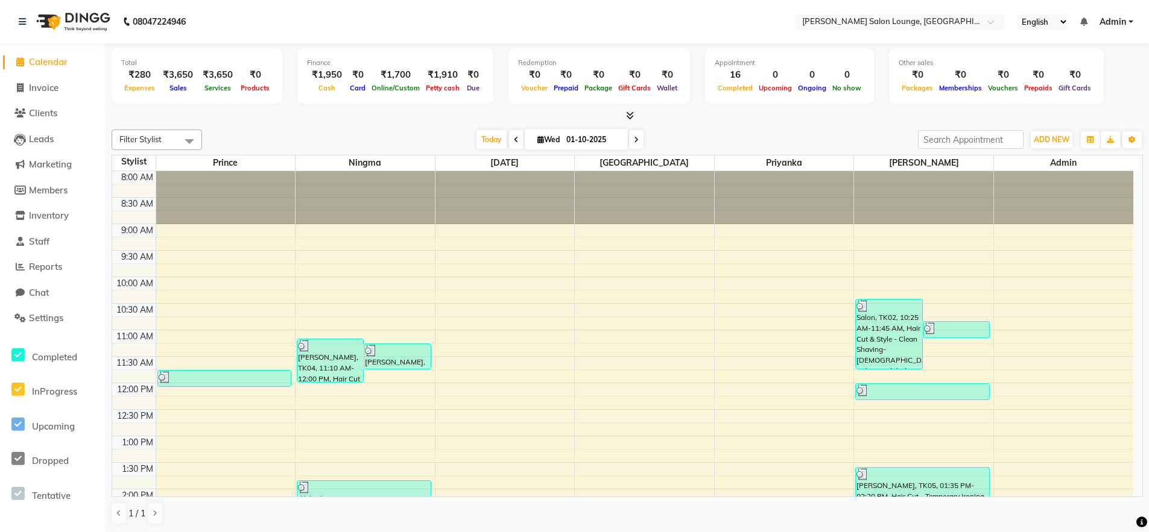
click at [286, 125] on div "Filter Stylist Select All [PERSON_NAME] Admin Ningma [PERSON_NAME] [PERSON_NAME…" at bounding box center [627, 327] width 1031 height 405
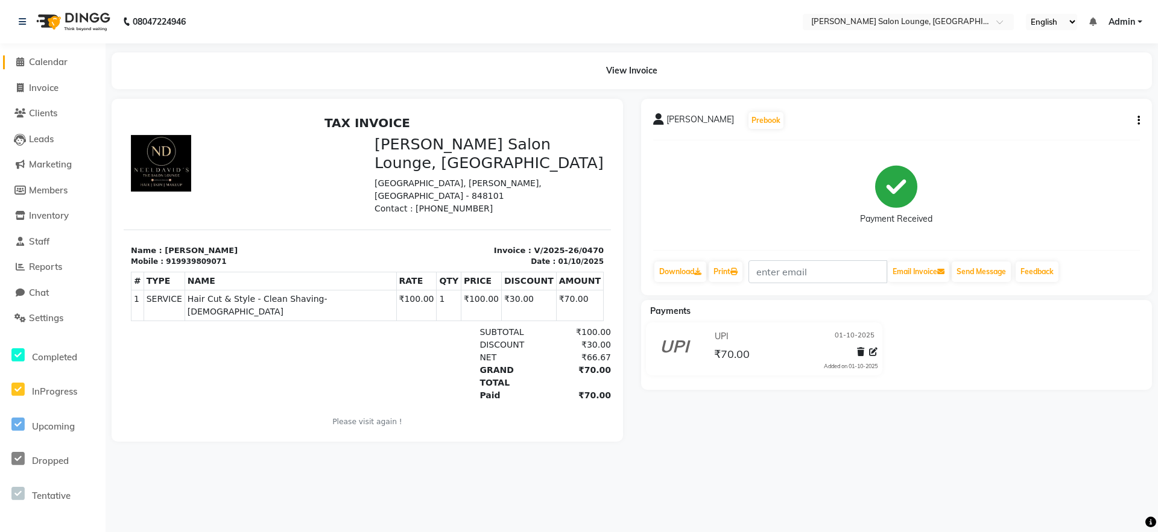
click at [35, 64] on span "Calendar" at bounding box center [48, 61] width 39 height 11
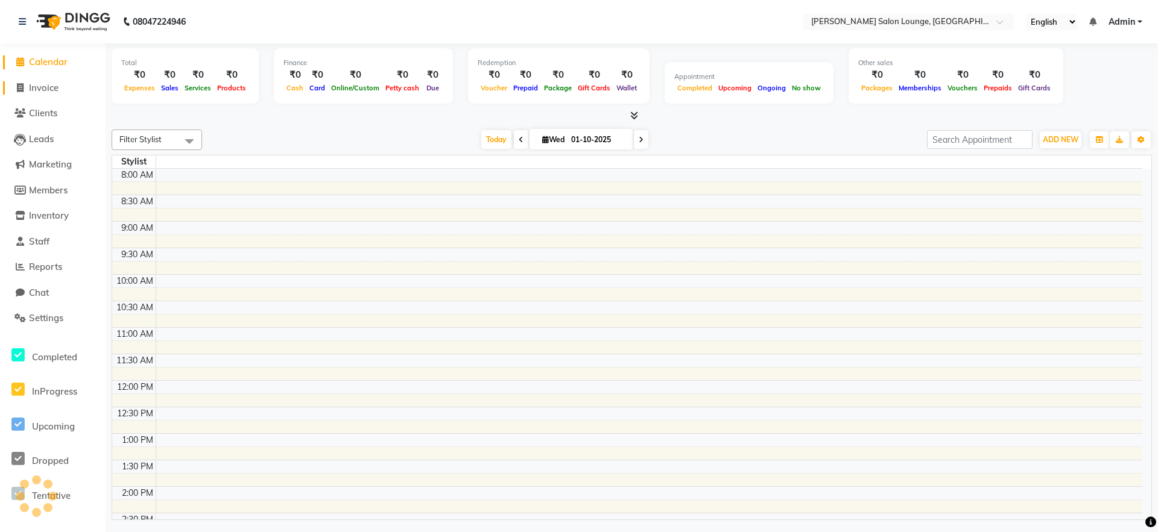
click at [48, 83] on span "Invoice" at bounding box center [44, 87] width 30 height 11
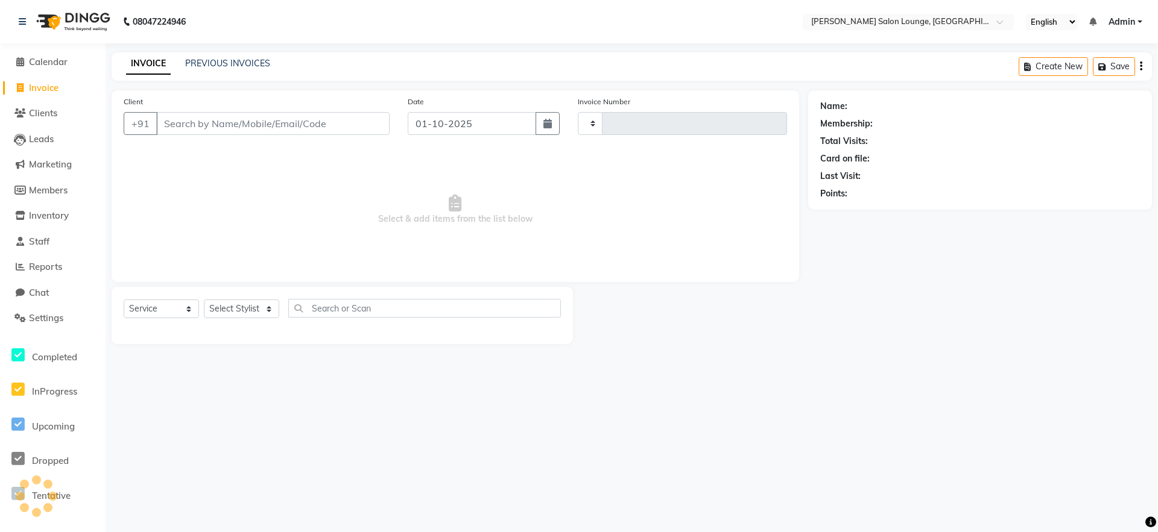
click at [209, 128] on input "Client" at bounding box center [272, 123] width 233 height 23
click at [353, 133] on button "Add Client" at bounding box center [358, 123] width 62 height 23
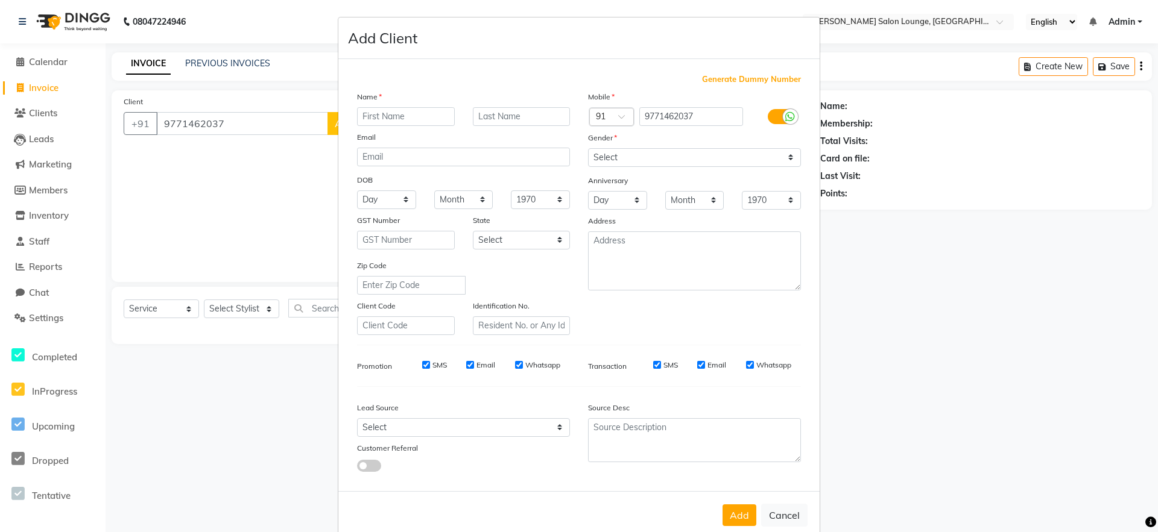
click at [377, 122] on input "text" at bounding box center [406, 116] width 98 height 19
click at [621, 160] on select "Select [DEMOGRAPHIC_DATA] [DEMOGRAPHIC_DATA] Other Prefer Not To Say" at bounding box center [694, 157] width 213 height 19
click at [588, 148] on select "Select [DEMOGRAPHIC_DATA] [DEMOGRAPHIC_DATA] Other Prefer Not To Say" at bounding box center [694, 157] width 213 height 19
click at [733, 516] on button "Add" at bounding box center [739, 516] width 34 height 22
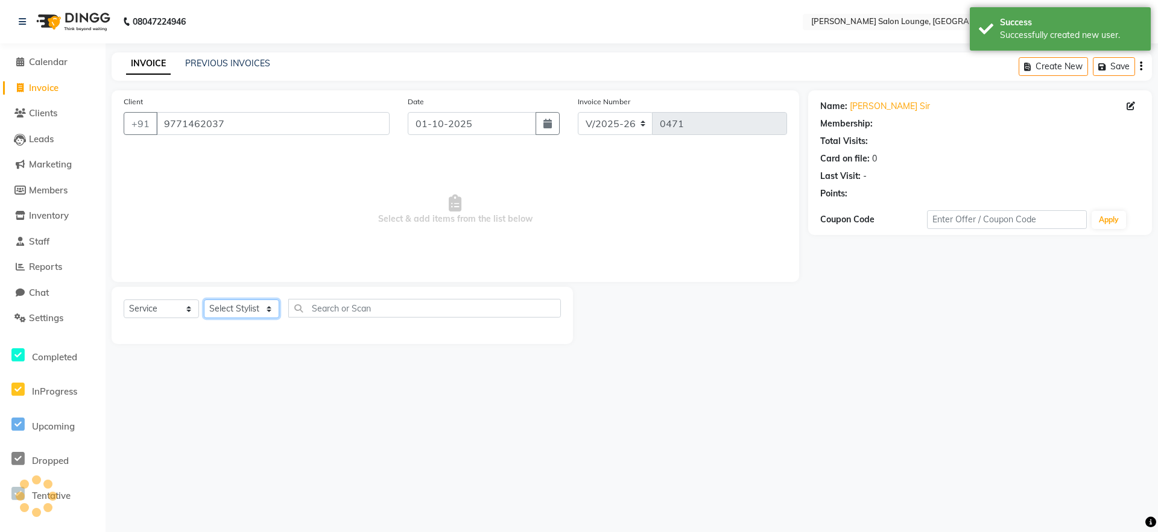
click at [254, 309] on select "Select Stylist [PERSON_NAME] Admin Ningma [PERSON_NAME] [PERSON_NAME][DATE]" at bounding box center [241, 309] width 75 height 19
click at [204, 300] on select "Select Stylist [PERSON_NAME] Admin Ningma [PERSON_NAME] [PERSON_NAME][DATE]" at bounding box center [241, 309] width 75 height 19
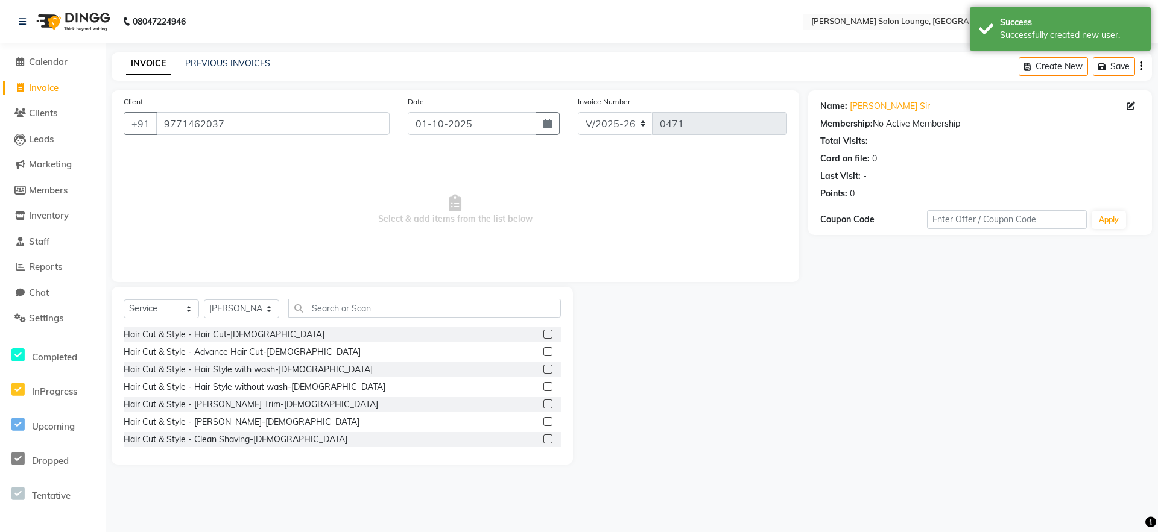
click at [543, 334] on label at bounding box center [547, 334] width 9 height 9
click at [543, 334] on input "checkbox" at bounding box center [547, 335] width 8 height 8
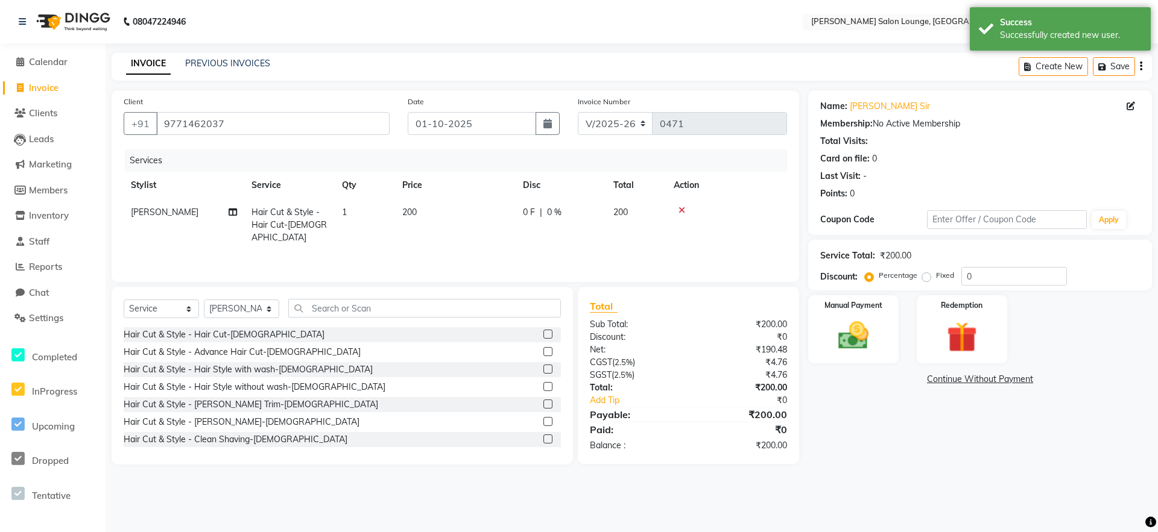
click at [543, 424] on label at bounding box center [547, 421] width 9 height 9
click at [543, 424] on input "checkbox" at bounding box center [547, 422] width 8 height 8
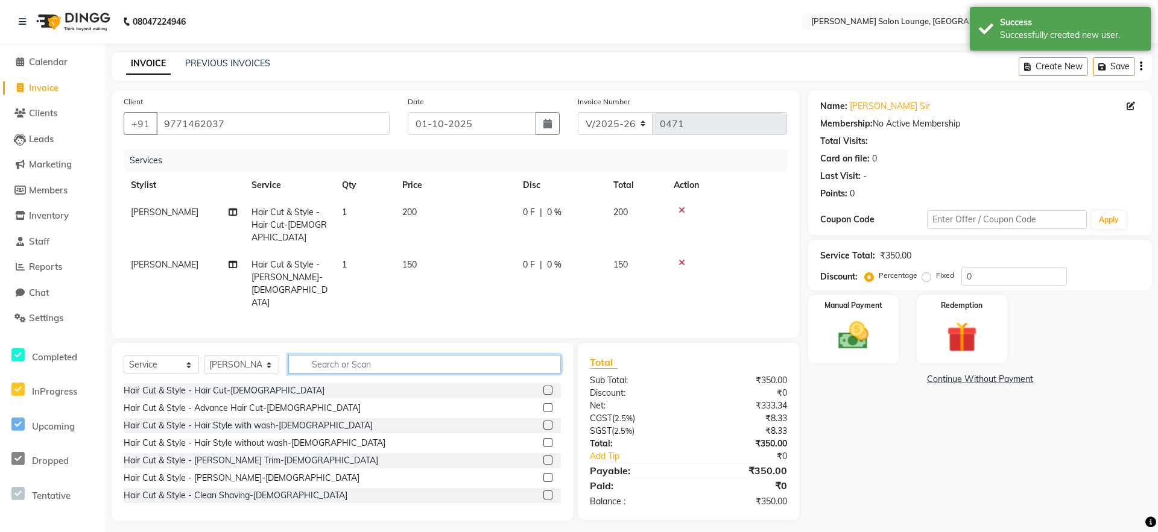
click at [414, 355] on input "text" at bounding box center [424, 364] width 273 height 19
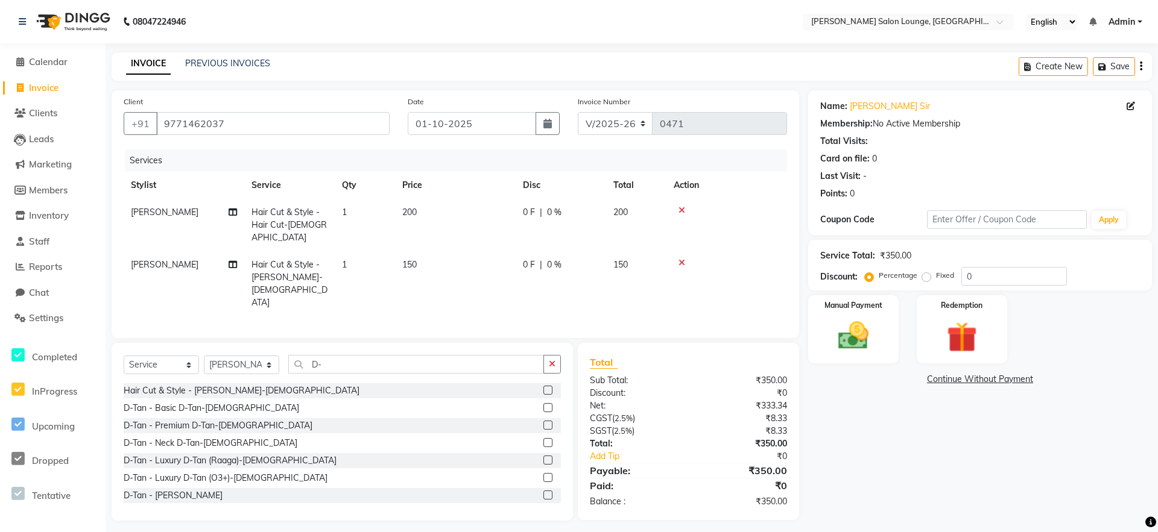
click at [543, 403] on label at bounding box center [547, 407] width 9 height 9
click at [543, 405] on input "checkbox" at bounding box center [547, 409] width 8 height 8
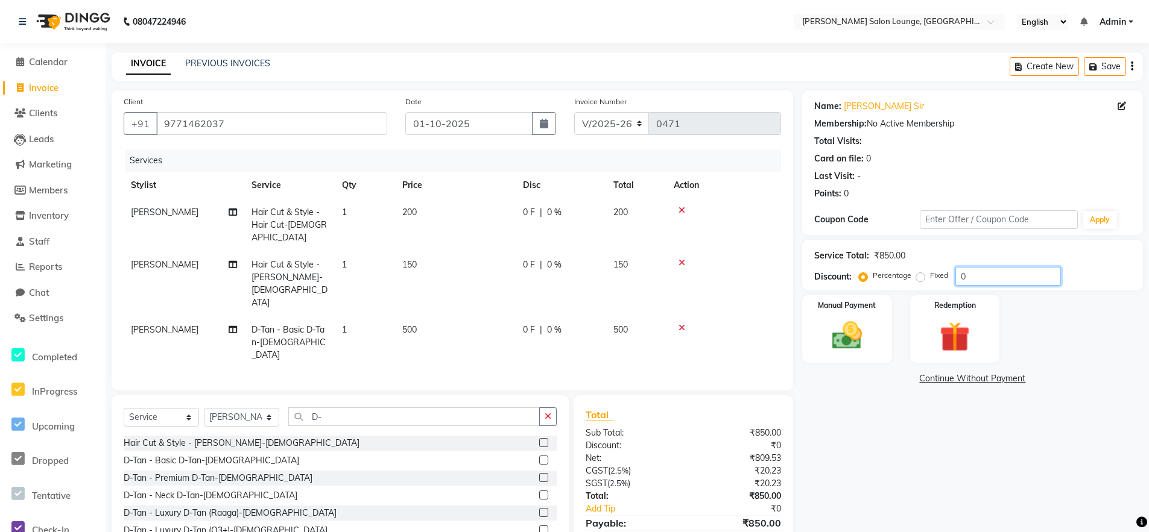
click at [959, 274] on input "0" at bounding box center [1008, 276] width 106 height 19
click at [850, 342] on img at bounding box center [846, 336] width 51 height 36
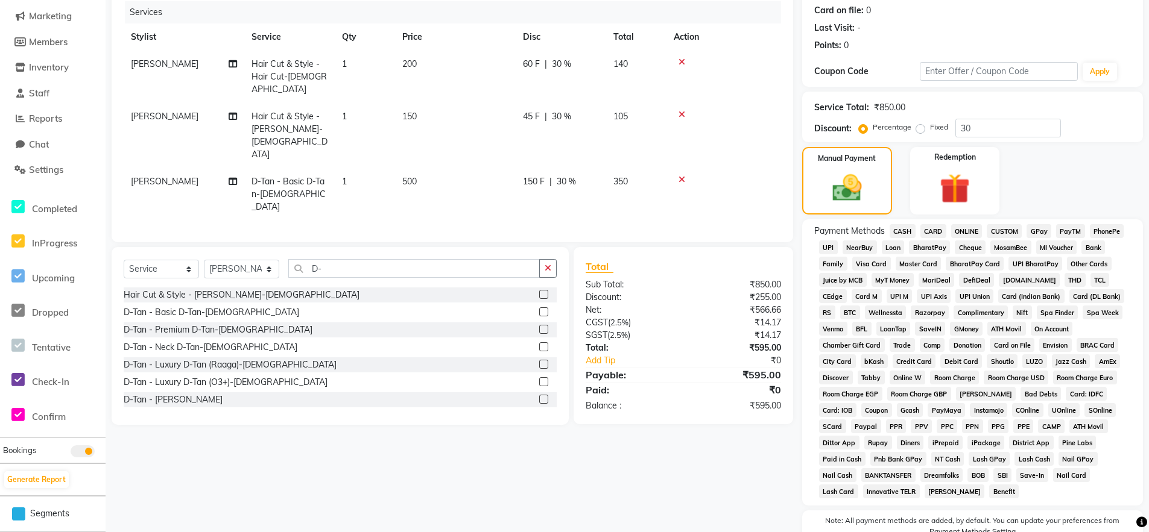
scroll to position [186, 0]
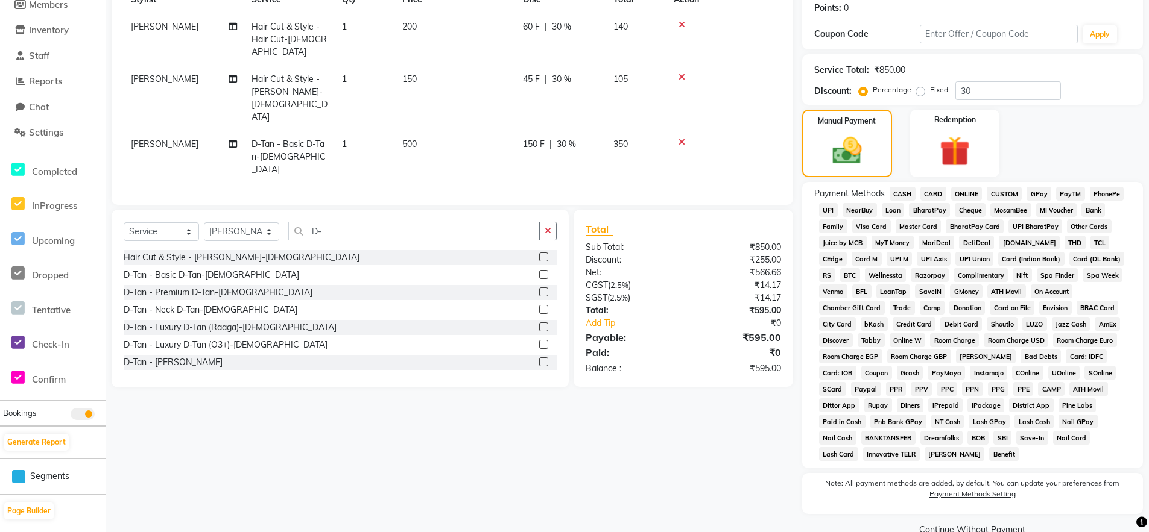
click at [832, 210] on span "UPI" at bounding box center [828, 210] width 19 height 14
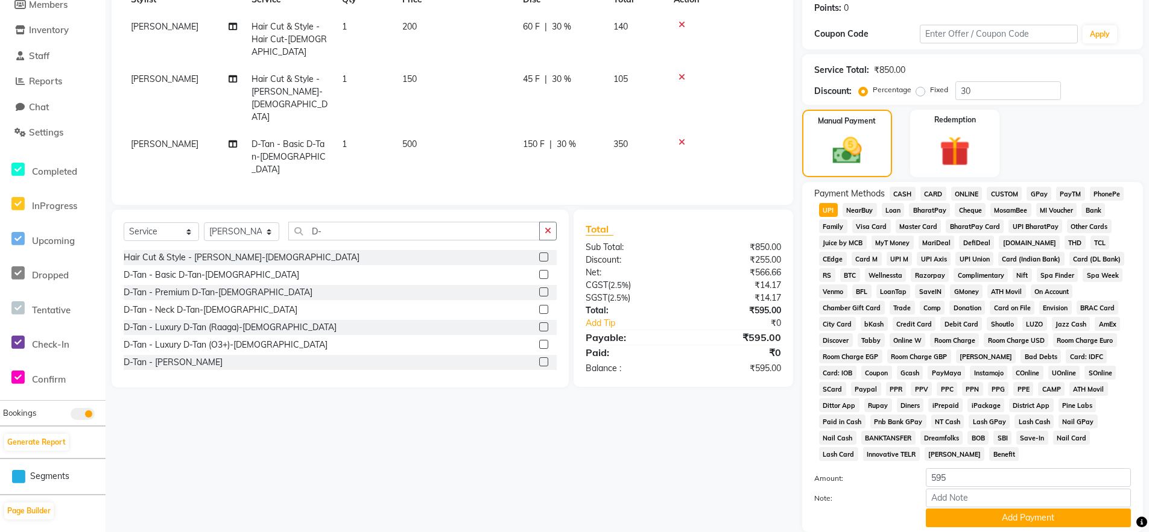
scroll to position [274, 0]
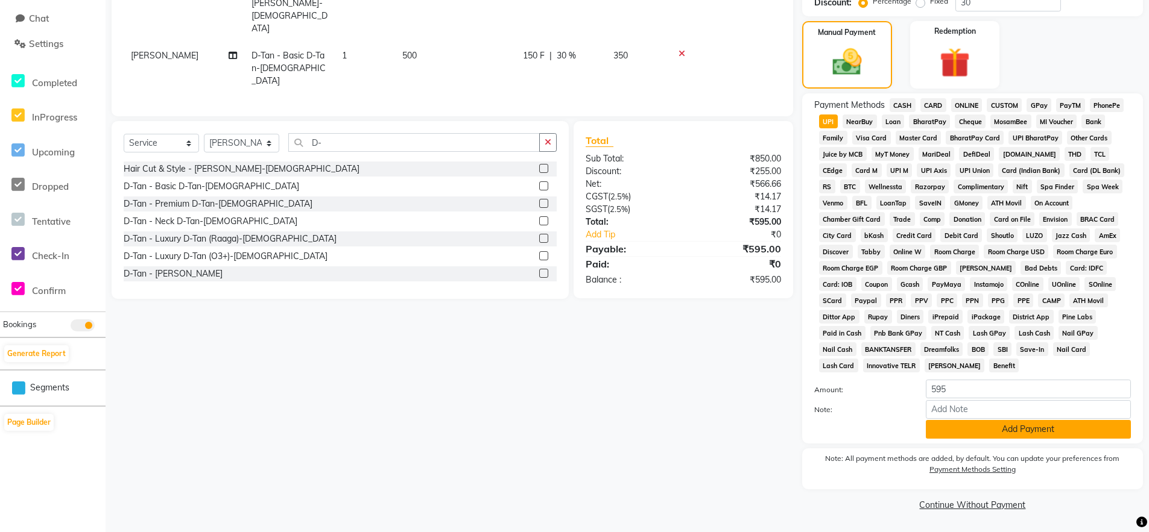
click at [1028, 434] on button "Add Payment" at bounding box center [1028, 429] width 205 height 19
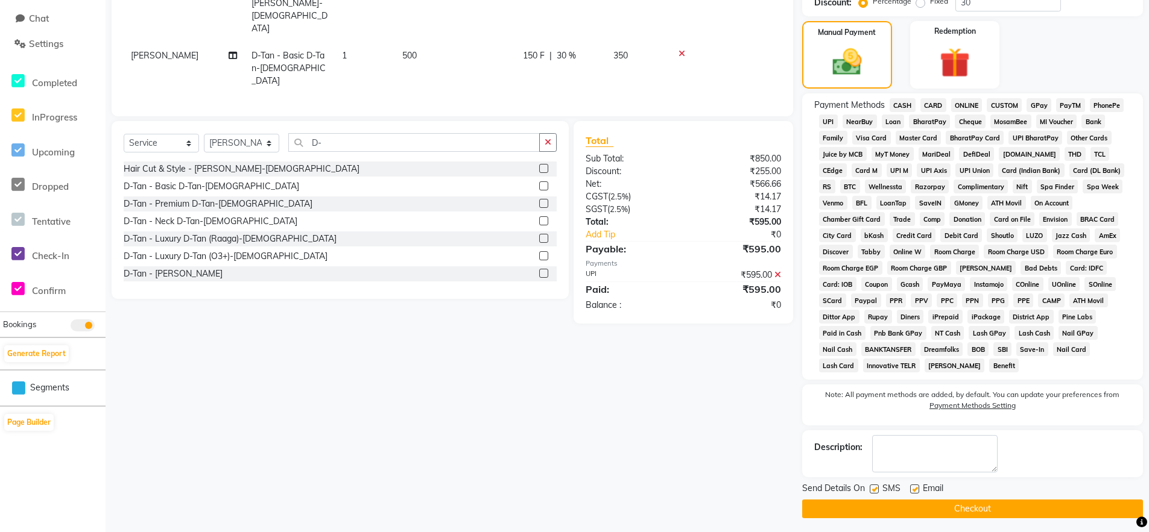
click at [1057, 514] on button "Checkout" at bounding box center [972, 509] width 341 height 19
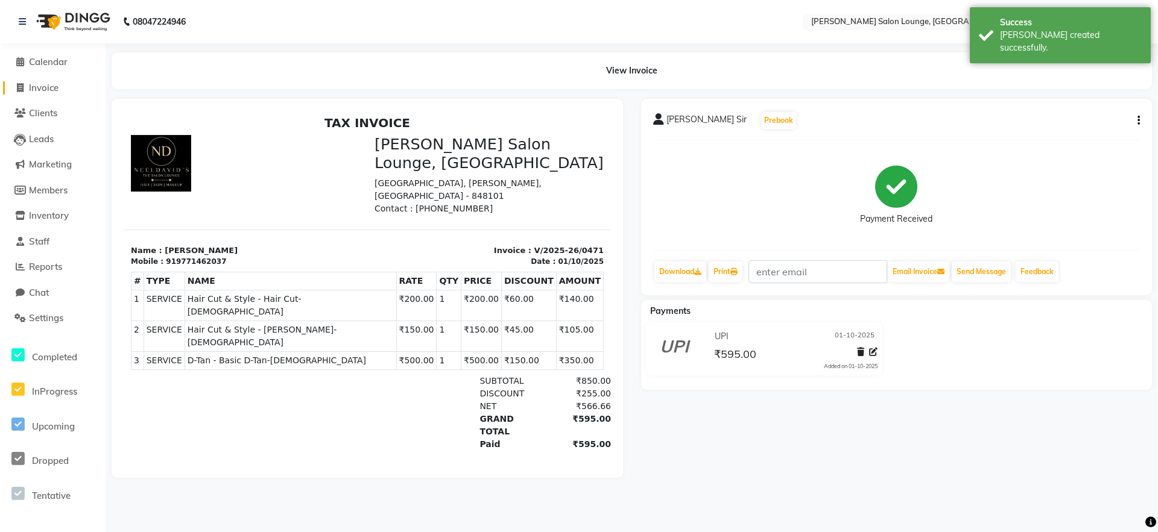
click at [48, 82] on span "Invoice" at bounding box center [44, 87] width 30 height 11
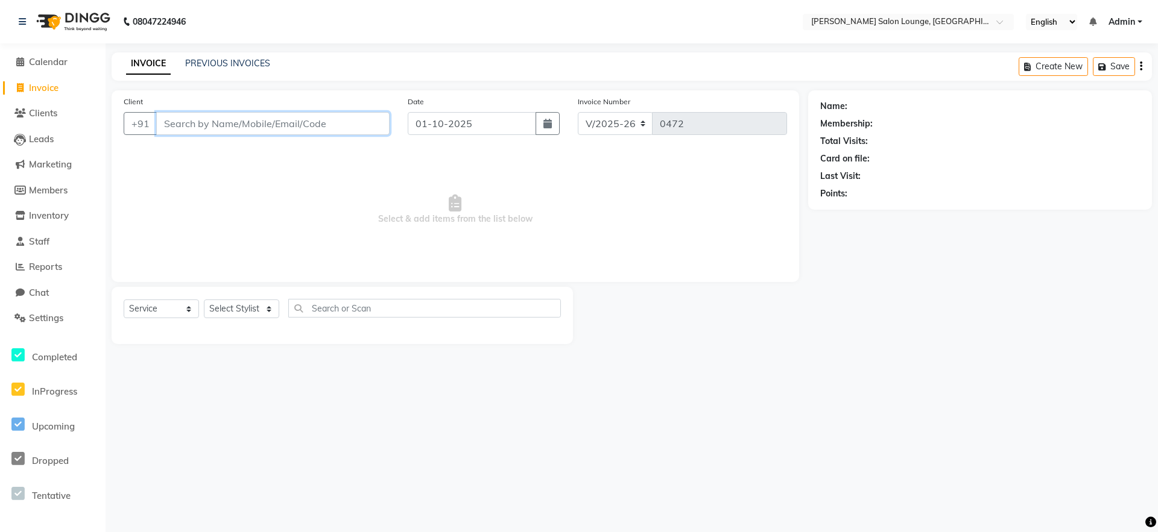
click at [221, 130] on input "Client" at bounding box center [272, 123] width 233 height 23
click at [372, 121] on span "Add Client" at bounding box center [359, 124] width 48 height 12
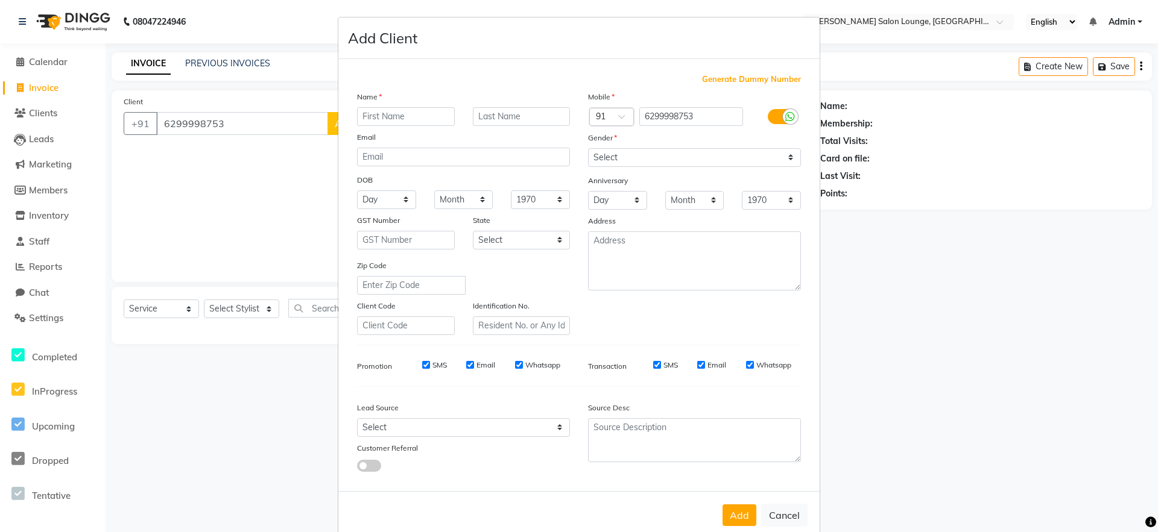
click at [384, 119] on input "text" at bounding box center [406, 116] width 98 height 19
click at [596, 153] on select "Select [DEMOGRAPHIC_DATA] [DEMOGRAPHIC_DATA] Other Prefer Not To Say" at bounding box center [694, 157] width 213 height 19
click at [588, 148] on select "Select [DEMOGRAPHIC_DATA] [DEMOGRAPHIC_DATA] Other Prefer Not To Say" at bounding box center [694, 157] width 213 height 19
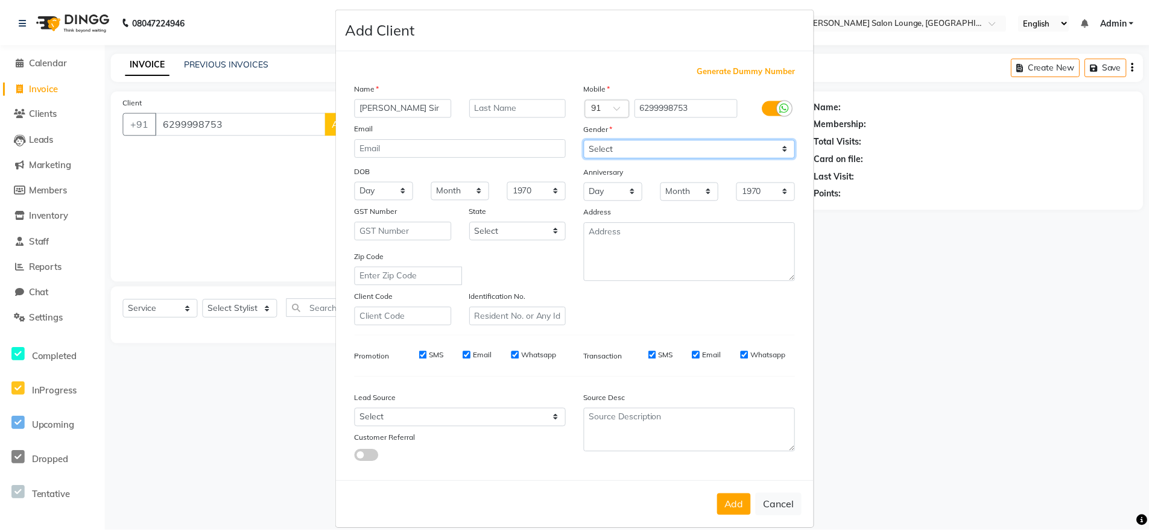
scroll to position [24, 0]
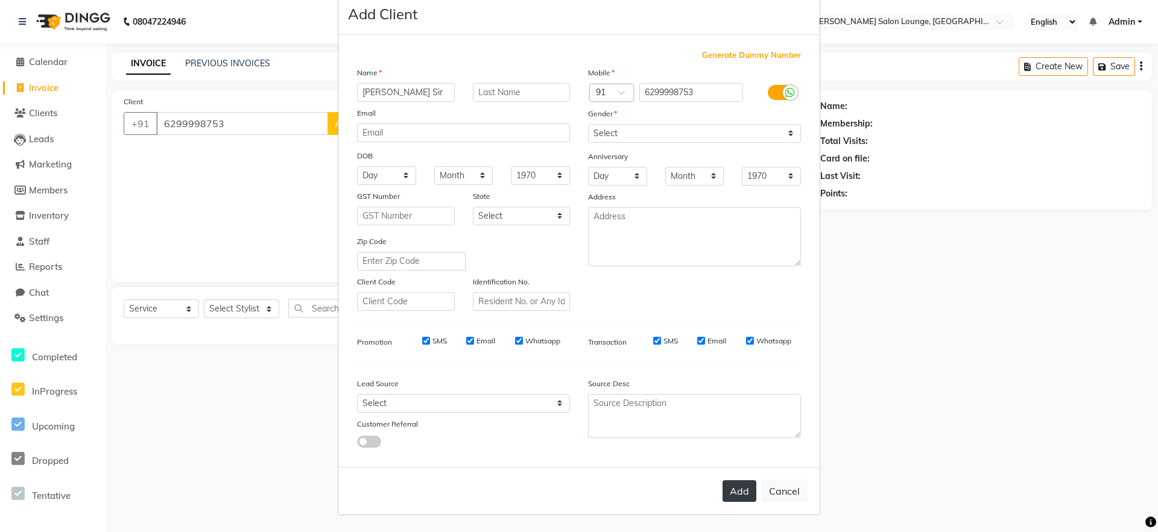
click at [741, 491] on button "Add" at bounding box center [739, 492] width 34 height 22
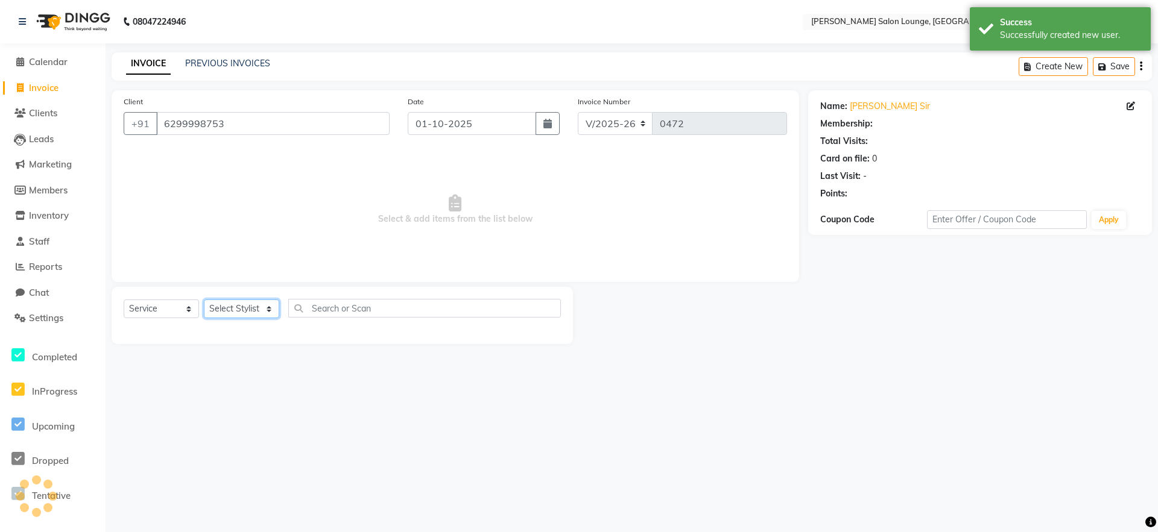
click at [257, 309] on select "Select Stylist [PERSON_NAME] Admin Ningma [PERSON_NAME] [PERSON_NAME][DATE]" at bounding box center [241, 309] width 75 height 19
click at [204, 300] on select "Select Stylist [PERSON_NAME] Admin Ningma [PERSON_NAME] [PERSON_NAME][DATE]" at bounding box center [241, 309] width 75 height 19
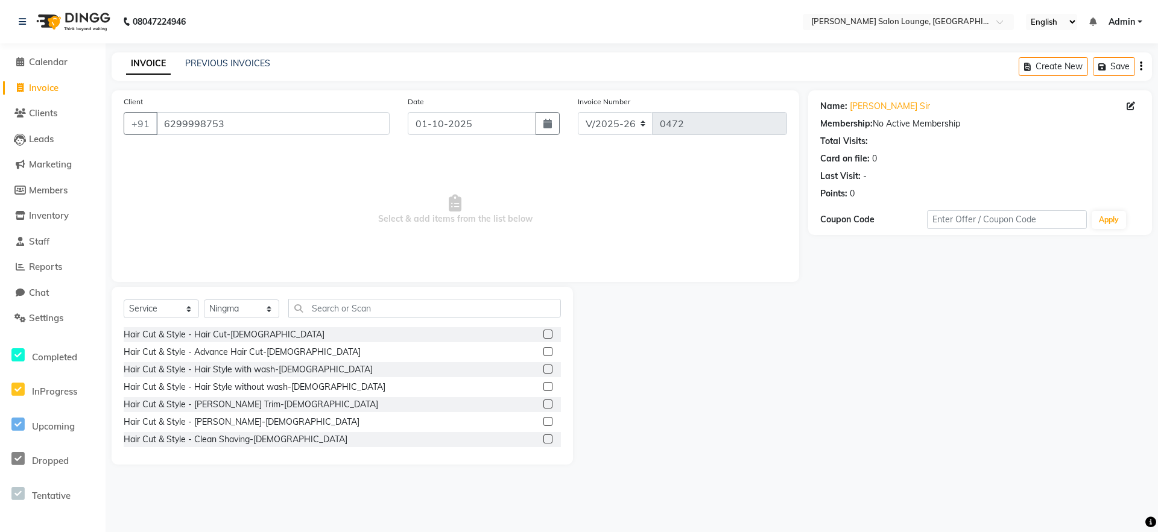
click at [543, 338] on label at bounding box center [547, 334] width 9 height 9
click at [543, 338] on input "checkbox" at bounding box center [547, 335] width 8 height 8
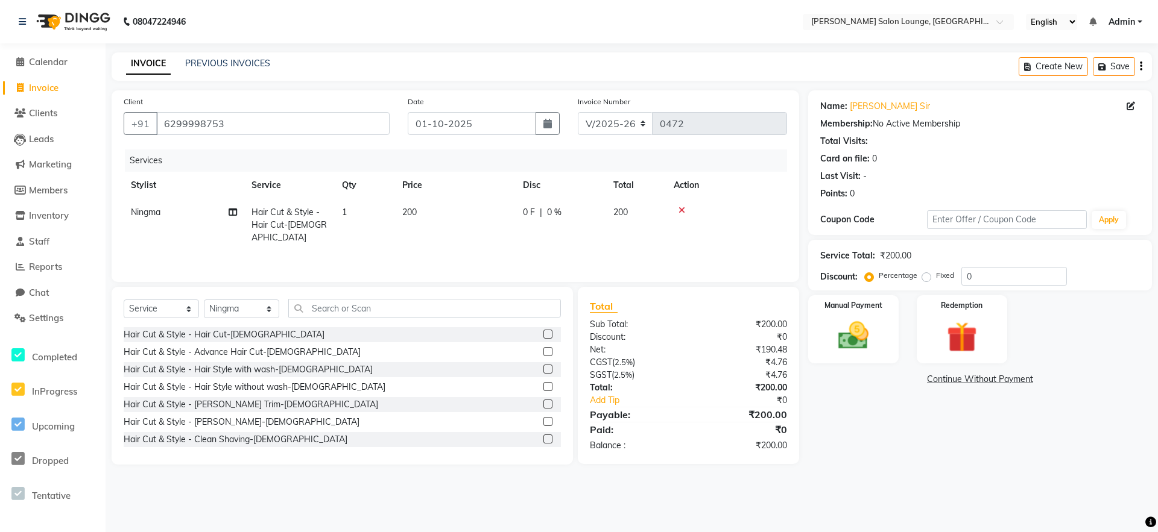
click at [543, 440] on label at bounding box center [547, 439] width 9 height 9
click at [543, 440] on input "checkbox" at bounding box center [547, 440] width 8 height 8
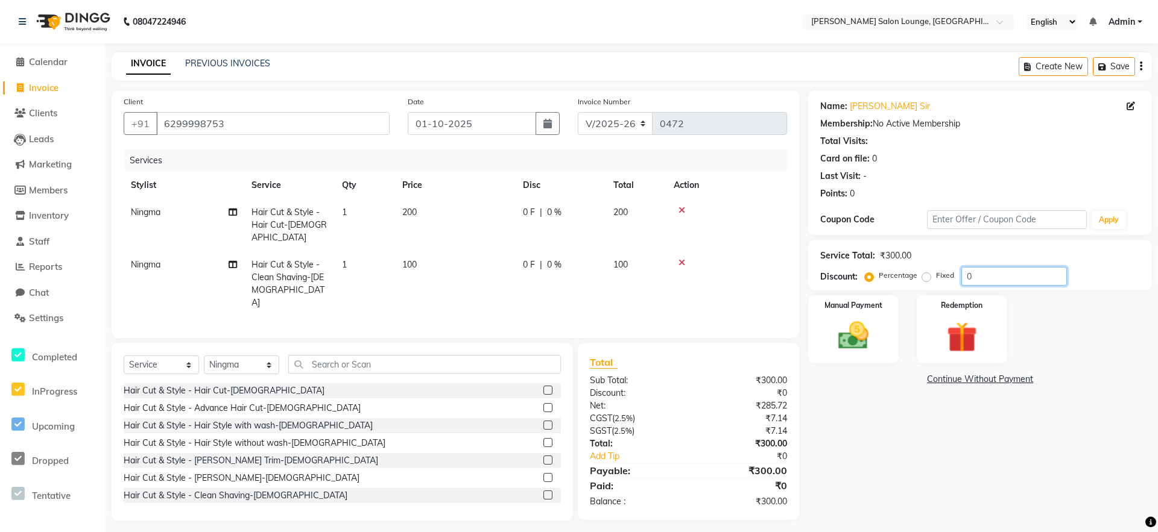
click at [967, 276] on input "0" at bounding box center [1014, 276] width 106 height 19
click at [841, 346] on img at bounding box center [853, 336] width 52 height 37
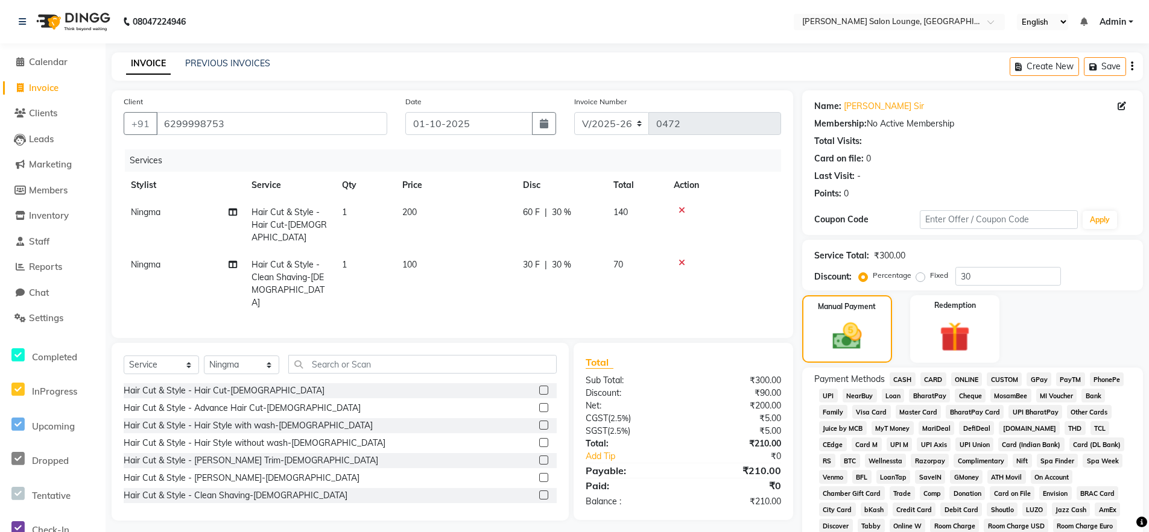
click at [905, 379] on span "CASH" at bounding box center [902, 380] width 26 height 14
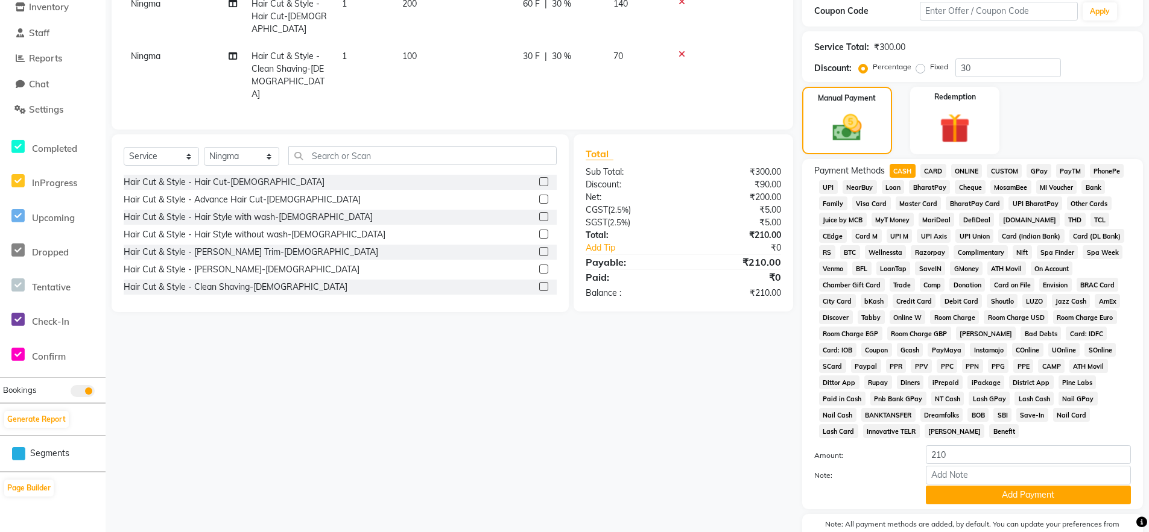
scroll to position [113, 0]
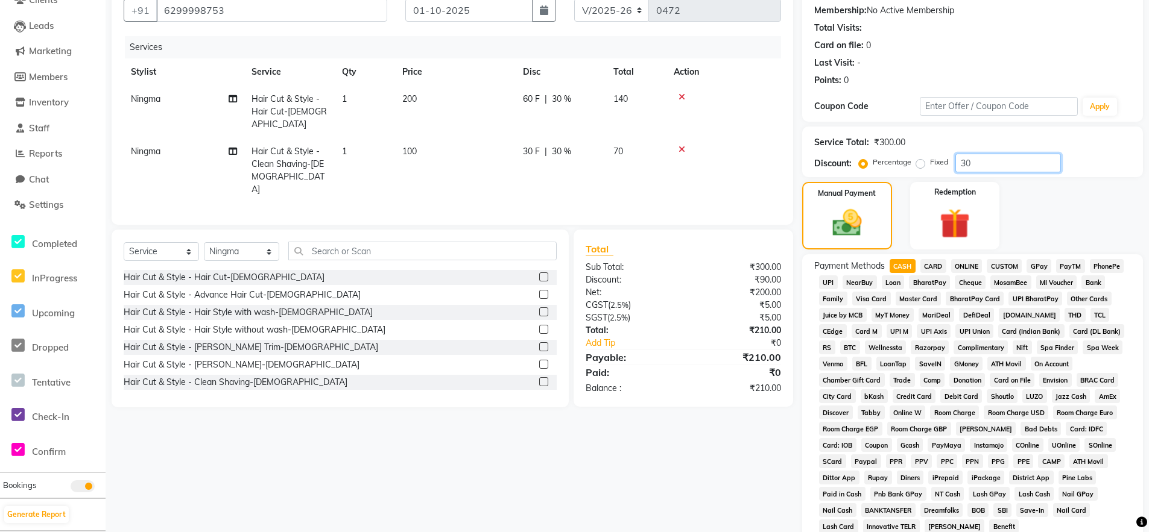
click at [972, 165] on input "30" at bounding box center [1008, 163] width 106 height 19
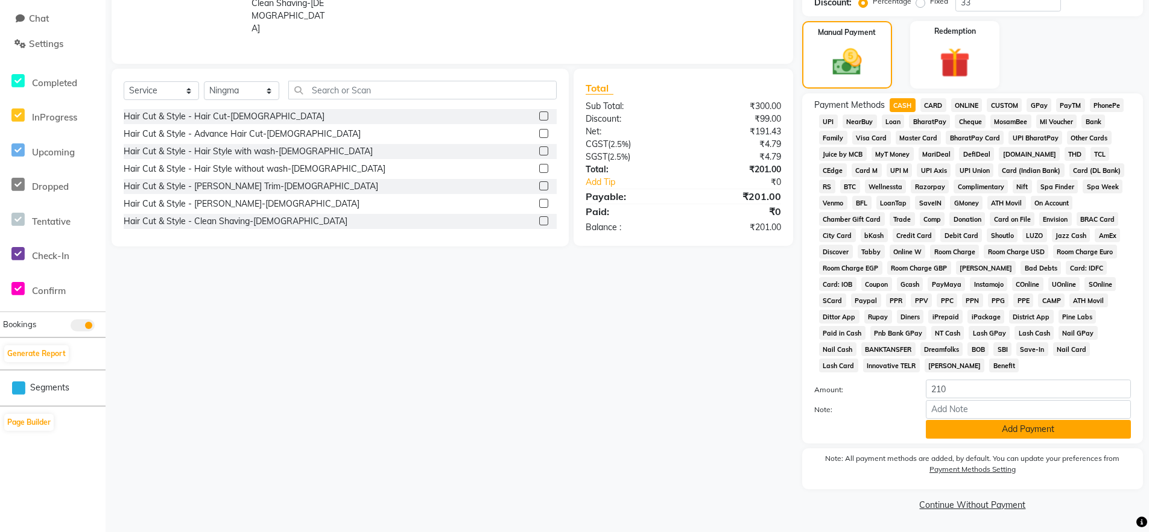
click at [1033, 434] on button "Add Payment" at bounding box center [1028, 429] width 205 height 19
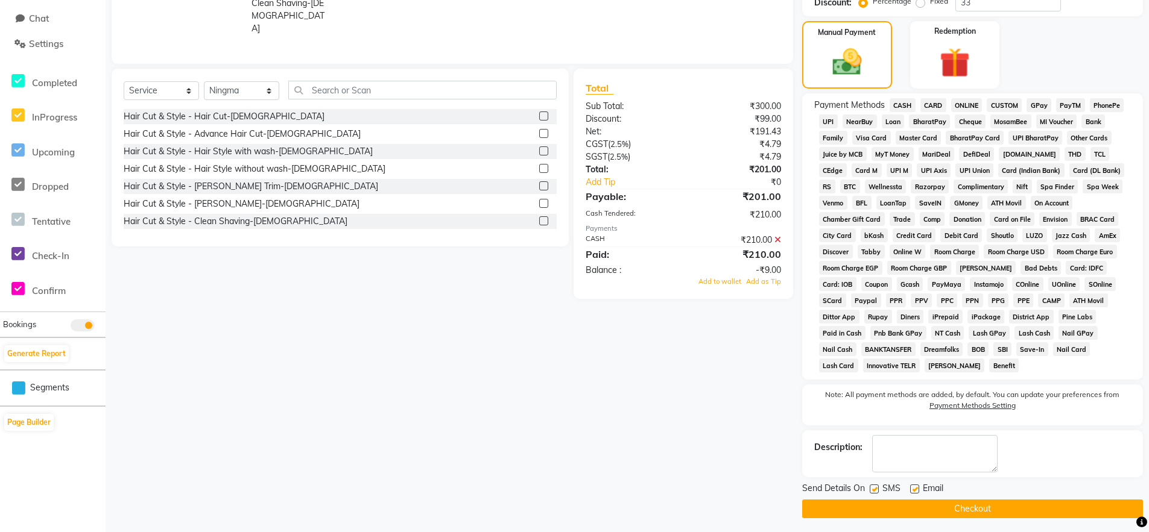
click at [1049, 514] on button "Checkout" at bounding box center [972, 509] width 341 height 19
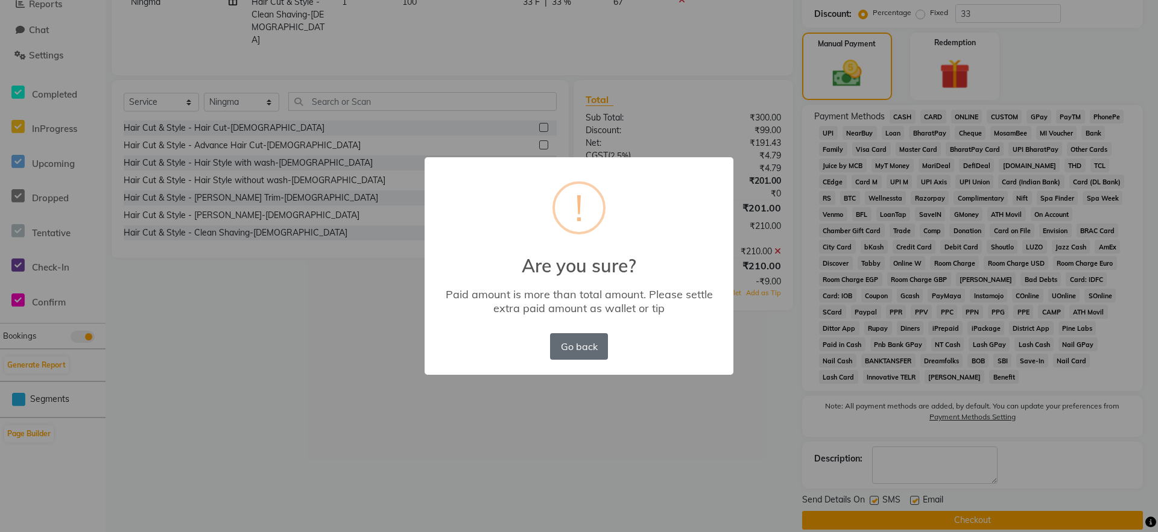
click at [586, 356] on button "Go back" at bounding box center [579, 346] width 58 height 27
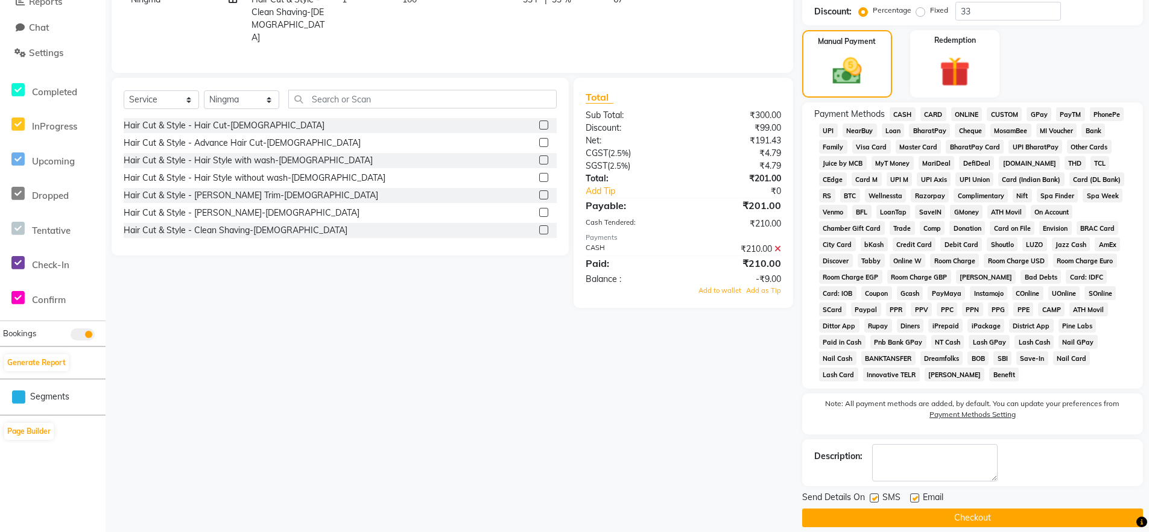
scroll to position [196, 0]
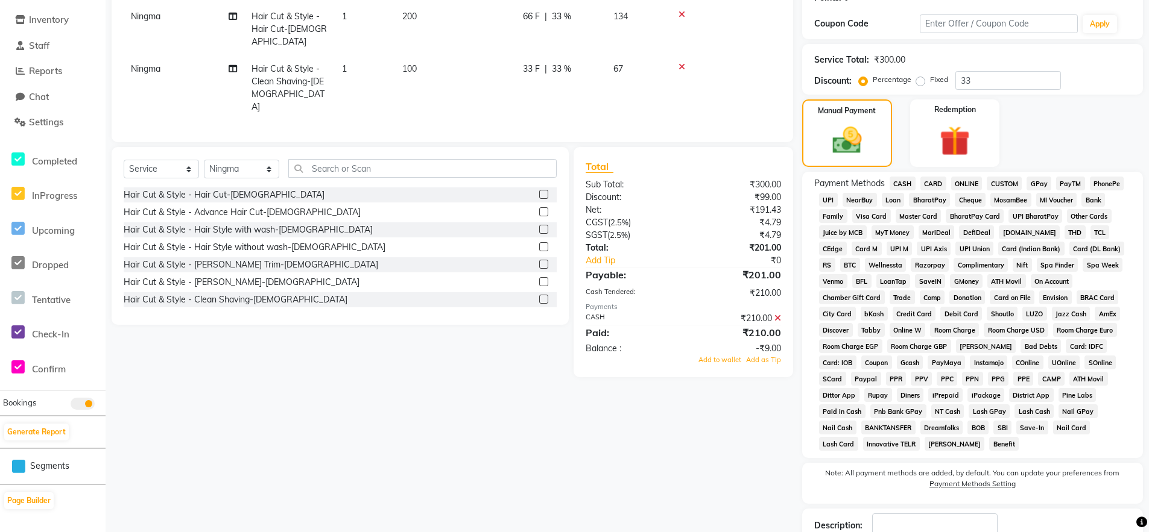
click at [779, 314] on icon at bounding box center [777, 318] width 7 height 8
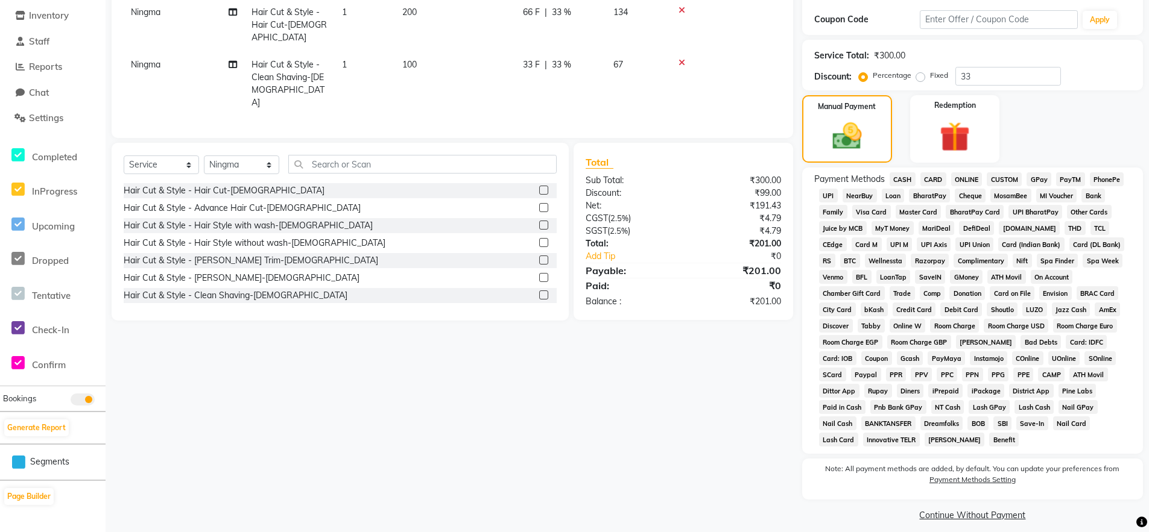
scroll to position [210, 0]
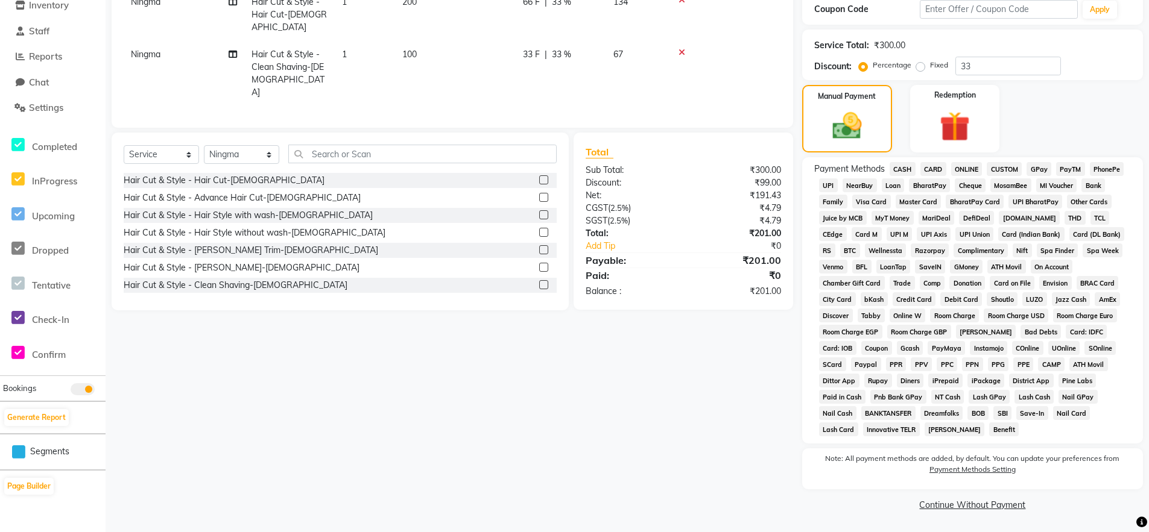
click at [910, 169] on span "CASH" at bounding box center [902, 169] width 26 height 14
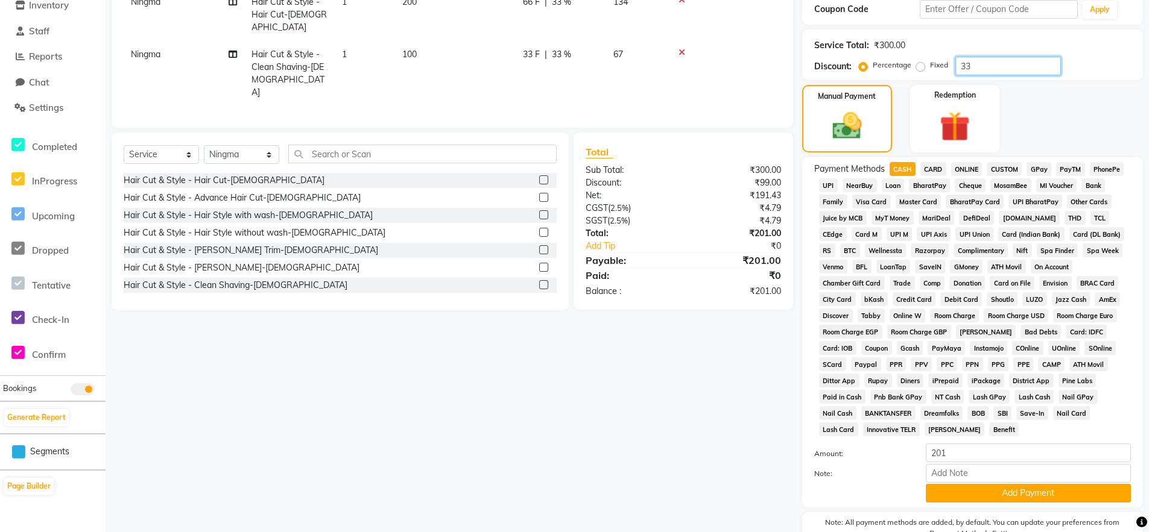
click at [973, 71] on input "33" at bounding box center [1008, 66] width 106 height 19
click at [904, 166] on span "CASH" at bounding box center [902, 169] width 26 height 14
click at [1065, 493] on button "Add Payment" at bounding box center [1028, 493] width 205 height 19
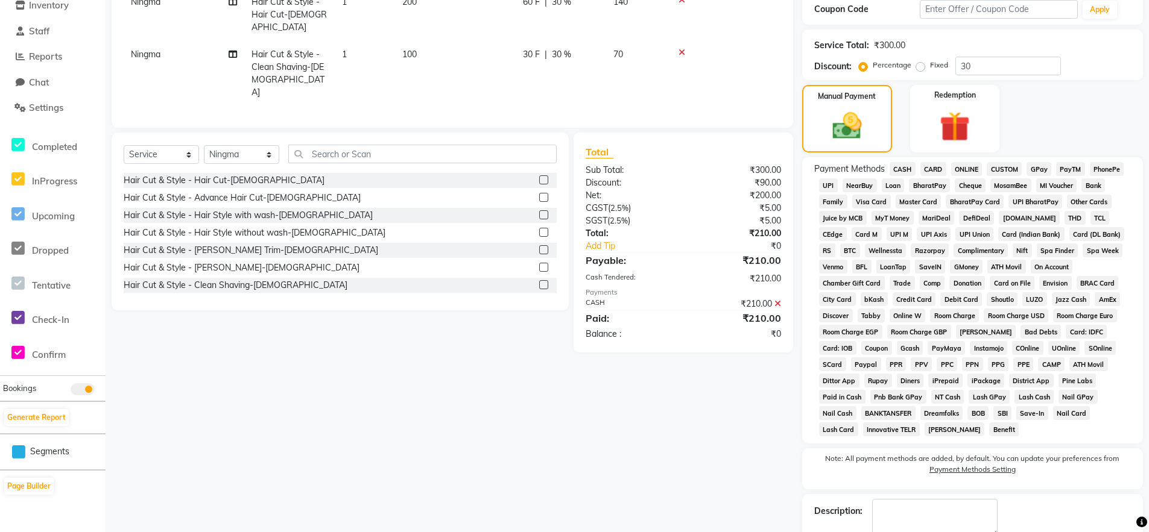
scroll to position [279, 0]
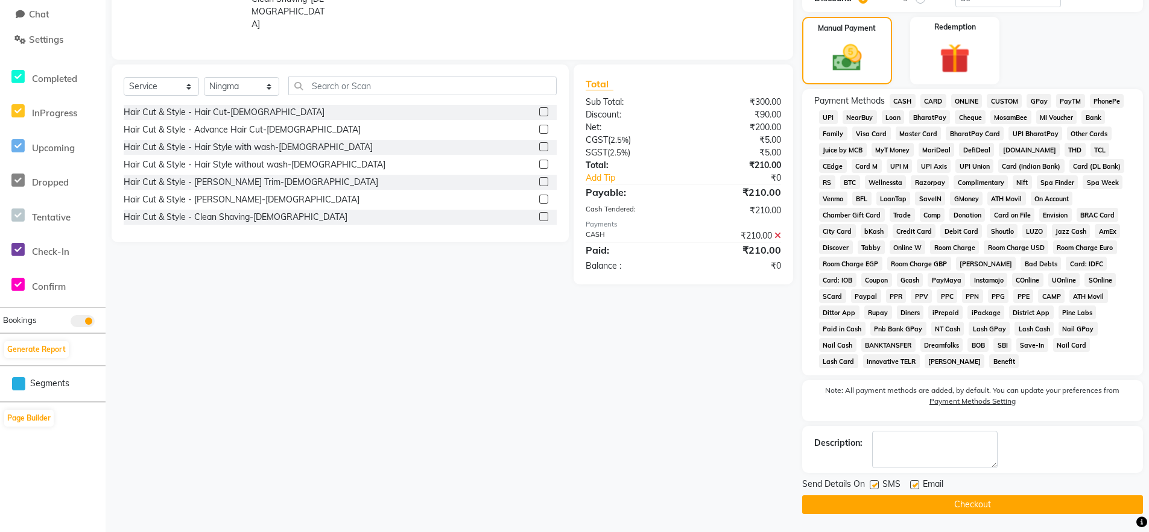
click at [1054, 503] on button "Checkout" at bounding box center [972, 505] width 341 height 19
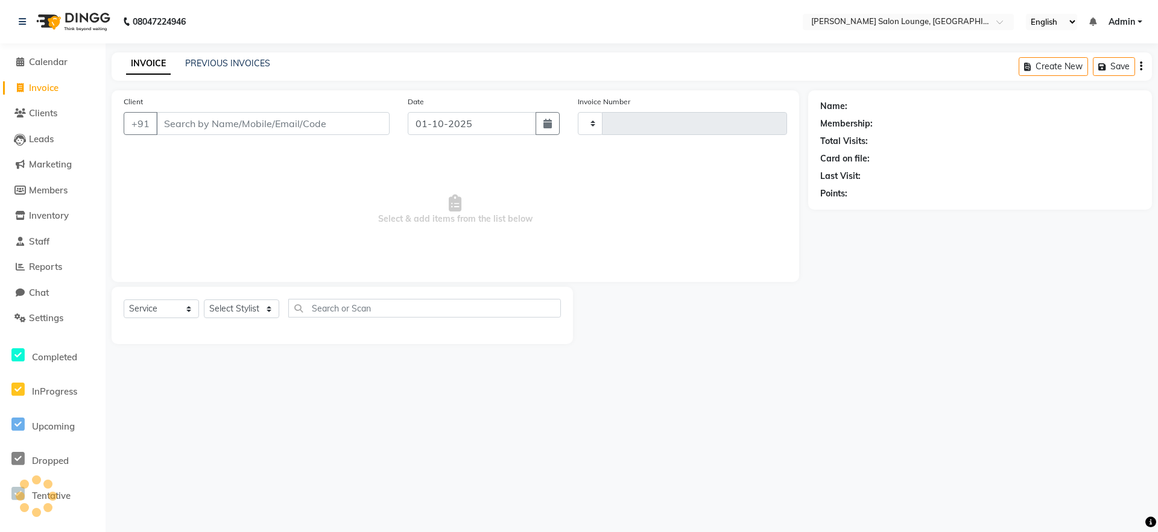
click at [177, 128] on input "Client" at bounding box center [272, 123] width 233 height 23
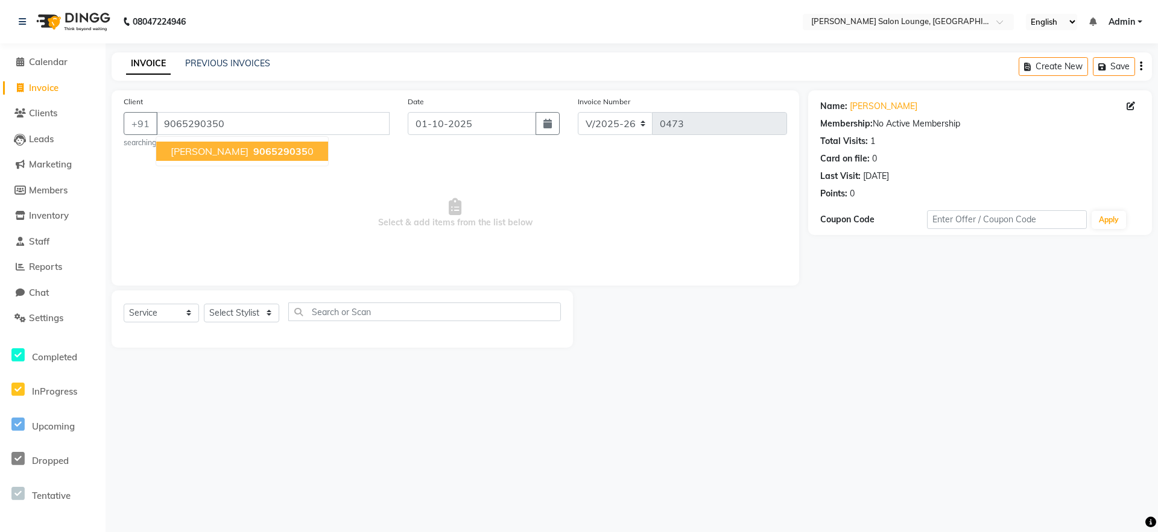
click at [311, 151] on ngb-highlight "906529035 0" at bounding box center [282, 151] width 63 height 12
click at [440, 220] on span "Select & add items from the list below" at bounding box center [455, 213] width 663 height 121
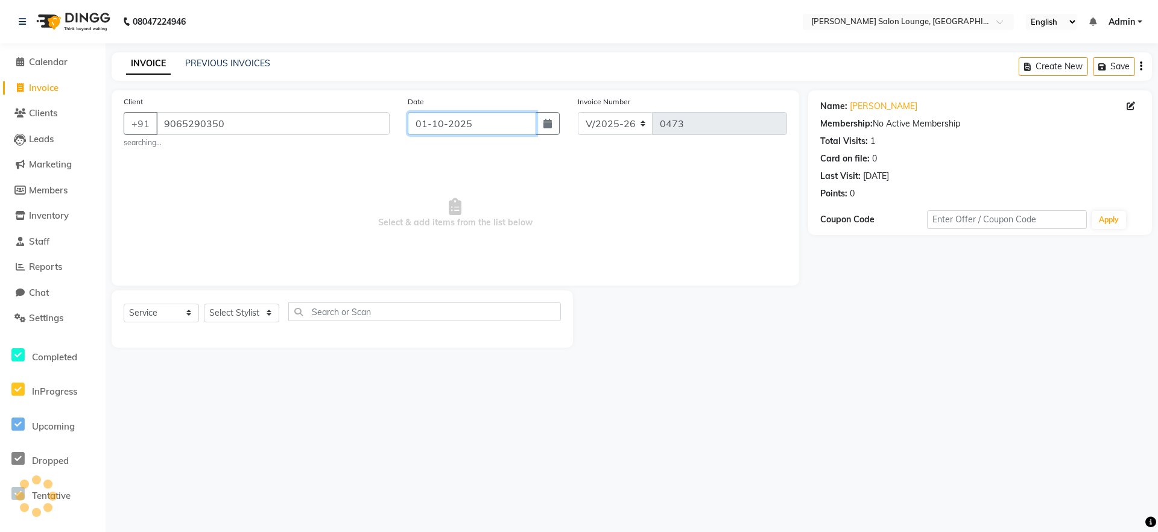
click at [432, 129] on input "01-10-2025" at bounding box center [472, 123] width 128 height 23
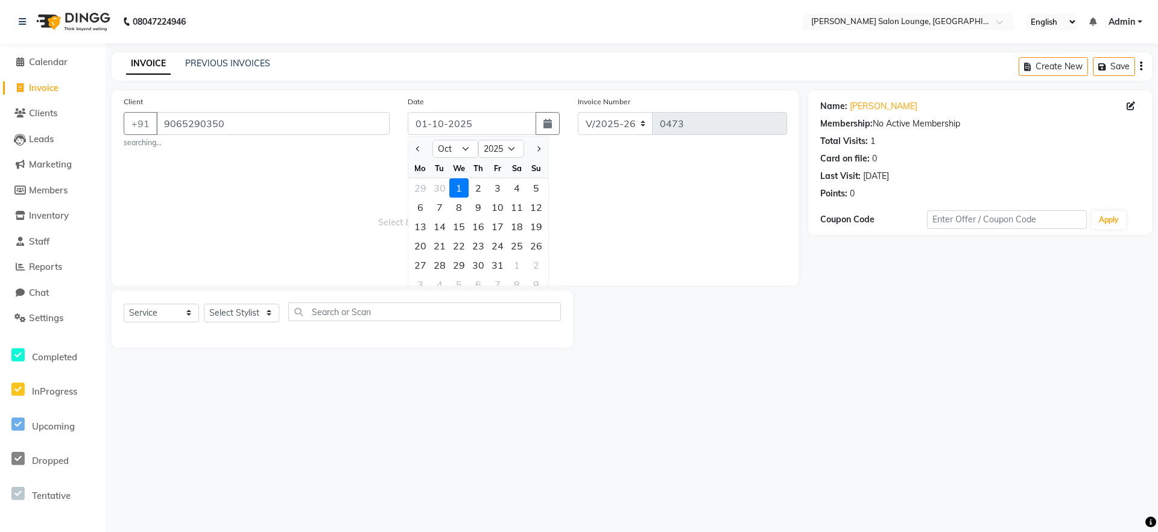
click at [235, 174] on span "Select & add items from the list below" at bounding box center [455, 213] width 663 height 121
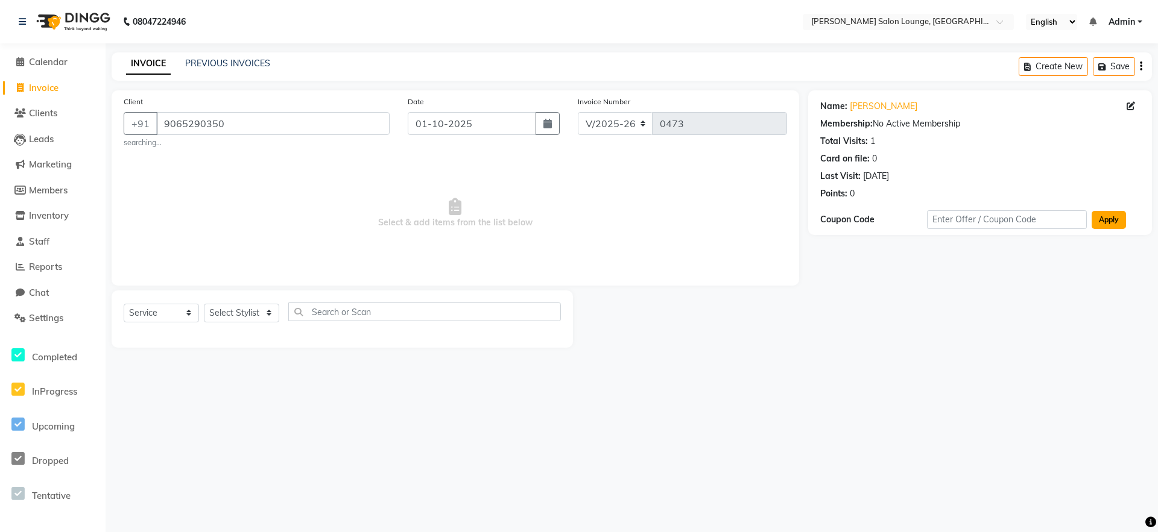
click at [1093, 219] on button "Apply" at bounding box center [1108, 220] width 34 height 18
click at [197, 58] on link "PREVIOUS INVOICES" at bounding box center [227, 63] width 85 height 11
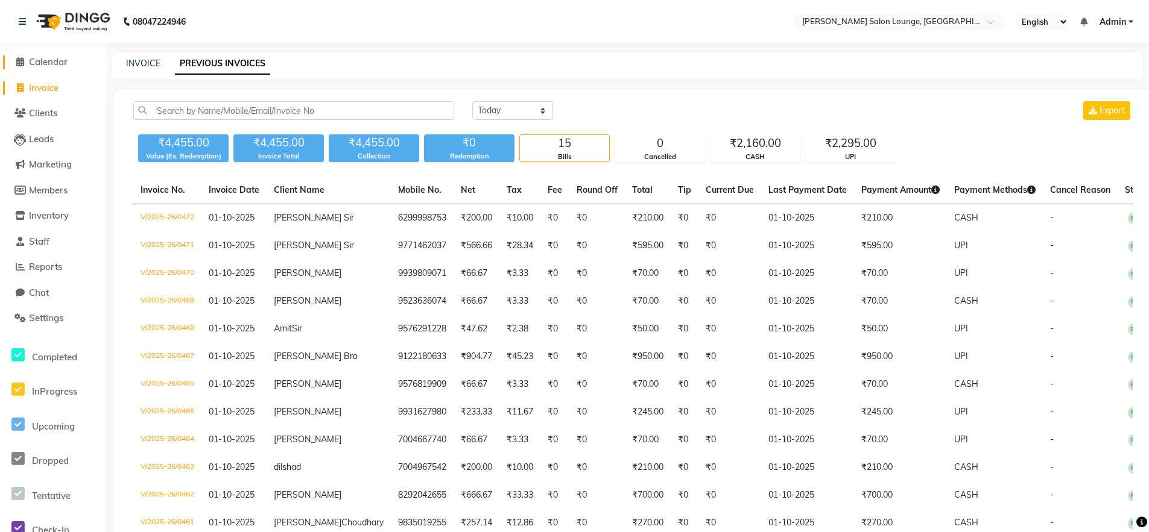
click at [22, 57] on icon at bounding box center [20, 61] width 8 height 9
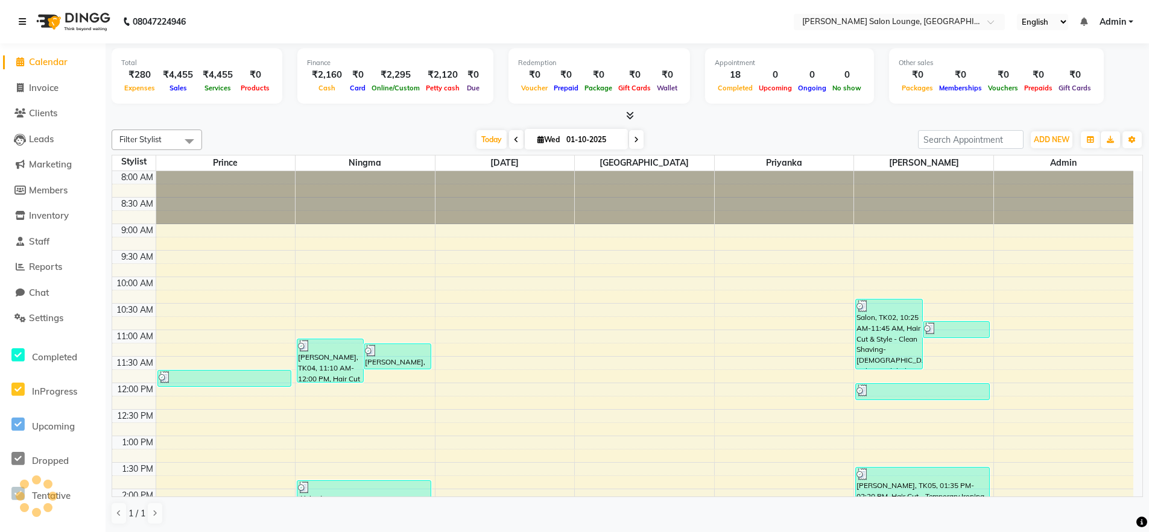
click at [23, 31] on link at bounding box center [25, 22] width 12 height 34
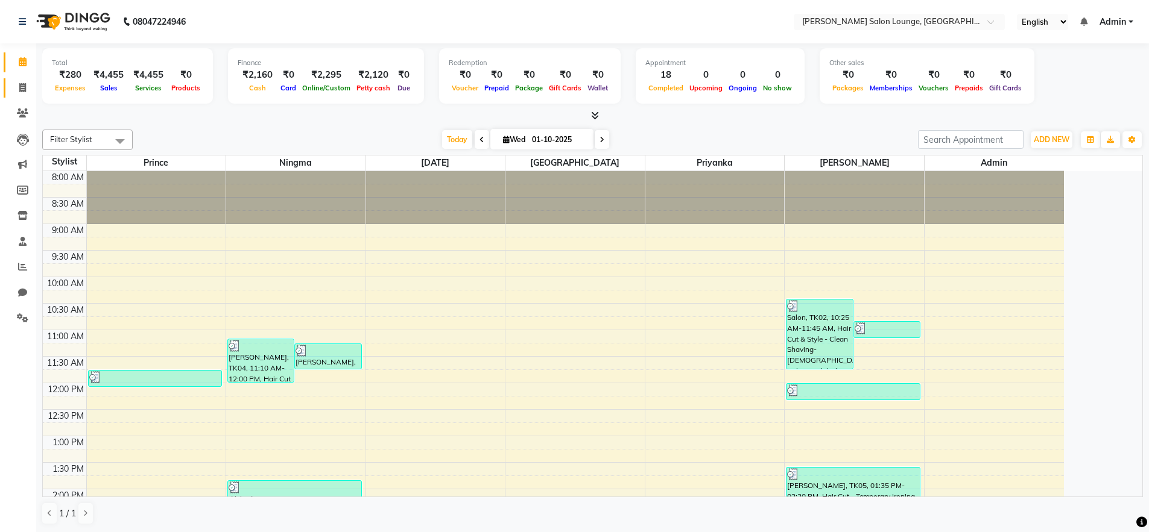
click at [17, 81] on span at bounding box center [22, 88] width 21 height 14
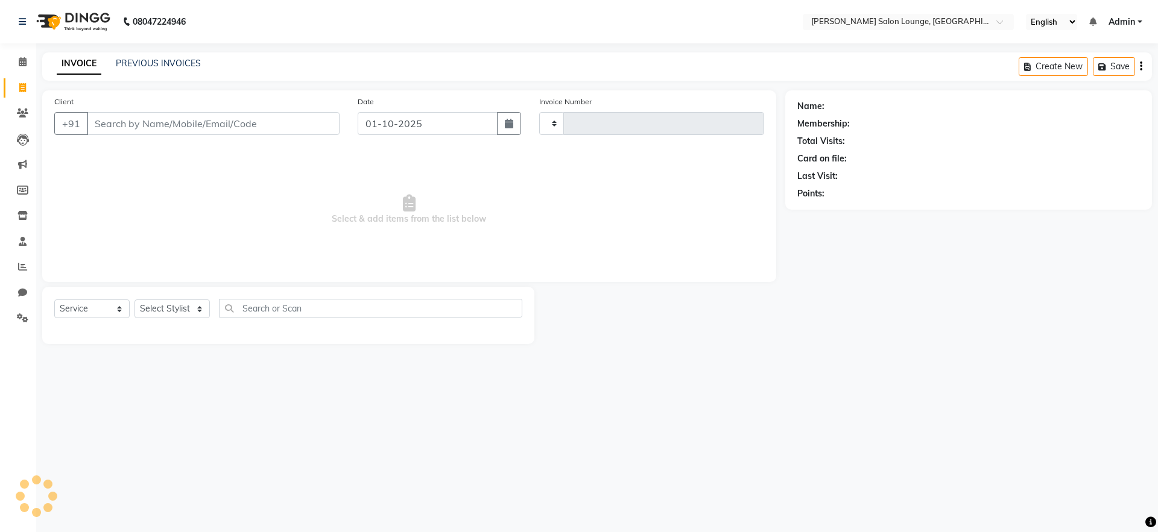
click at [100, 118] on input "Client" at bounding box center [213, 123] width 253 height 23
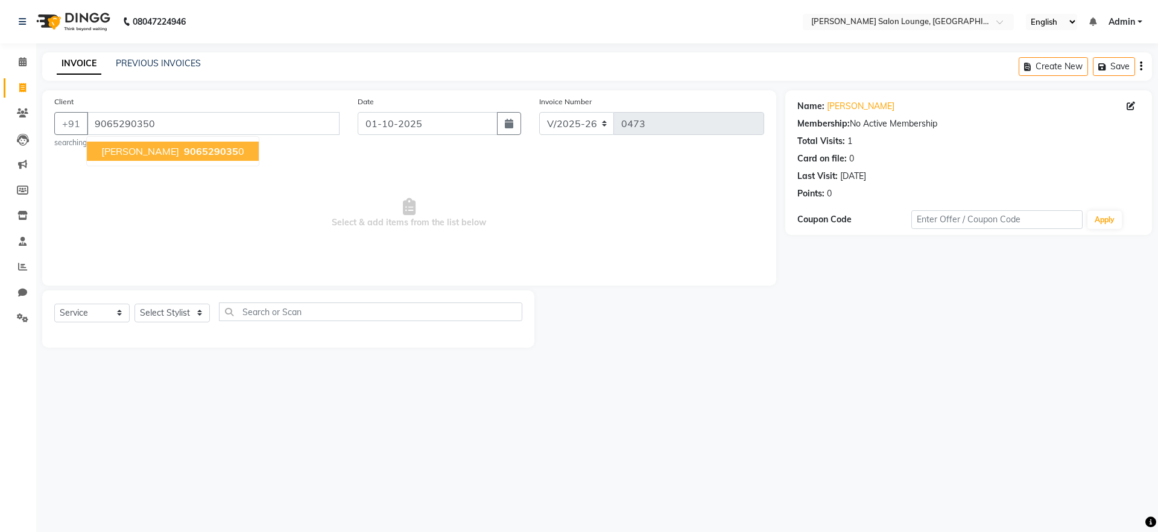
click at [137, 153] on span "[PERSON_NAME]" at bounding box center [140, 151] width 78 height 12
click at [184, 129] on input "9065290350" at bounding box center [213, 123] width 253 height 23
drag, startPoint x: 181, startPoint y: 127, endPoint x: 87, endPoint y: 136, distance: 94.5
click at [84, 137] on div "Client [PHONE_NUMBER] searching..." at bounding box center [196, 121] width 303 height 53
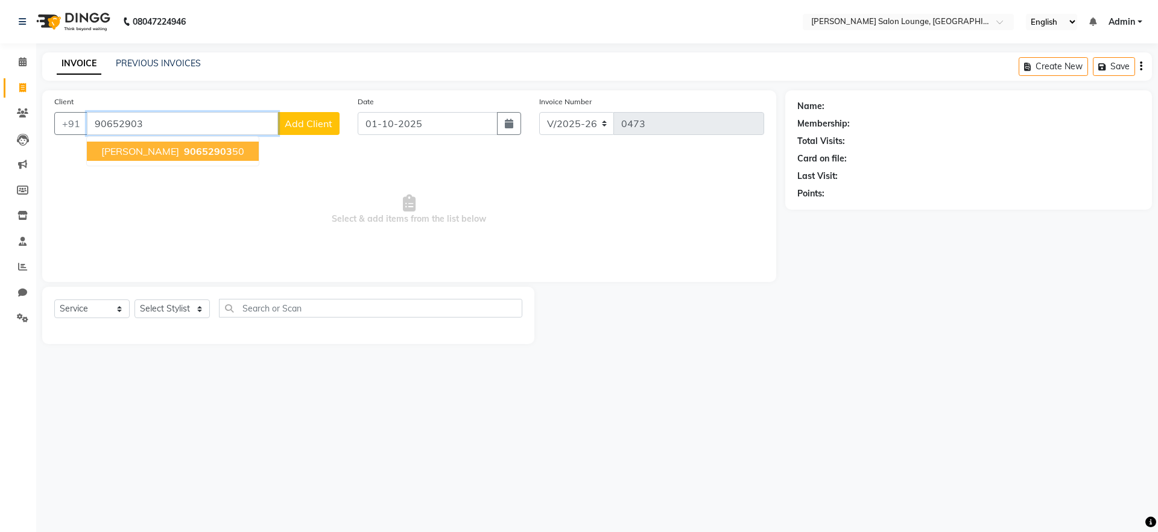
click at [196, 156] on span "90652903" at bounding box center [208, 151] width 48 height 12
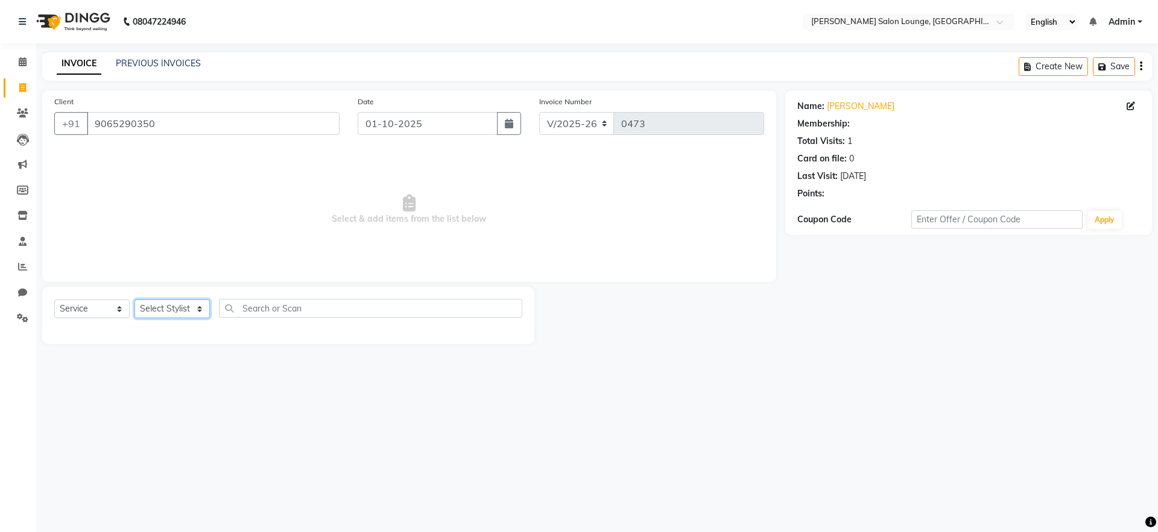
click at [199, 308] on select "Select Stylist [PERSON_NAME] Admin Ningma [PERSON_NAME] [PERSON_NAME][DATE]" at bounding box center [171, 309] width 75 height 19
click at [134, 300] on select "Select Stylist [PERSON_NAME] Admin Ningma [PERSON_NAME] [PERSON_NAME][DATE]" at bounding box center [171, 309] width 75 height 19
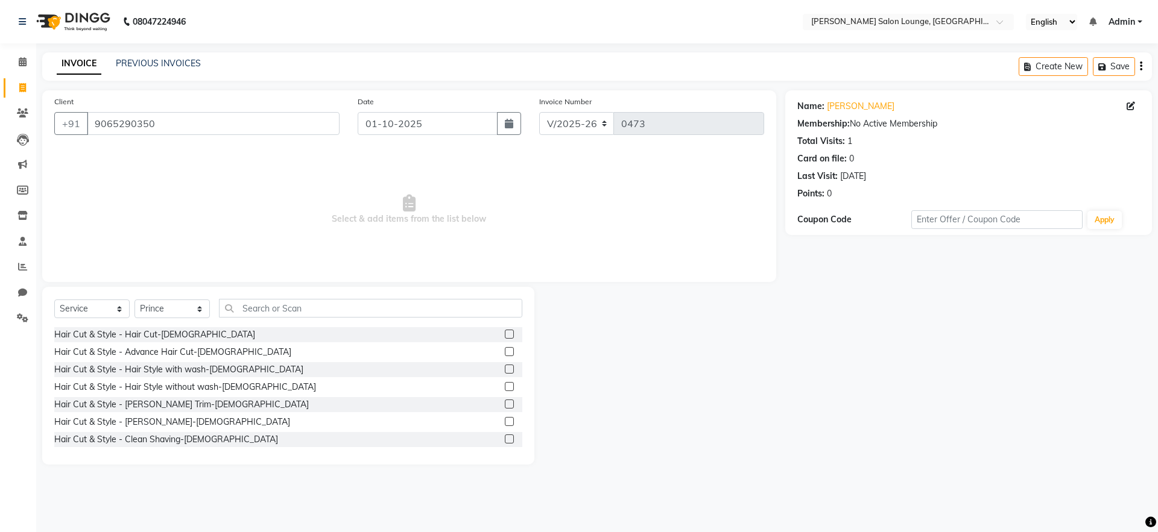
click at [505, 336] on label at bounding box center [509, 334] width 9 height 9
click at [505, 336] on input "checkbox" at bounding box center [509, 335] width 8 height 8
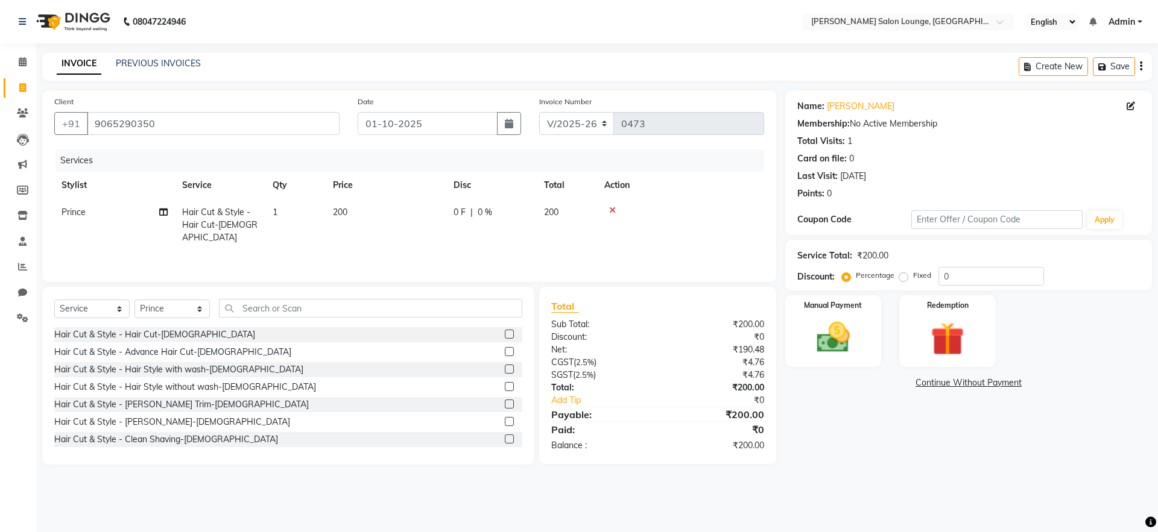
click at [505, 423] on label at bounding box center [509, 421] width 9 height 9
click at [505, 423] on input "checkbox" at bounding box center [509, 422] width 8 height 8
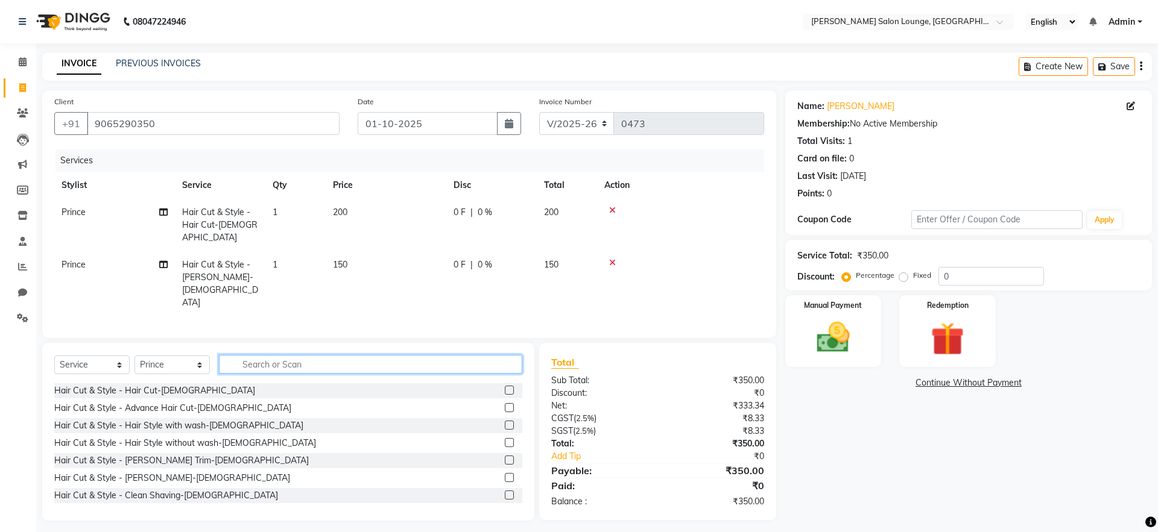
click at [362, 355] on input "text" at bounding box center [370, 364] width 303 height 19
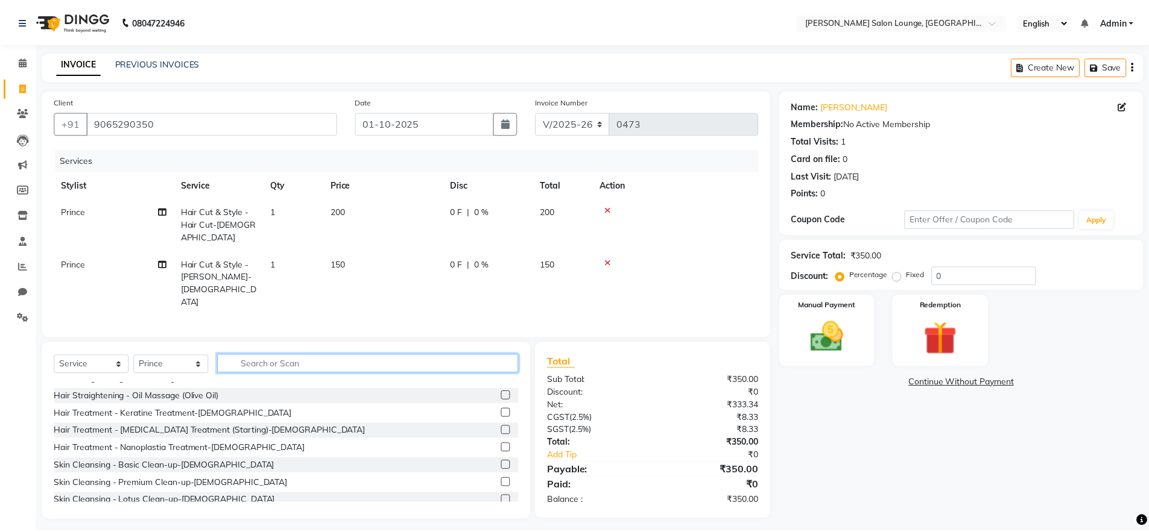
scroll to position [661, 0]
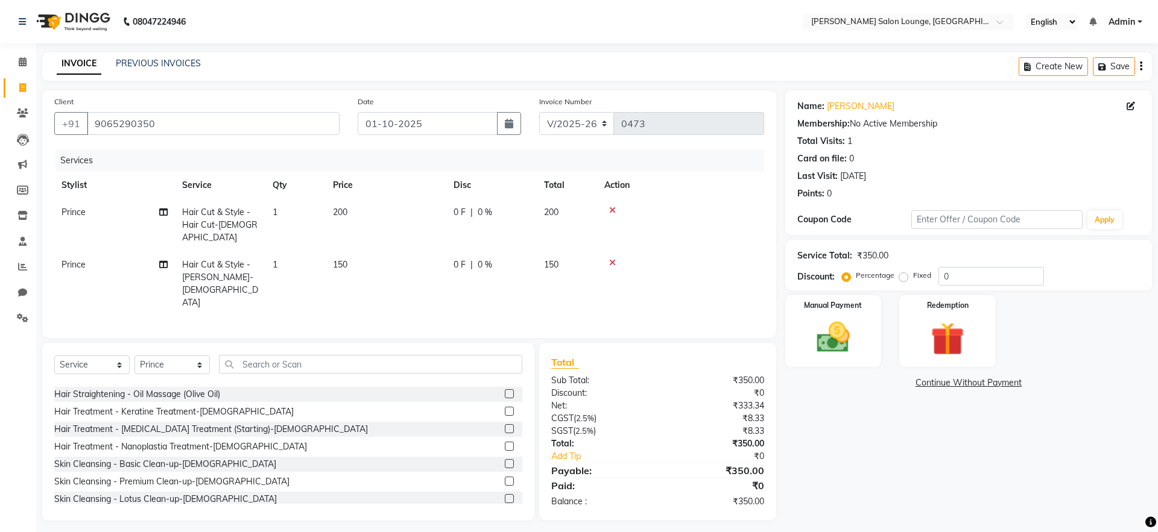
click at [505, 459] on label at bounding box center [509, 463] width 9 height 9
click at [505, 461] on input "checkbox" at bounding box center [509, 465] width 8 height 8
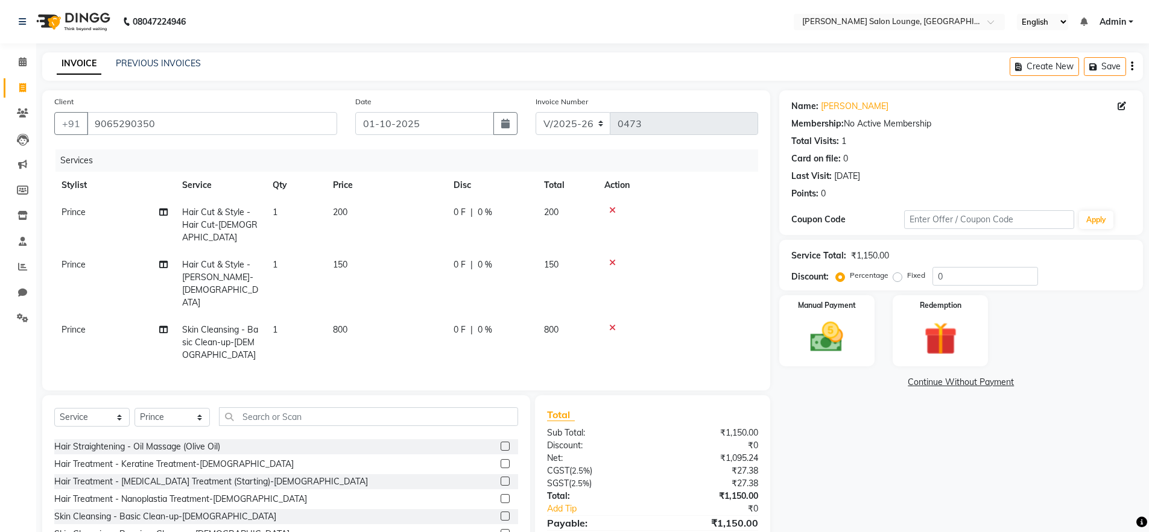
click at [339, 324] on span "800" at bounding box center [340, 329] width 14 height 11
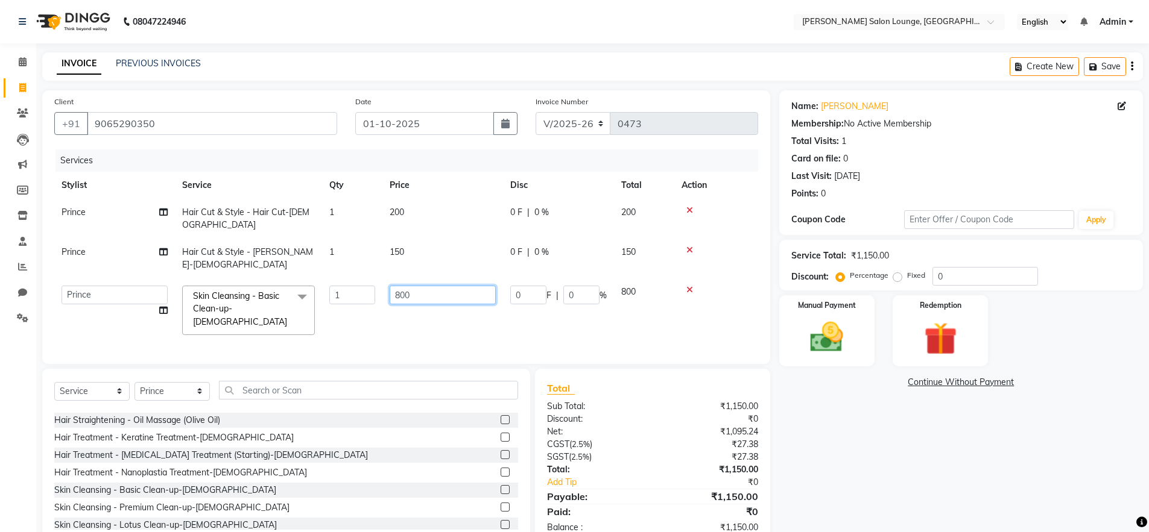
click at [401, 286] on input "800" at bounding box center [443, 295] width 106 height 19
click at [451, 279] on tr "[PERSON_NAME] Admin Ningma [PERSON_NAME] [PERSON_NAME][DATE] Skin Cleansing - B…" at bounding box center [406, 311] width 704 height 64
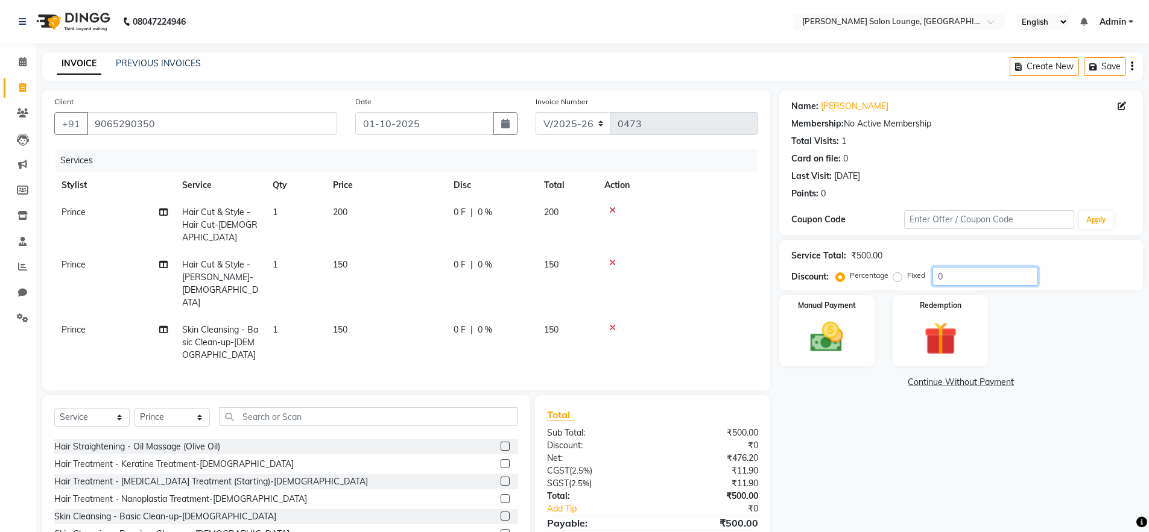
click at [936, 281] on input "0" at bounding box center [985, 276] width 106 height 19
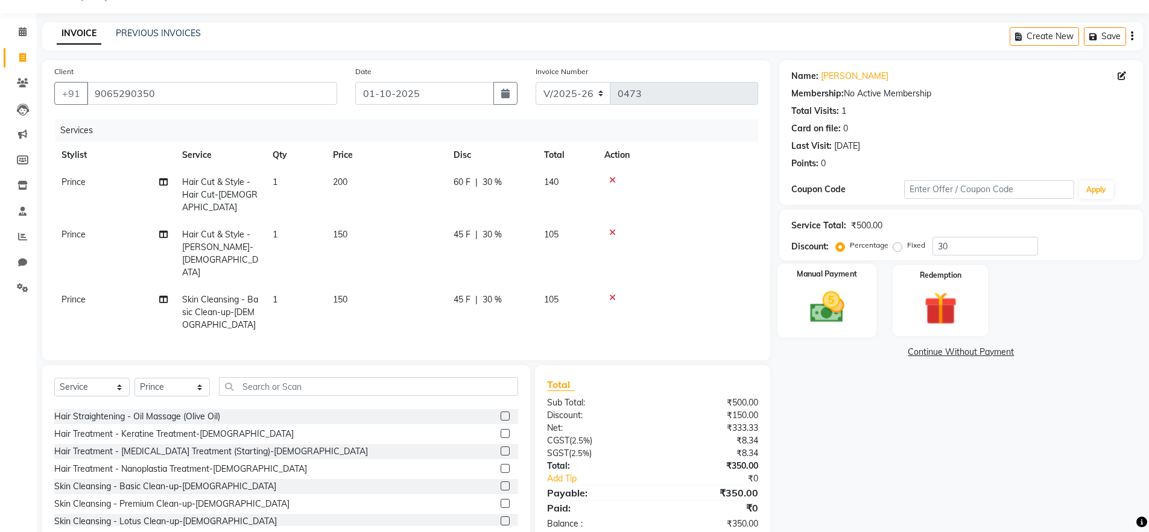
click at [855, 306] on div "Manual Payment" at bounding box center [826, 301] width 99 height 74
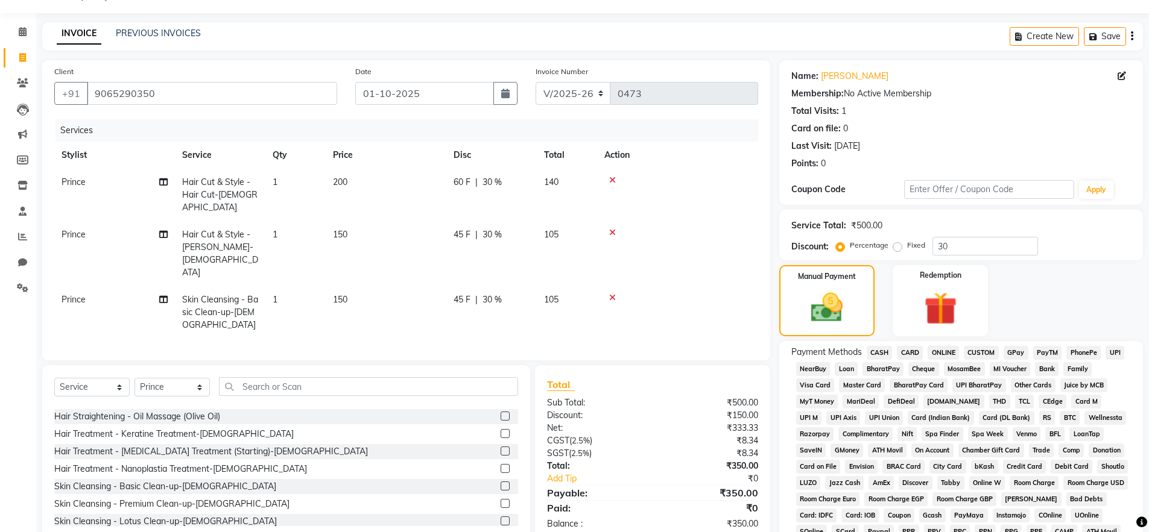
click at [1093, 346] on div "Payment Methods CASH CARD ONLINE CUSTOM GPay PayTM PhonePe UPI NearBuy Loan Bha…" at bounding box center [960, 476] width 339 height 260
click at [1093, 350] on span "UPI" at bounding box center [1114, 353] width 19 height 14
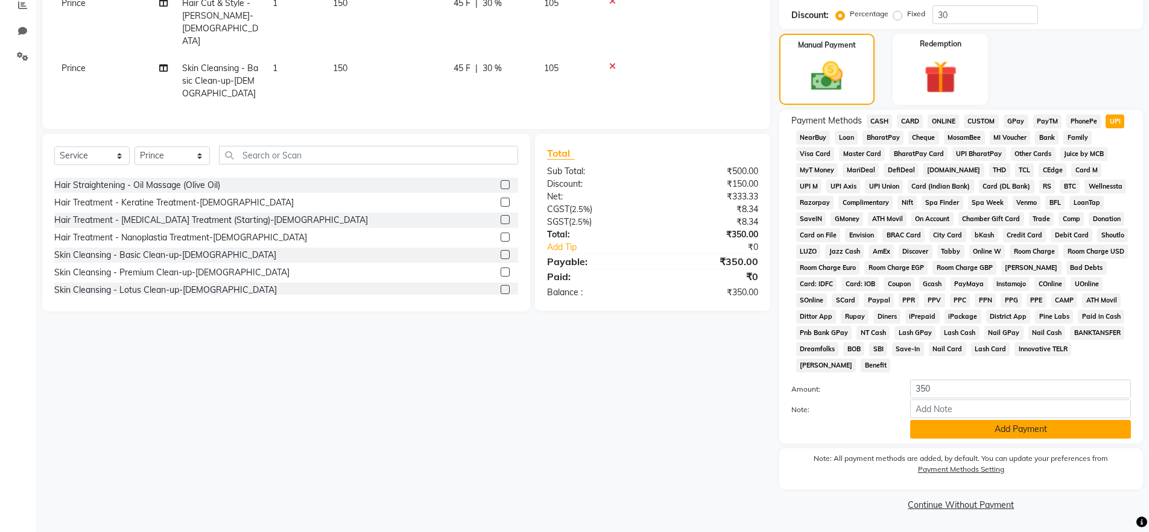
click at [1092, 437] on button "Add Payment" at bounding box center [1020, 429] width 221 height 19
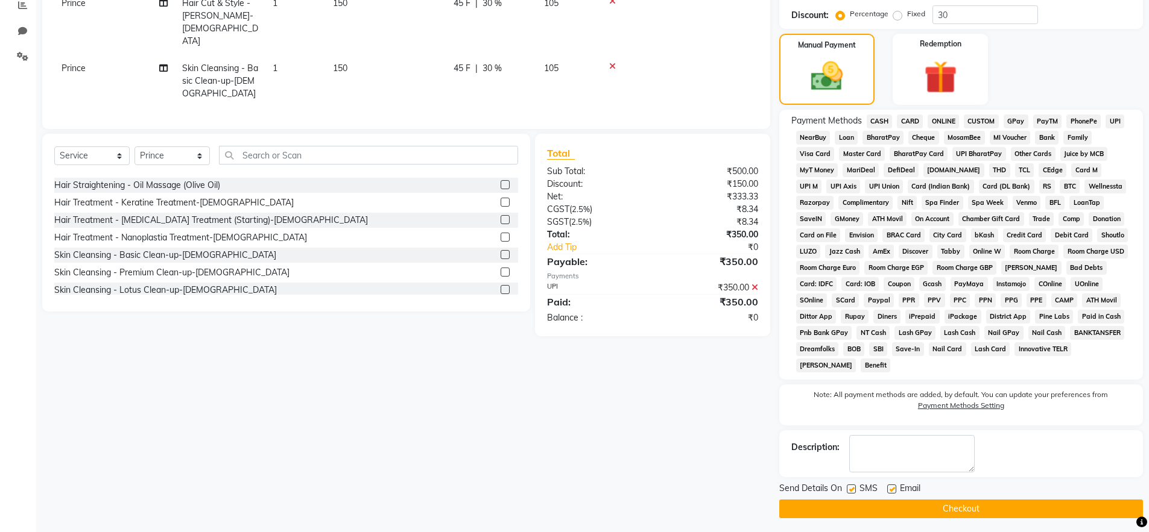
click at [1091, 512] on button "Checkout" at bounding box center [961, 509] width 364 height 19
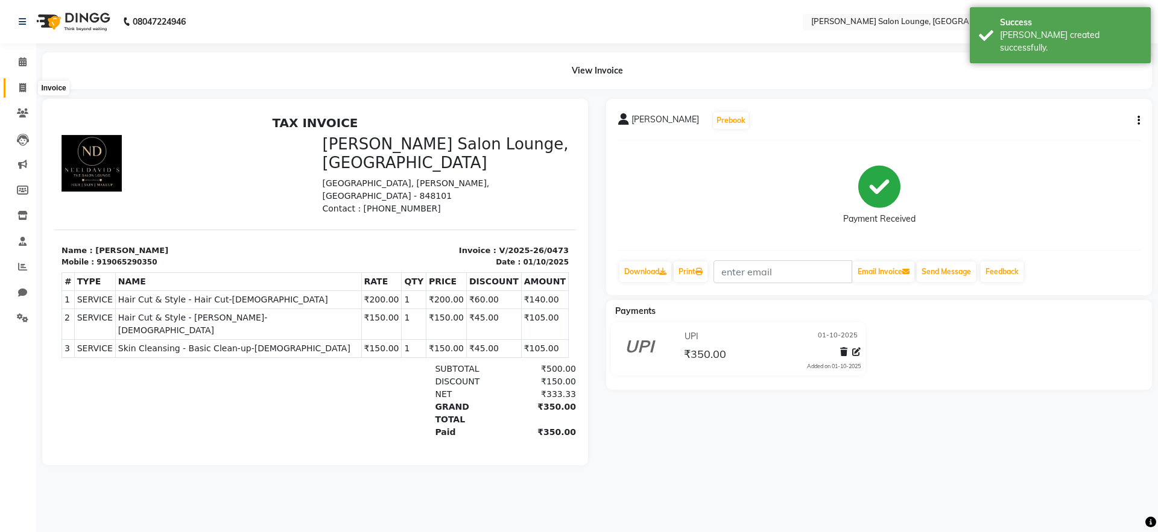
click at [21, 86] on icon at bounding box center [22, 87] width 7 height 9
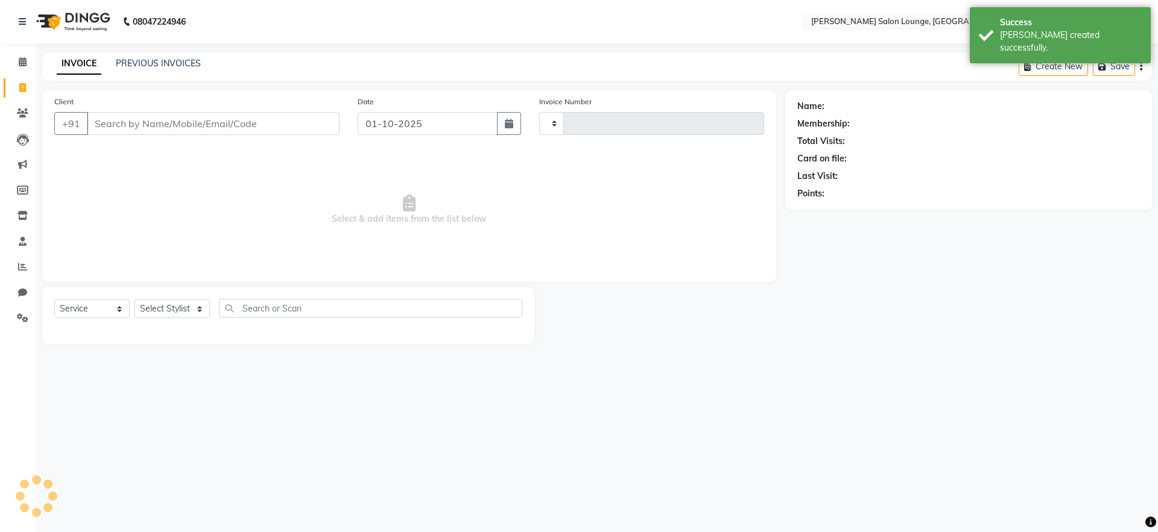
click at [144, 124] on input "Client" at bounding box center [213, 123] width 253 height 23
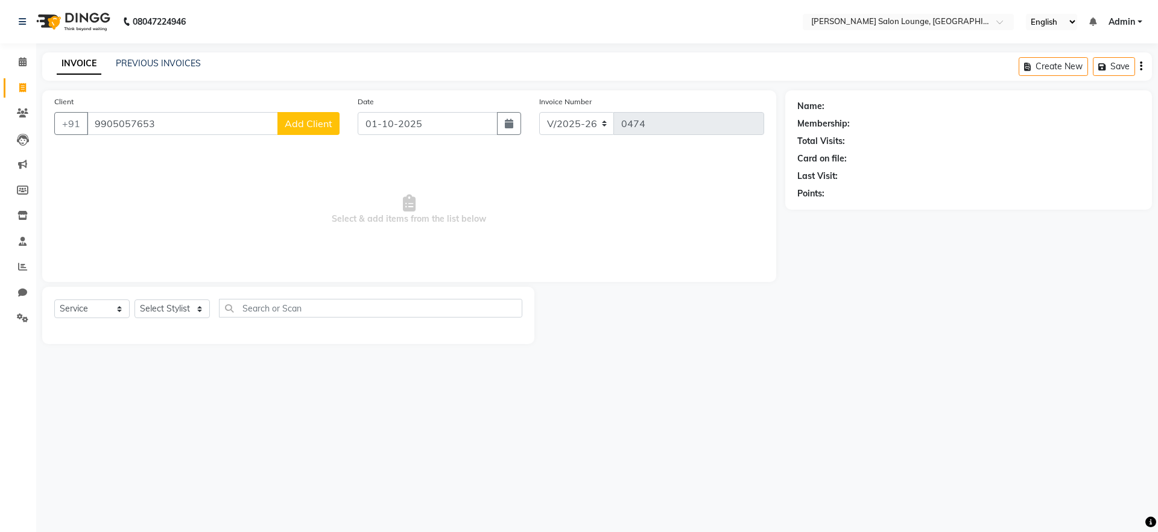
click at [312, 120] on span "Add Client" at bounding box center [309, 124] width 48 height 12
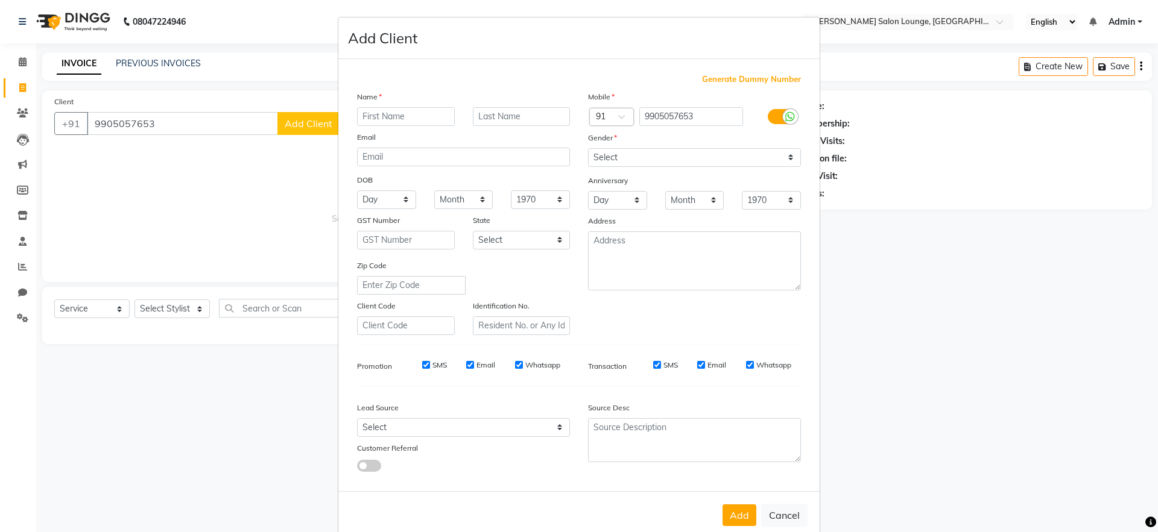
click at [359, 118] on input "text" at bounding box center [406, 116] width 98 height 19
click at [657, 156] on select "Select [DEMOGRAPHIC_DATA] [DEMOGRAPHIC_DATA] Other Prefer Not To Say" at bounding box center [694, 157] width 213 height 19
click at [588, 148] on select "Select [DEMOGRAPHIC_DATA] [DEMOGRAPHIC_DATA] Other Prefer Not To Say" at bounding box center [694, 157] width 213 height 19
click at [730, 511] on button "Add" at bounding box center [739, 516] width 34 height 22
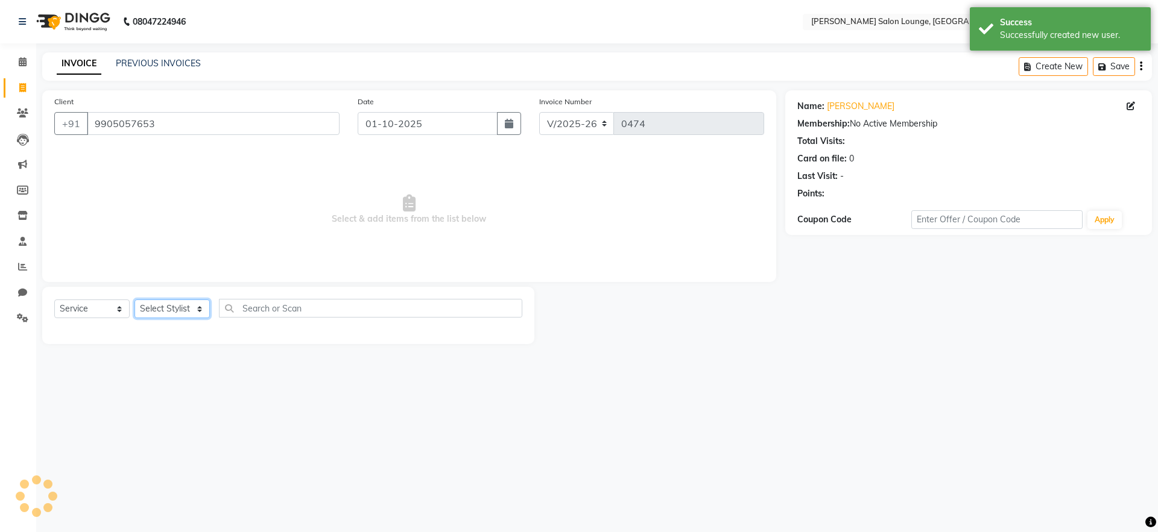
click at [190, 306] on select "Select Stylist [PERSON_NAME] Admin Ningma [PERSON_NAME] [PERSON_NAME][DATE]" at bounding box center [171, 309] width 75 height 19
click at [134, 300] on select "Select Stylist [PERSON_NAME] Admin Ningma [PERSON_NAME] [PERSON_NAME][DATE]" at bounding box center [171, 309] width 75 height 19
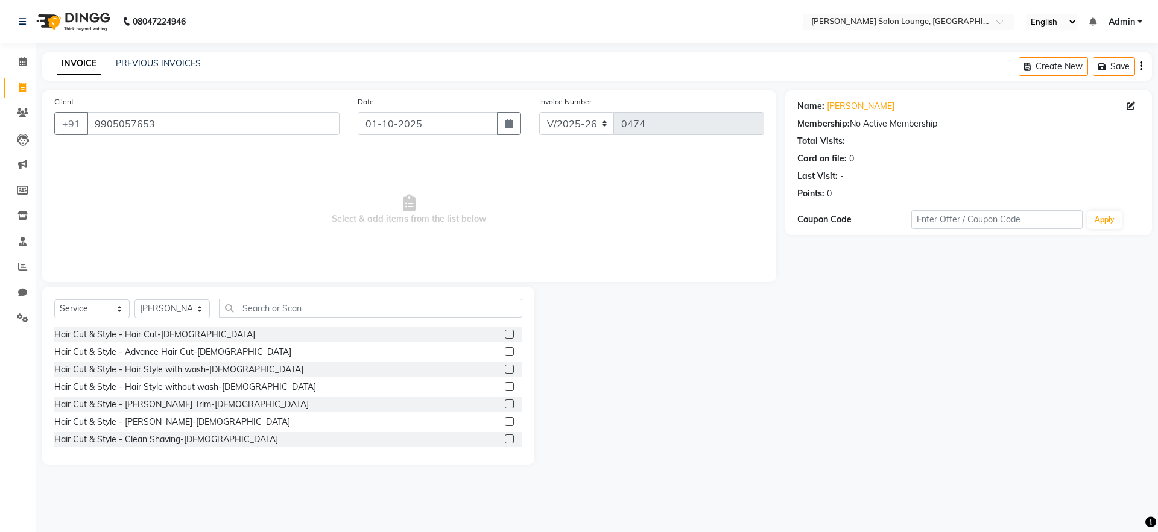
click at [505, 335] on label at bounding box center [509, 334] width 9 height 9
click at [505, 335] on input "checkbox" at bounding box center [509, 335] width 8 height 8
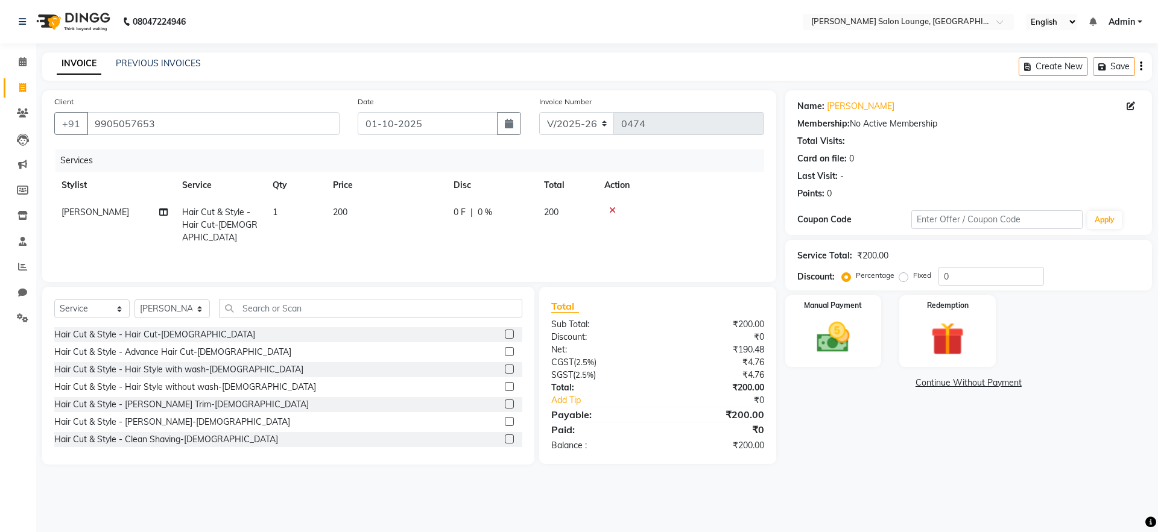
click at [505, 423] on label at bounding box center [509, 421] width 9 height 9
click at [505, 423] on input "checkbox" at bounding box center [509, 422] width 8 height 8
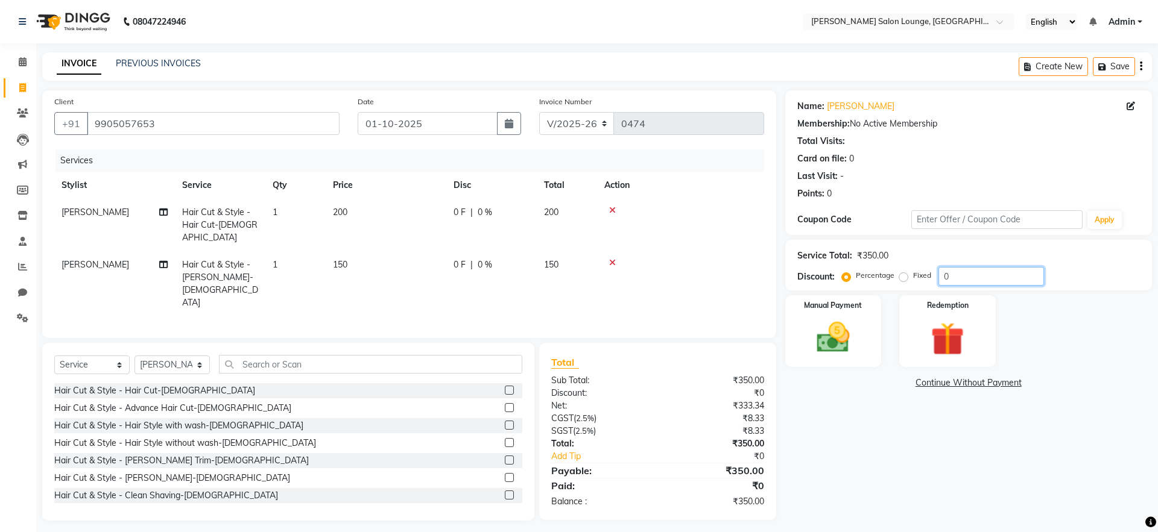
click at [945, 276] on input "0" at bounding box center [991, 276] width 106 height 19
click at [835, 316] on div "Manual Payment" at bounding box center [833, 331] width 100 height 74
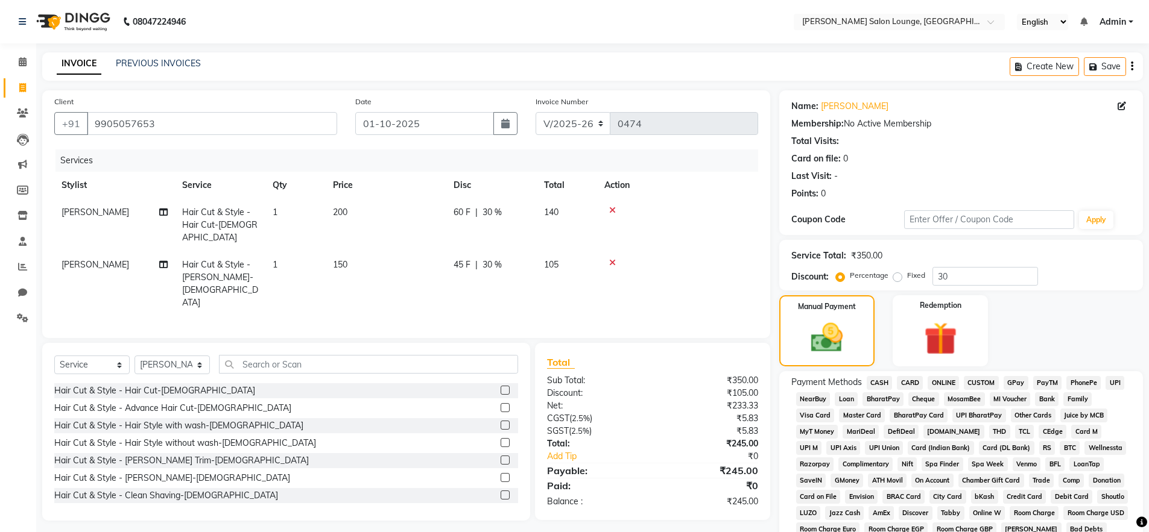
click at [1093, 380] on span "UPI" at bounding box center [1114, 383] width 19 height 14
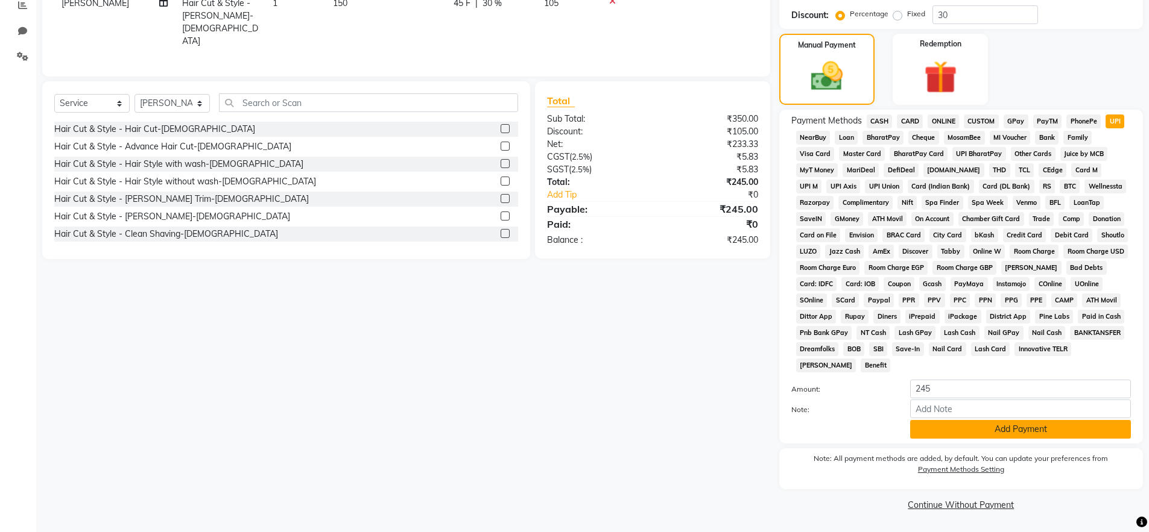
click at [970, 426] on button "Add Payment" at bounding box center [1020, 429] width 221 height 19
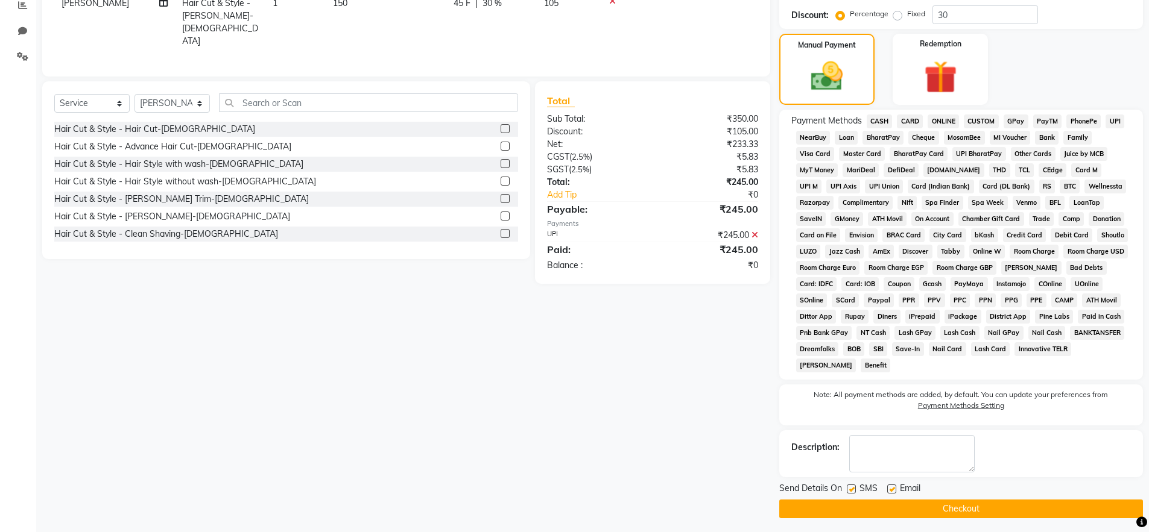
click at [900, 505] on button "Checkout" at bounding box center [961, 509] width 364 height 19
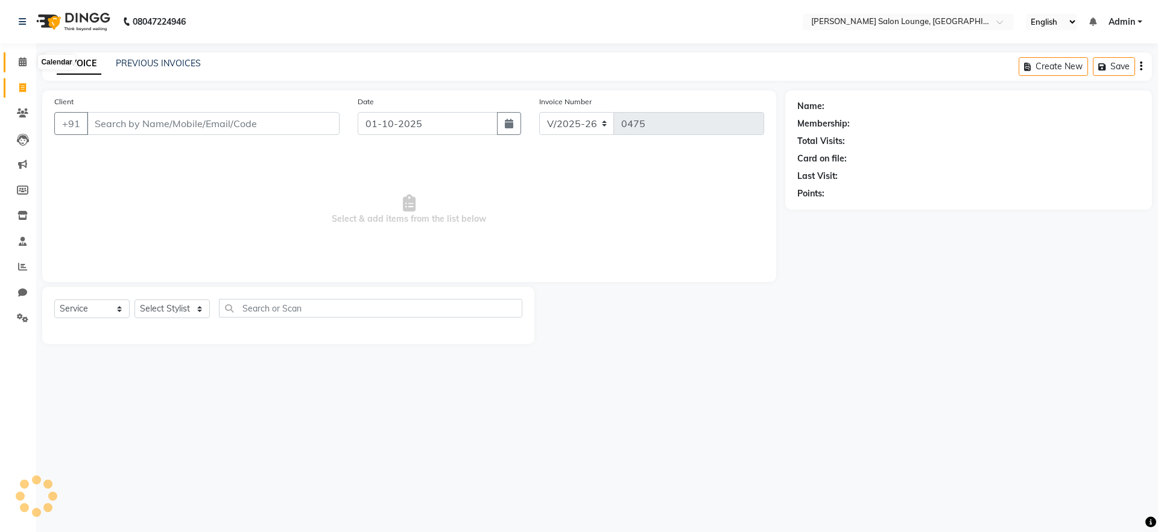
click at [23, 67] on span at bounding box center [22, 62] width 21 height 14
drag, startPoint x: 26, startPoint y: 60, endPoint x: 28, endPoint y: 90, distance: 30.2
click at [26, 60] on icon at bounding box center [23, 61] width 8 height 9
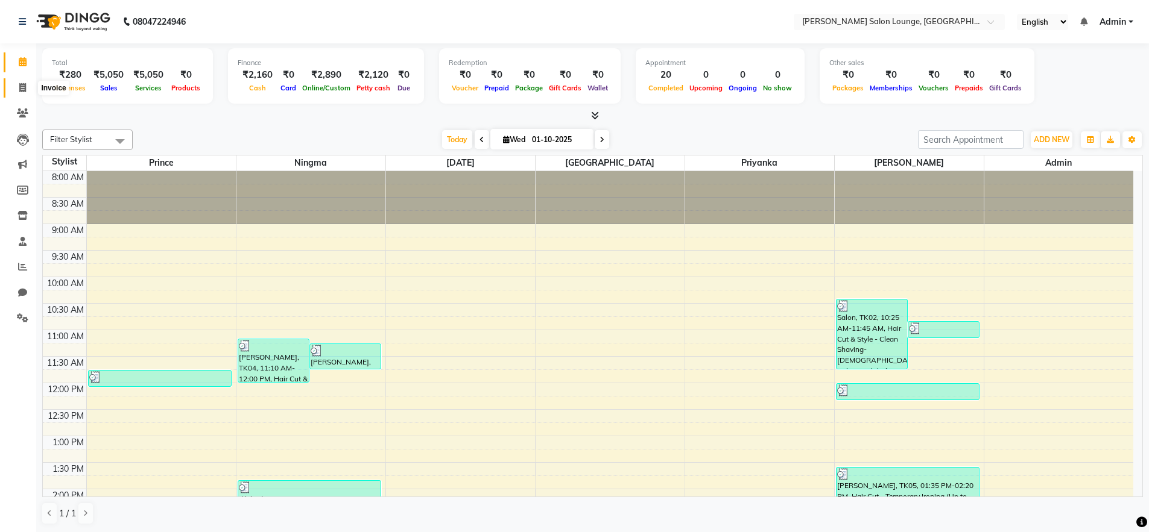
click at [24, 86] on icon at bounding box center [22, 87] width 7 height 9
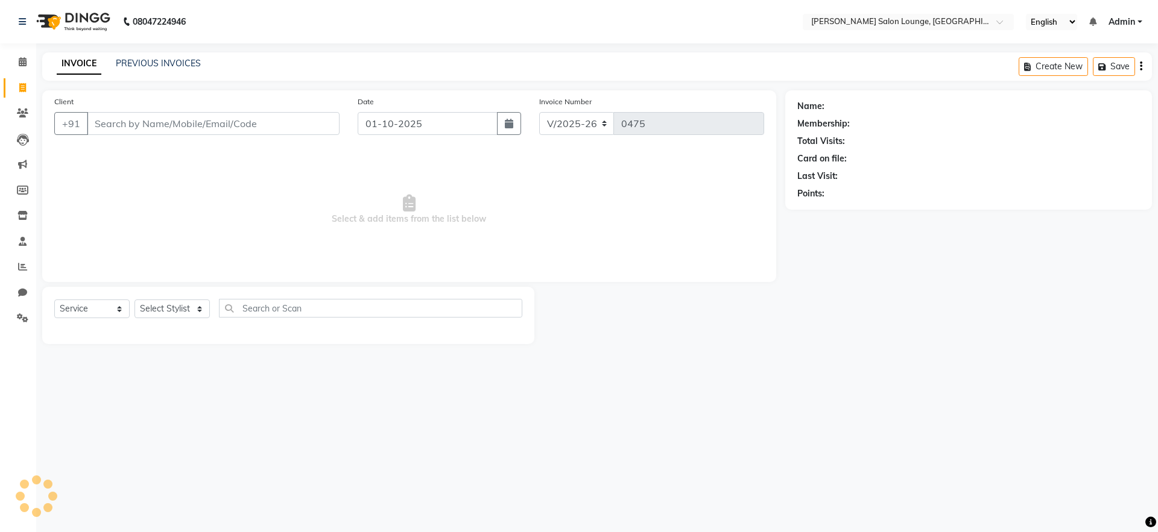
click at [109, 128] on input "Client" at bounding box center [213, 123] width 253 height 23
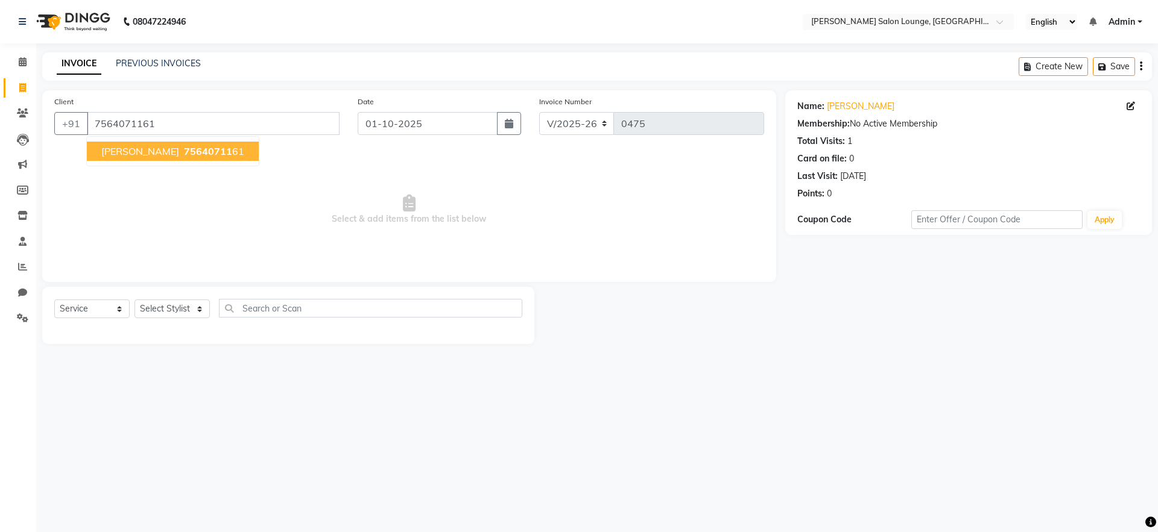
click at [184, 154] on span "75640711" at bounding box center [208, 151] width 48 height 12
click at [177, 310] on select "Select Stylist [PERSON_NAME] Admin Ningma [PERSON_NAME] [PERSON_NAME][DATE]" at bounding box center [171, 309] width 75 height 19
click at [134, 300] on select "Select Stylist [PERSON_NAME] Admin Ningma [PERSON_NAME] [PERSON_NAME][DATE]" at bounding box center [171, 309] width 75 height 19
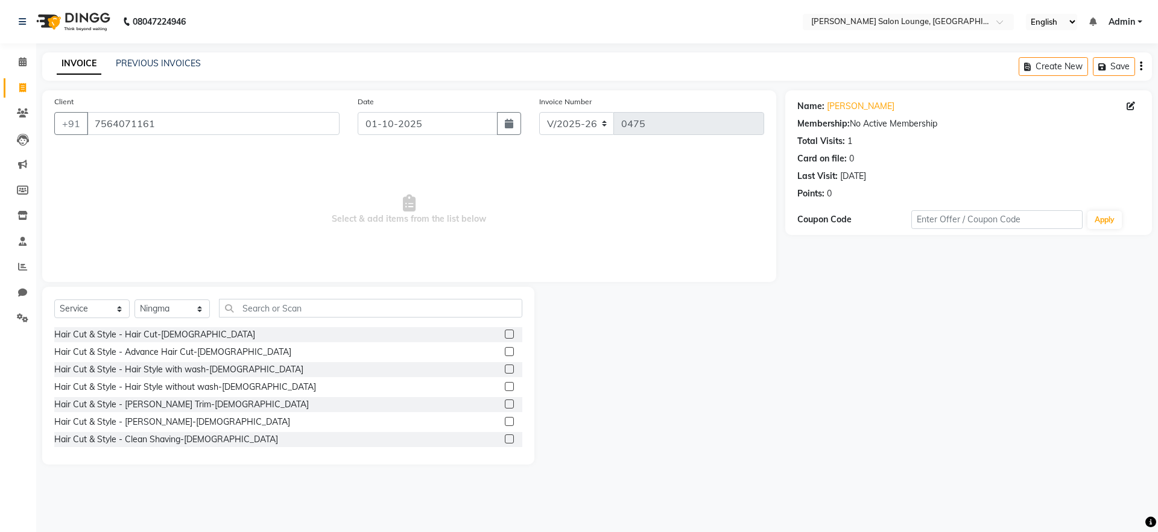
click at [505, 441] on label at bounding box center [509, 439] width 9 height 9
click at [505, 441] on input "checkbox" at bounding box center [509, 440] width 8 height 8
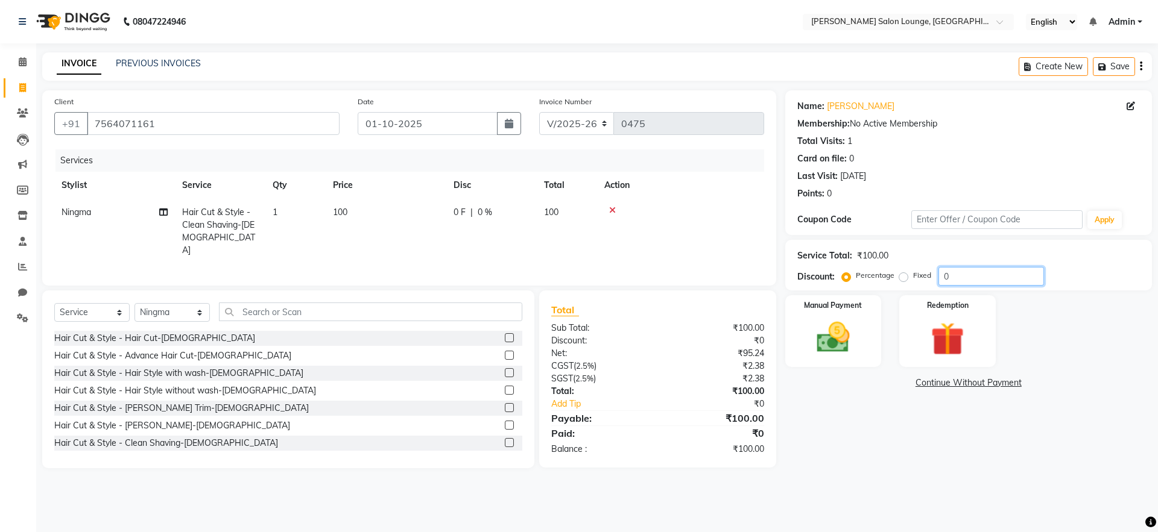
click at [967, 284] on input "0" at bounding box center [991, 276] width 106 height 19
click at [827, 320] on img at bounding box center [833, 338] width 56 height 40
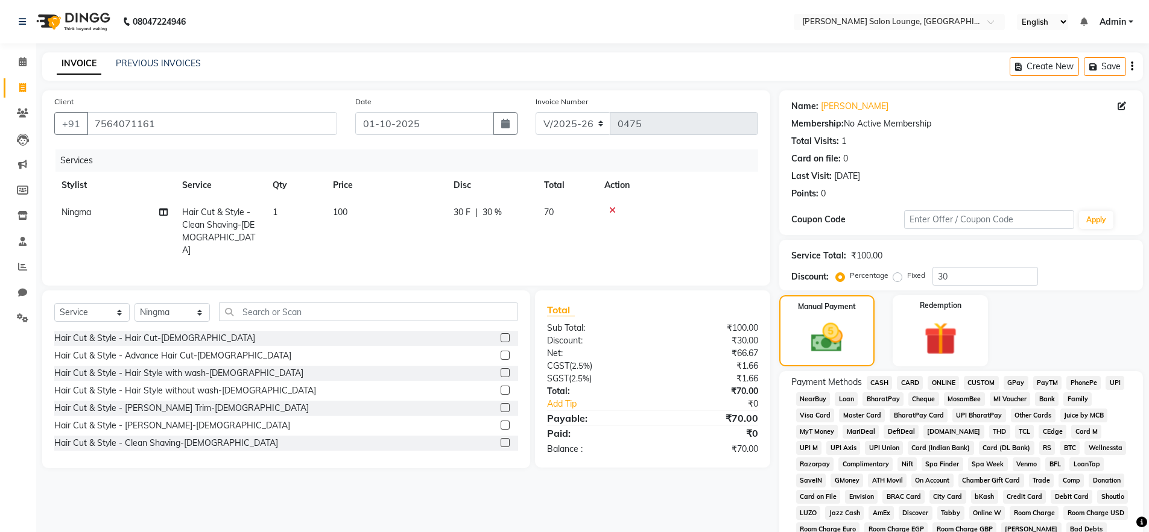
scroll to position [198, 0]
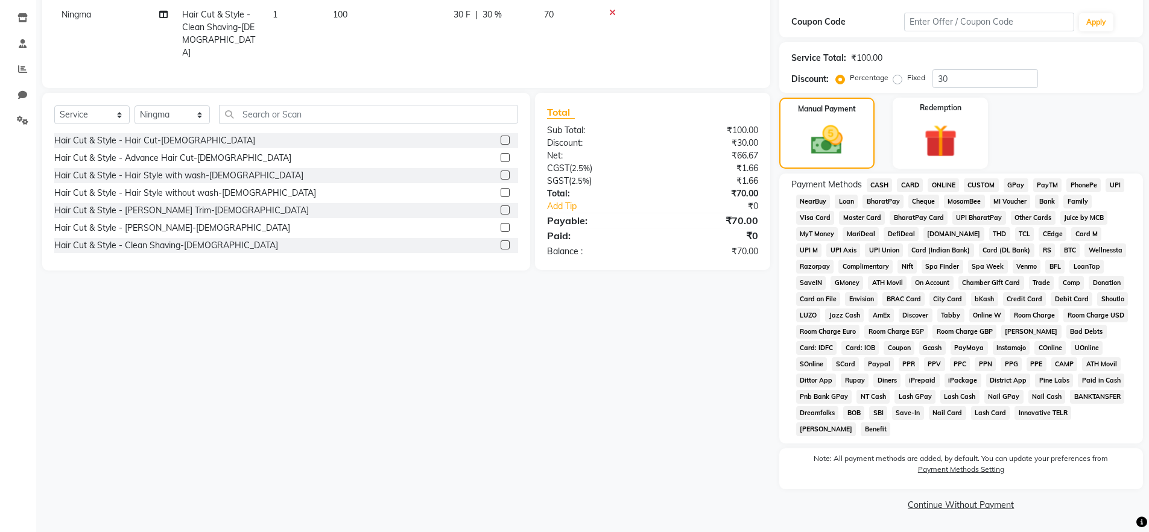
click at [879, 188] on span "CASH" at bounding box center [879, 185] width 26 height 14
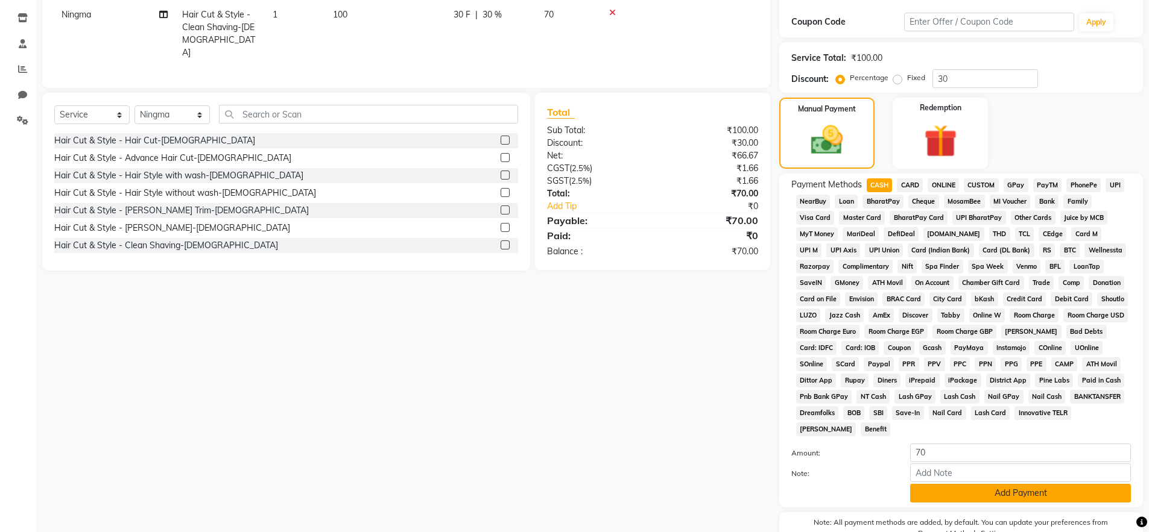
click at [1012, 494] on button "Add Payment" at bounding box center [1020, 493] width 221 height 19
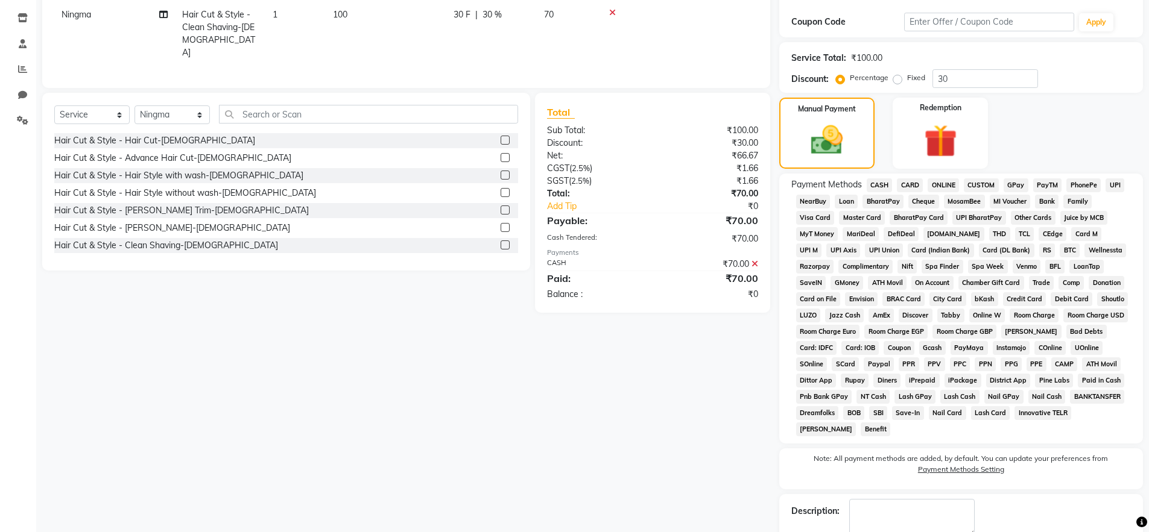
scroll to position [266, 0]
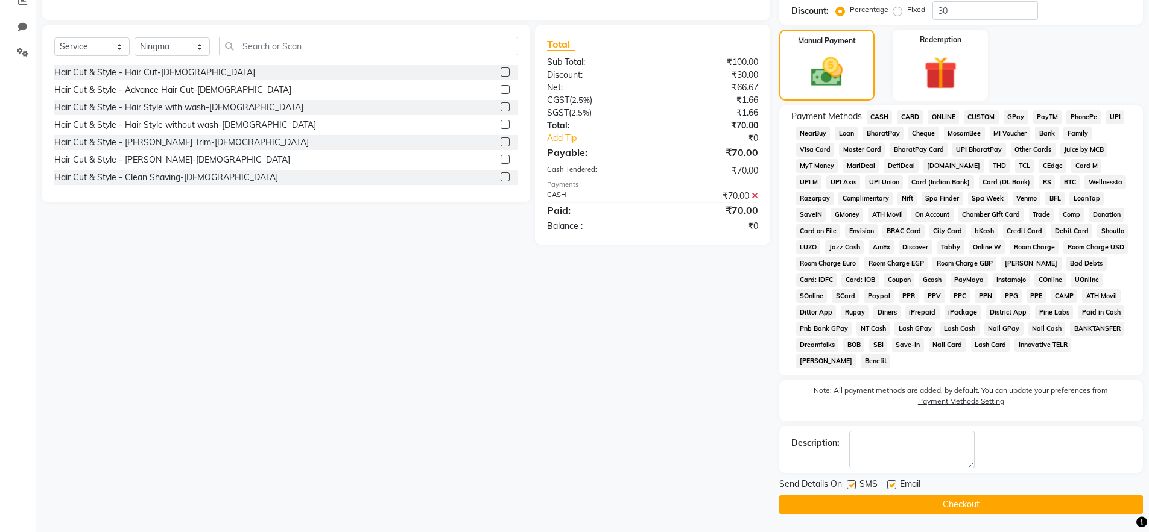
click at [895, 502] on button "Checkout" at bounding box center [961, 505] width 364 height 19
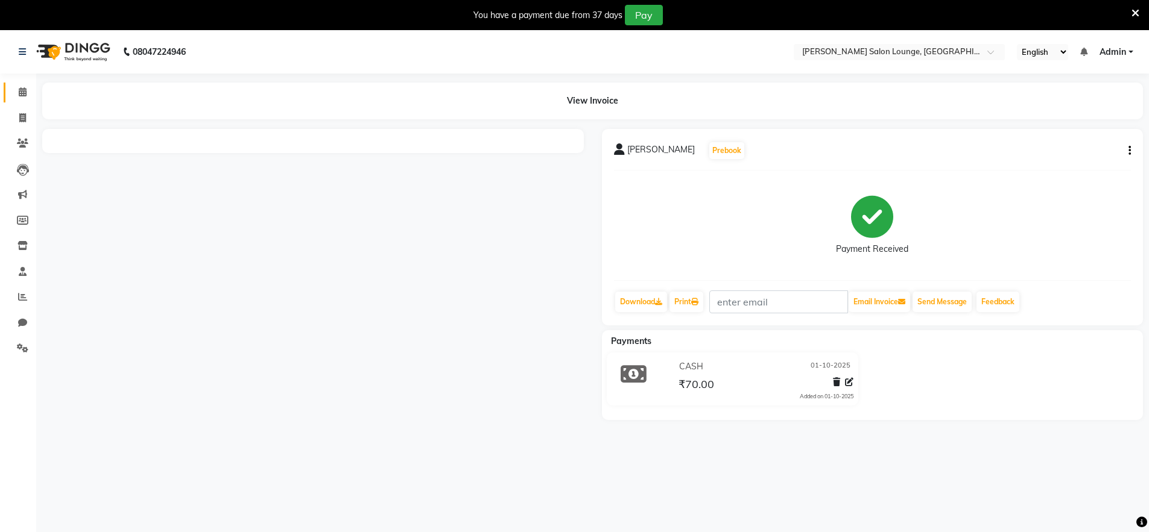
click at [24, 90] on icon at bounding box center [23, 91] width 8 height 9
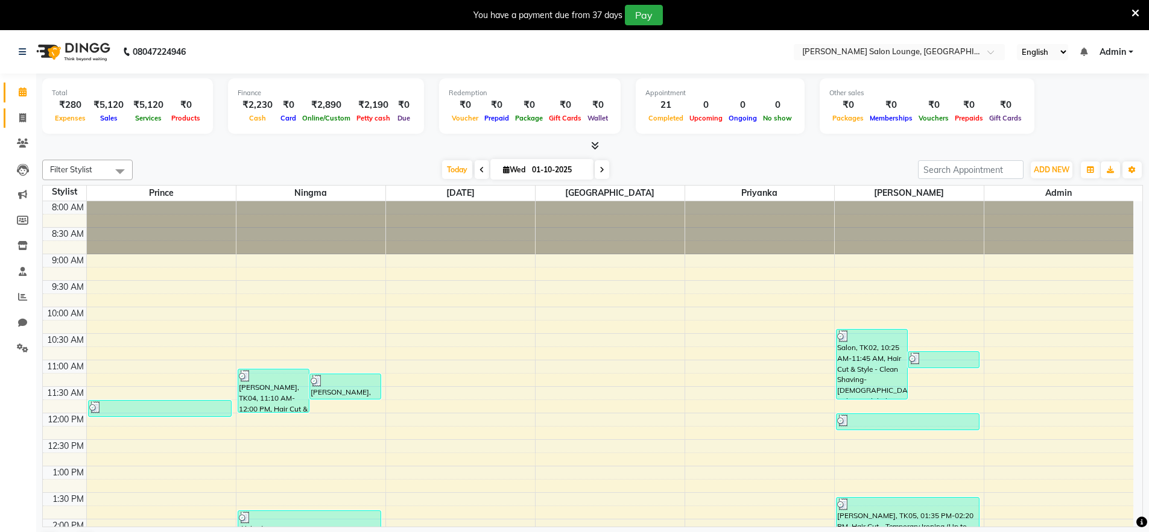
click at [24, 115] on icon at bounding box center [22, 117] width 7 height 9
select select "service"
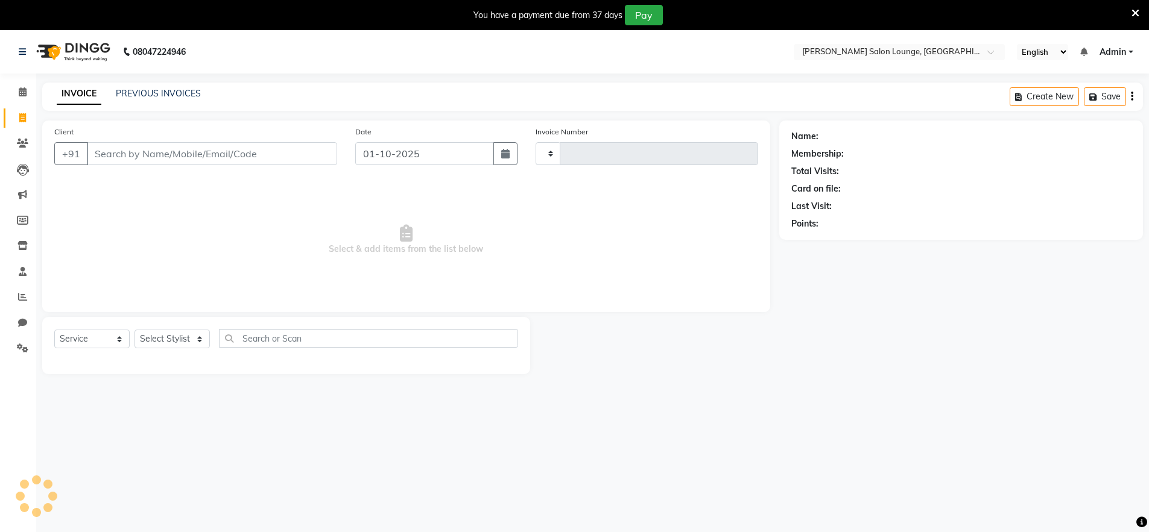
type input "0476"
select select "8909"
type input "8292724435"
click at [315, 153] on span "Add Client" at bounding box center [306, 154] width 48 height 12
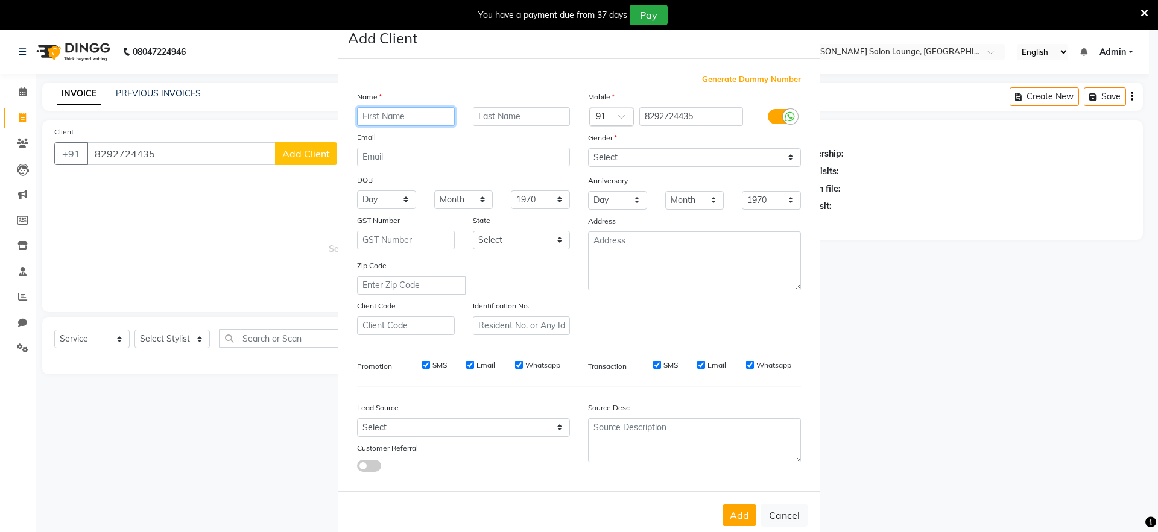
click at [411, 116] on input "text" at bounding box center [406, 116] width 98 height 19
type input "Jitender Jii"
click at [636, 158] on select "Select [DEMOGRAPHIC_DATA] [DEMOGRAPHIC_DATA] Other Prefer Not To Say" at bounding box center [694, 157] width 213 height 19
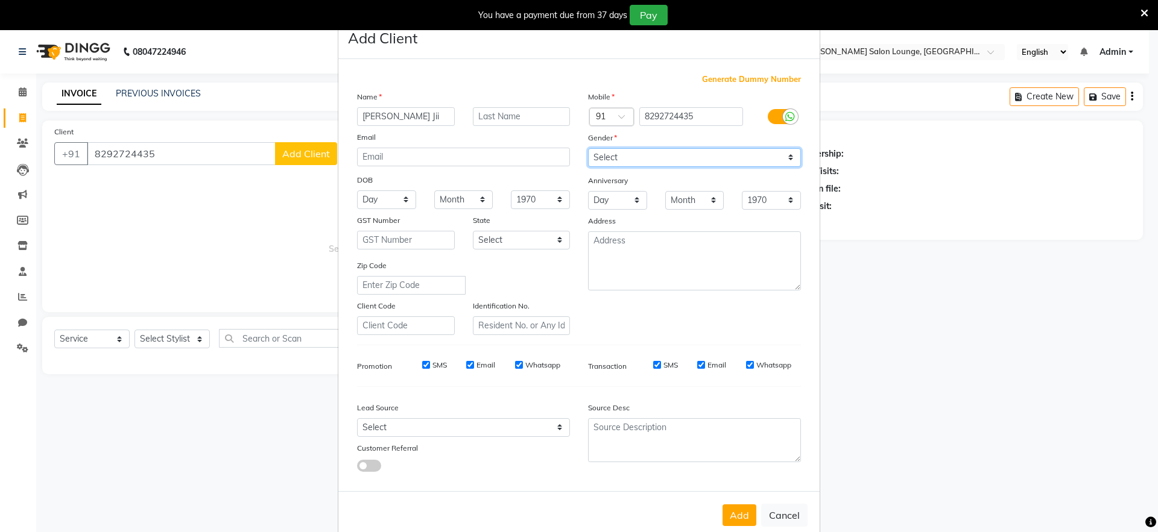
click at [636, 158] on select "Select [DEMOGRAPHIC_DATA] [DEMOGRAPHIC_DATA] Other Prefer Not To Say" at bounding box center [694, 157] width 213 height 19
click at [642, 161] on select "Select [DEMOGRAPHIC_DATA] [DEMOGRAPHIC_DATA] Other Prefer Not To Say" at bounding box center [694, 157] width 213 height 19
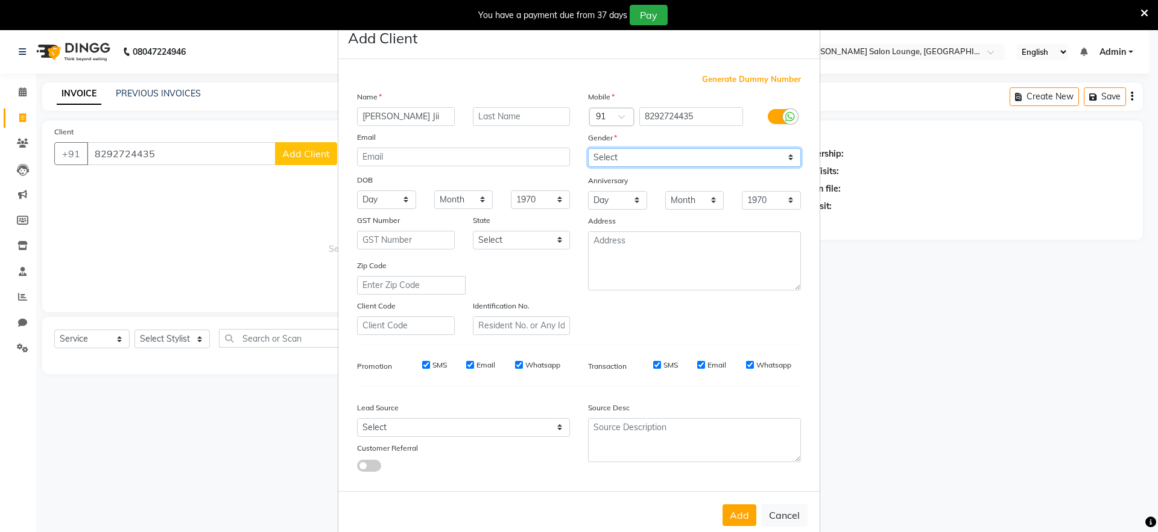
select select "[DEMOGRAPHIC_DATA]"
click at [588, 148] on select "Select [DEMOGRAPHIC_DATA] [DEMOGRAPHIC_DATA] Other Prefer Not To Say" at bounding box center [694, 157] width 213 height 19
click at [740, 519] on button "Add" at bounding box center [739, 516] width 34 height 22
click at [740, 519] on div "Add Cancel" at bounding box center [578, 515] width 481 height 48
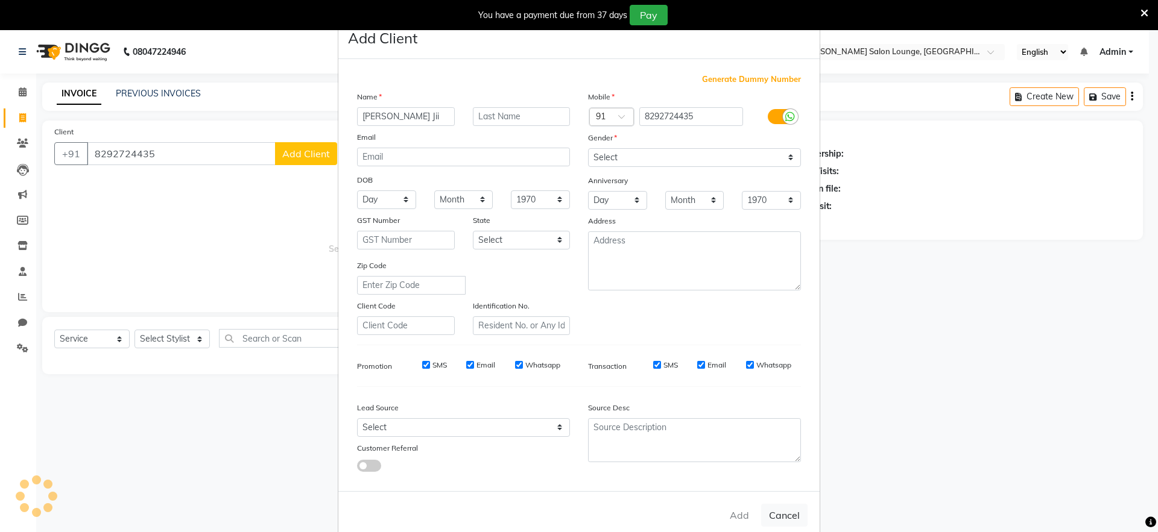
click at [740, 519] on div "Add Cancel" at bounding box center [578, 515] width 481 height 48
select select
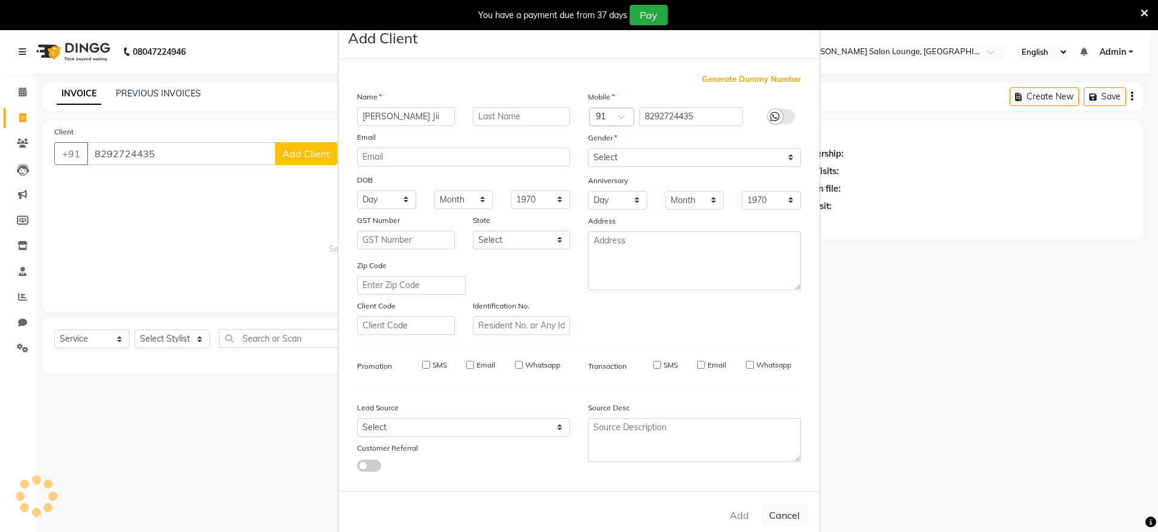
select select
checkbox input "false"
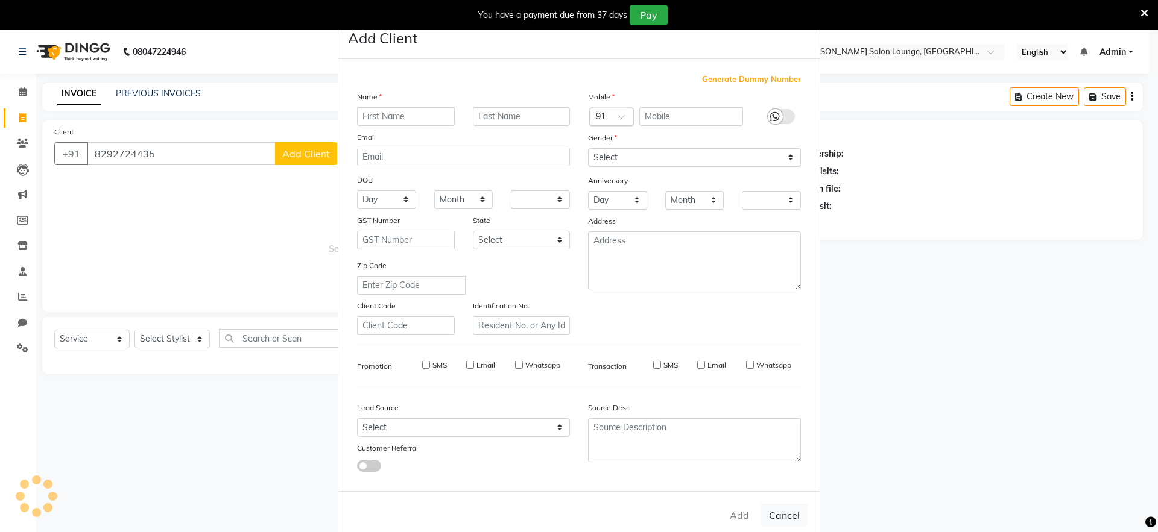
checkbox input "false"
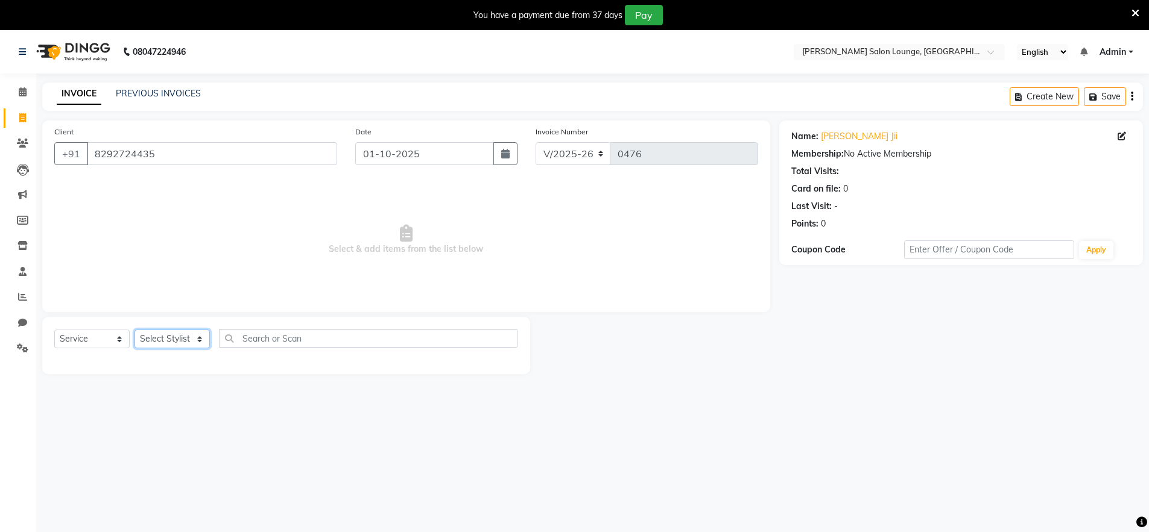
click at [200, 341] on select "Select Stylist [PERSON_NAME] Admin Ningma [PERSON_NAME] [PERSON_NAME][DATE]" at bounding box center [171, 339] width 75 height 19
click at [200, 342] on select "Select Stylist [PERSON_NAME] Admin Ningma [PERSON_NAME] [PERSON_NAME][DATE]" at bounding box center [171, 339] width 75 height 19
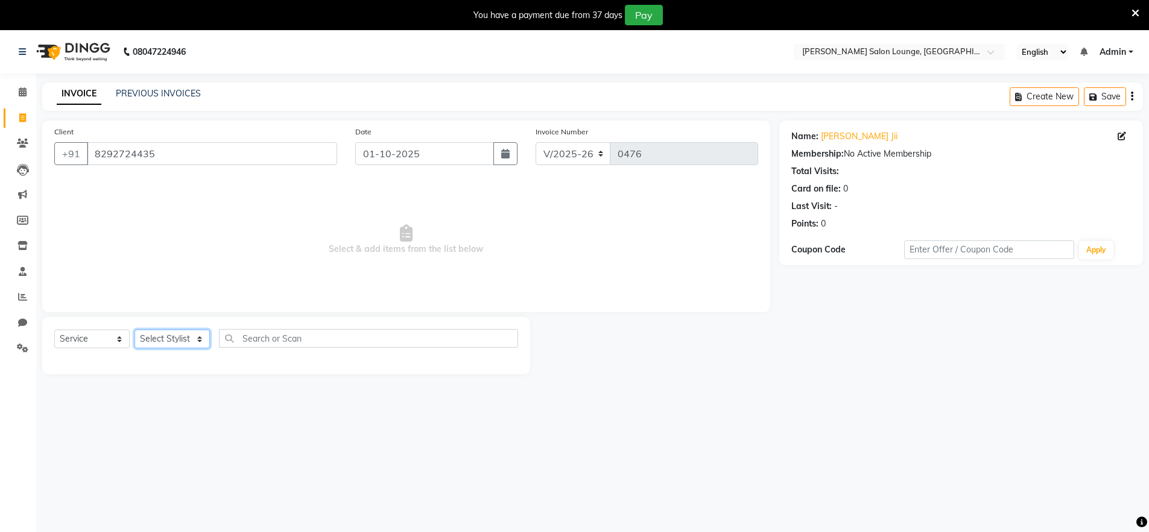
select select "91731"
click at [134, 330] on select "Select Stylist [PERSON_NAME] Admin Ningma [PERSON_NAME] [PERSON_NAME][DATE]" at bounding box center [171, 339] width 75 height 19
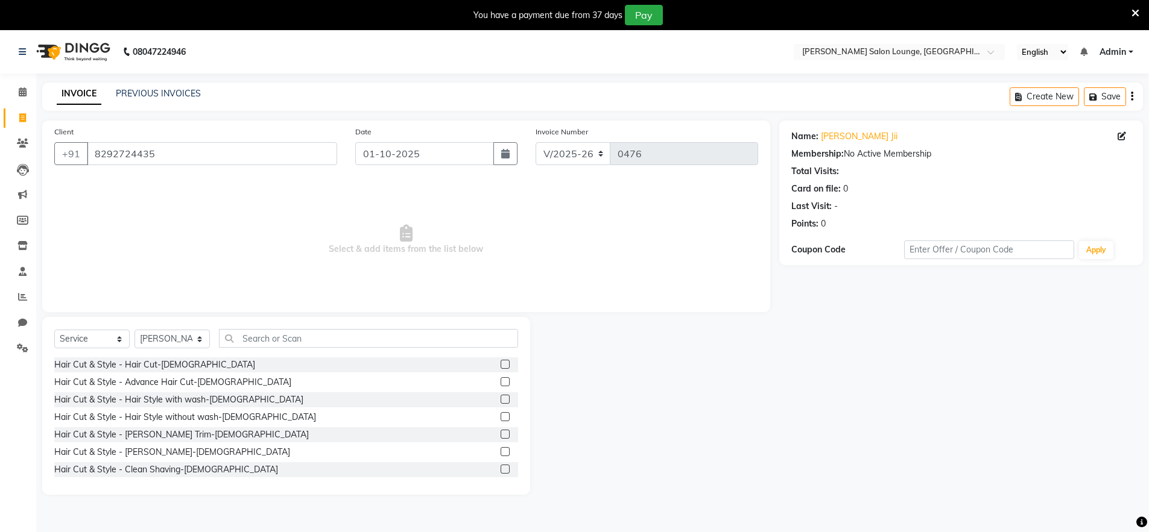
click at [500, 363] on label at bounding box center [504, 364] width 9 height 9
click at [500, 363] on input "checkbox" at bounding box center [504, 365] width 8 height 8
click at [500, 363] on label at bounding box center [504, 364] width 9 height 9
click at [500, 363] on input "checkbox" at bounding box center [504, 365] width 8 height 8
checkbox input "false"
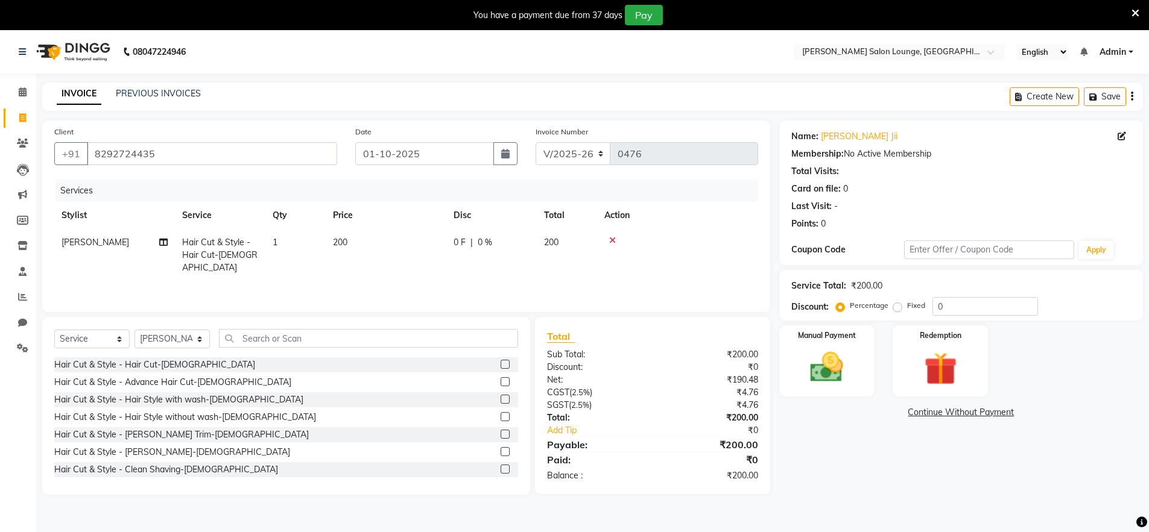
click at [500, 452] on label at bounding box center [504, 451] width 9 height 9
click at [500, 452] on input "checkbox" at bounding box center [504, 453] width 8 height 8
click at [497, 452] on div "Hair Cut & Style - Hair Cut-Male Hair Cut & Style - Advance Hair Cut-Male Hair …" at bounding box center [286, 418] width 464 height 121
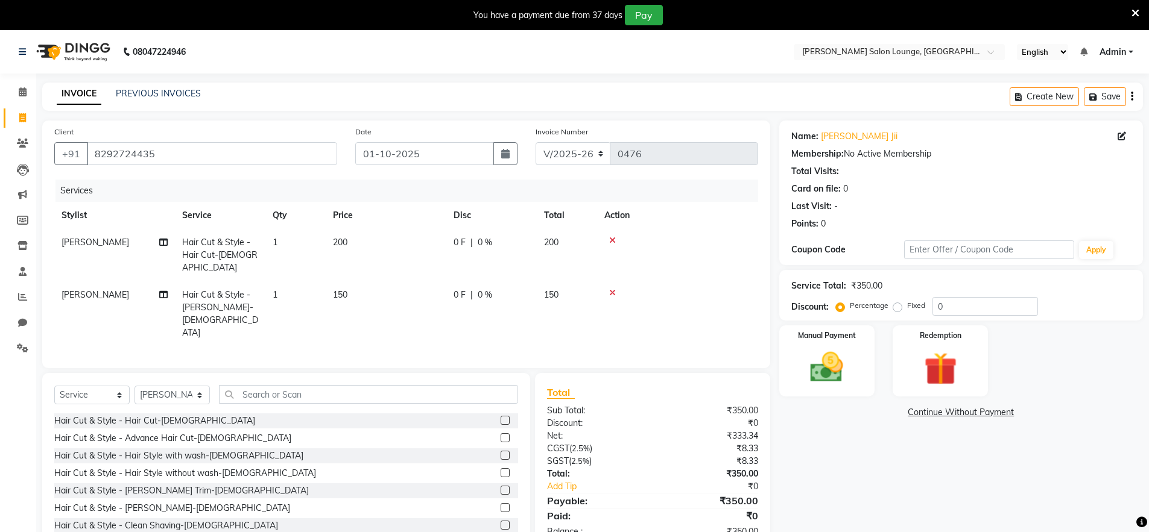
checkbox input "false"
click at [177, 386] on select "Select Stylist [PERSON_NAME] Admin Ningma [PERSON_NAME] [PERSON_NAME][DATE]" at bounding box center [171, 395] width 75 height 19
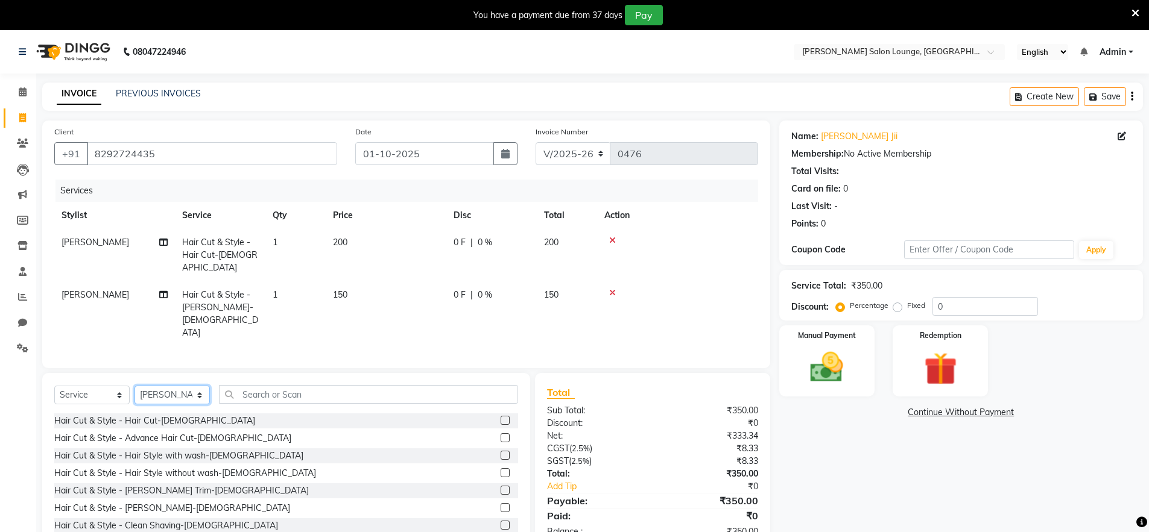
click at [177, 386] on select "Select Stylist [PERSON_NAME] Admin Ningma [PERSON_NAME] [PERSON_NAME][DATE]" at bounding box center [171, 395] width 75 height 19
select select "89949"
click at [134, 386] on select "Select Stylist [PERSON_NAME] Admin Ningma [PERSON_NAME] [PERSON_NAME][DATE]" at bounding box center [171, 395] width 75 height 19
click at [500, 416] on label at bounding box center [504, 420] width 9 height 9
click at [500, 417] on input "checkbox" at bounding box center [504, 421] width 8 height 8
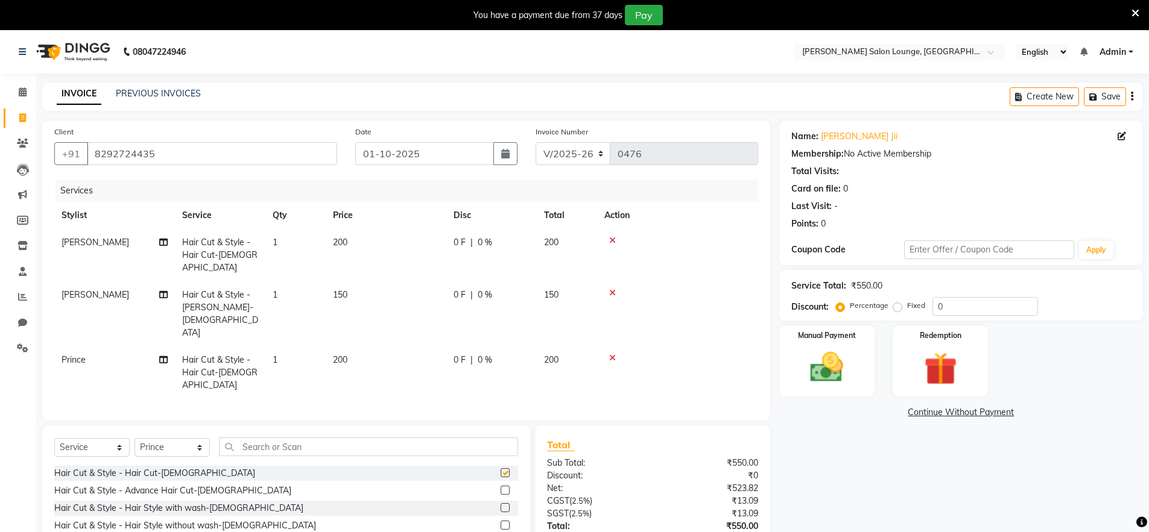
click at [500, 426] on div "Select Service Product Membership Package Voucher Prepaid Gift Card Select Styl…" at bounding box center [286, 515] width 488 height 178
checkbox input "false"
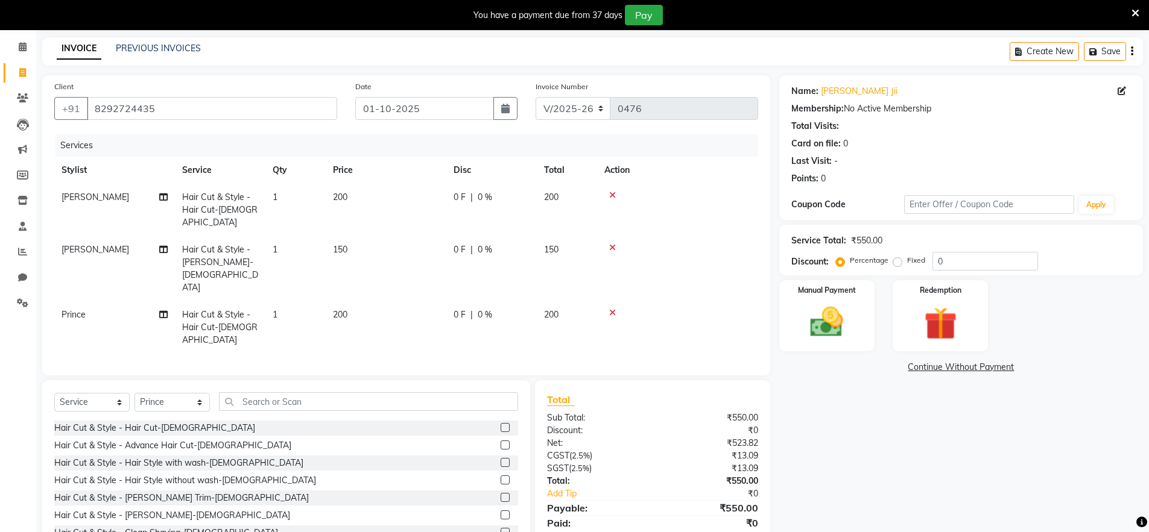
scroll to position [48, 0]
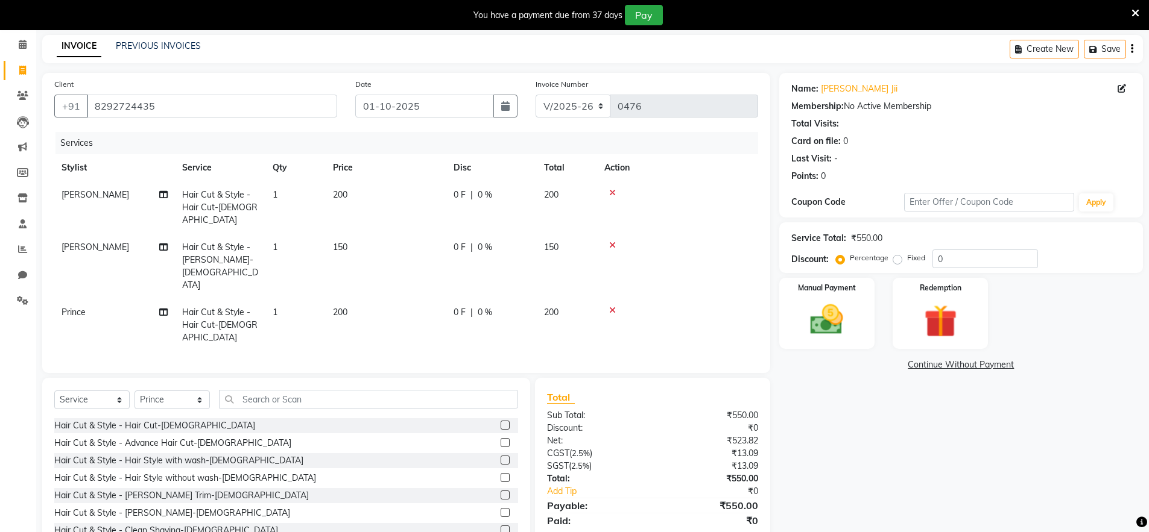
click at [500, 508] on label at bounding box center [504, 512] width 9 height 9
click at [500, 510] on input "checkbox" at bounding box center [504, 514] width 8 height 8
checkbox input "true"
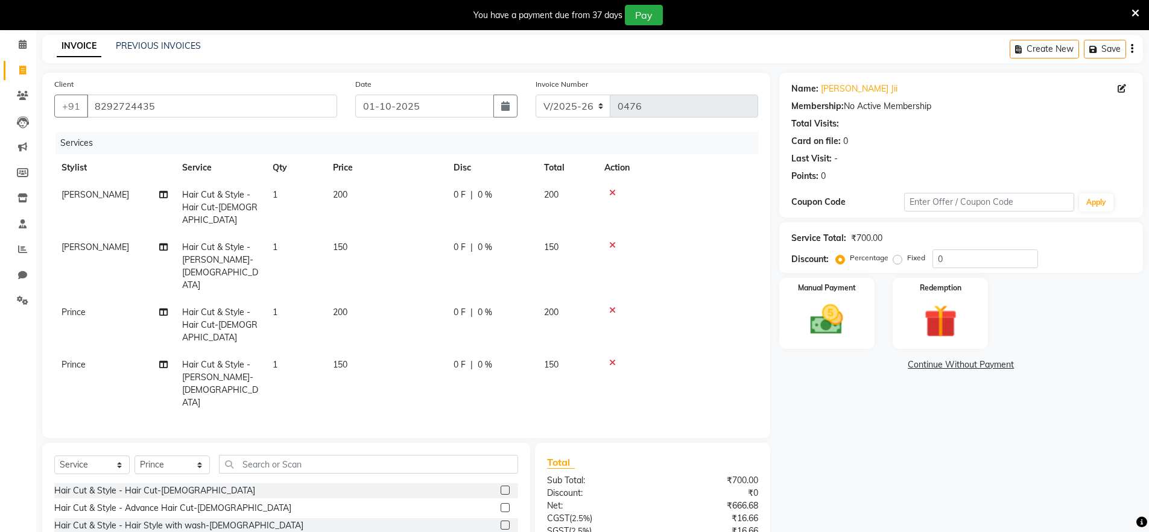
checkbox input "true"
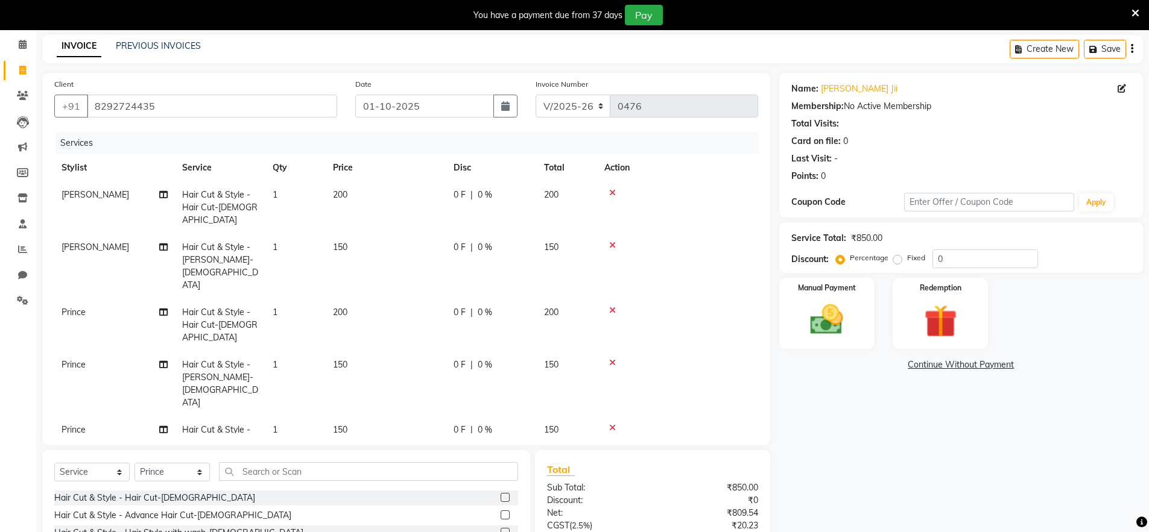
checkbox input "false"
click at [611, 424] on icon at bounding box center [612, 428] width 7 height 8
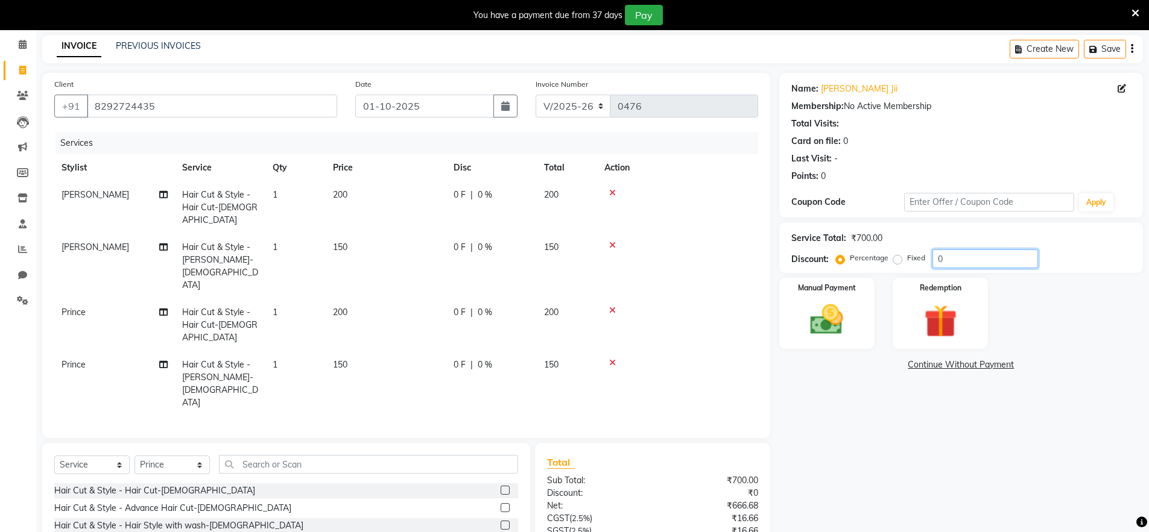
click at [939, 259] on input "0" at bounding box center [985, 259] width 106 height 19
click at [937, 259] on input "0" at bounding box center [985, 259] width 106 height 19
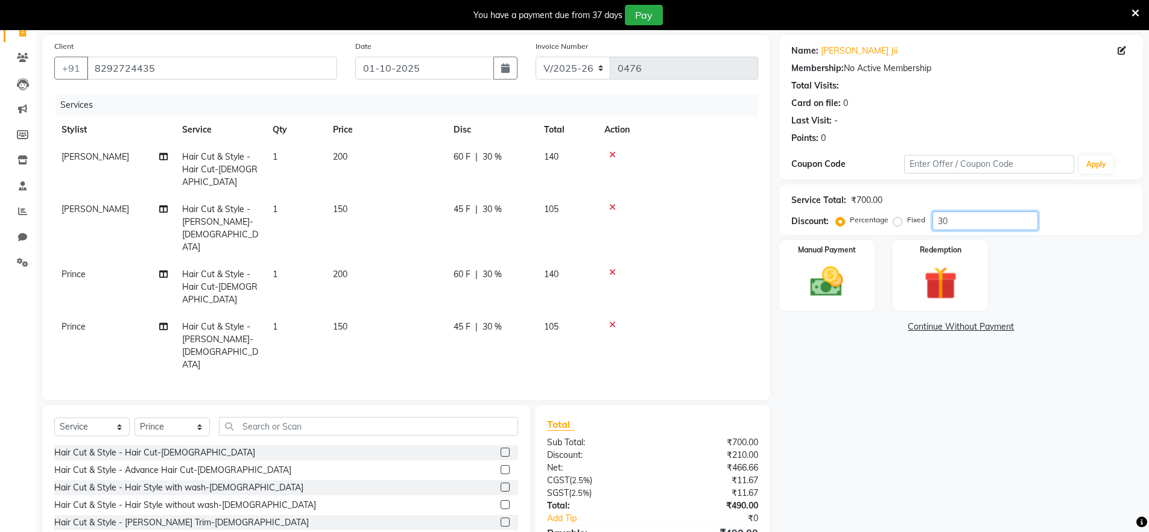
scroll to position [87, 0]
type input "30"
click at [845, 284] on img at bounding box center [826, 279] width 55 height 39
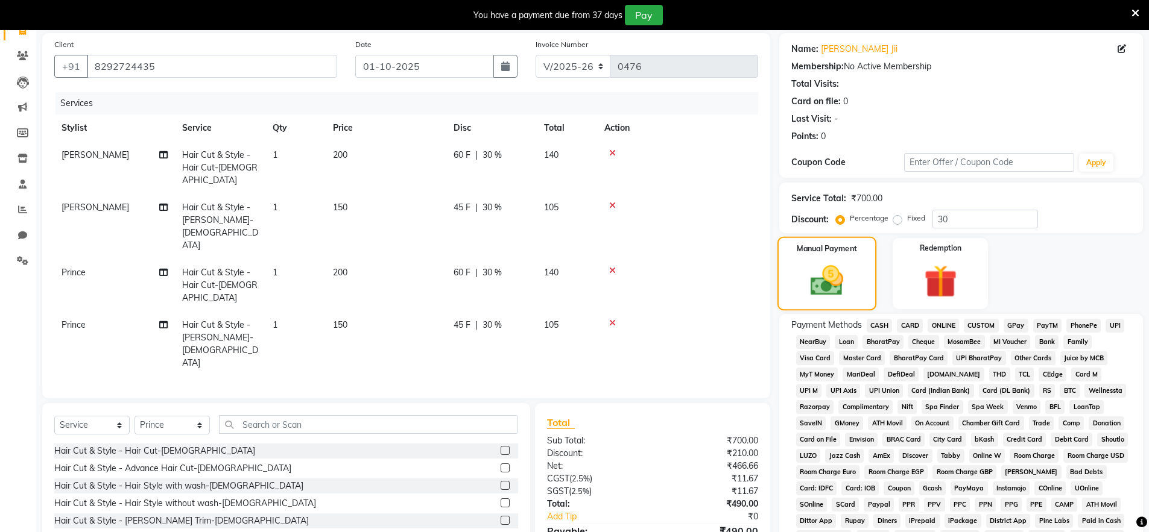
click at [845, 284] on img at bounding box center [827, 281] width 54 height 38
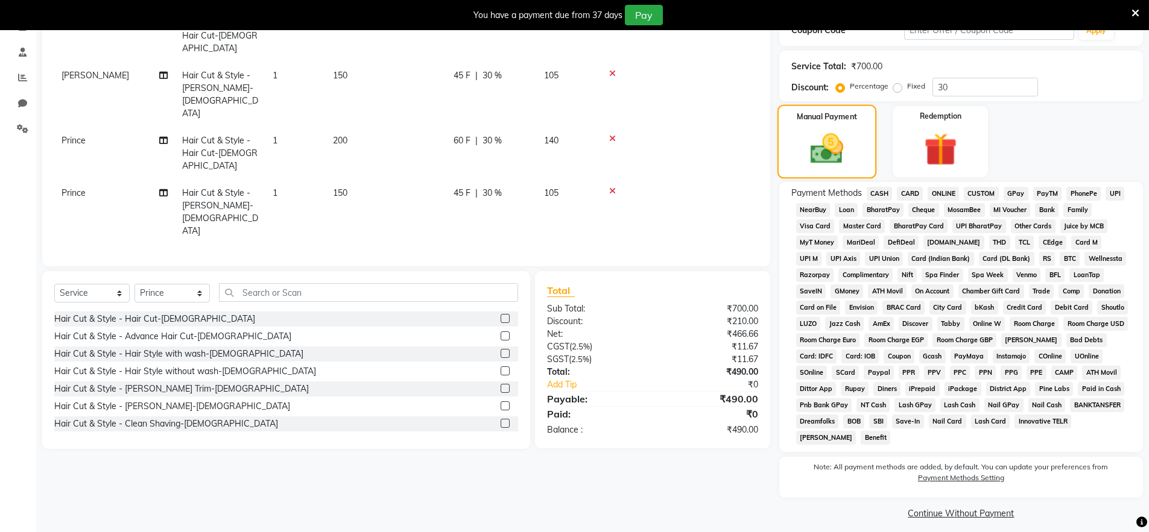
scroll to position [228, 0]
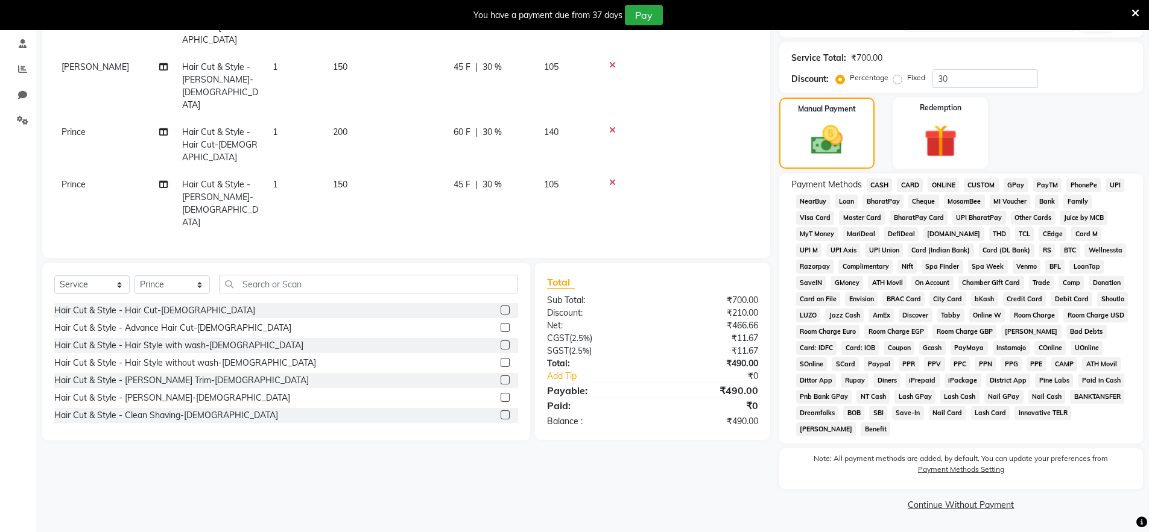
click at [1118, 186] on span "UPI" at bounding box center [1114, 185] width 19 height 14
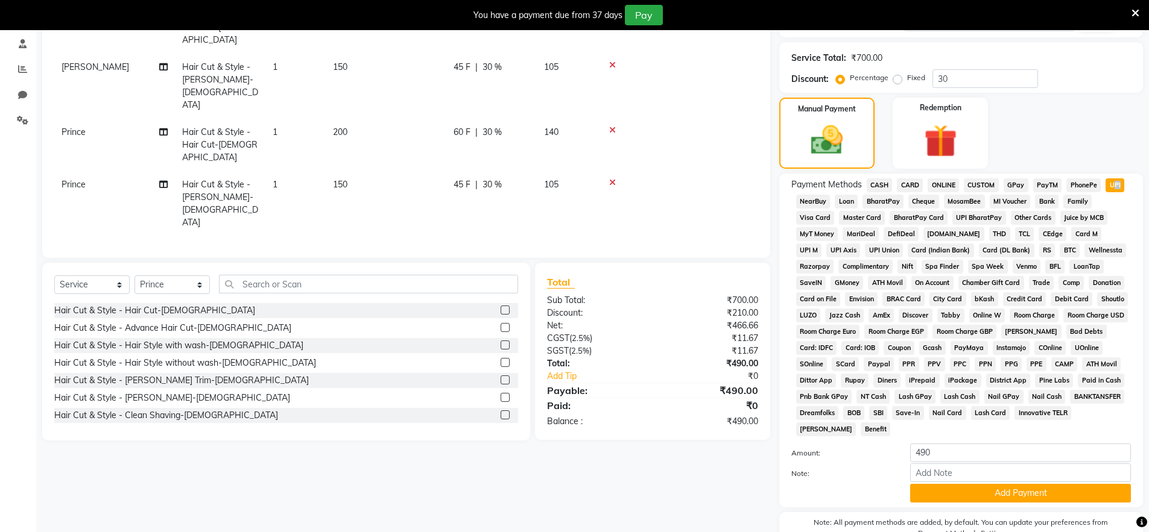
click at [1118, 186] on span "UPI" at bounding box center [1114, 185] width 19 height 14
click at [961, 496] on button "Add Payment" at bounding box center [1020, 493] width 221 height 19
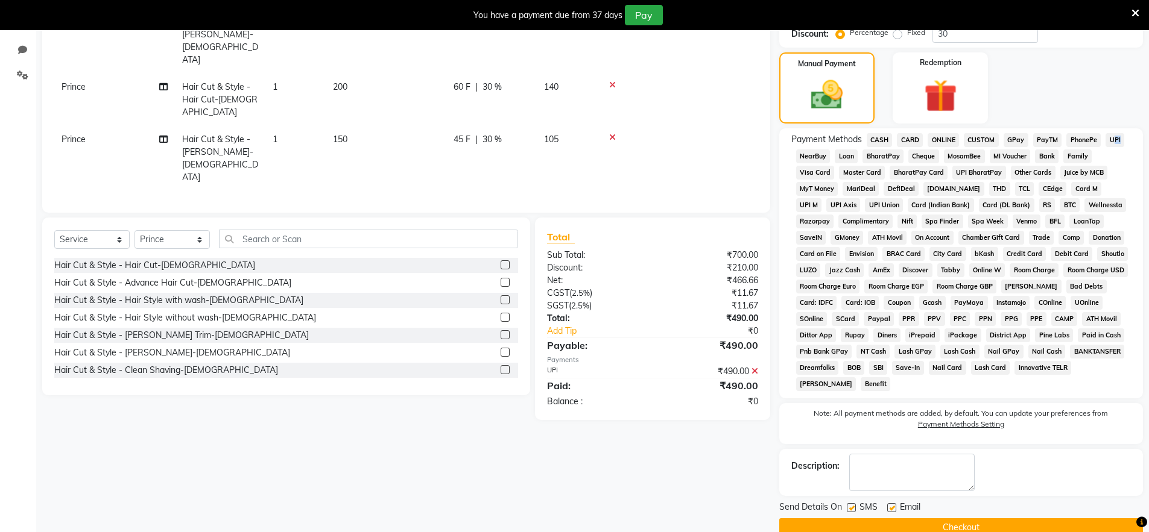
scroll to position [296, 0]
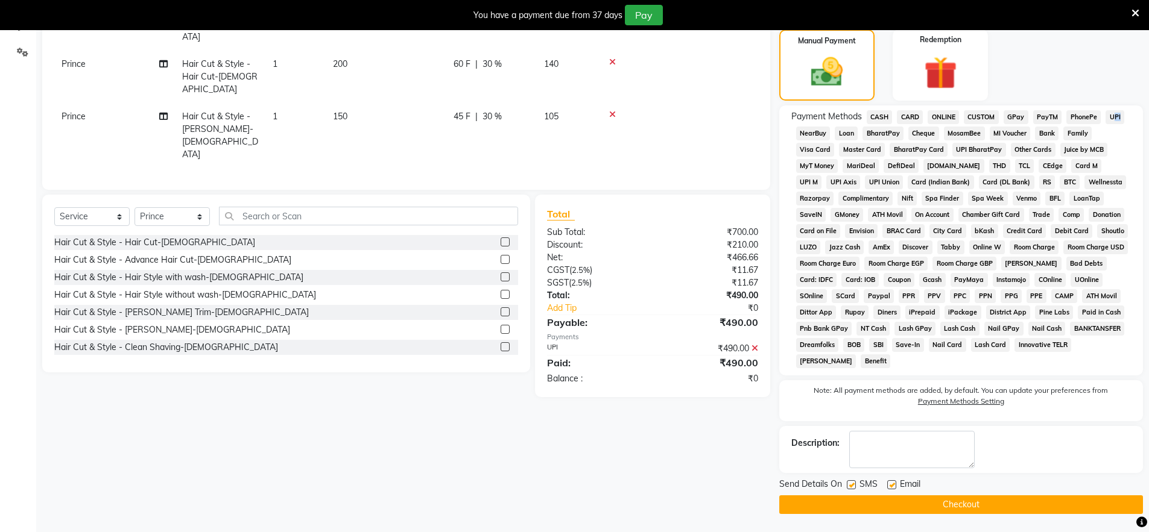
click at [974, 505] on button "Checkout" at bounding box center [961, 505] width 364 height 19
click at [974, 505] on div "Checkout" at bounding box center [961, 505] width 364 height 19
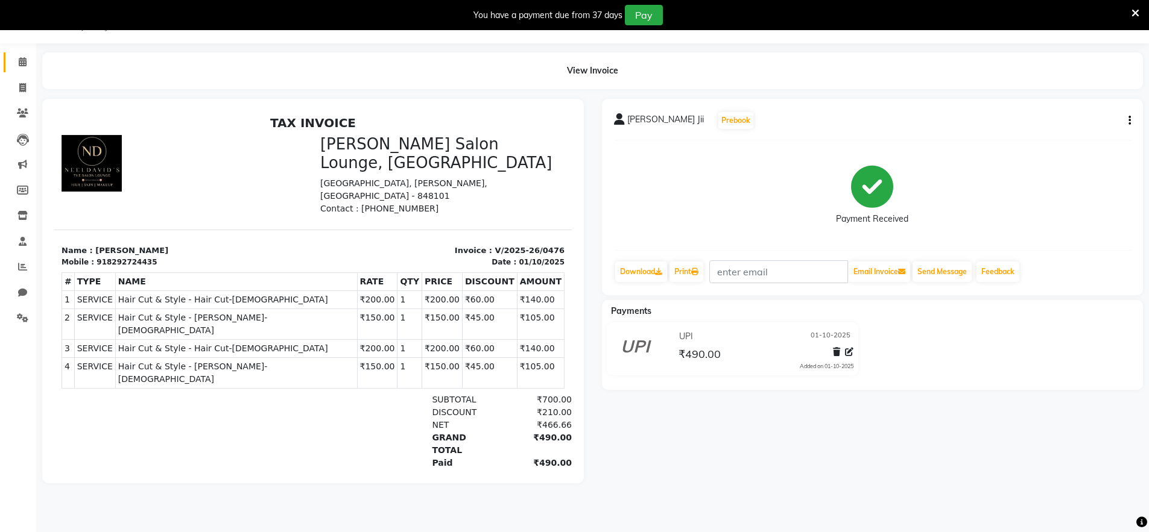
click at [21, 65] on icon at bounding box center [23, 61] width 8 height 9
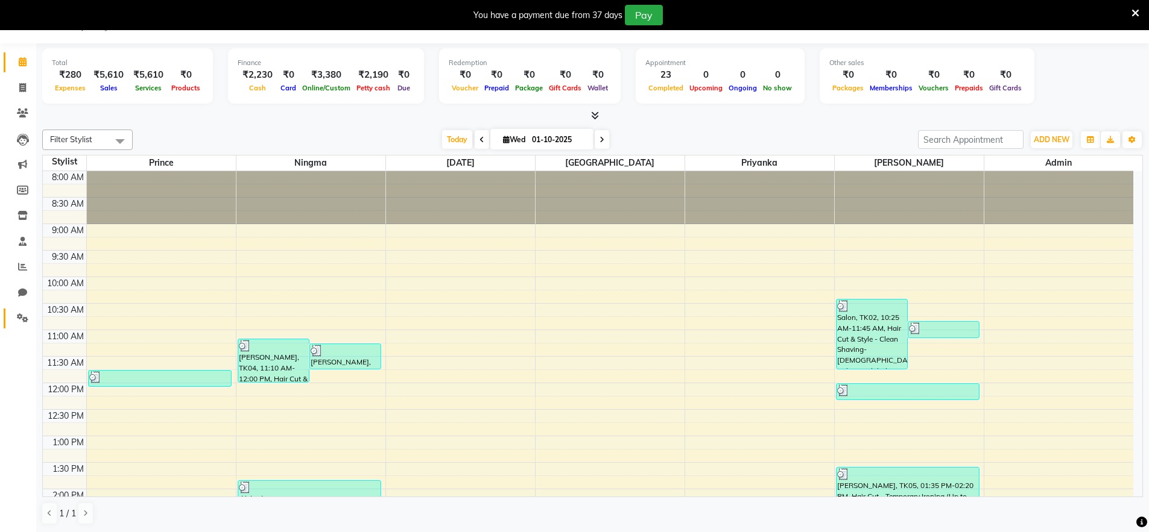
click at [21, 319] on icon at bounding box center [22, 318] width 11 height 9
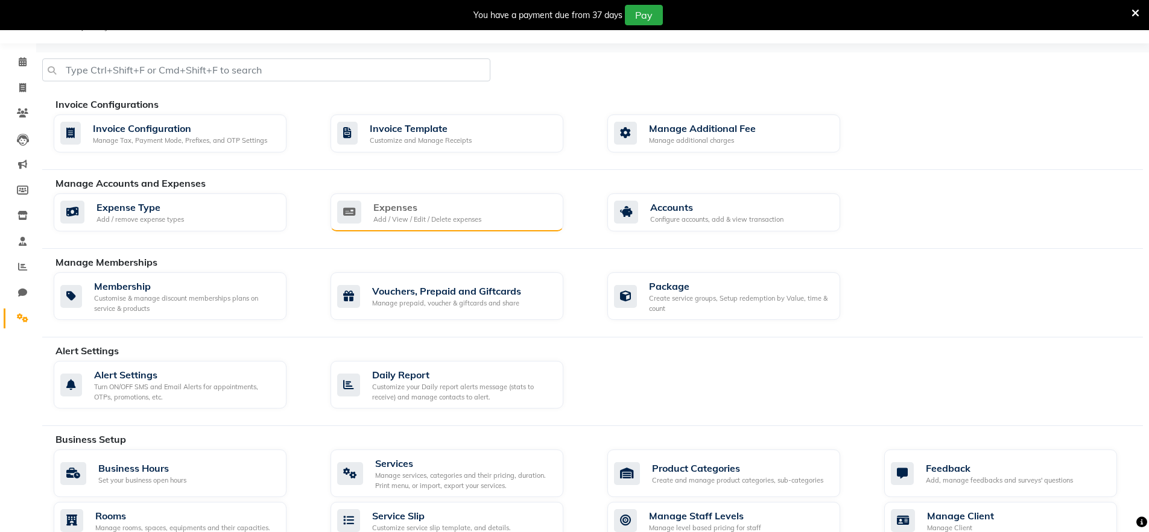
click at [396, 213] on div "Expenses" at bounding box center [427, 207] width 108 height 14
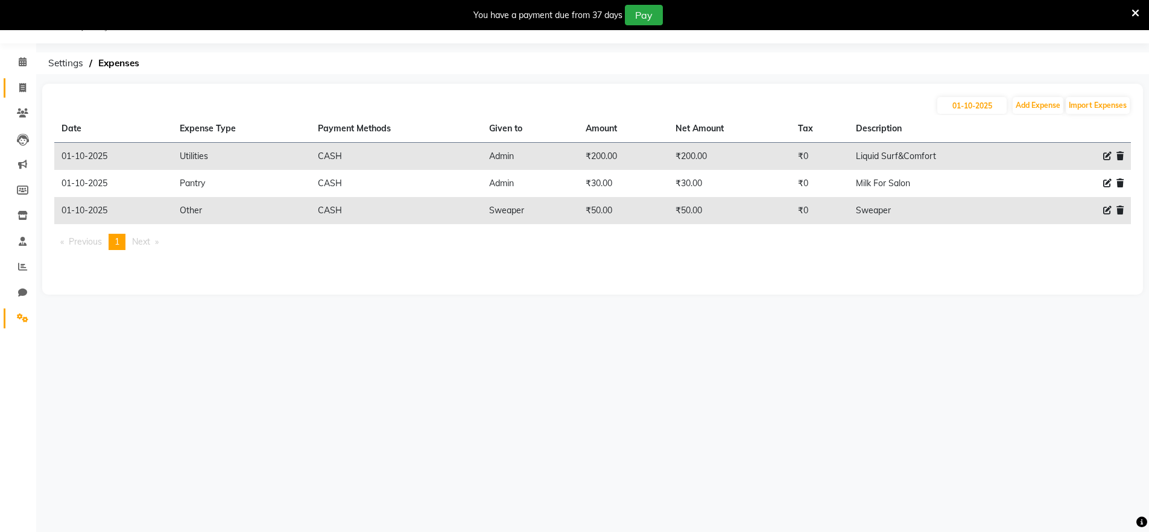
click at [24, 88] on icon at bounding box center [22, 87] width 7 height 9
select select "service"
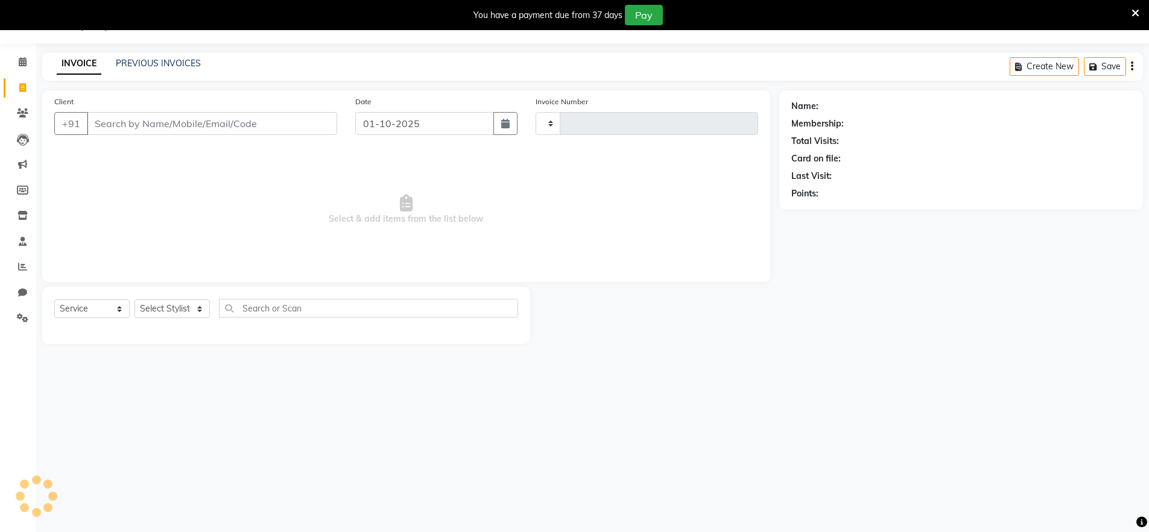
type input "0477"
select select "8909"
